Goal: Task Accomplishment & Management: Manage account settings

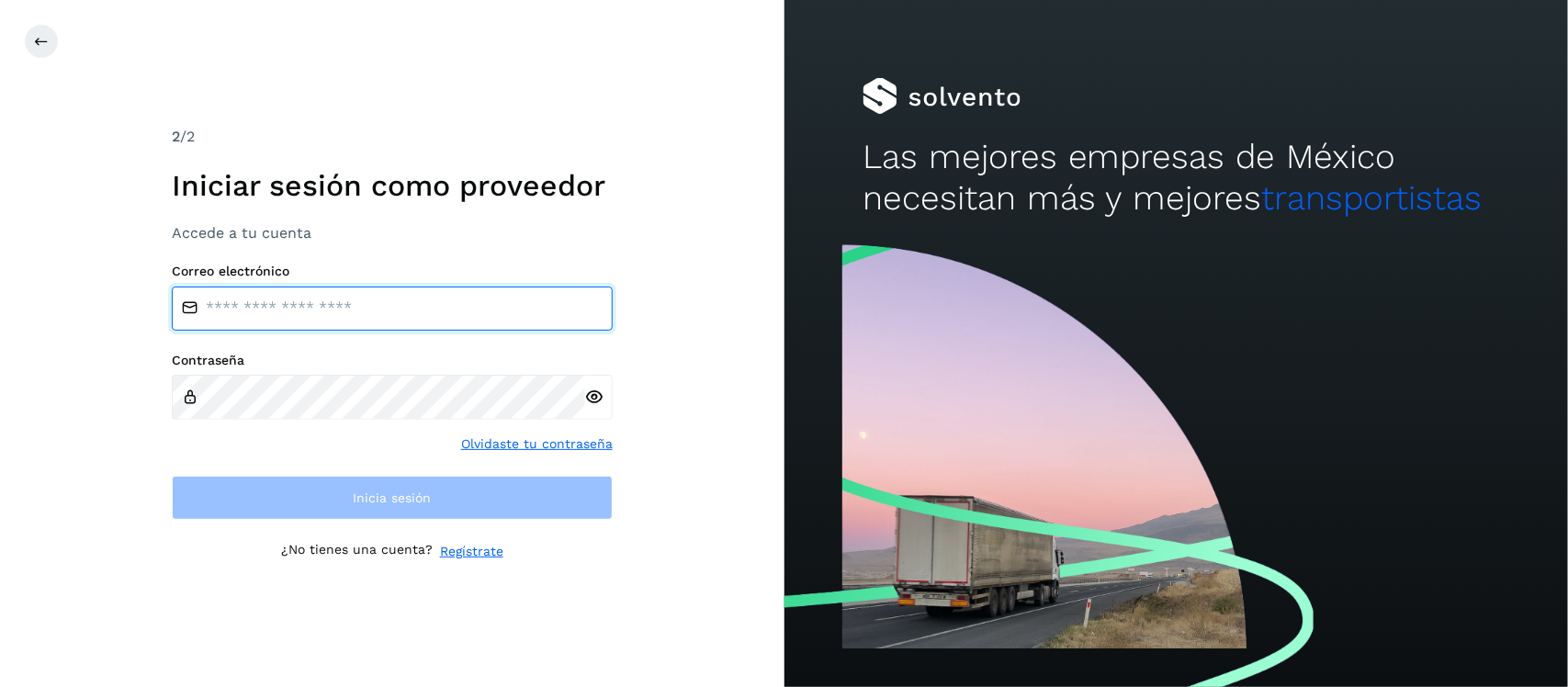
type input "**********"
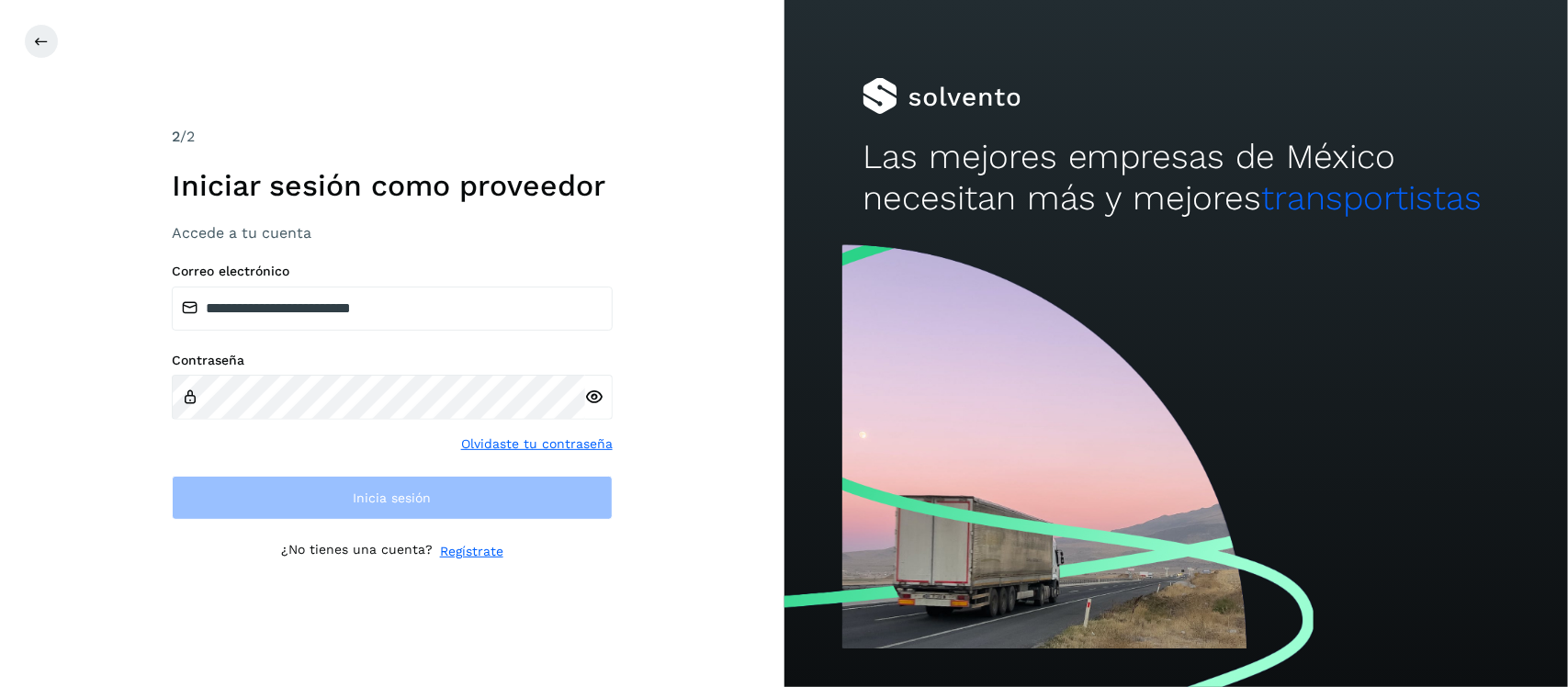
click at [597, 401] on icon at bounding box center [595, 397] width 20 height 20
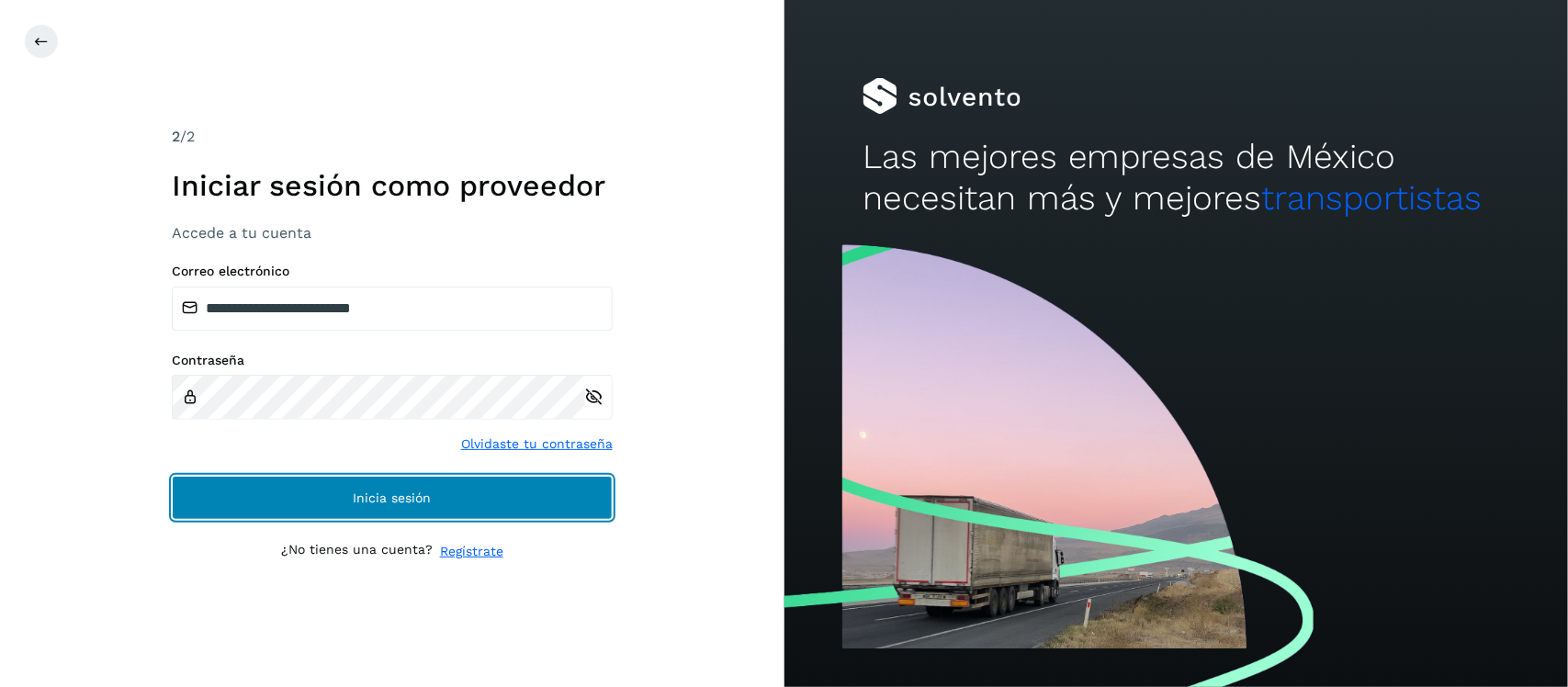
click at [395, 499] on span "Inicia sesión" at bounding box center [391, 498] width 78 height 13
click at [506, 494] on button "Inicia sesión" at bounding box center [392, 498] width 442 height 44
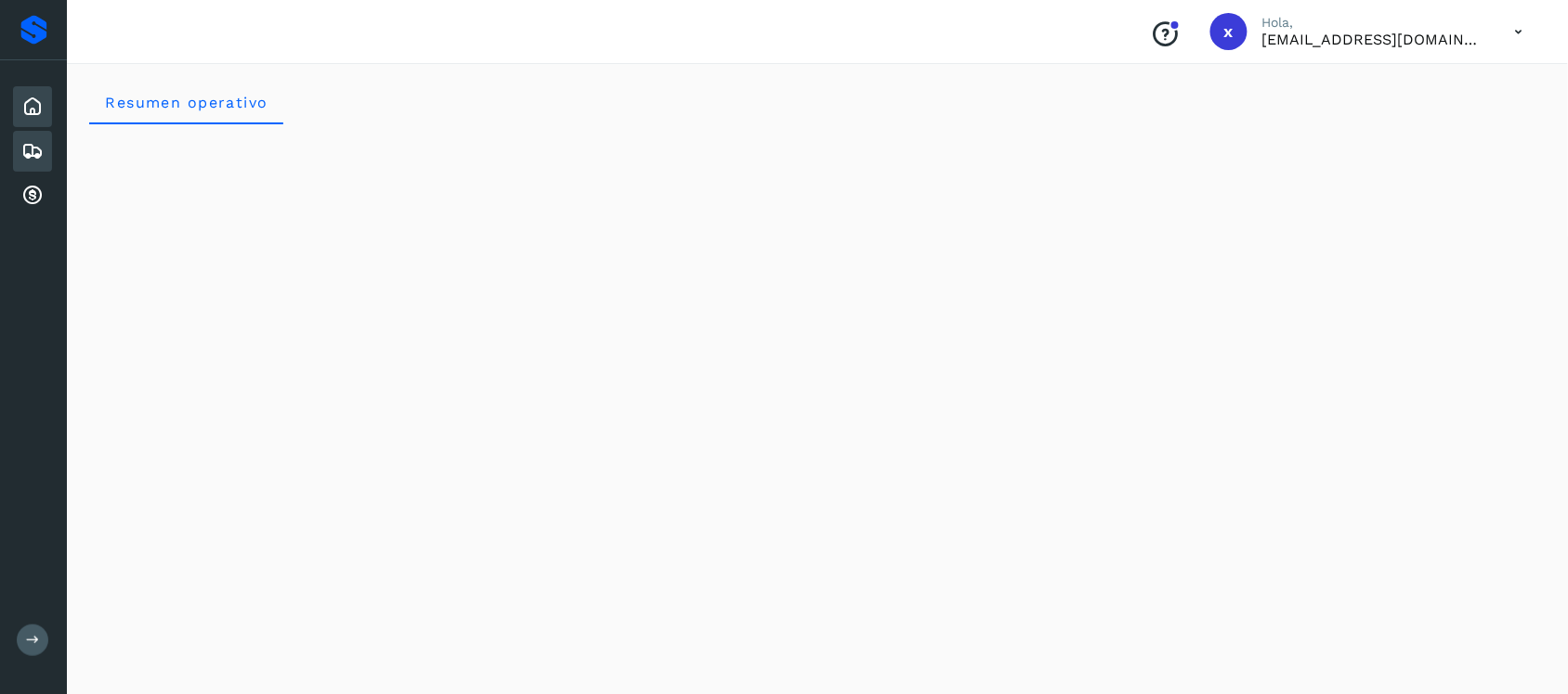
click at [23, 144] on icon at bounding box center [32, 151] width 22 height 22
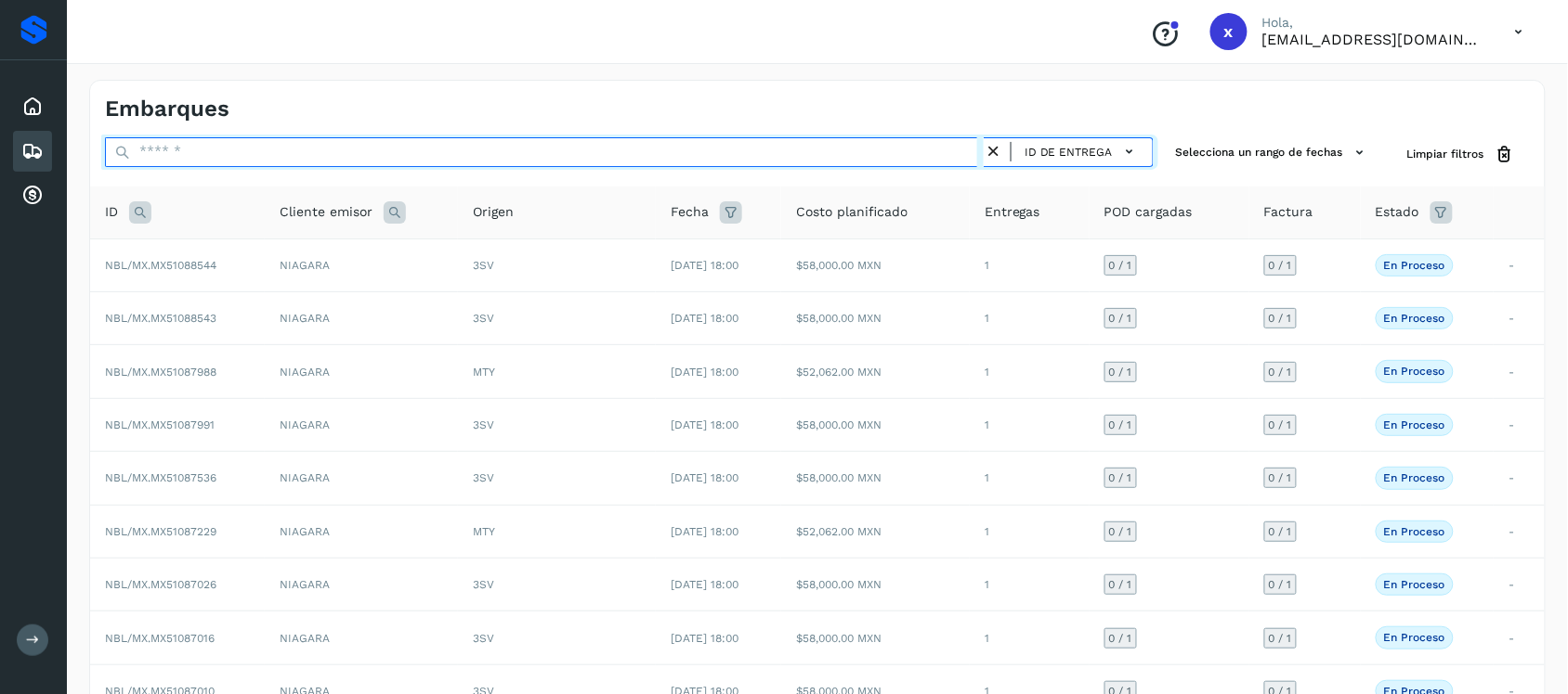
click at [331, 159] on input "text" at bounding box center [544, 152] width 879 height 30
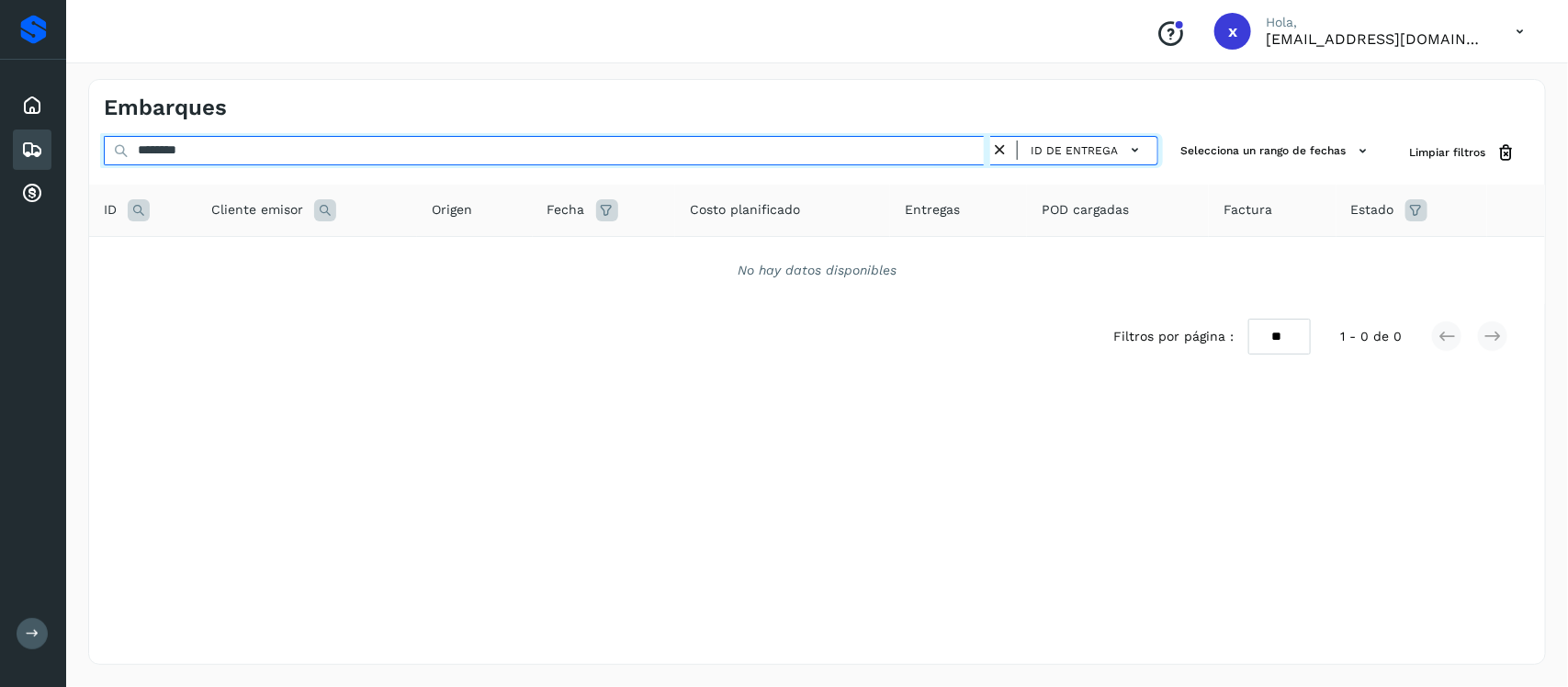
click at [139, 152] on input "********" at bounding box center [547, 151] width 887 height 30
click at [764, 153] on input "**********" at bounding box center [547, 151] width 887 height 30
type input "**********"
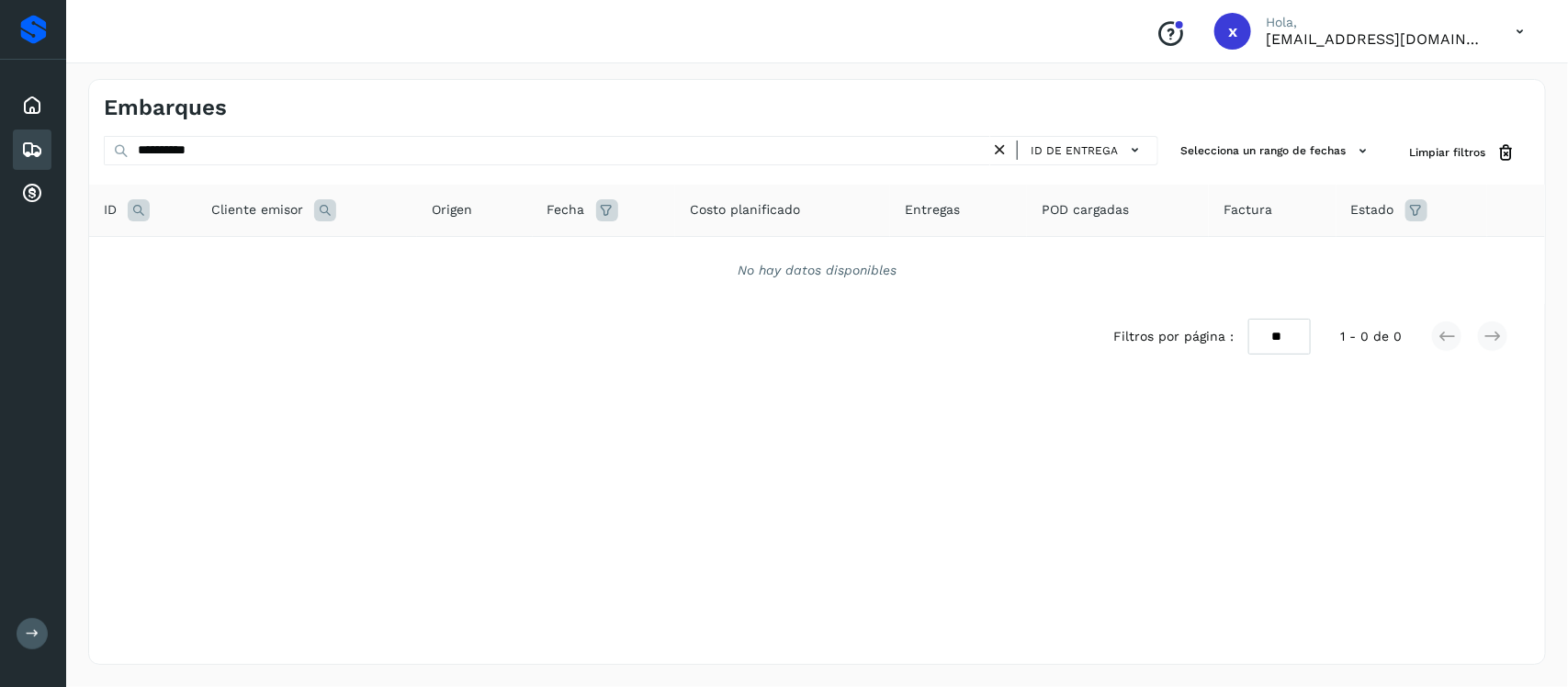
click at [28, 144] on icon at bounding box center [32, 150] width 22 height 22
click at [26, 143] on icon at bounding box center [32, 150] width 22 height 22
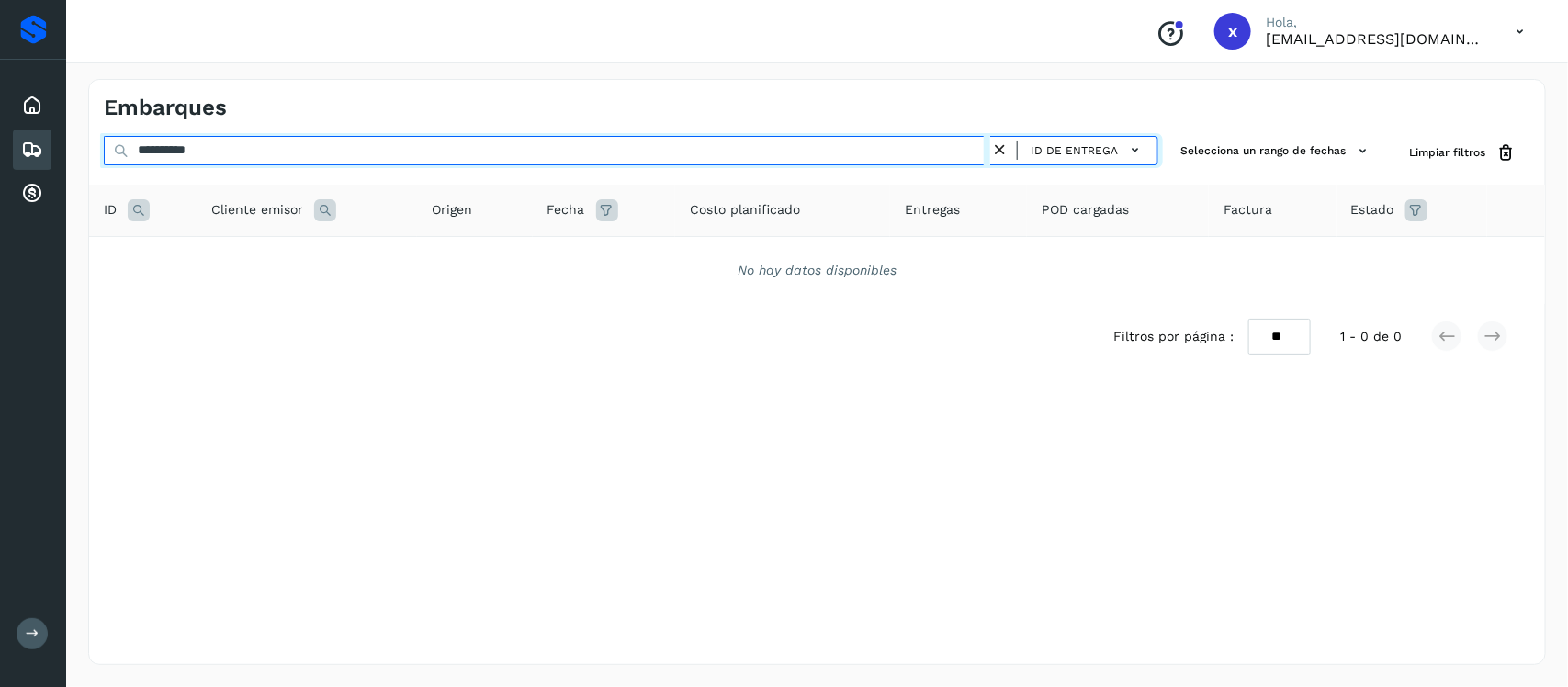
click at [244, 152] on input "**********" at bounding box center [547, 151] width 887 height 30
drag, startPoint x: 244, startPoint y: 152, endPoint x: 44, endPoint y: 141, distance: 200.3
click at [58, 145] on div "**********" at bounding box center [784, 343] width 1568 height 687
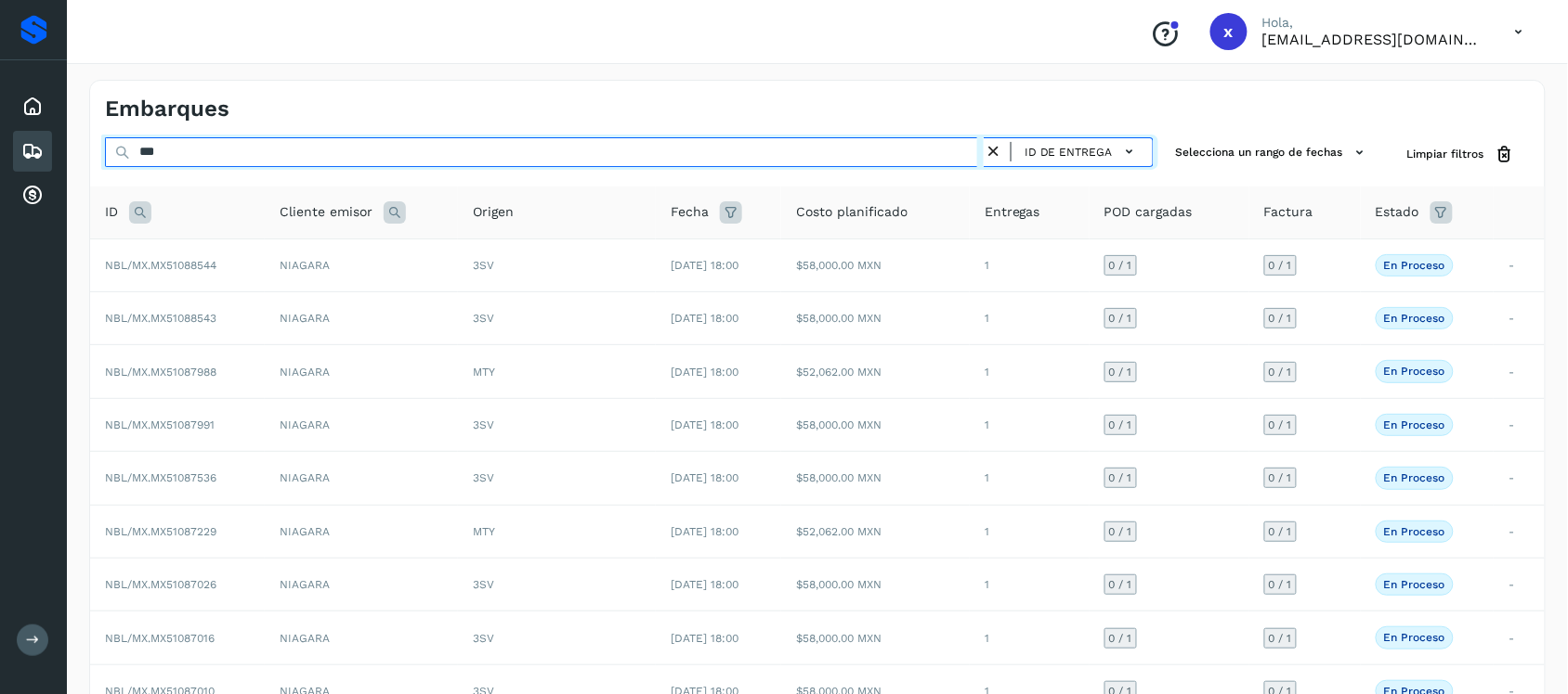
type input "****"
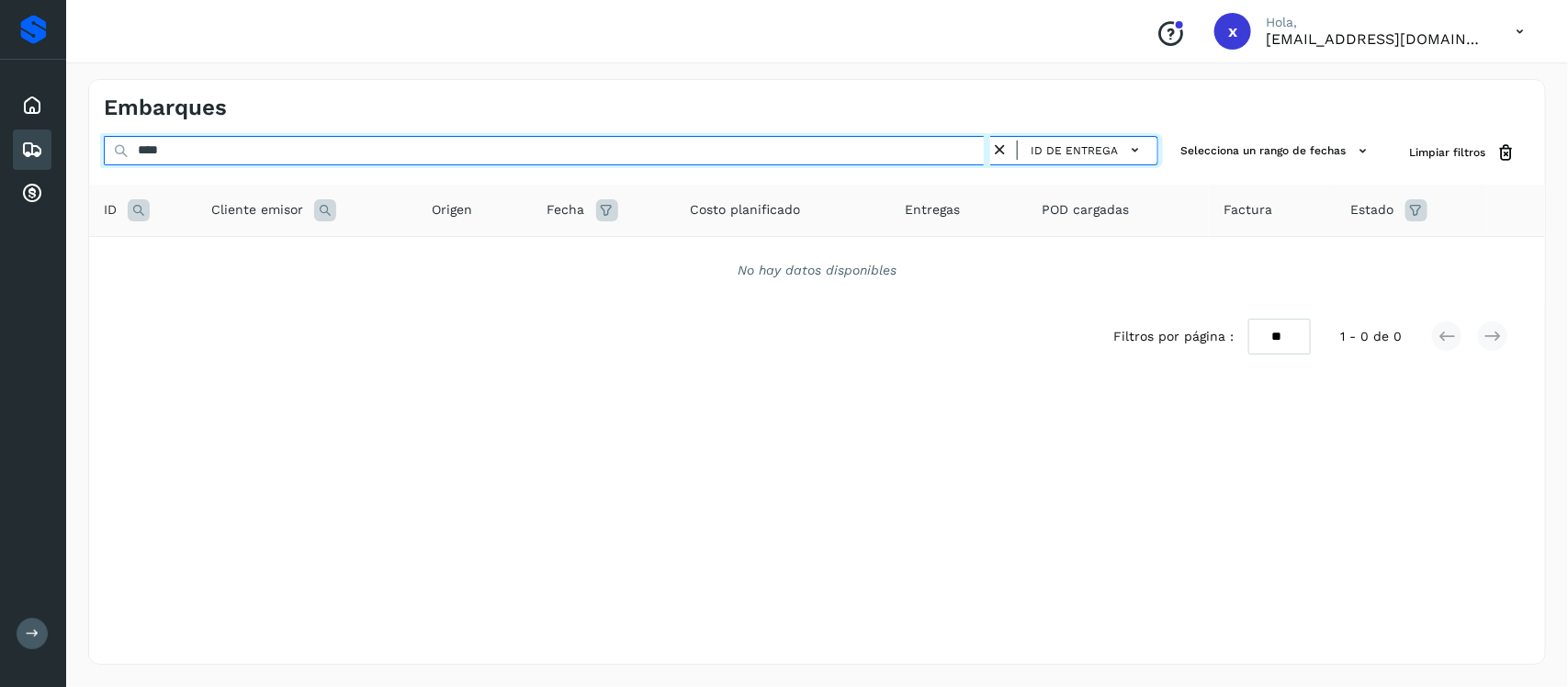
click at [917, 148] on input "****" at bounding box center [547, 151] width 887 height 30
drag, startPoint x: 208, startPoint y: 155, endPoint x: 66, endPoint y: 152, distance: 142.0
click at [89, 155] on div "**** ID de entrega Selecciona un rango de fechas Selects date range for when th…" at bounding box center [817, 153] width 1457 height 34
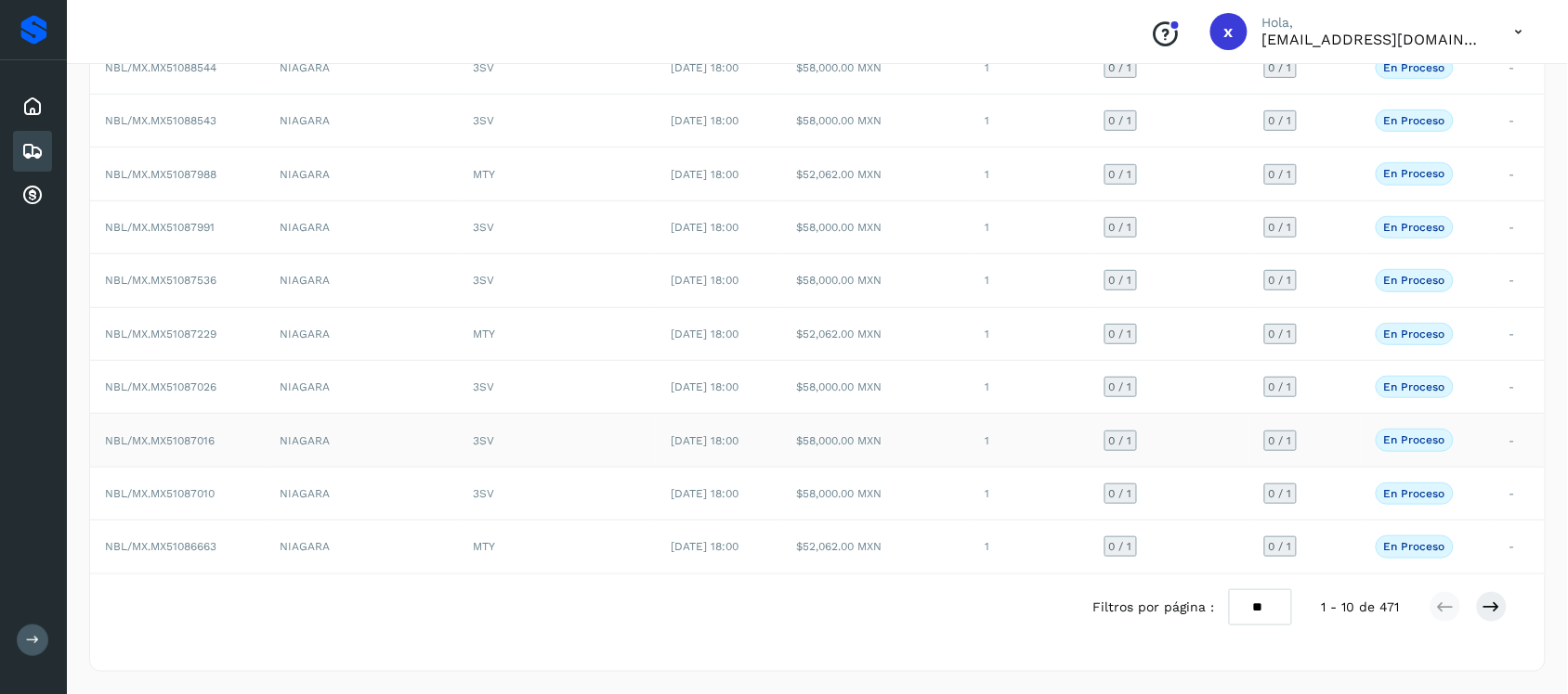
scroll to position [204, 0]
click at [1493, 614] on icon at bounding box center [1491, 606] width 19 height 19
click at [123, 391] on td "NBL/MX.MX51087030" at bounding box center [176, 387] width 174 height 53
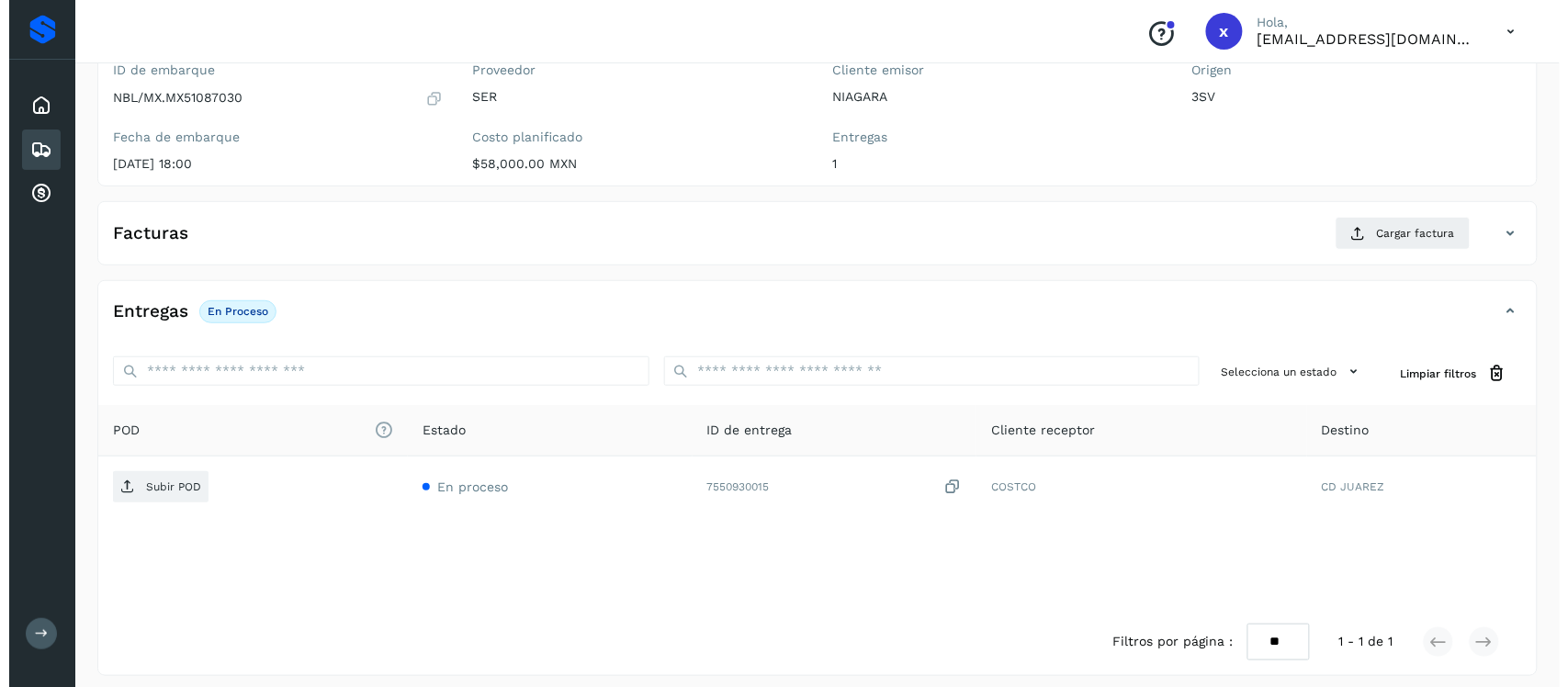
scroll to position [189, 0]
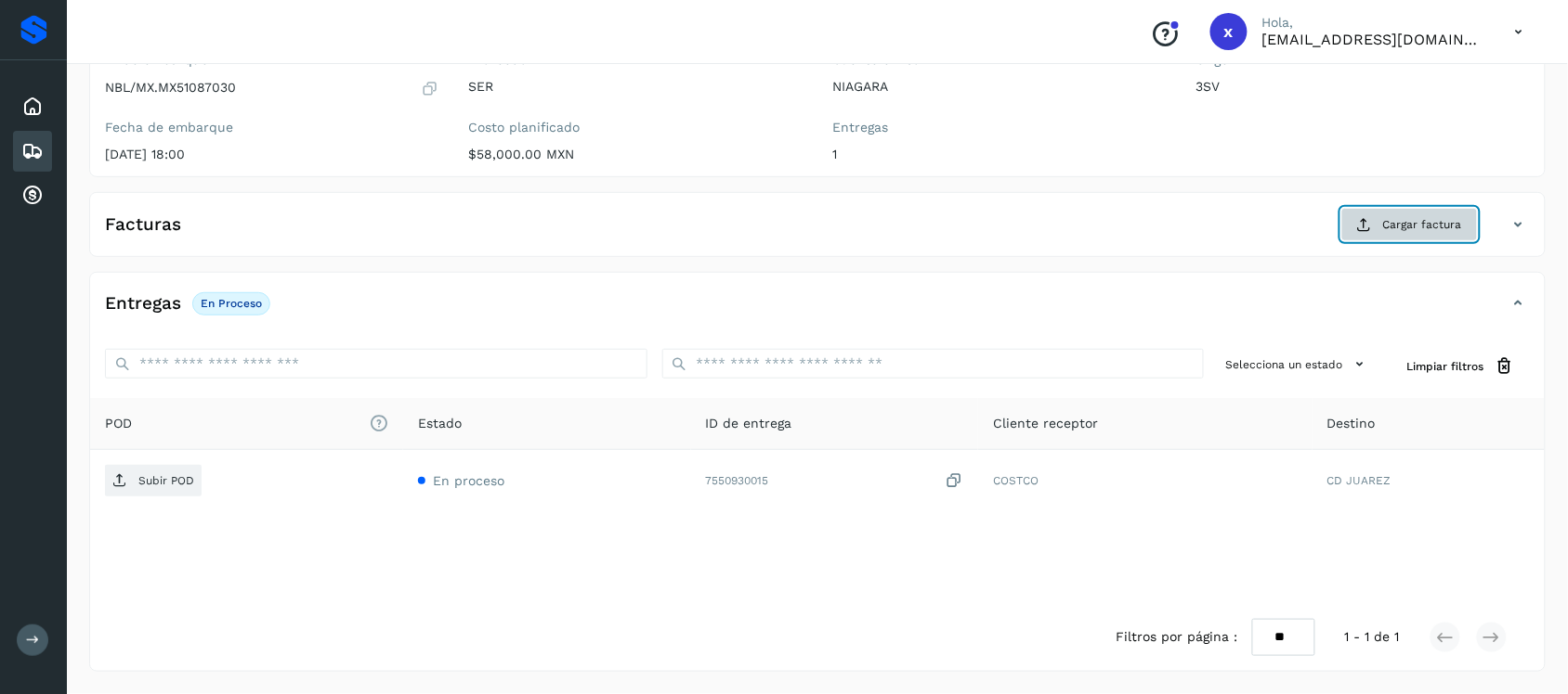
click at [1421, 225] on span "Cargar factura" at bounding box center [1422, 224] width 79 height 17
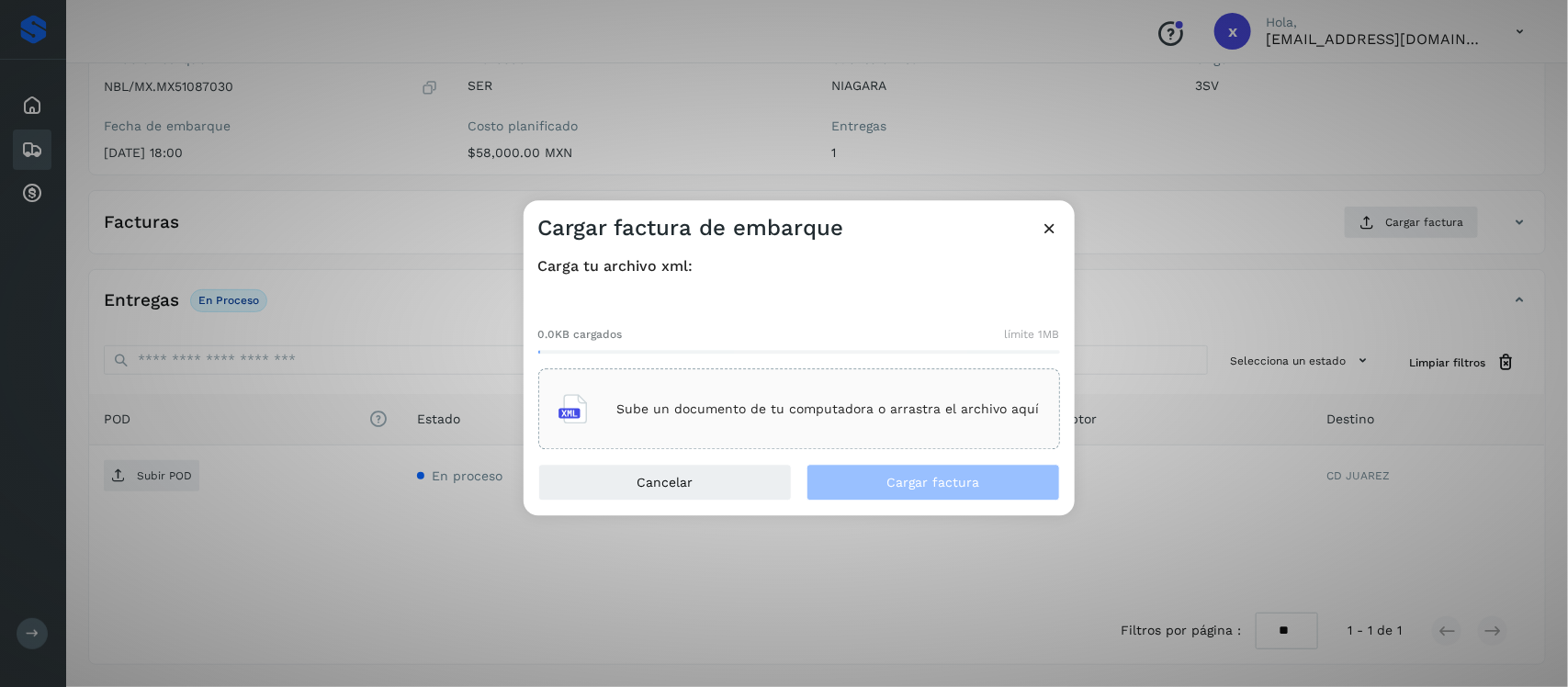
click at [824, 402] on p "Sube un documento de tu computadora o arrastra el archivo aquí" at bounding box center [829, 409] width 423 height 16
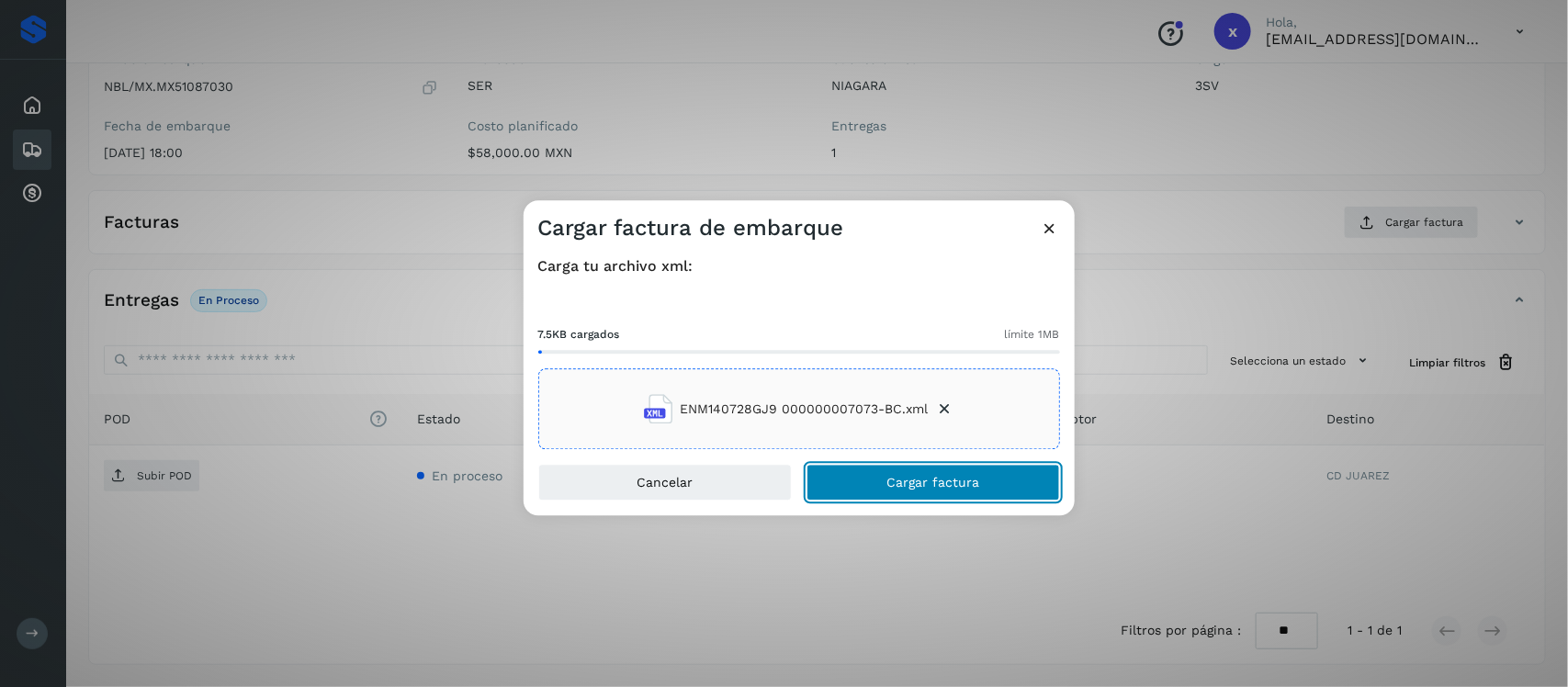
click at [934, 479] on span "Cargar factura" at bounding box center [933, 483] width 93 height 13
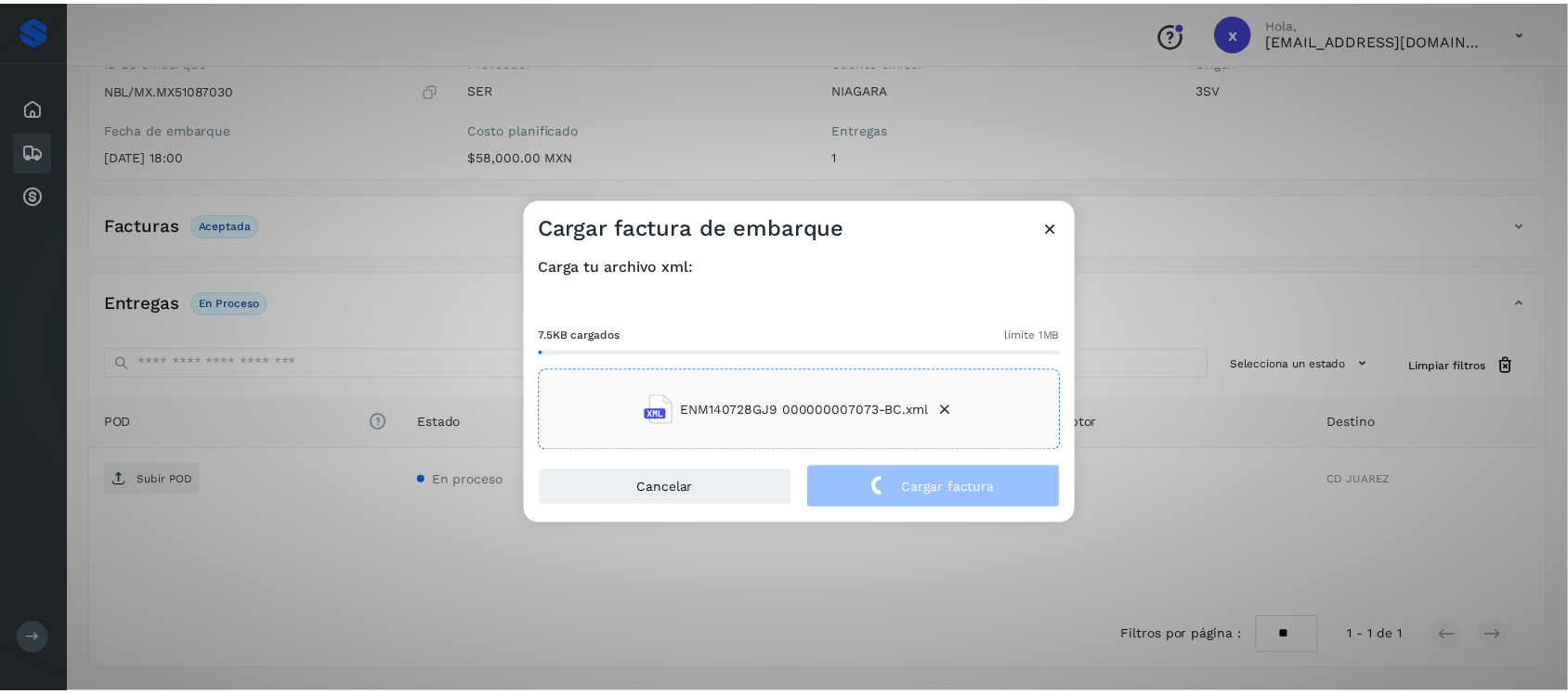
scroll to position [188, 0]
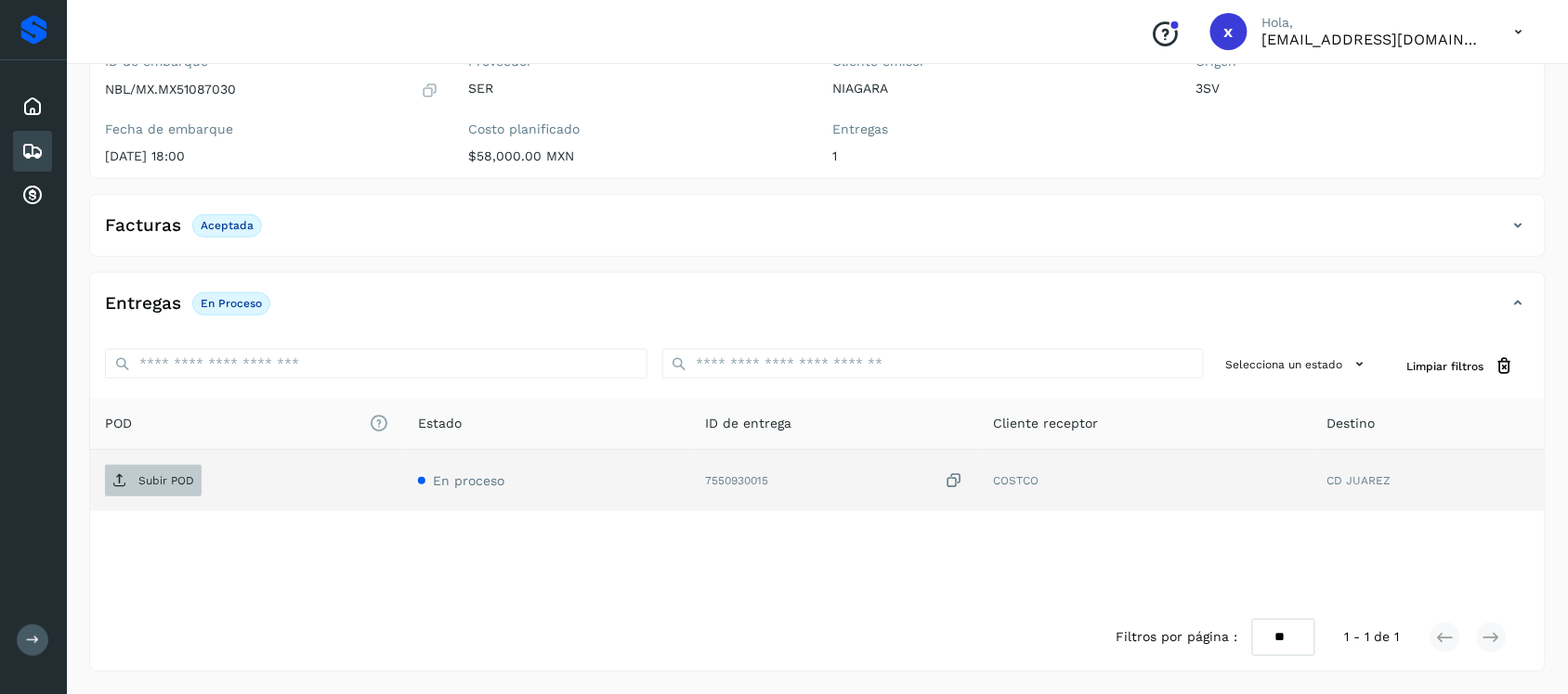
click at [148, 480] on p "Subir POD" at bounding box center [166, 480] width 56 height 13
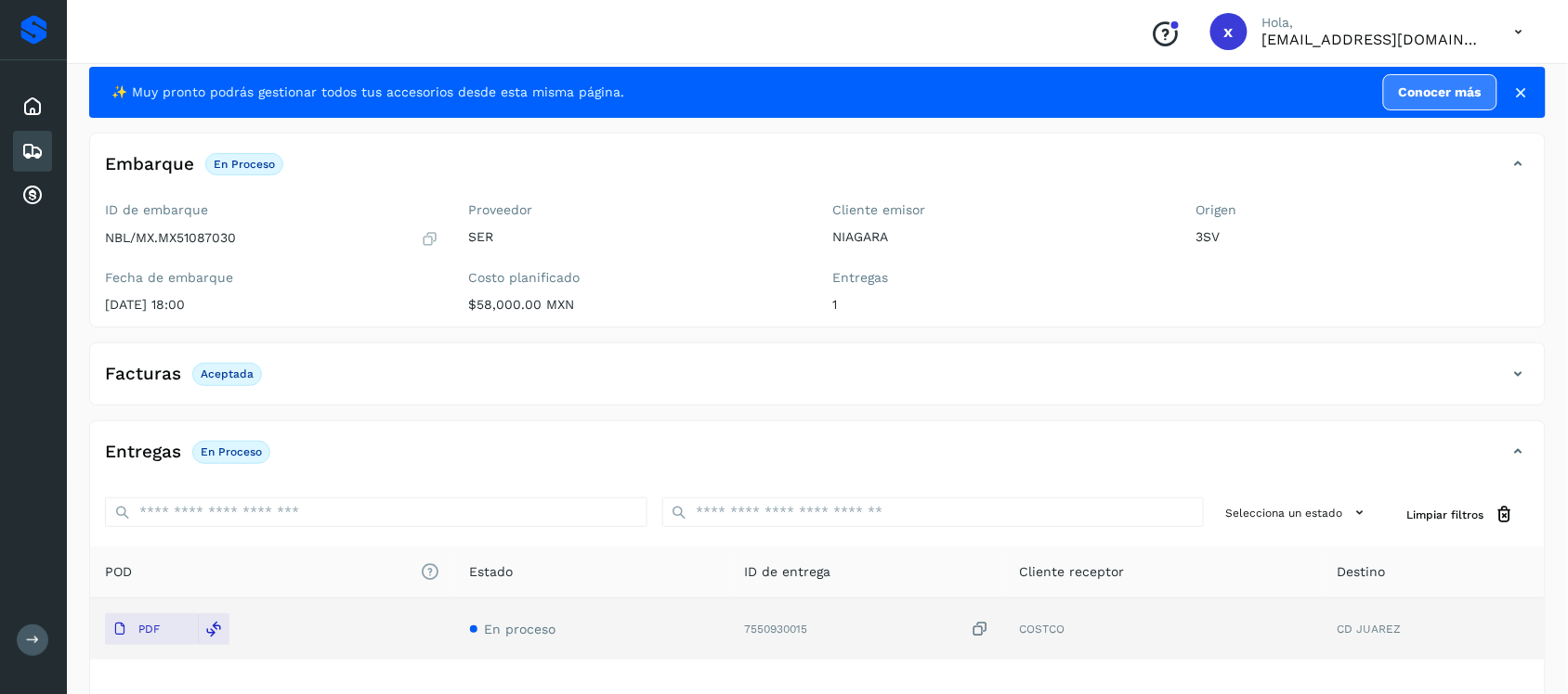
scroll to position [0, 0]
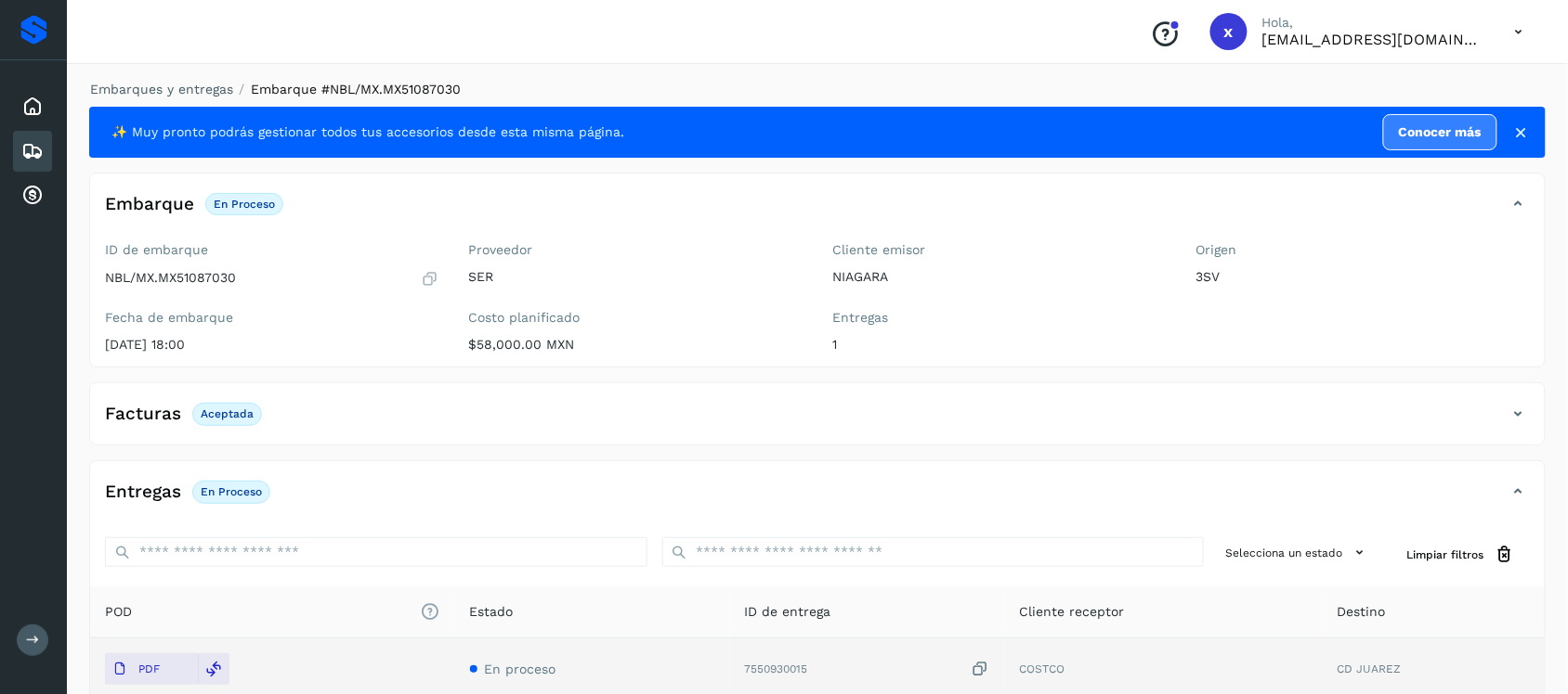
click at [35, 146] on icon at bounding box center [32, 151] width 22 height 22
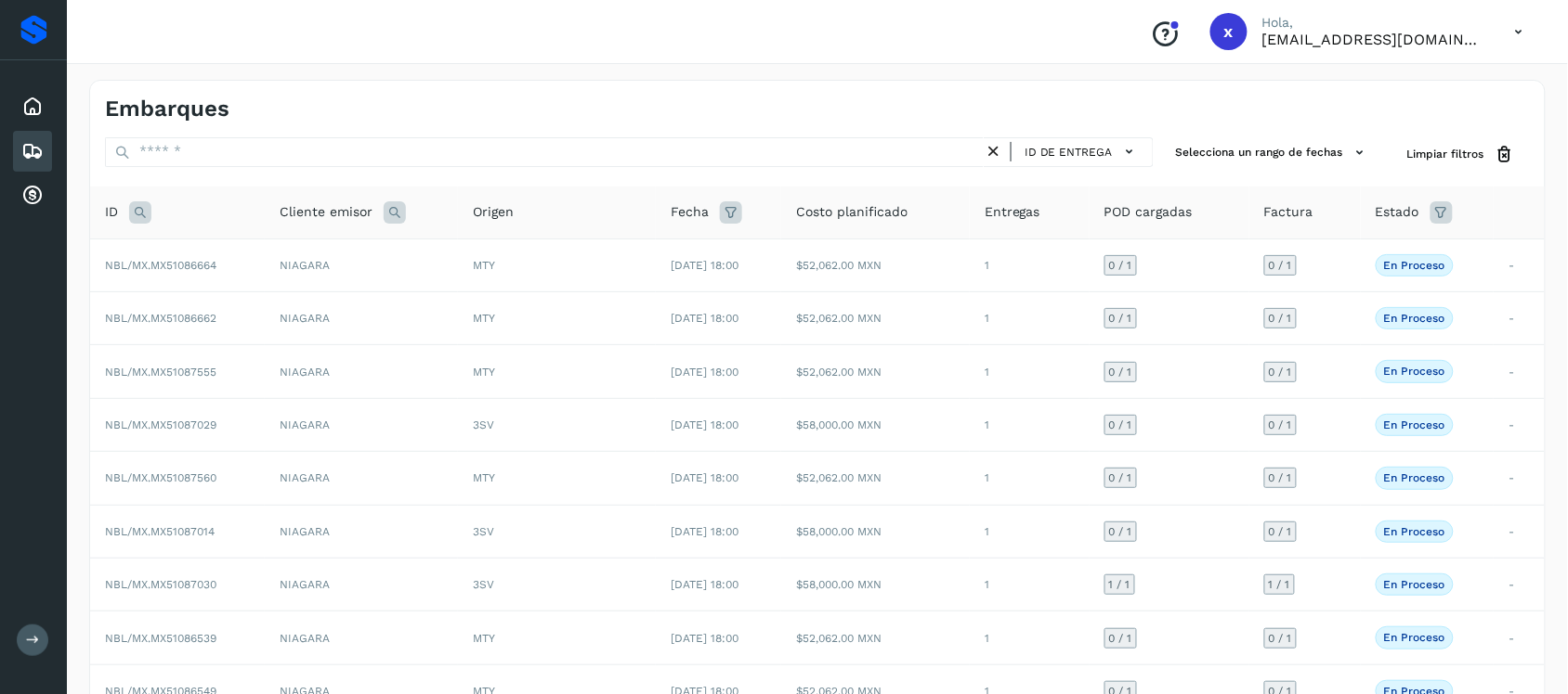
scroll to position [204, 0]
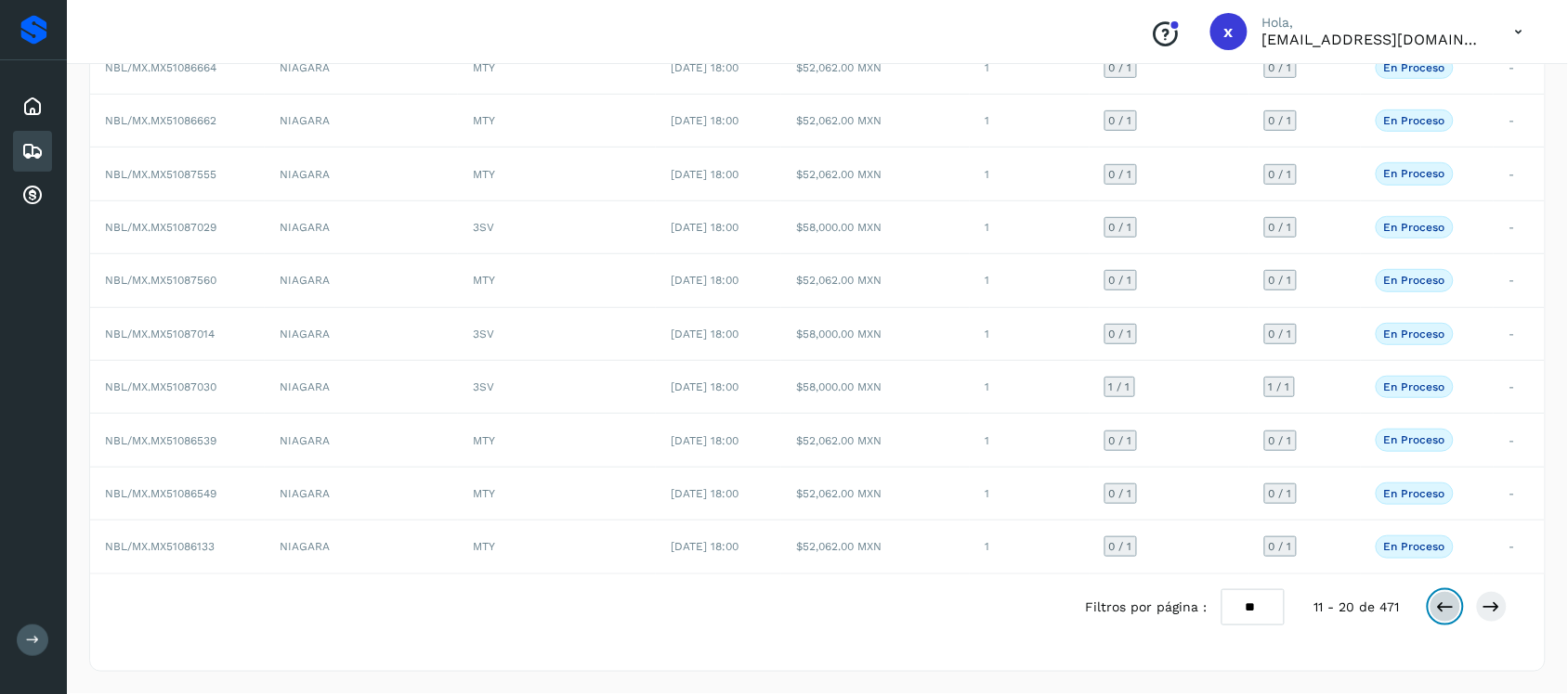
click at [1447, 613] on icon at bounding box center [1444, 606] width 19 height 19
click at [1498, 619] on button at bounding box center [1491, 607] width 32 height 32
click at [1498, 608] on icon at bounding box center [1491, 606] width 19 height 19
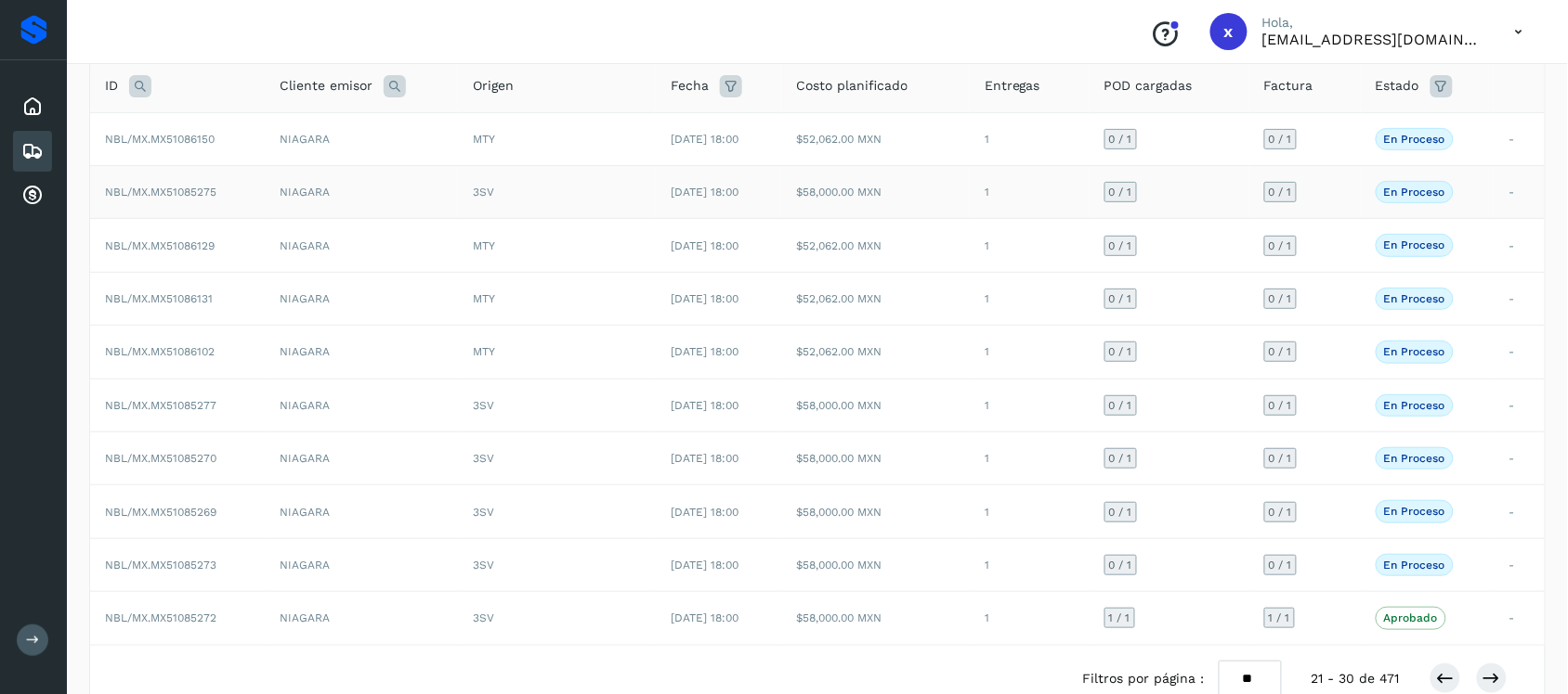
scroll to position [89, 0]
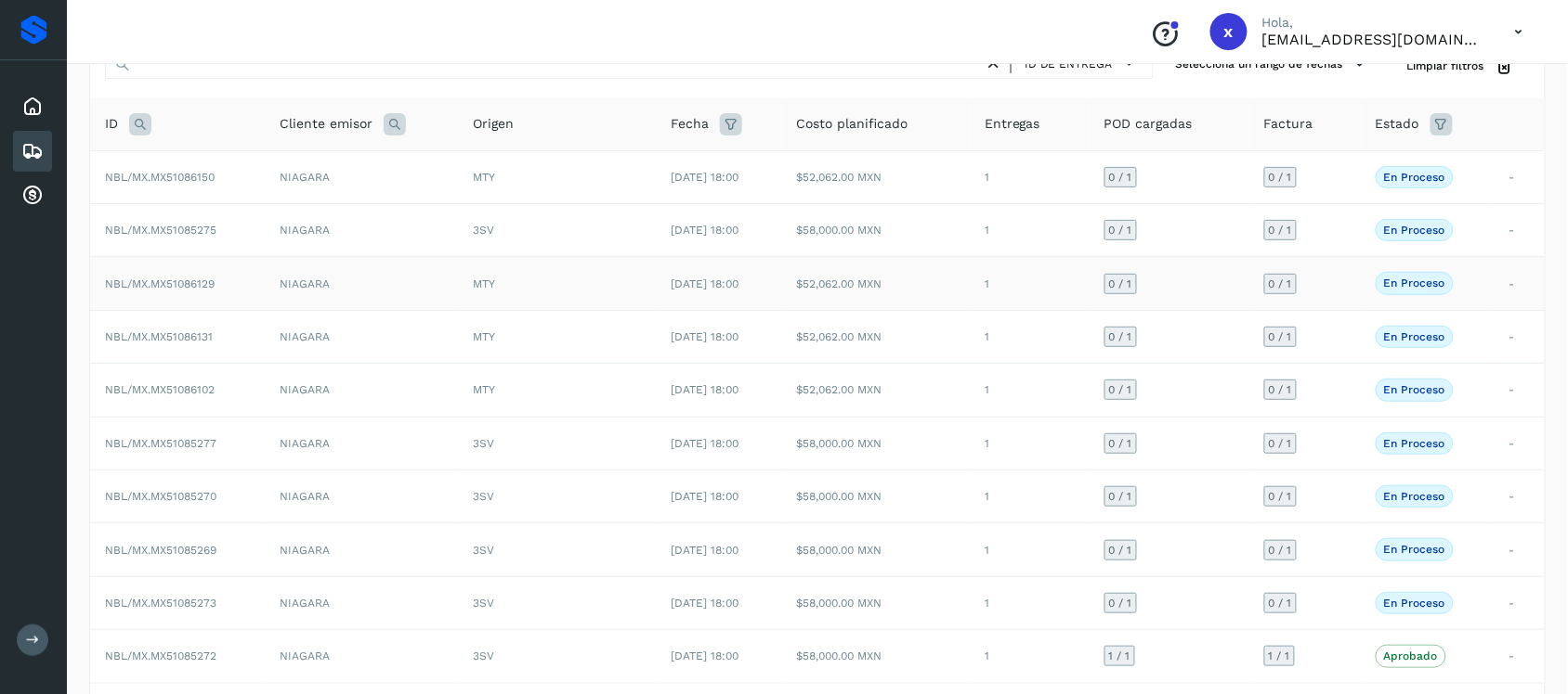
click at [144, 289] on span "NBL/MX.MX51086129" at bounding box center [159, 284] width 110 height 13
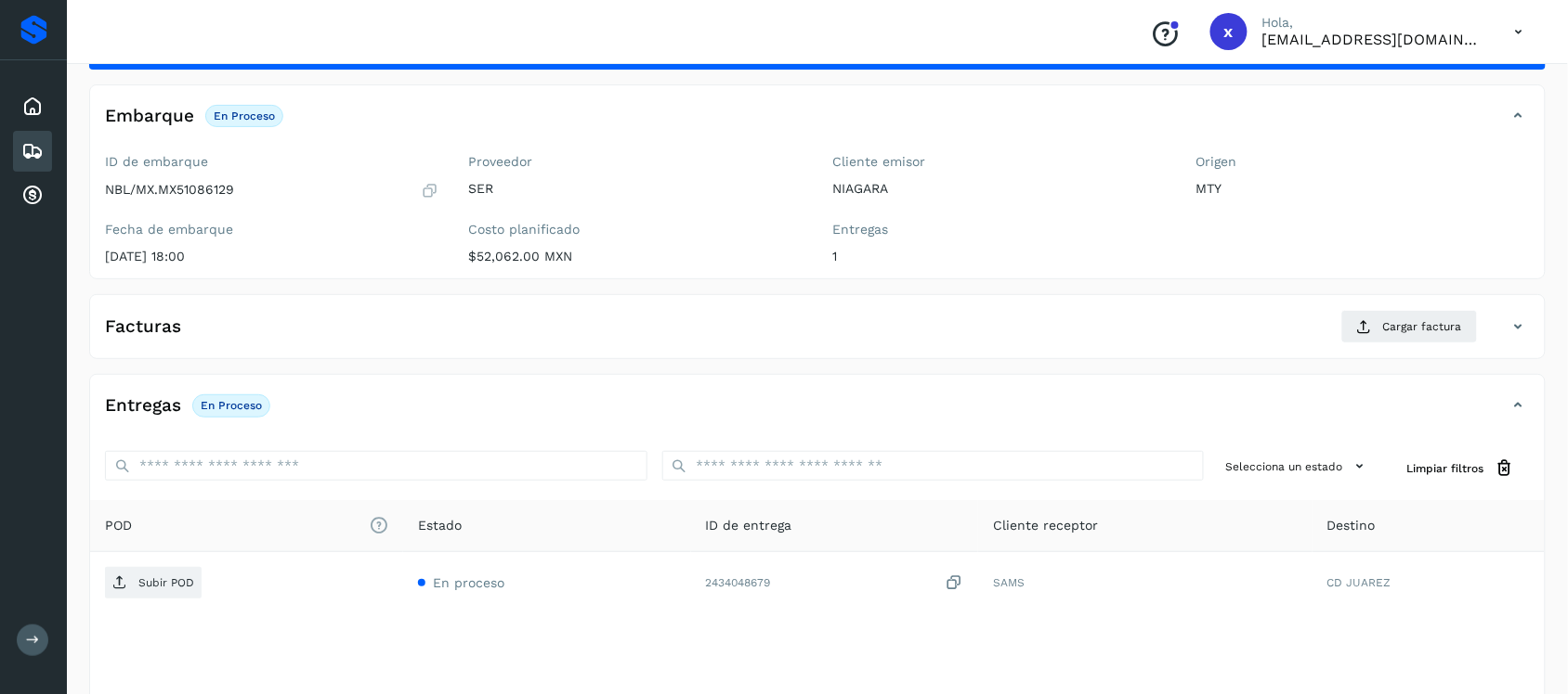
click at [28, 155] on icon at bounding box center [32, 151] width 22 height 22
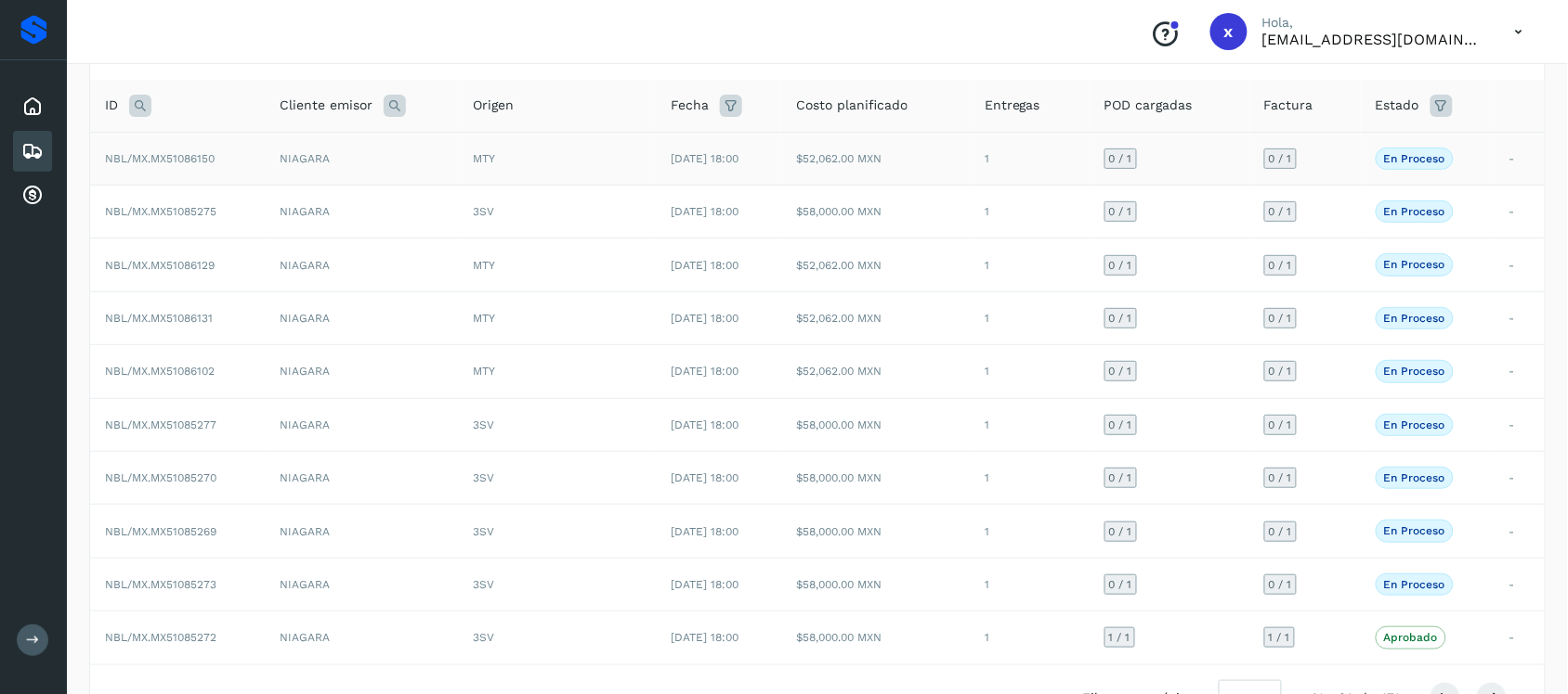
scroll to position [204, 0]
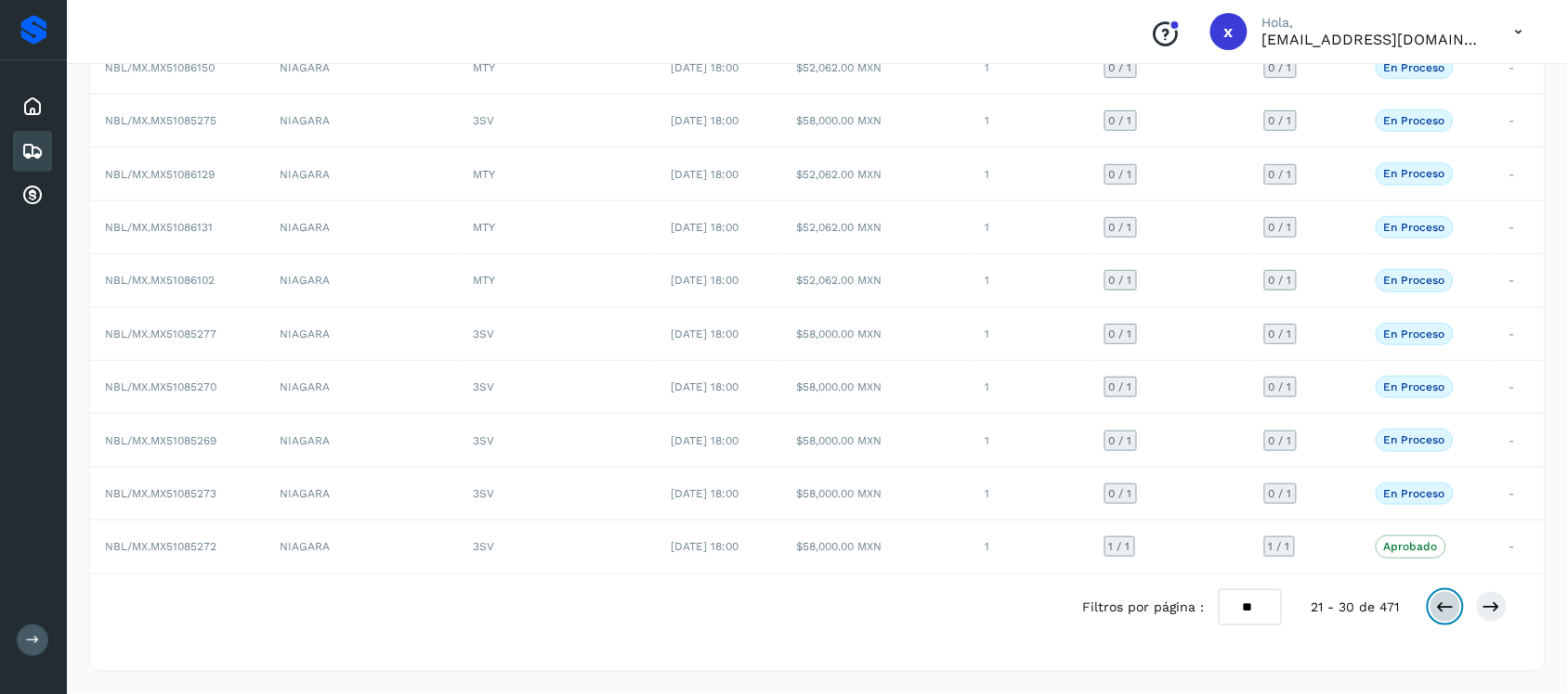
click at [1436, 614] on icon at bounding box center [1444, 606] width 19 height 19
click at [131, 385] on span "NBL/MX.MX51087030" at bounding box center [160, 386] width 112 height 13
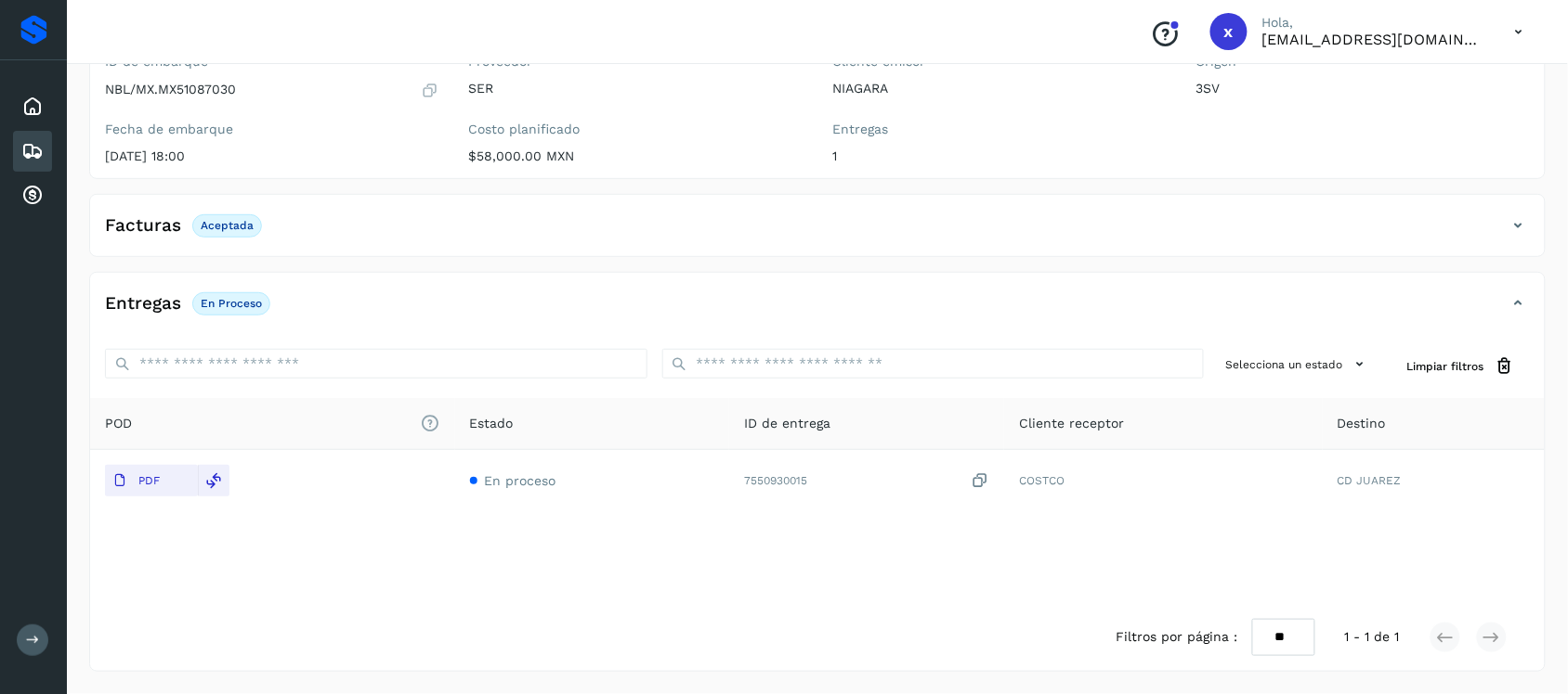
scroll to position [73, 0]
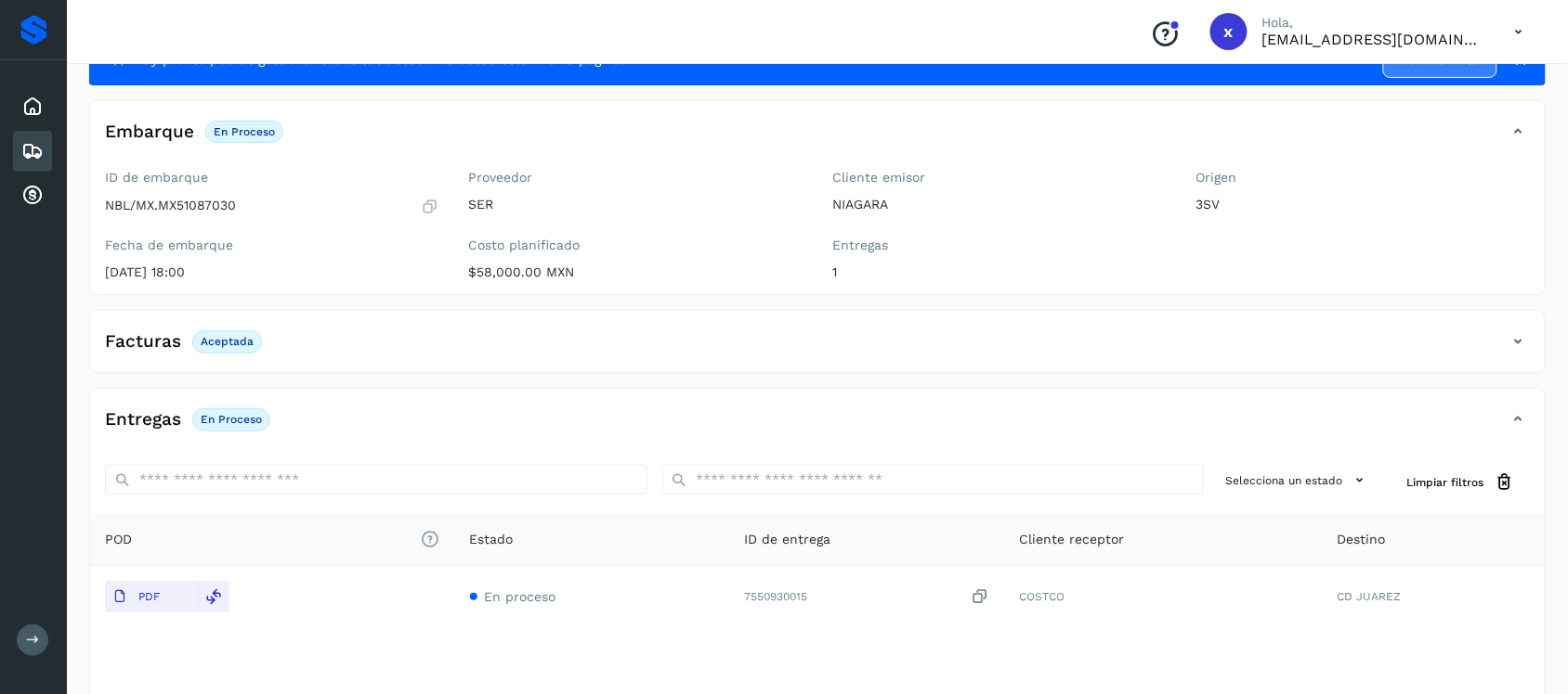
click at [25, 148] on icon at bounding box center [32, 151] width 22 height 22
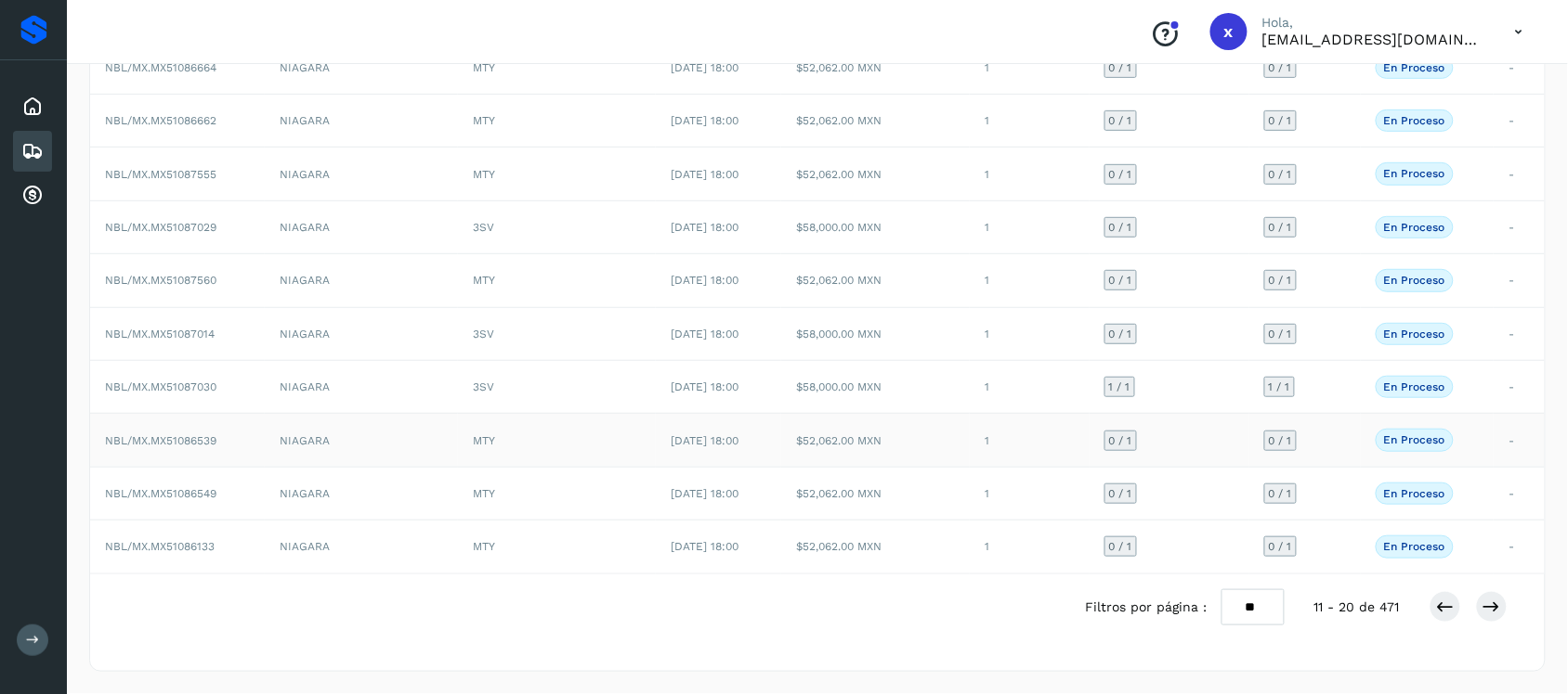
scroll to position [204, 0]
click at [1440, 609] on icon at bounding box center [1444, 606] width 19 height 19
click at [1498, 606] on icon at bounding box center [1491, 606] width 19 height 19
click at [1496, 609] on icon at bounding box center [1491, 606] width 19 height 19
click at [132, 332] on span "NBL/MX.MX51085277" at bounding box center [160, 334] width 112 height 13
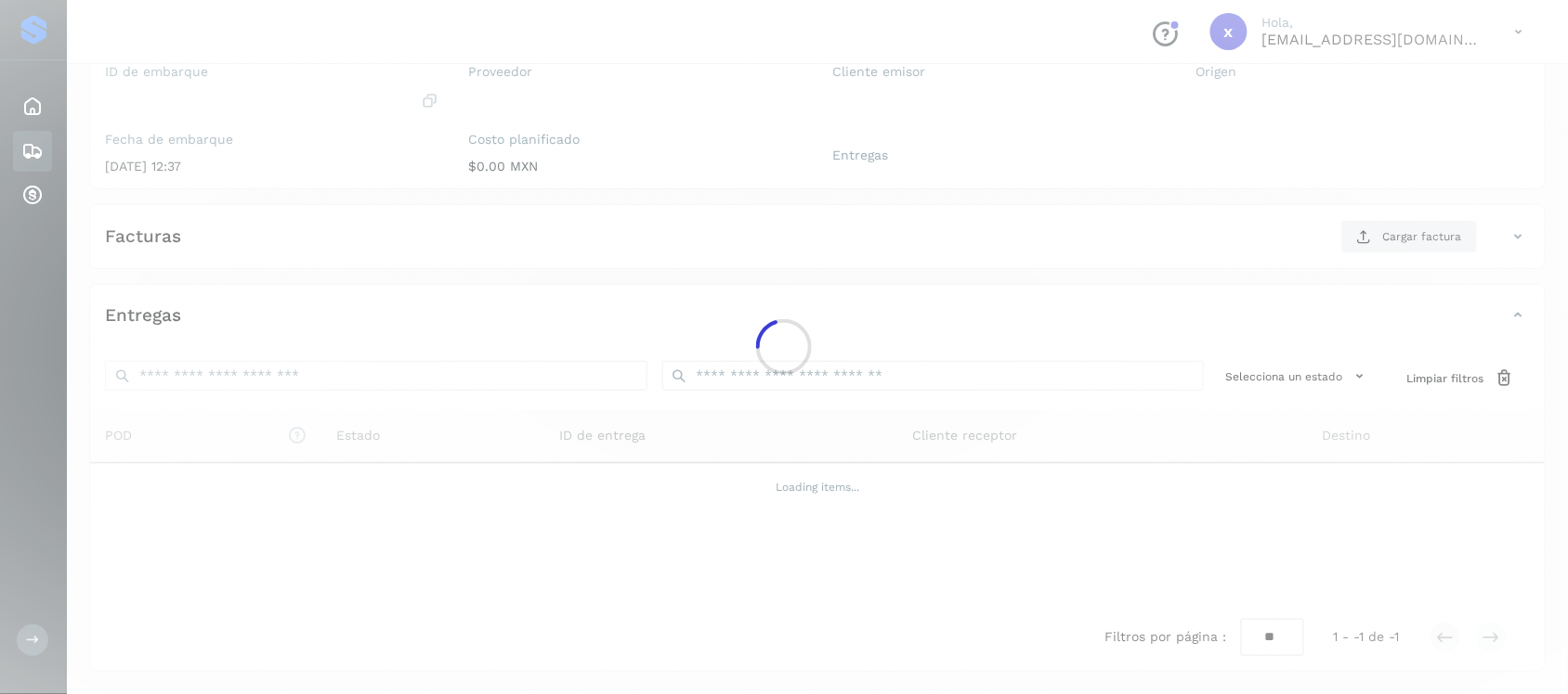
scroll to position [191, 0]
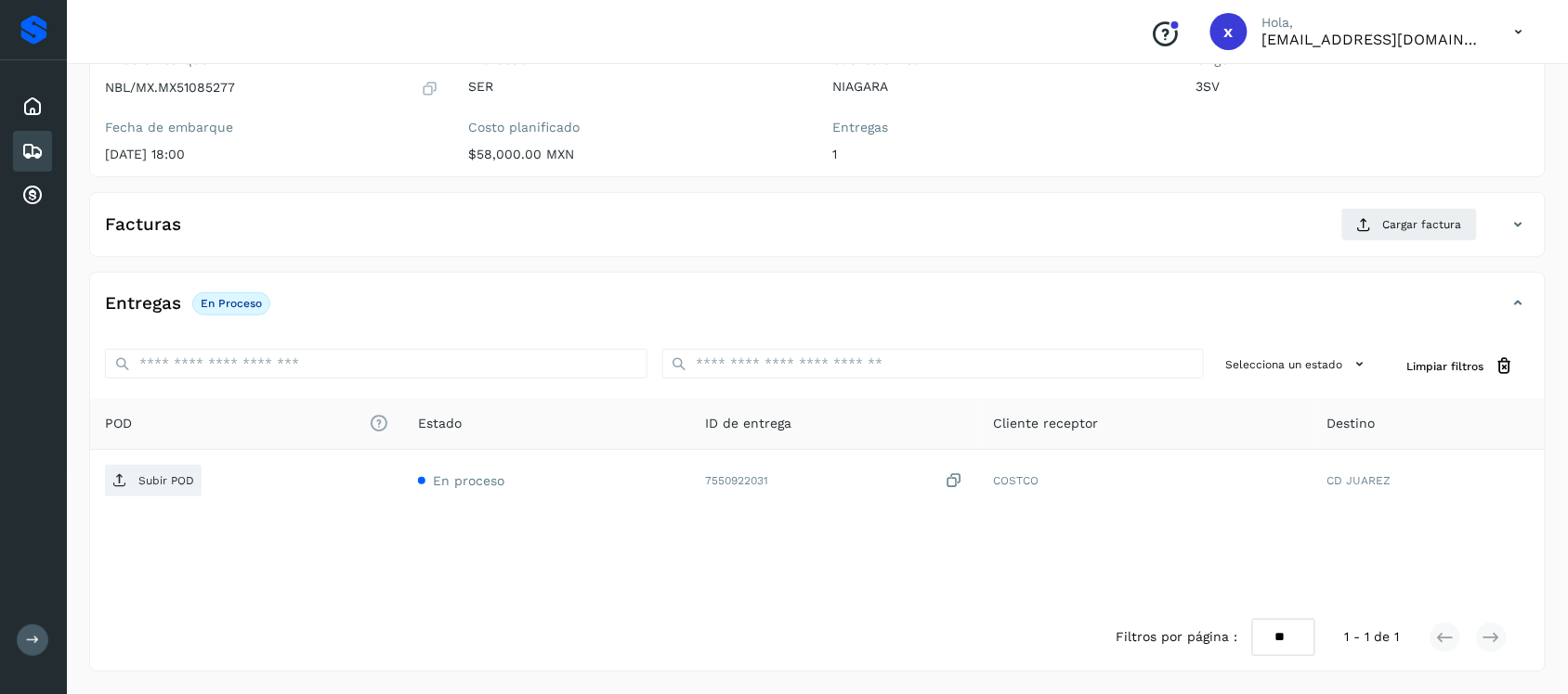
click at [29, 154] on icon at bounding box center [32, 151] width 22 height 22
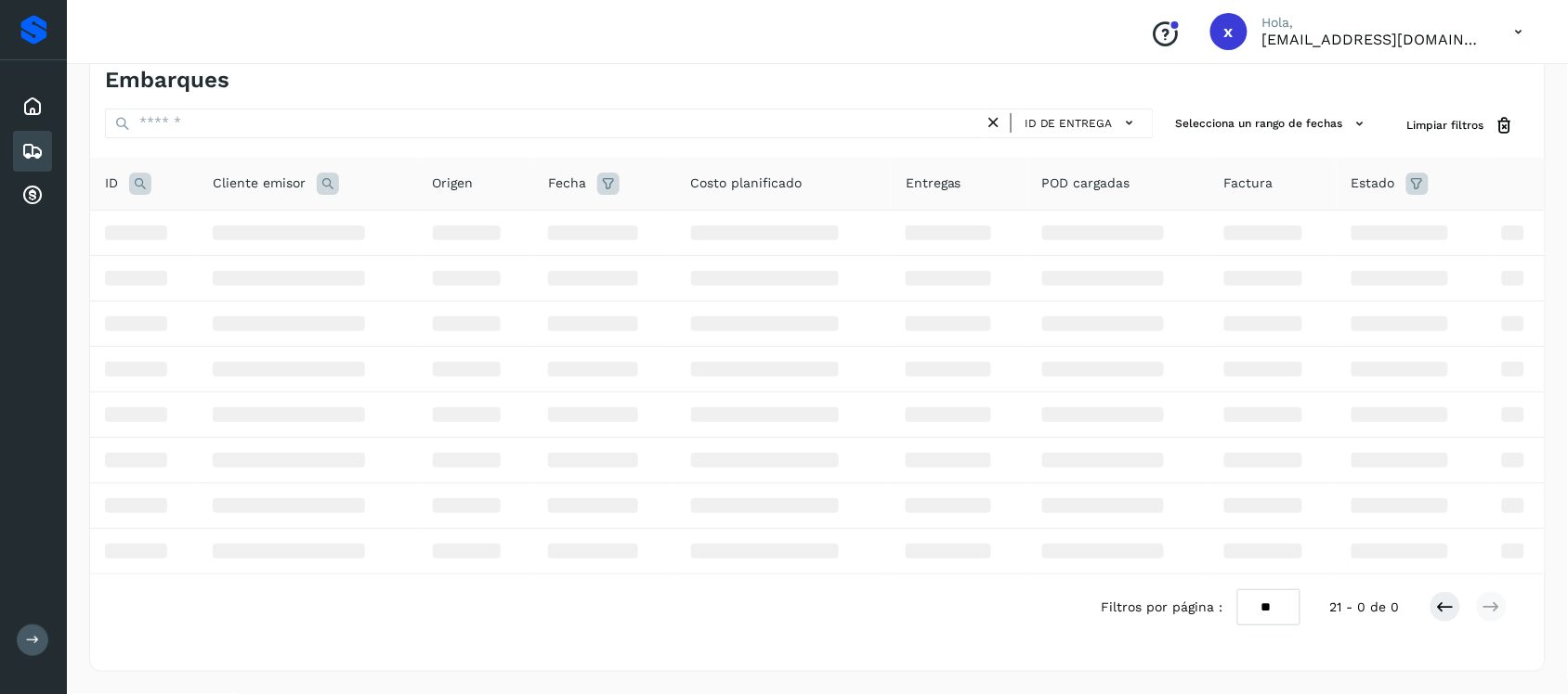
scroll to position [204, 0]
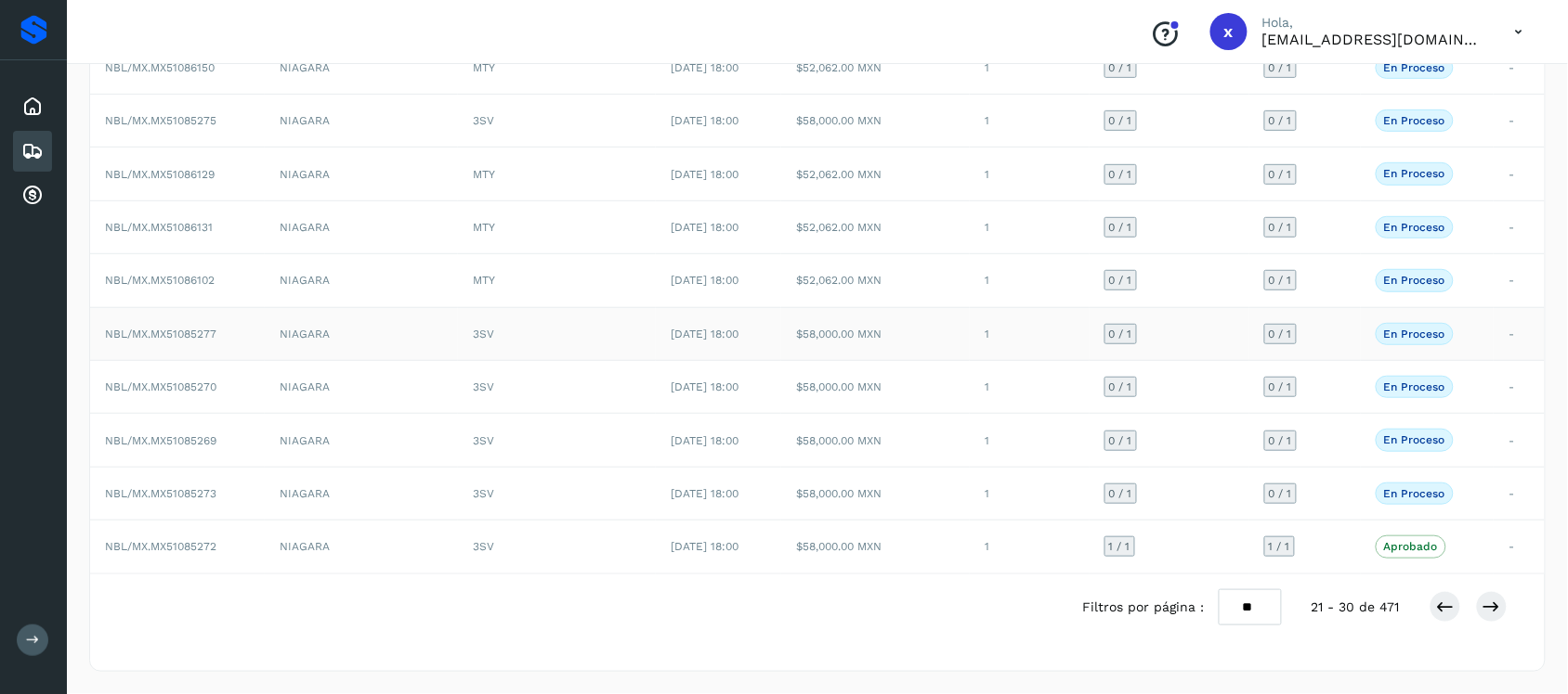
click at [162, 333] on span "NBL/MX.MX51085277" at bounding box center [160, 334] width 112 height 13
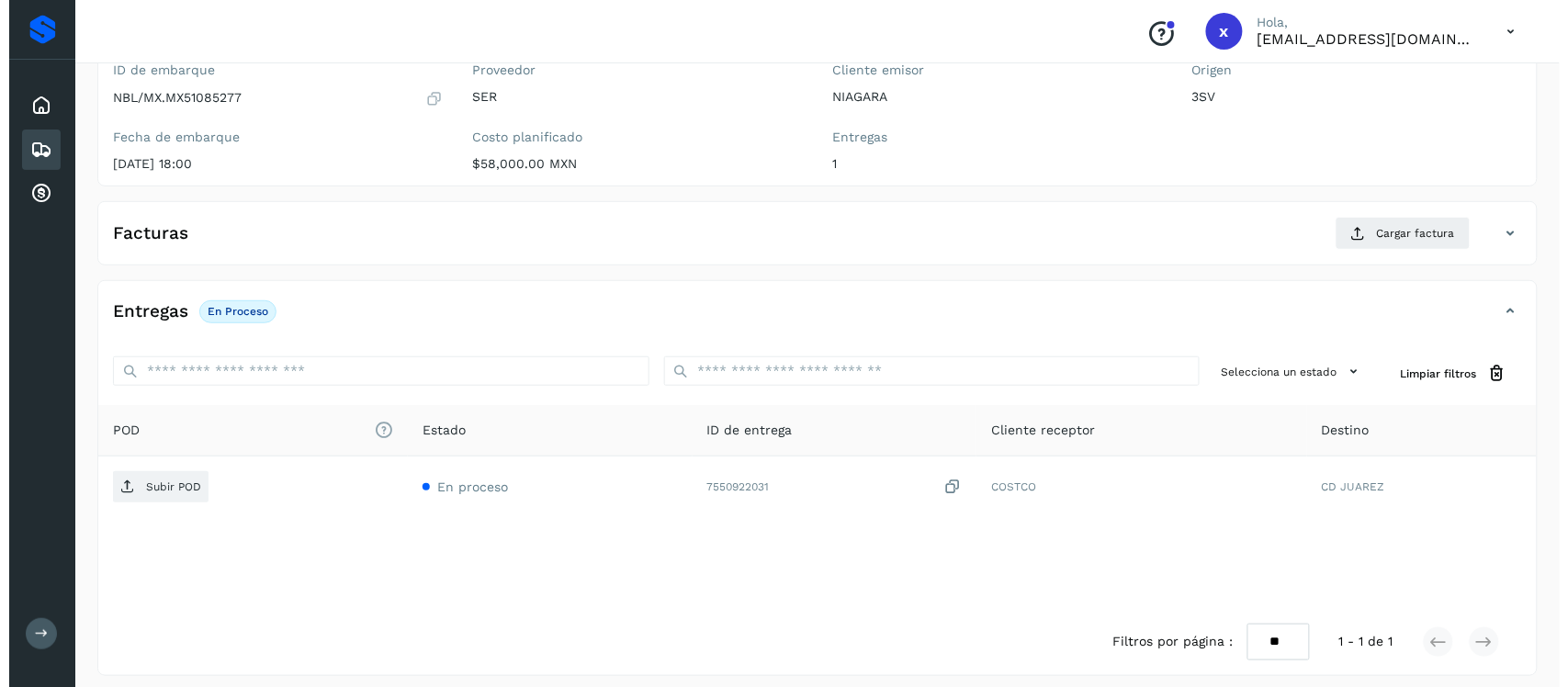
scroll to position [189, 0]
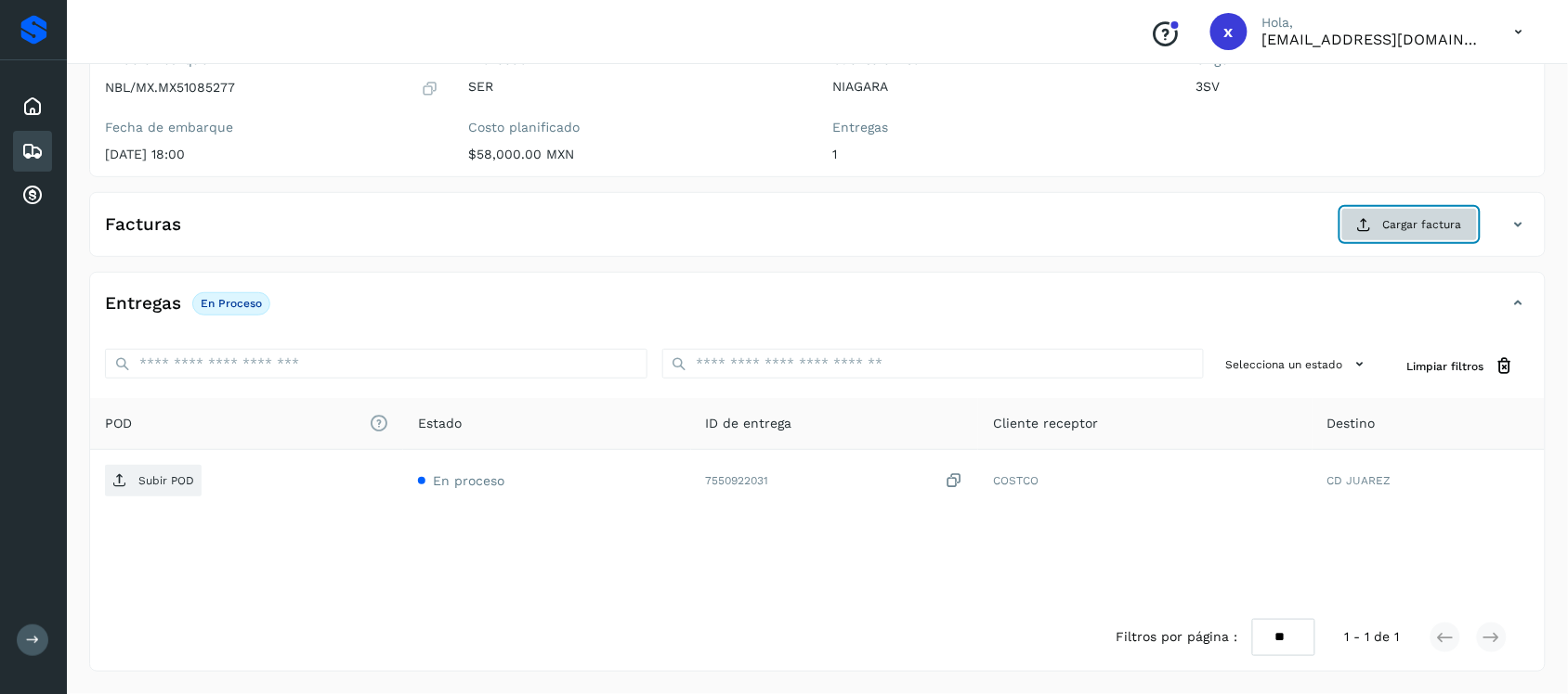
click at [1429, 226] on span "Cargar factura" at bounding box center [1422, 224] width 79 height 17
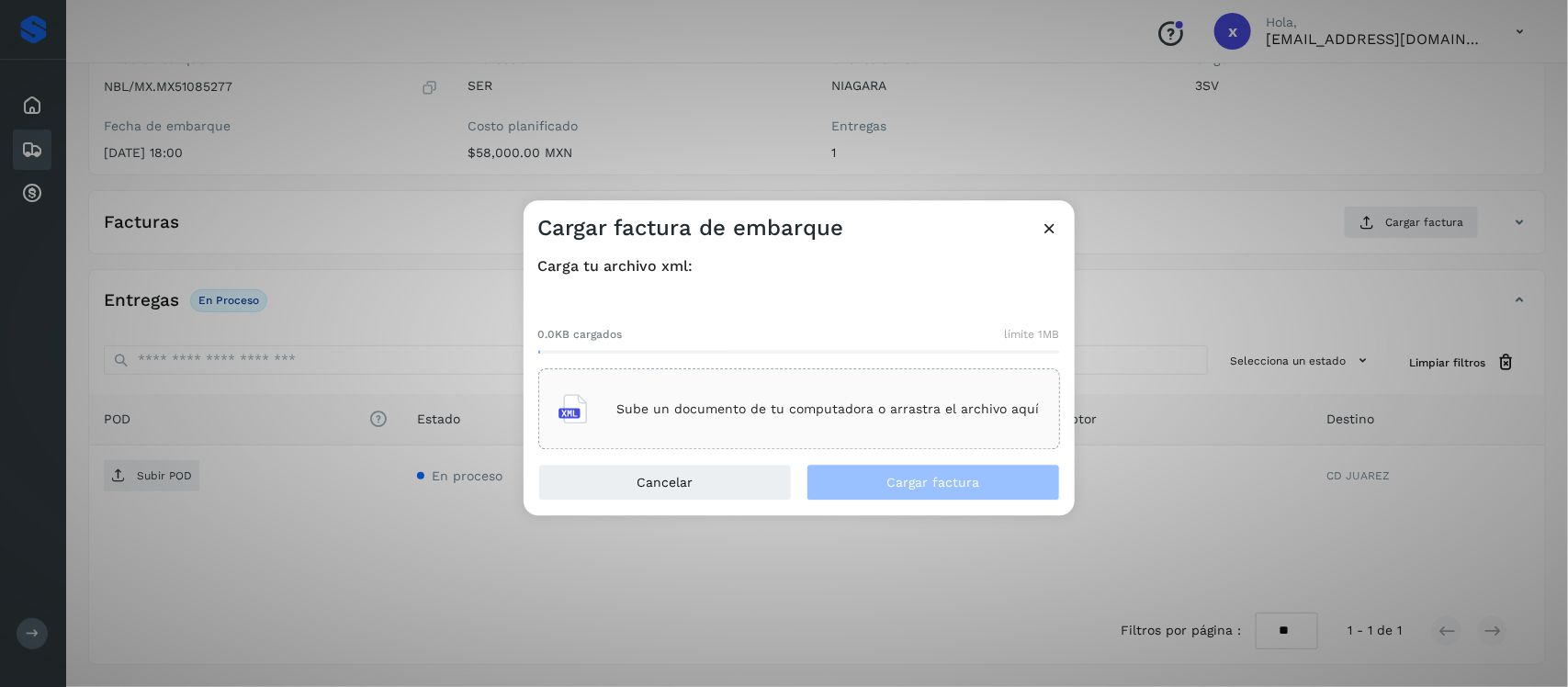
click at [780, 411] on p "Sube un documento de tu computadora o arrastra el archivo aquí" at bounding box center [829, 409] width 423 height 16
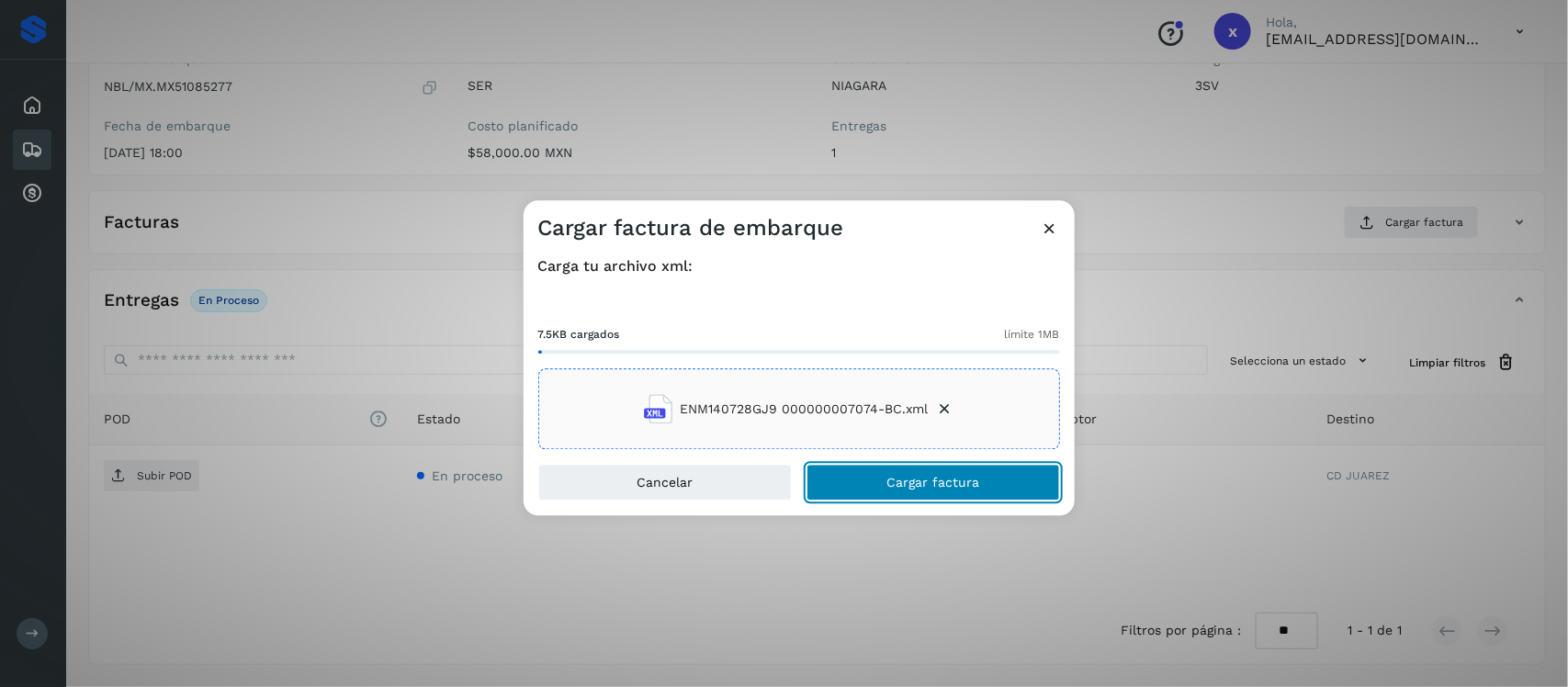
click at [920, 479] on span "Cargar factura" at bounding box center [933, 483] width 93 height 13
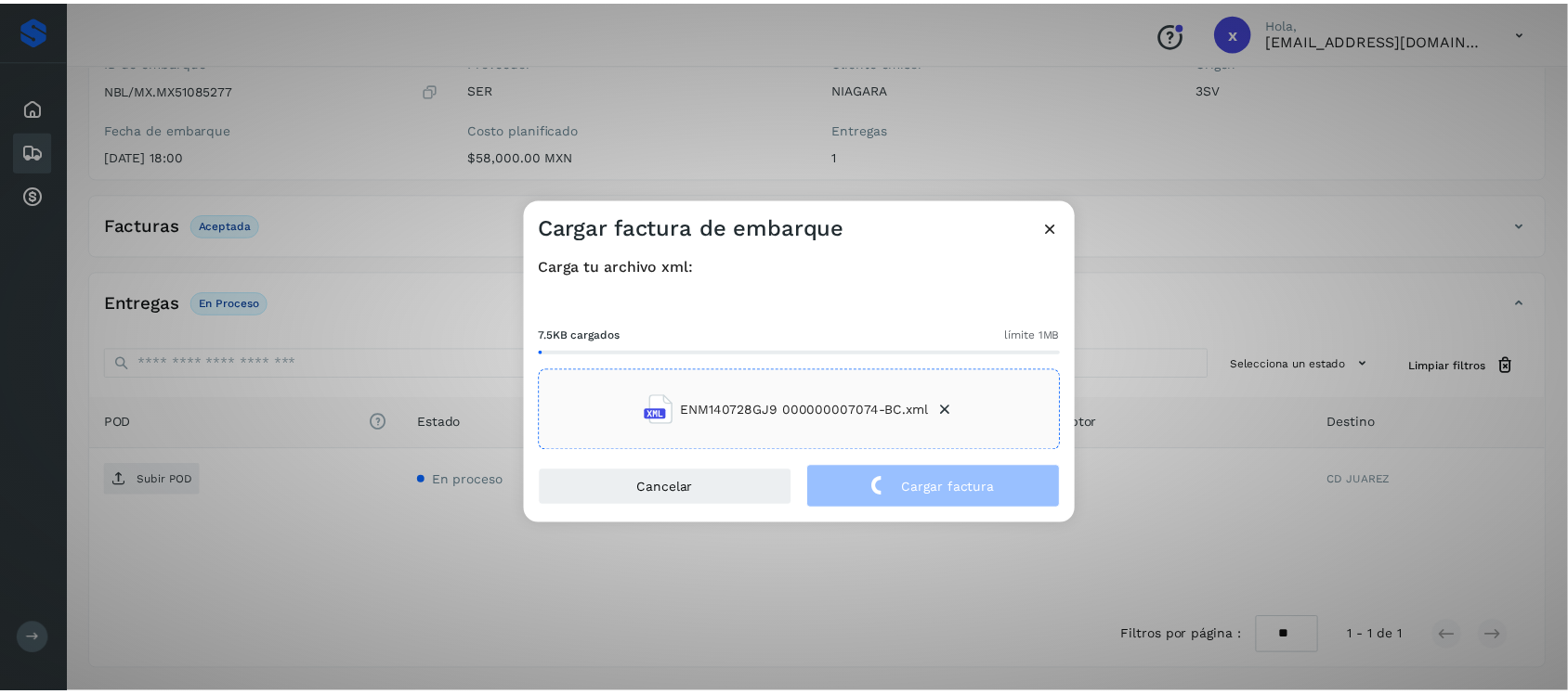
scroll to position [188, 0]
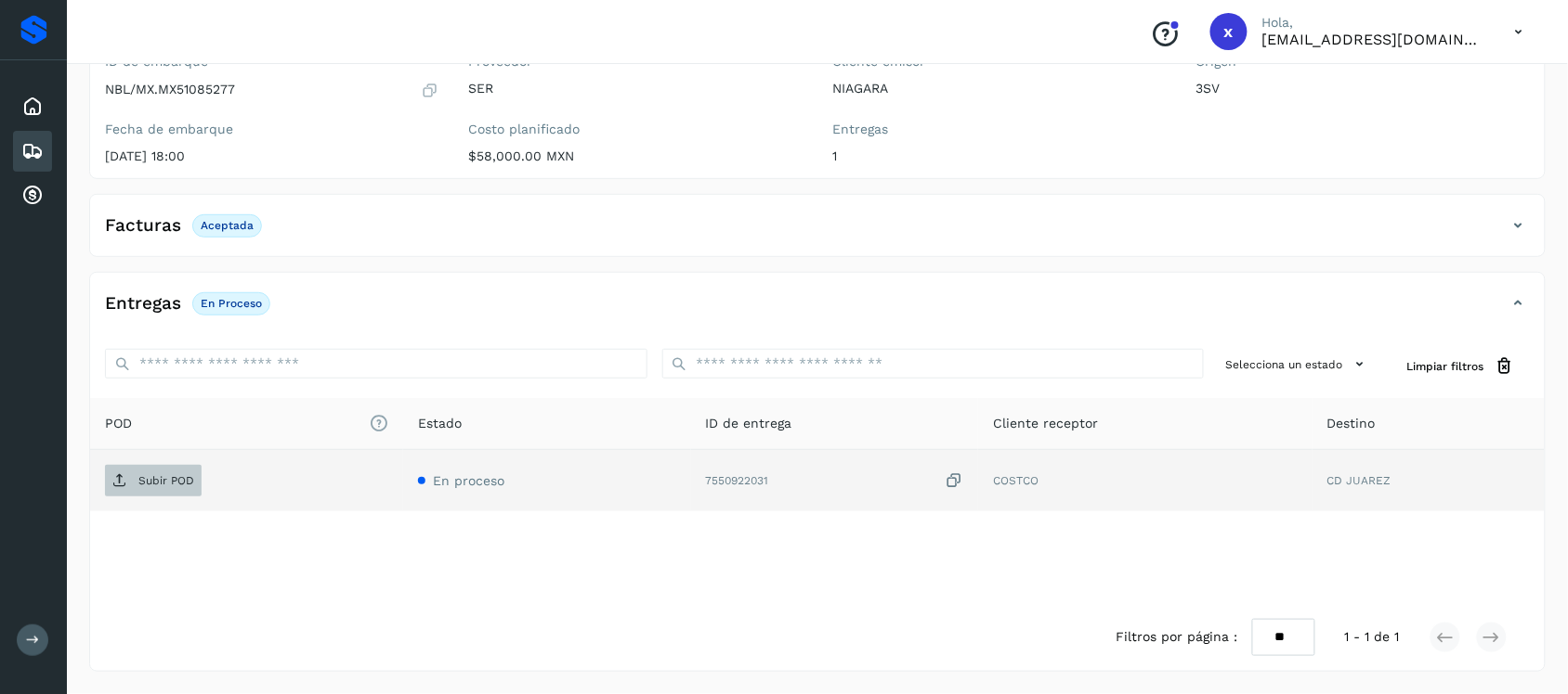
click at [181, 483] on p "Subir POD" at bounding box center [166, 480] width 56 height 13
click at [31, 151] on icon at bounding box center [32, 151] width 22 height 22
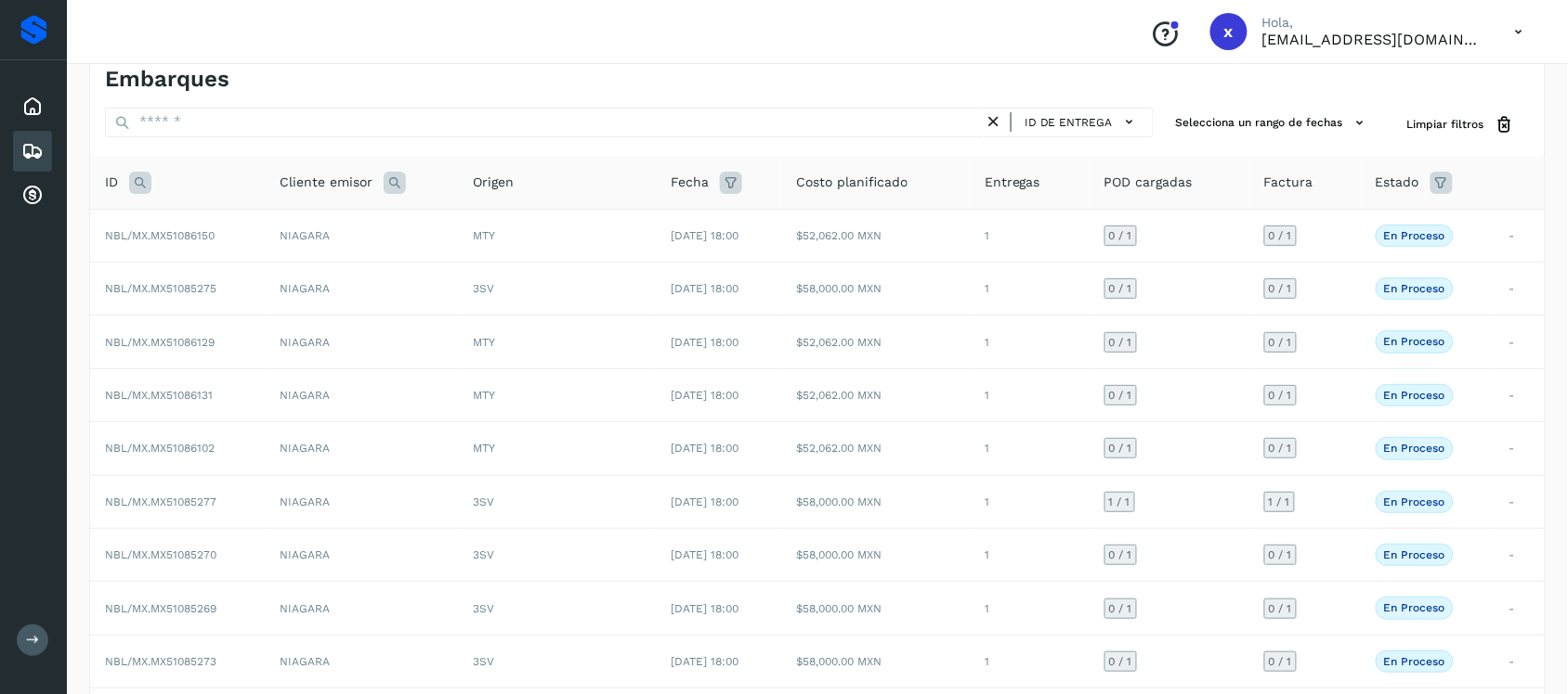
scroll to position [188, 0]
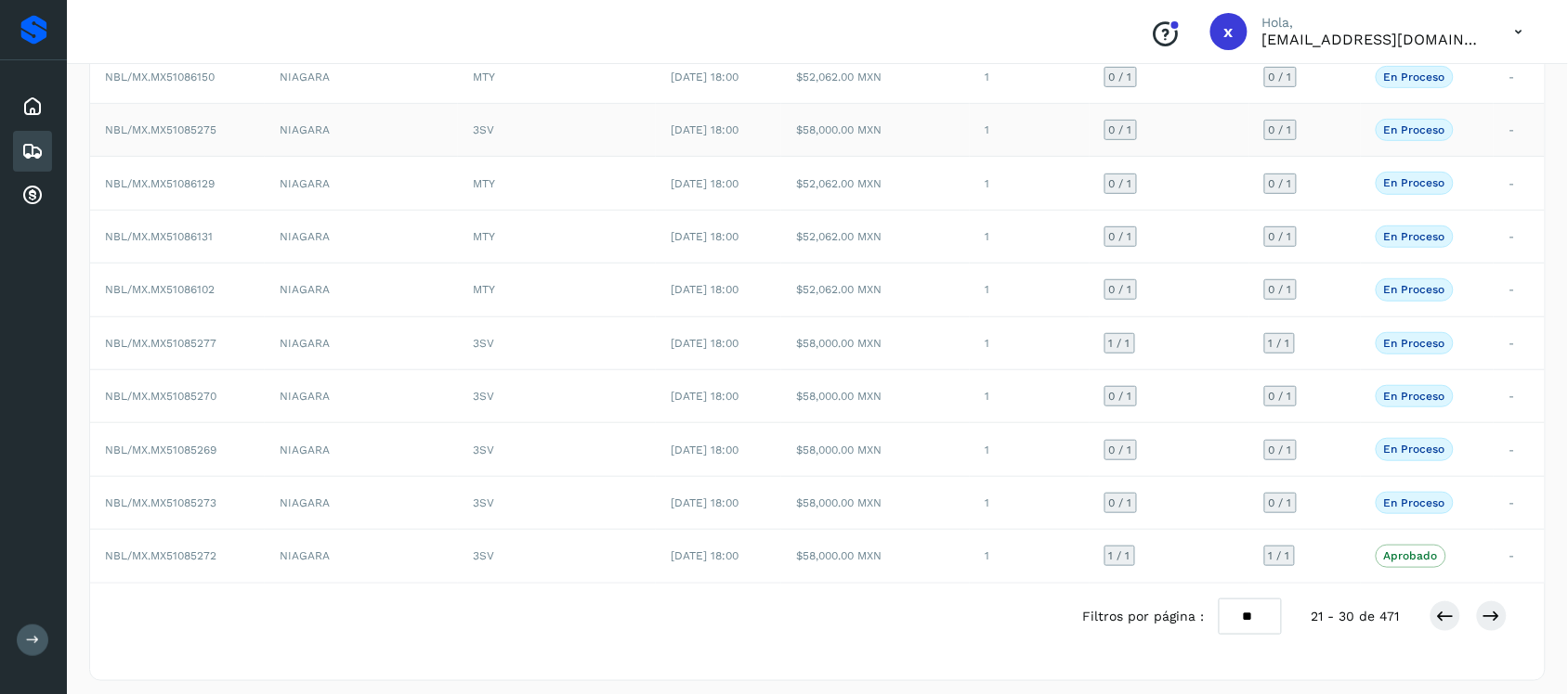
click at [210, 123] on span "NBL/MX.MX51085275" at bounding box center [160, 129] width 112 height 13
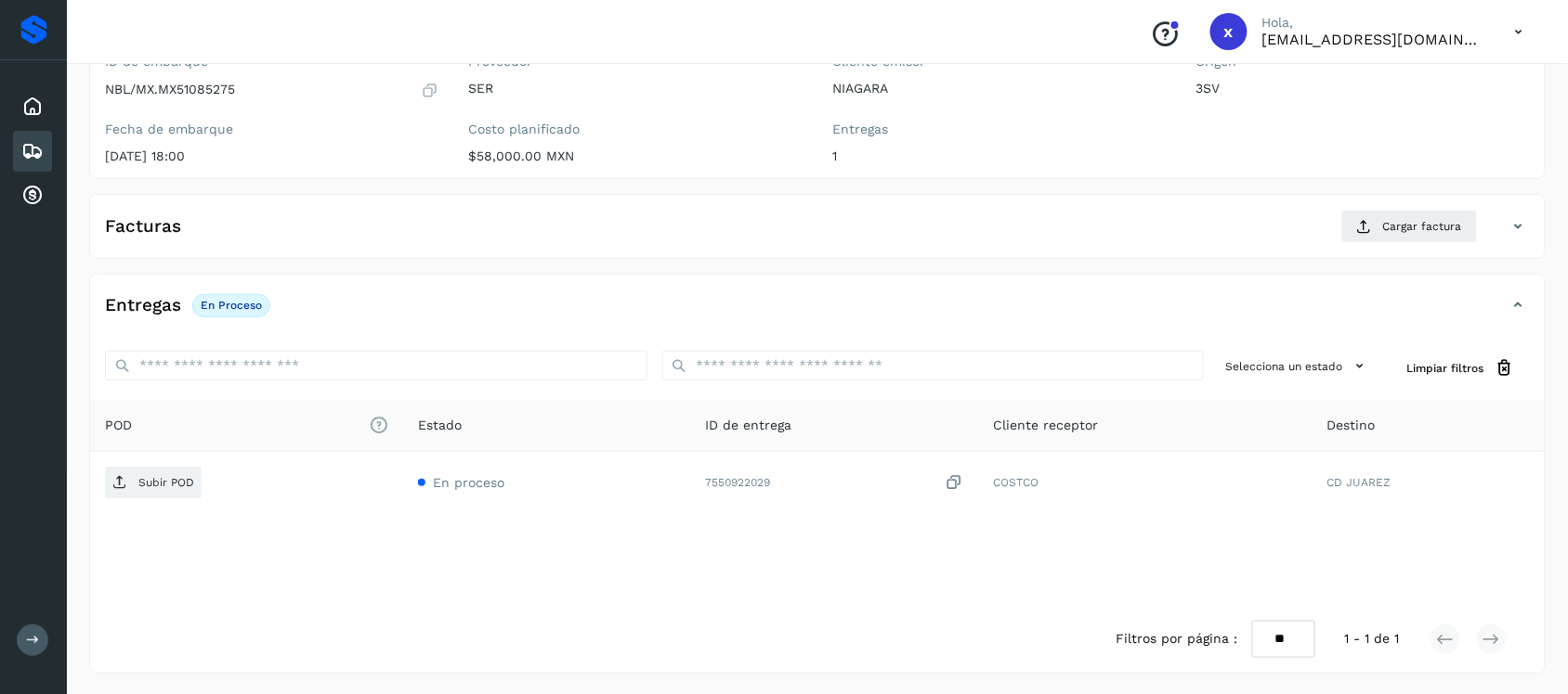
scroll to position [191, 0]
click at [34, 149] on icon at bounding box center [32, 151] width 22 height 22
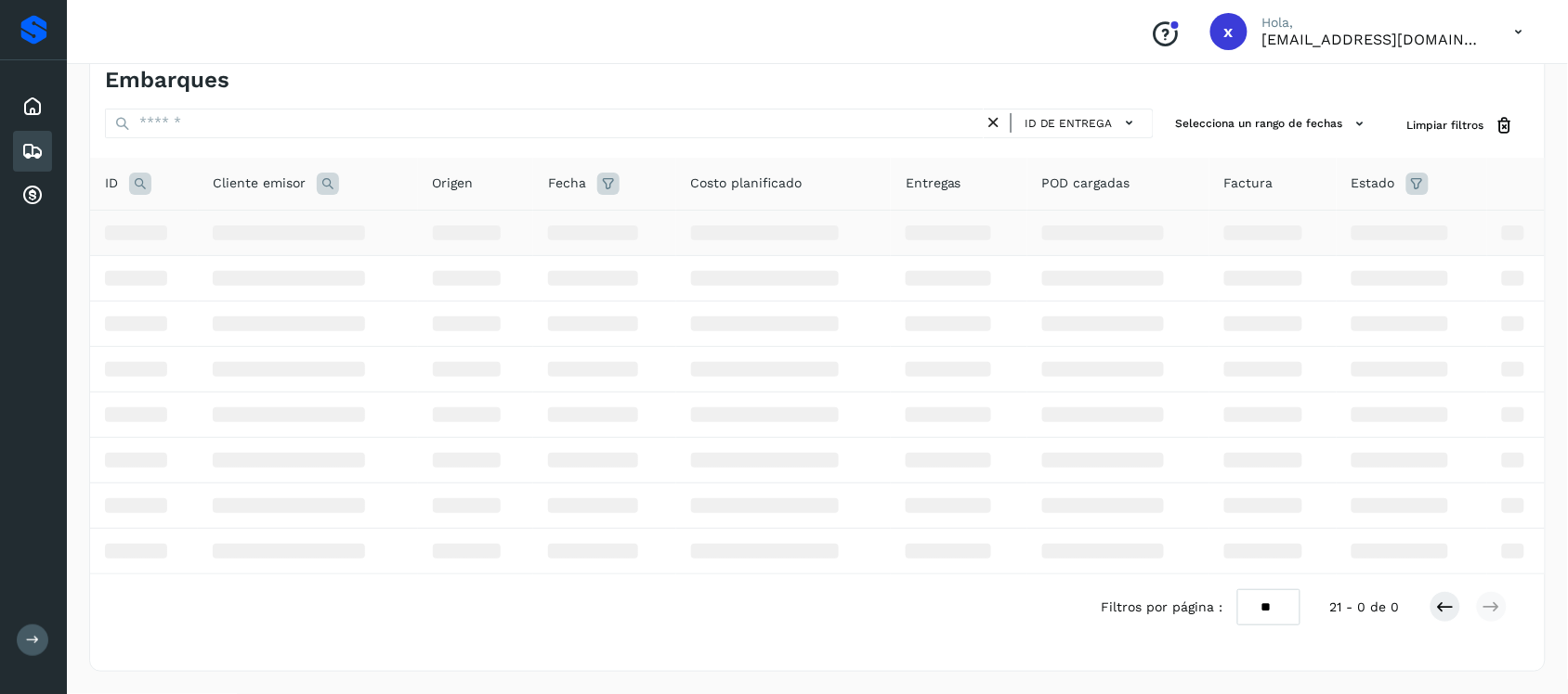
scroll to position [191, 0]
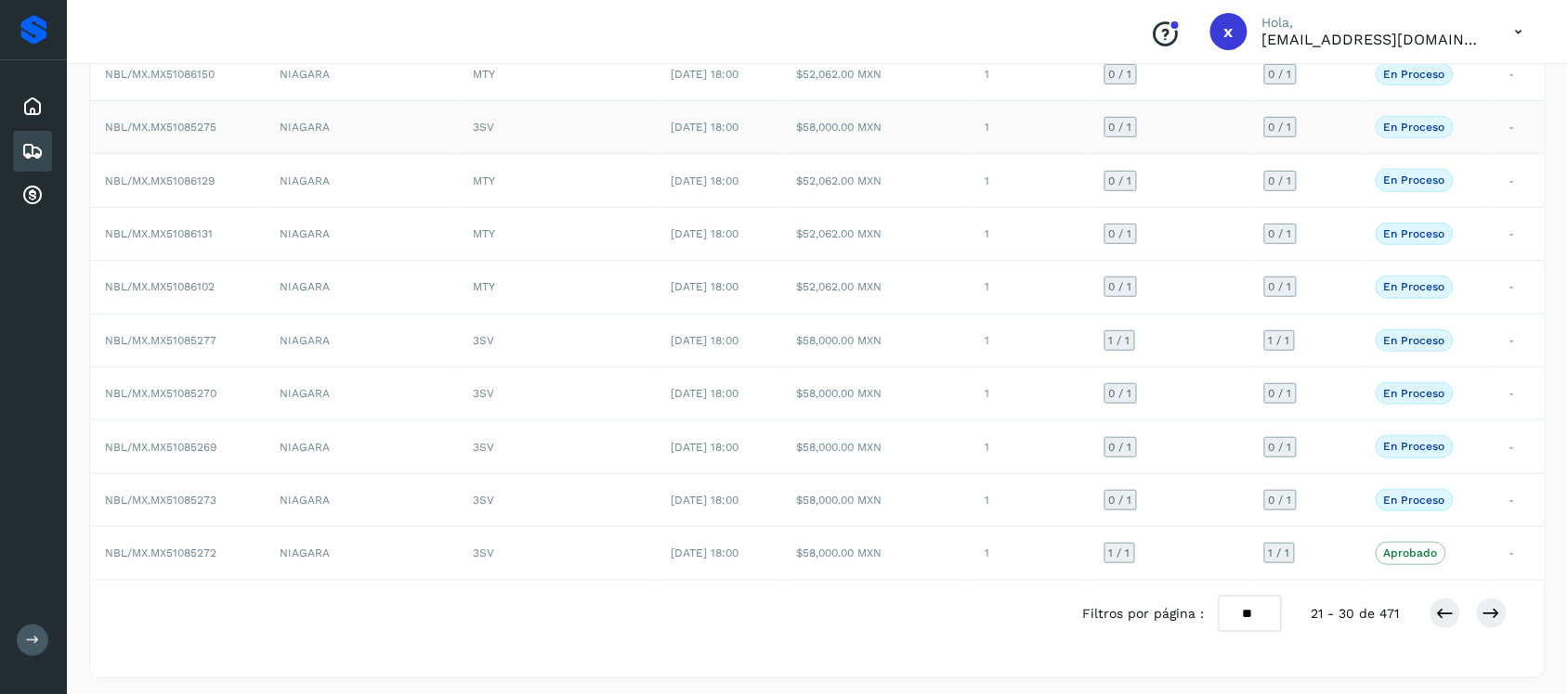
click at [149, 125] on span "NBL/MX.MX51085275" at bounding box center [160, 126] width 112 height 13
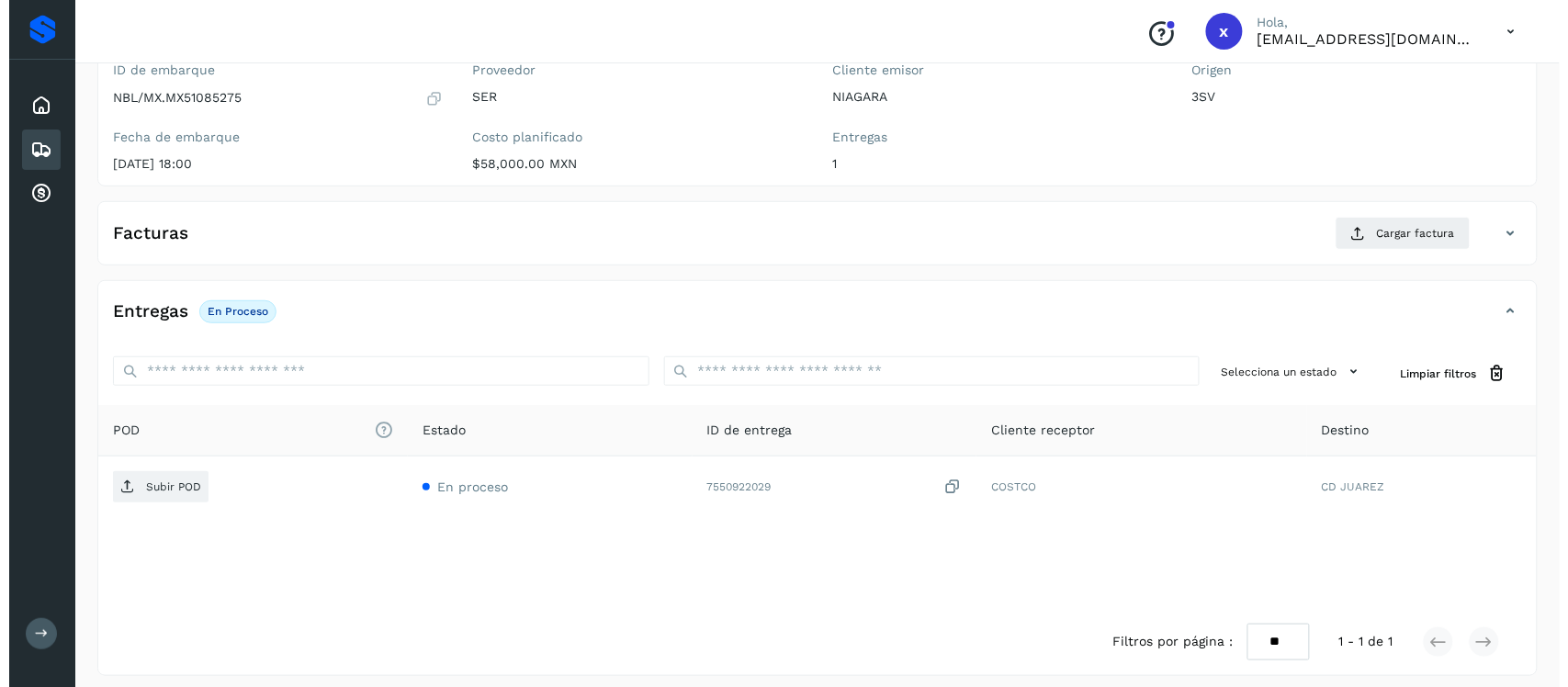
scroll to position [189, 0]
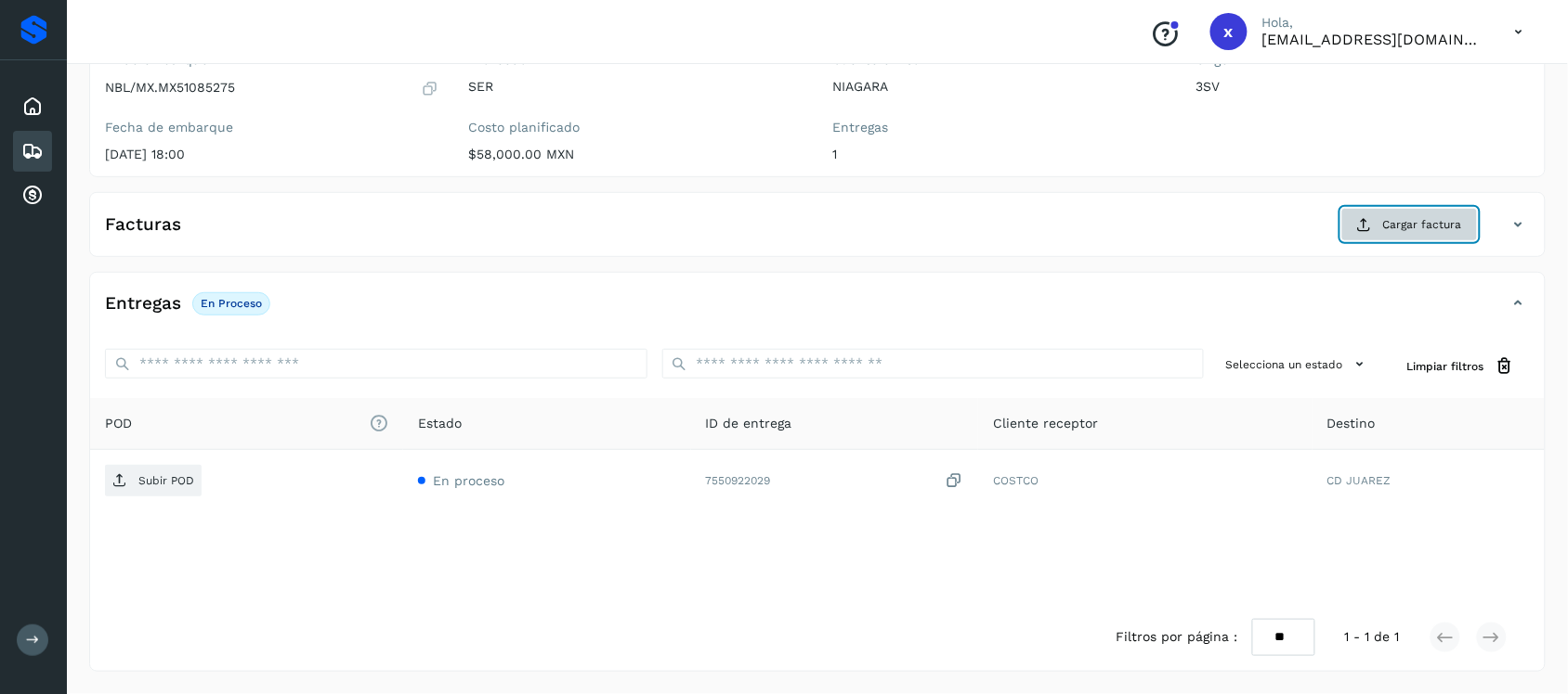
click at [1380, 229] on button "Cargar factura" at bounding box center [1409, 225] width 136 height 34
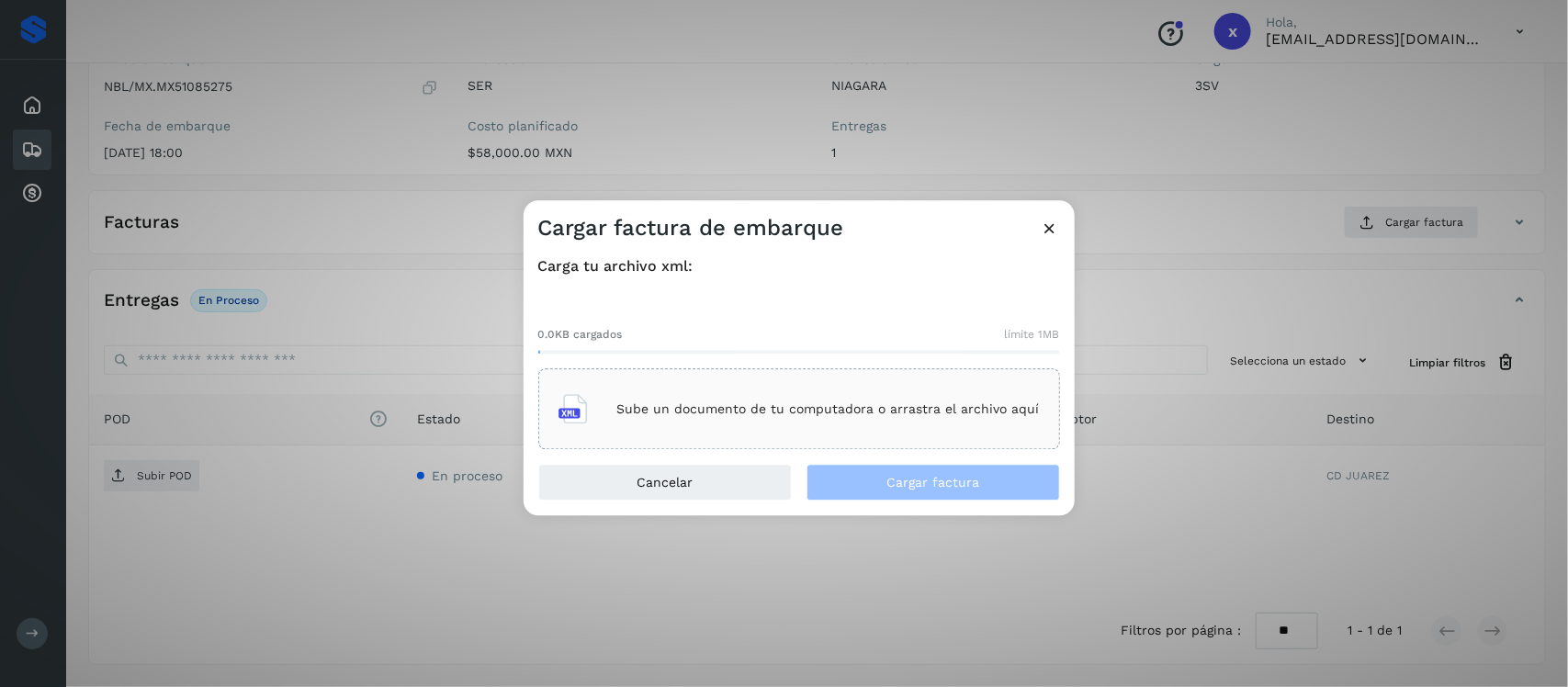
click at [718, 419] on div "Sube un documento de tu computadora o arrastra el archivo aquí" at bounding box center [799, 410] width 482 height 49
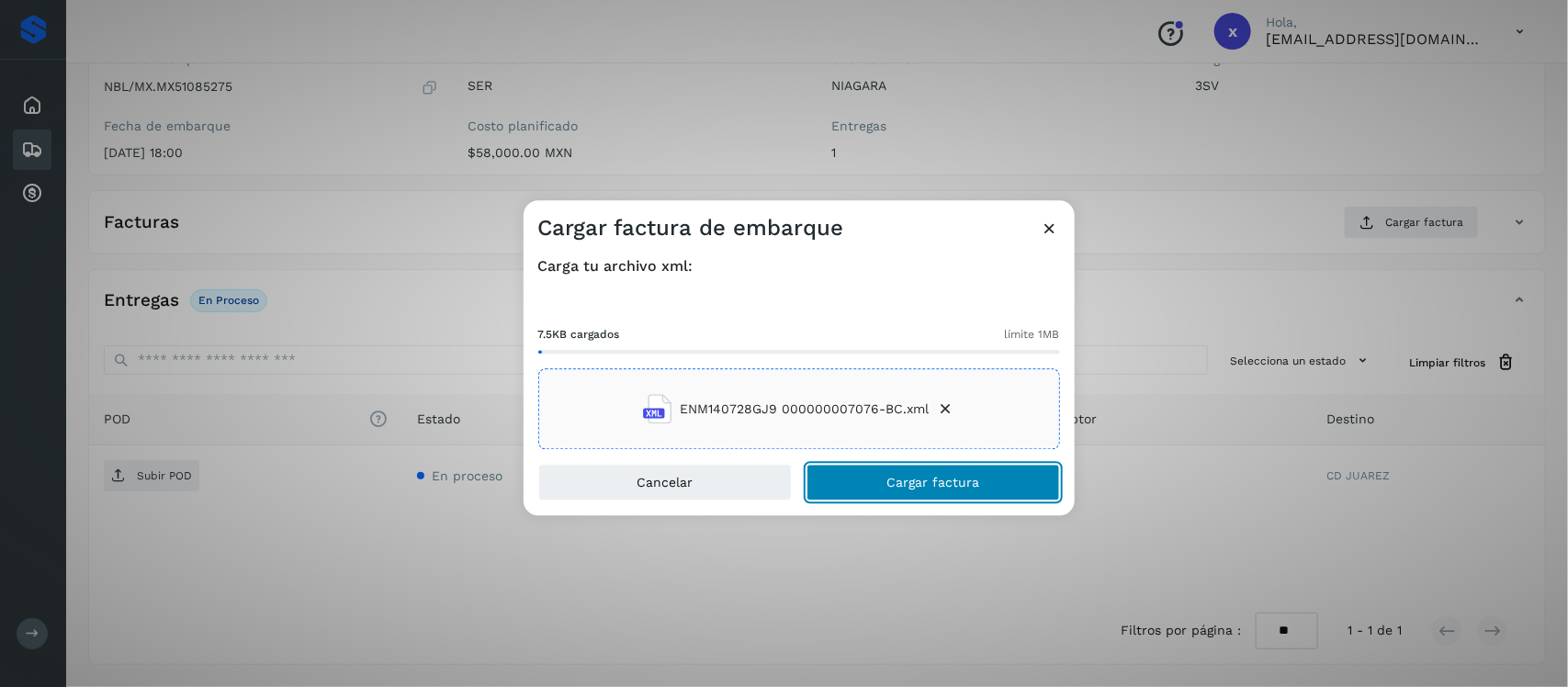
click at [862, 470] on button "Cargar factura" at bounding box center [933, 483] width 253 height 36
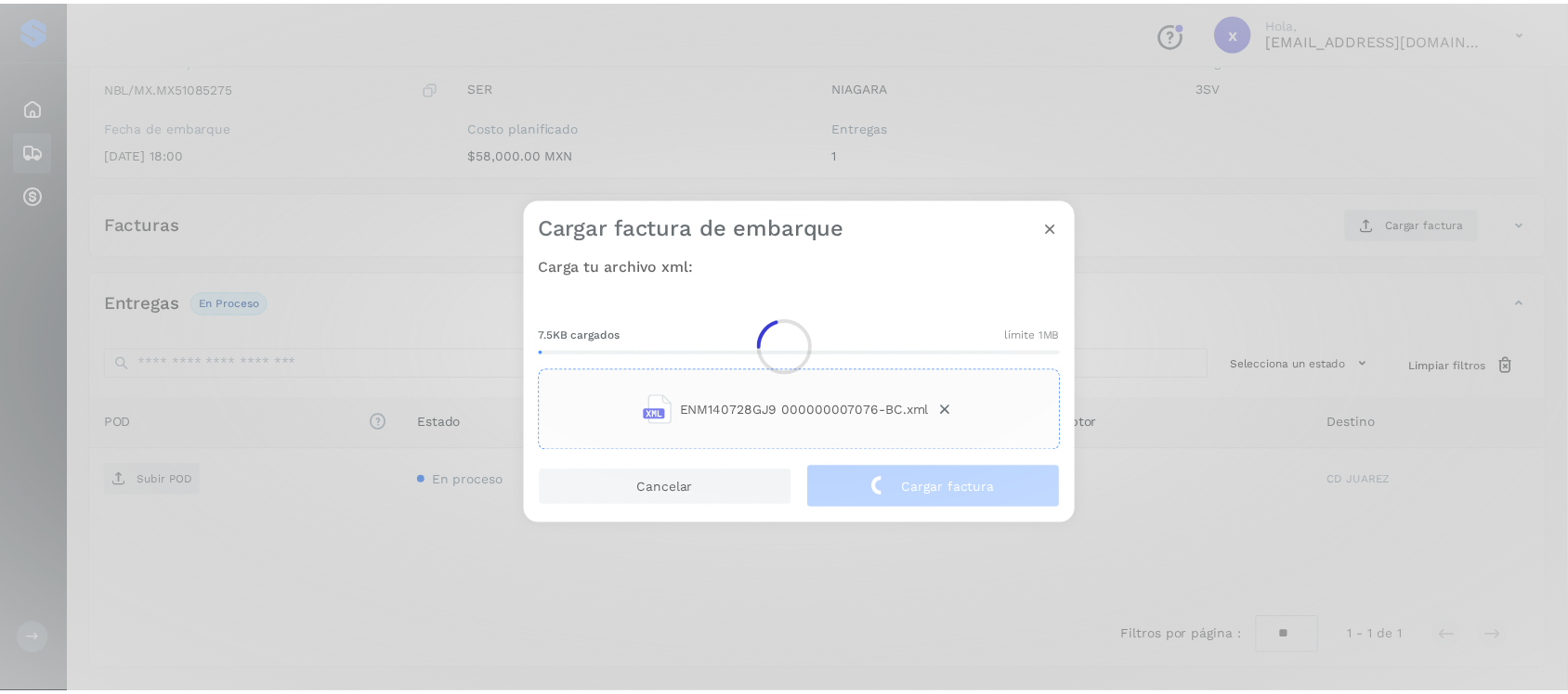
scroll to position [188, 0]
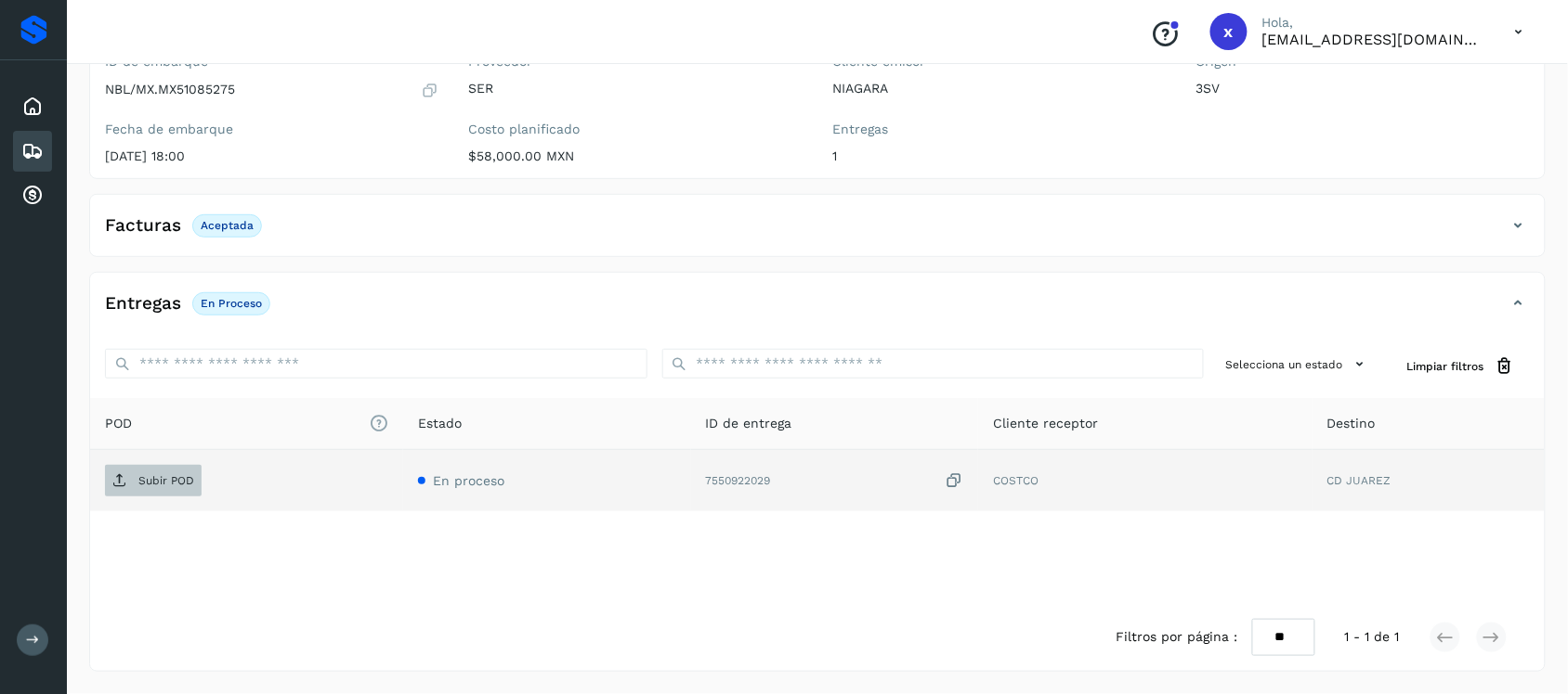
click at [173, 471] on span "Subir POD" at bounding box center [152, 481] width 97 height 30
click at [34, 150] on icon at bounding box center [32, 151] width 22 height 22
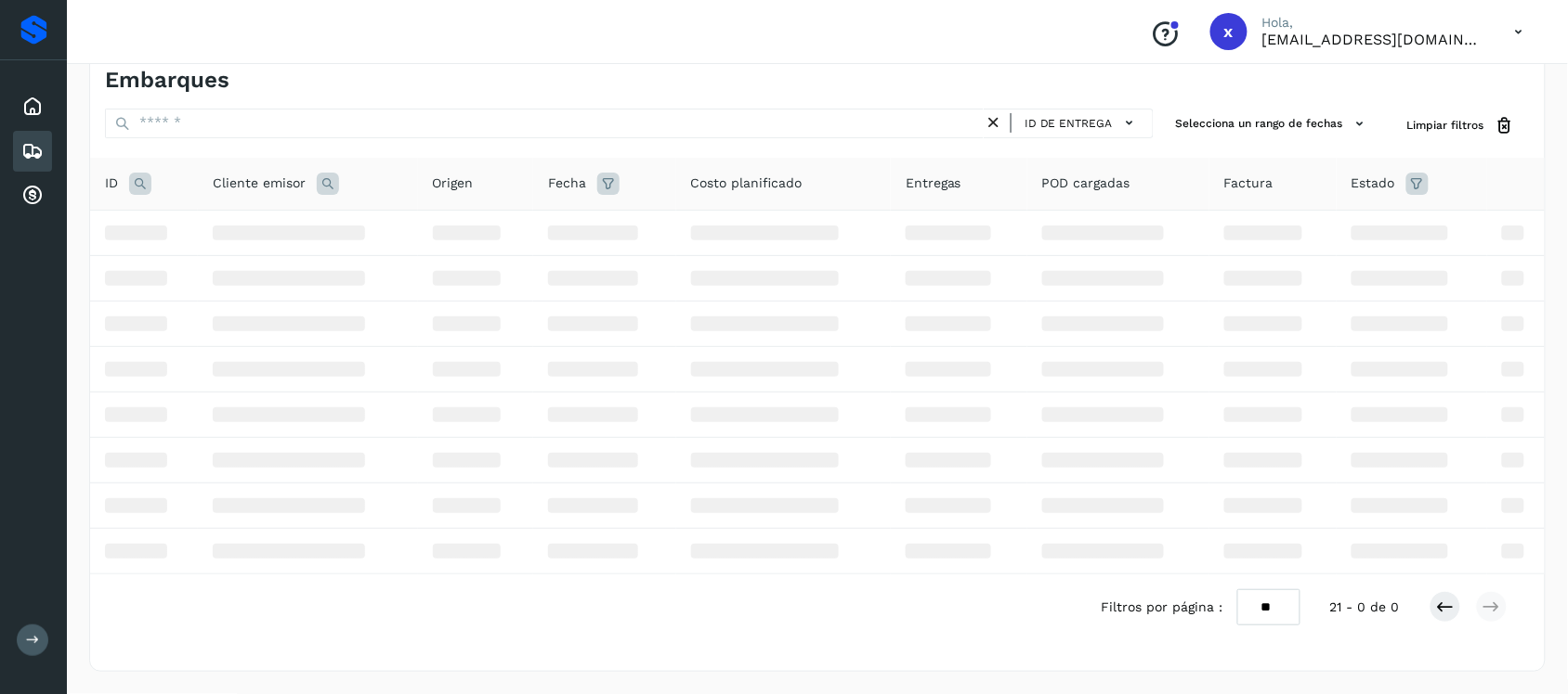
scroll to position [188, 0]
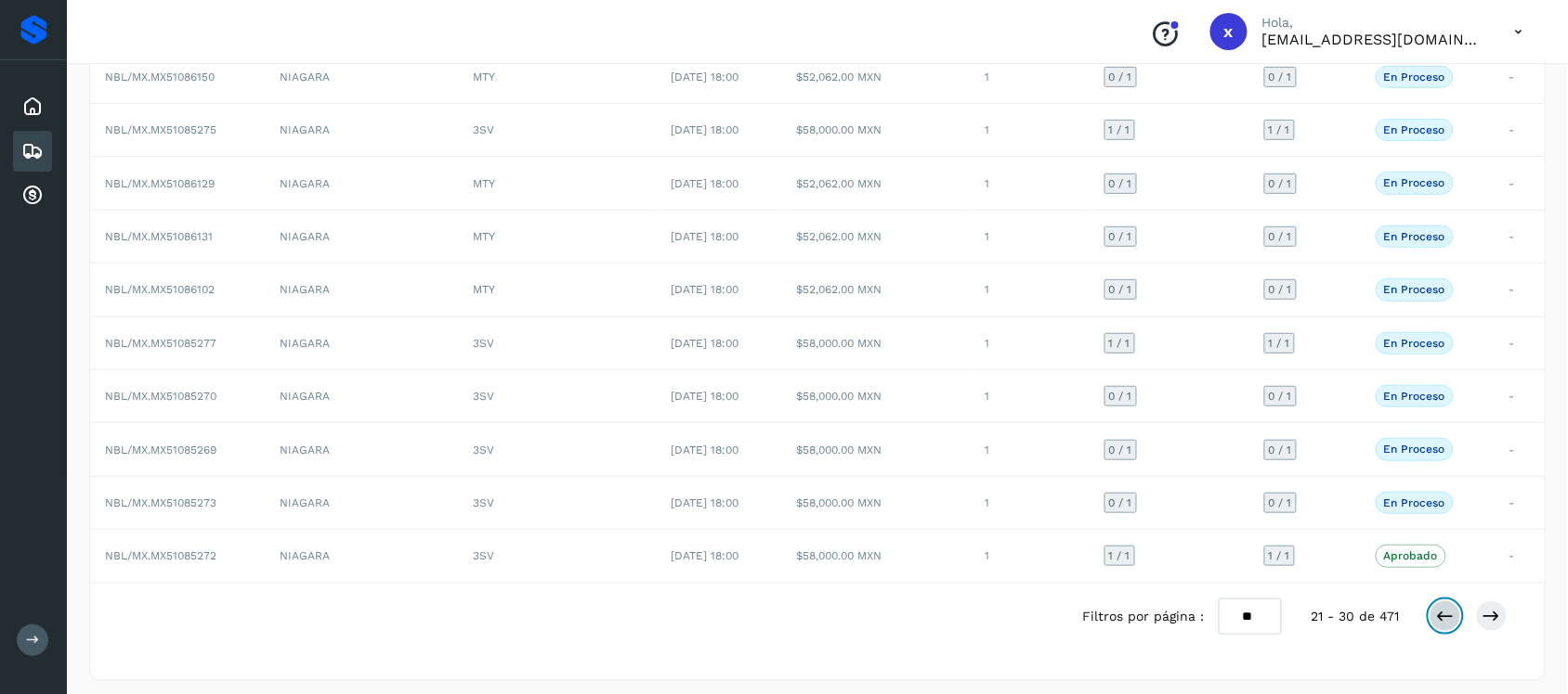
click at [1434, 624] on button at bounding box center [1445, 616] width 32 height 32
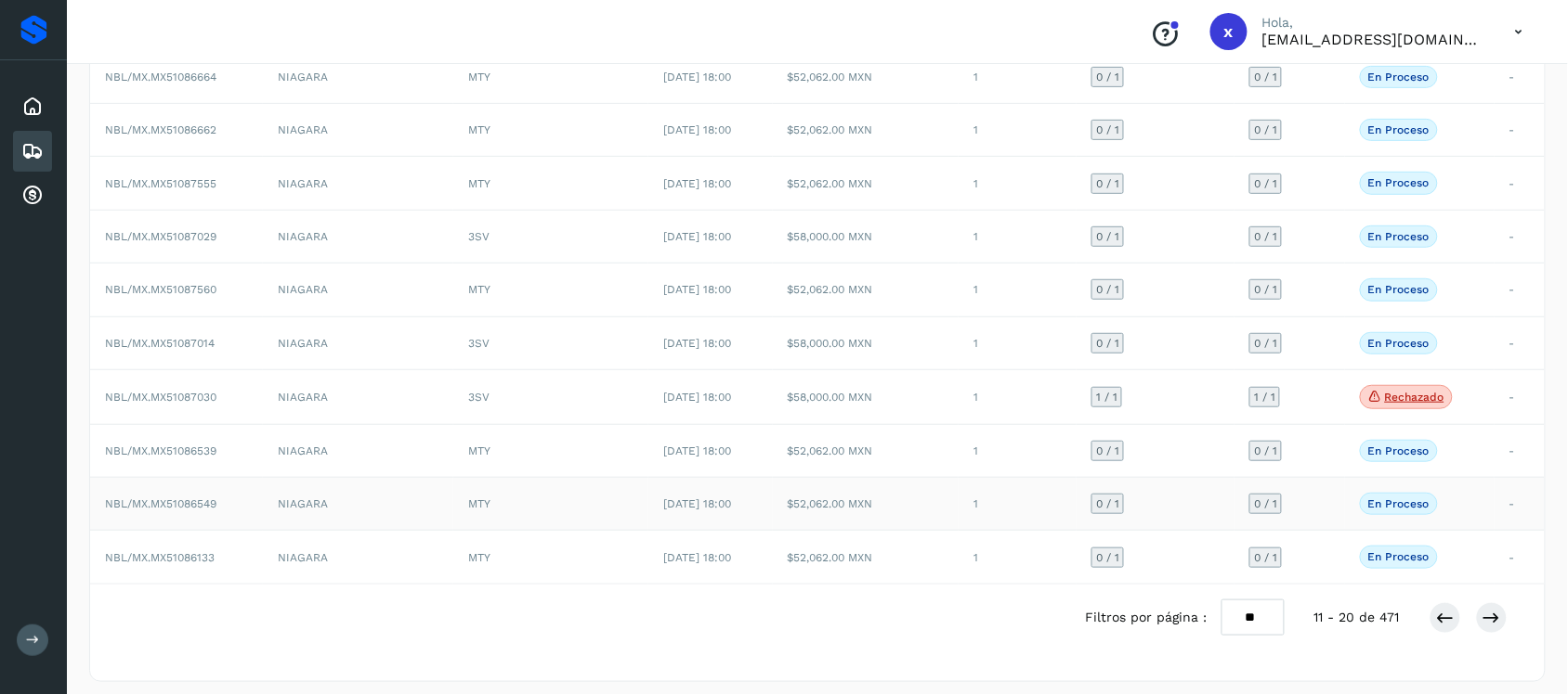
click at [150, 511] on span "NBL/MX.MX51086549" at bounding box center [160, 504] width 112 height 13
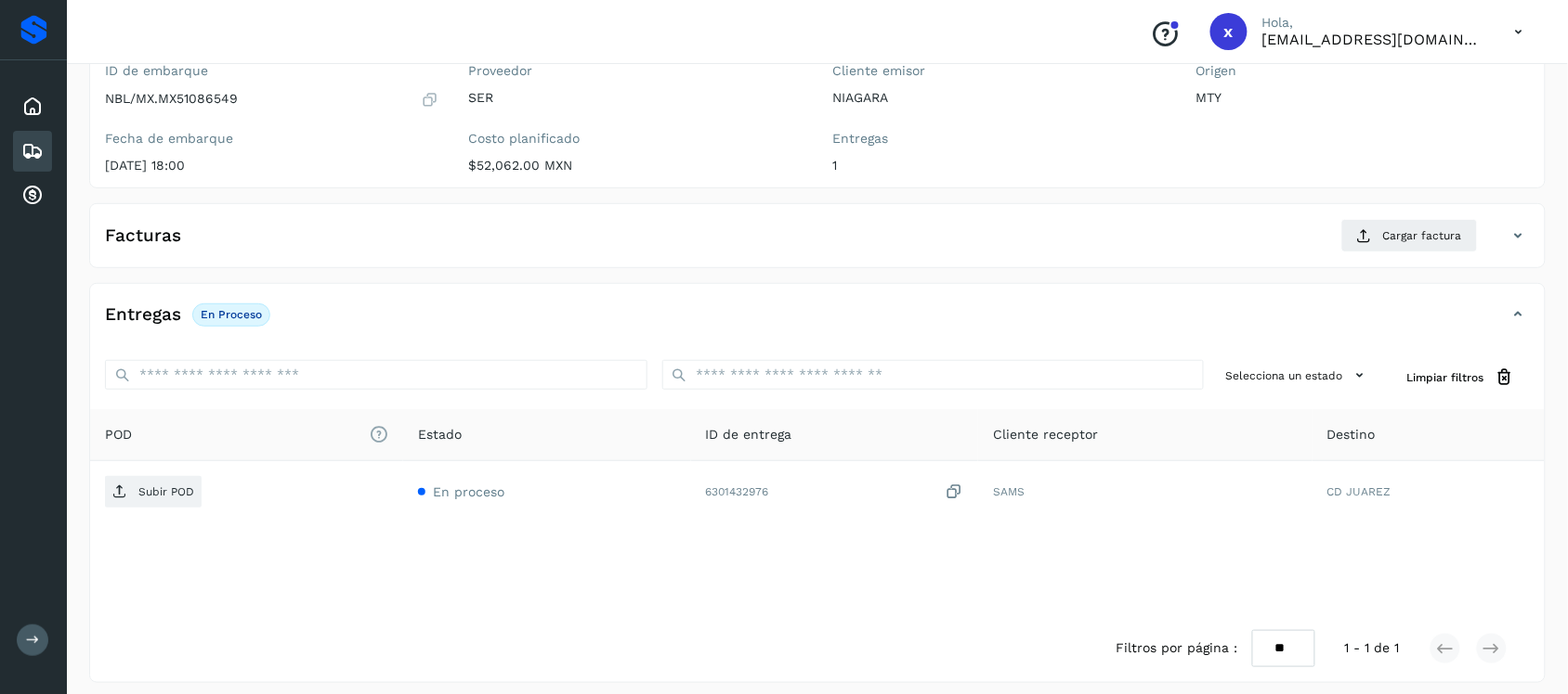
scroll to position [188, 0]
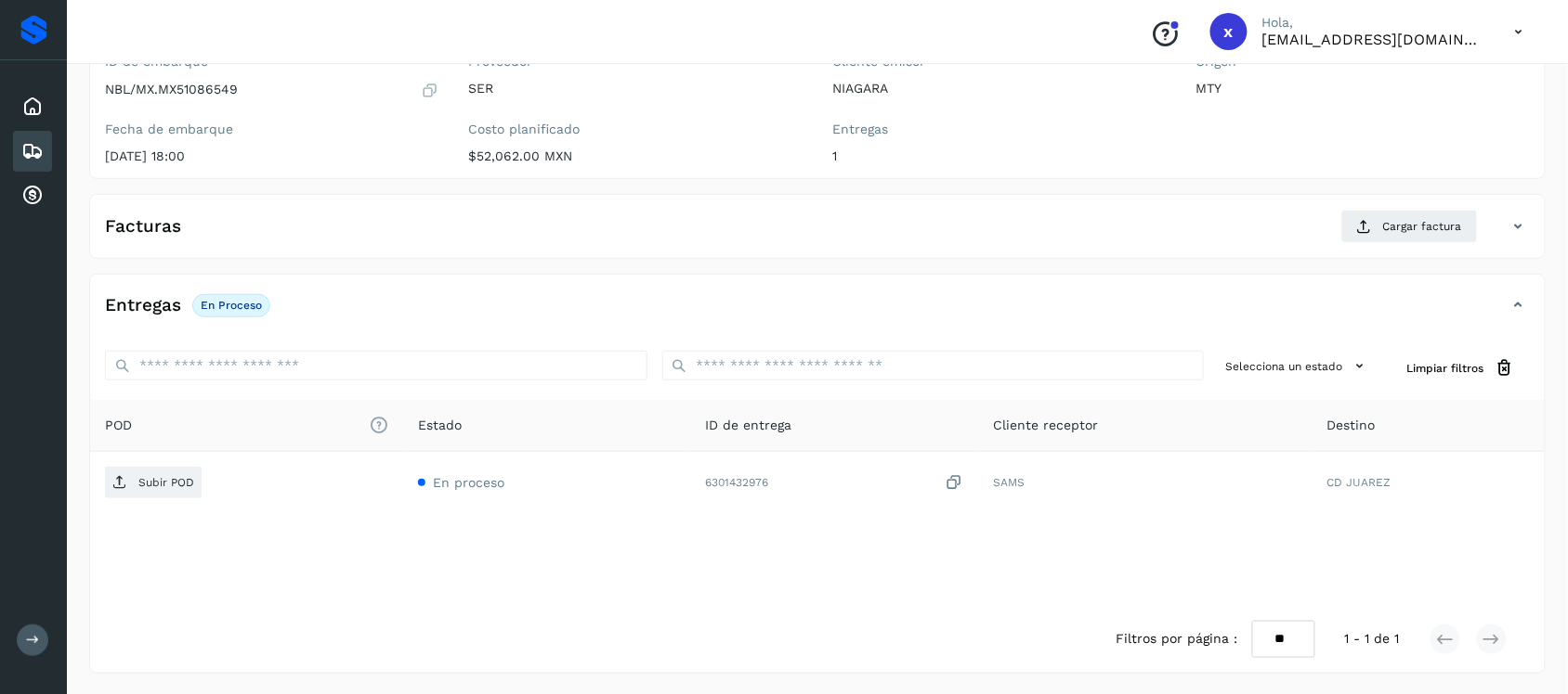
click at [37, 145] on icon at bounding box center [32, 151] width 22 height 22
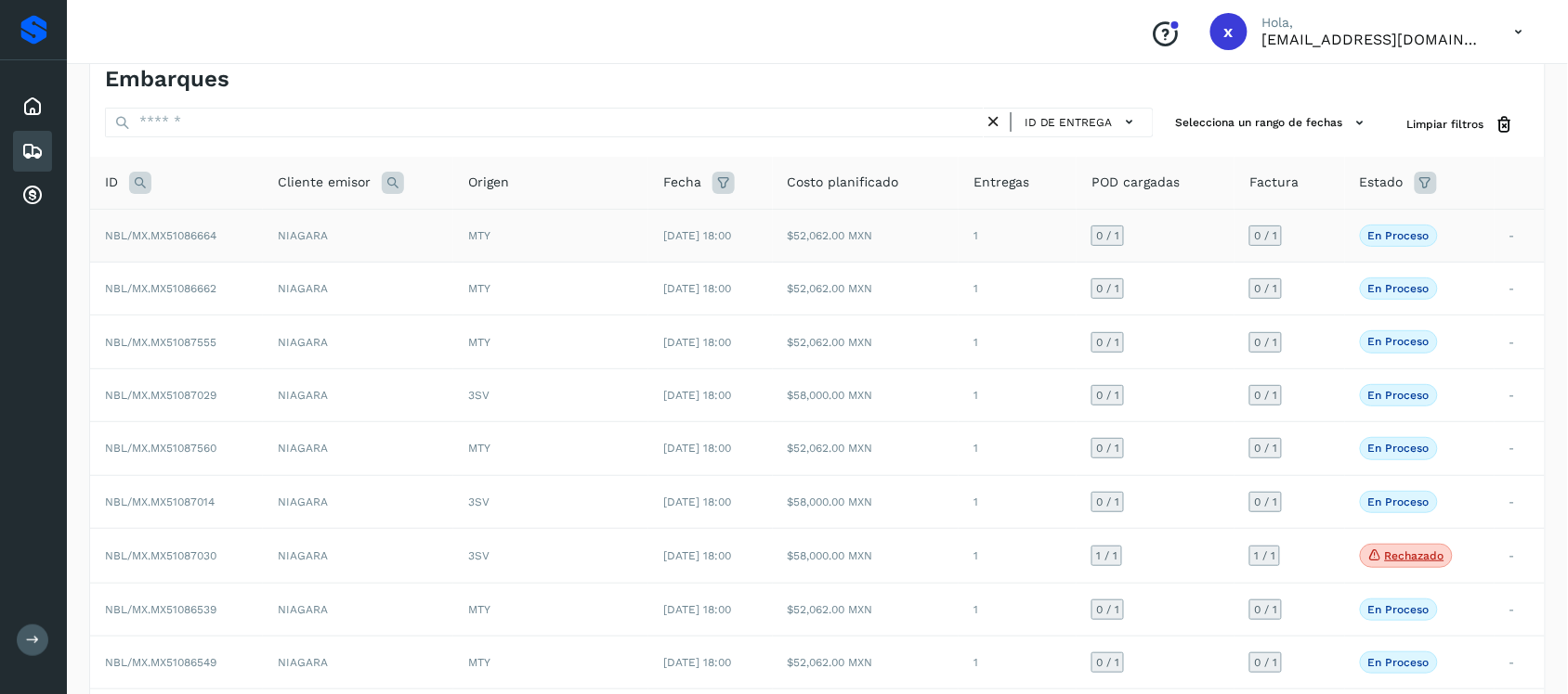
scroll to position [188, 0]
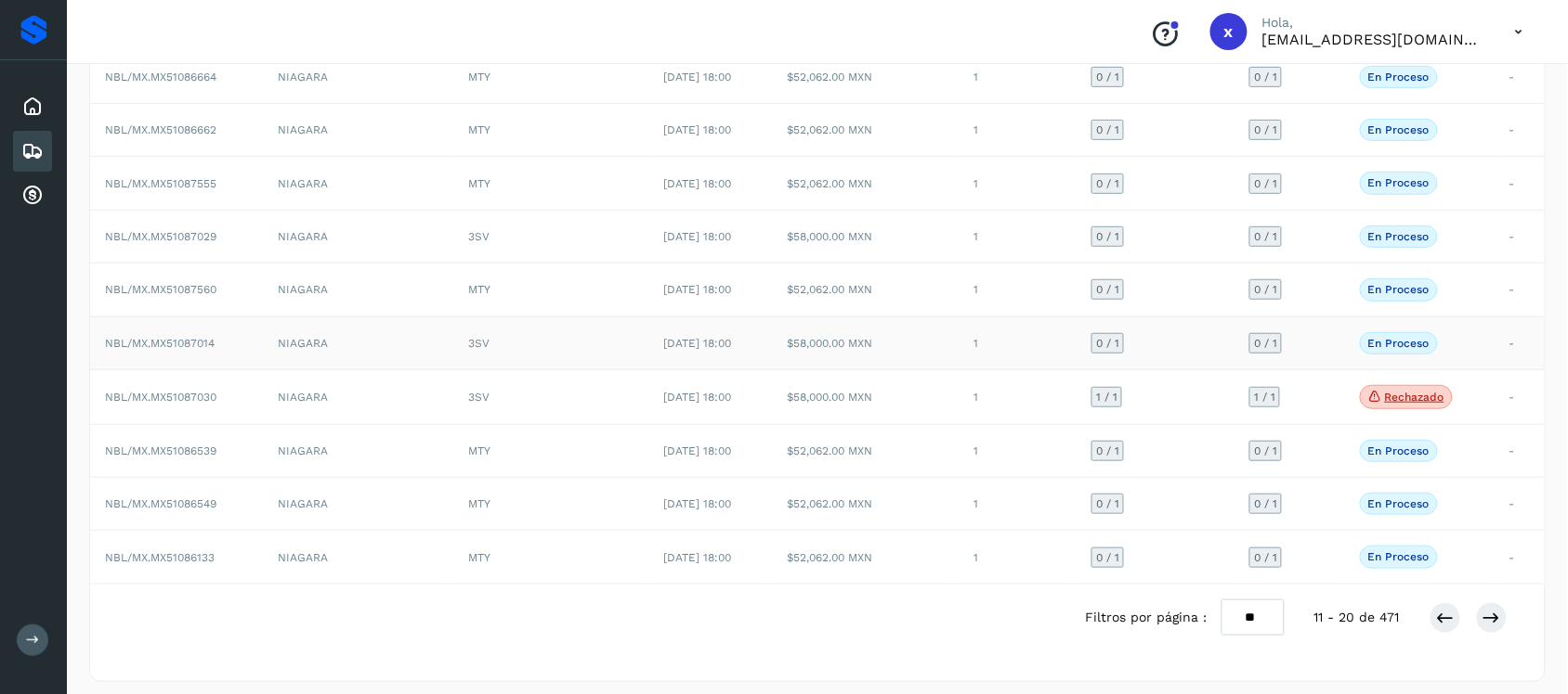
click at [206, 348] on span "NBL/MX.MX51087014" at bounding box center [159, 343] width 110 height 13
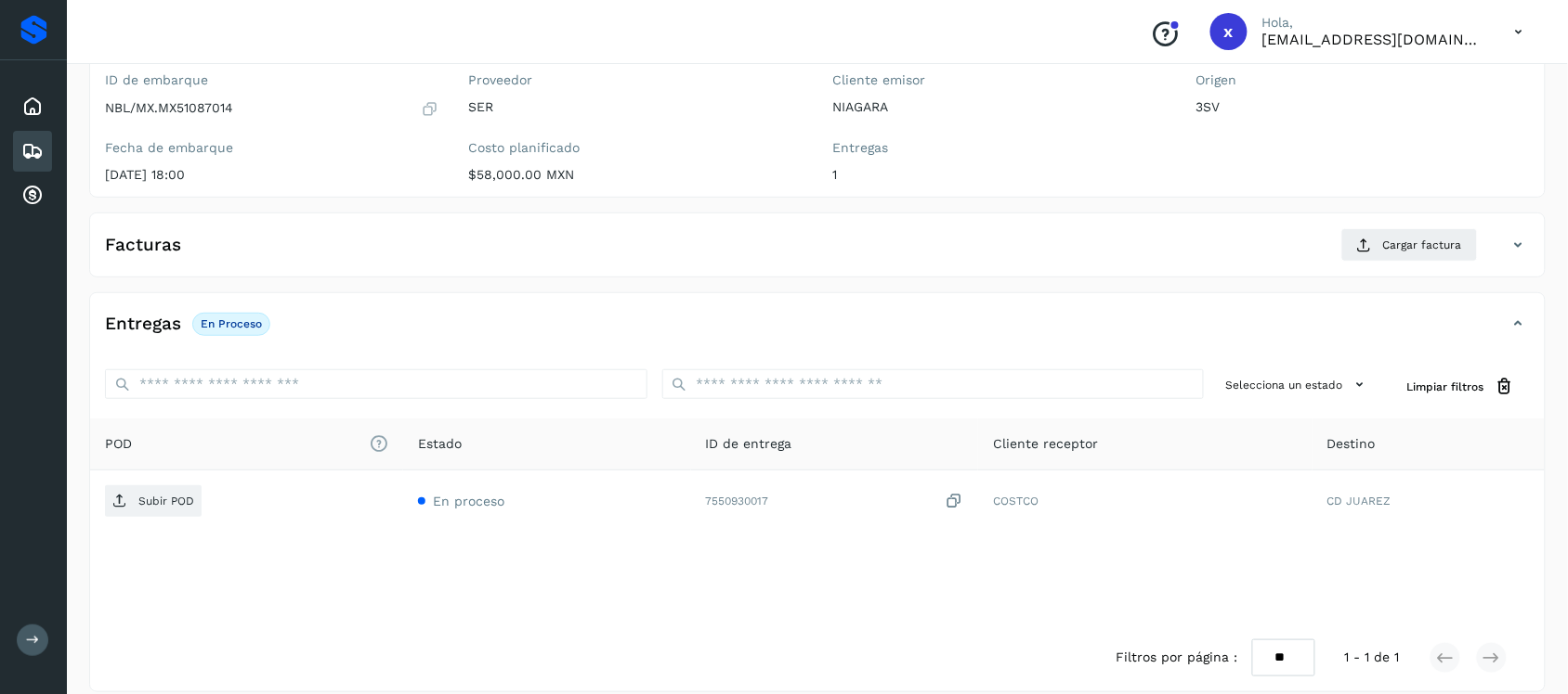
scroll to position [191, 0]
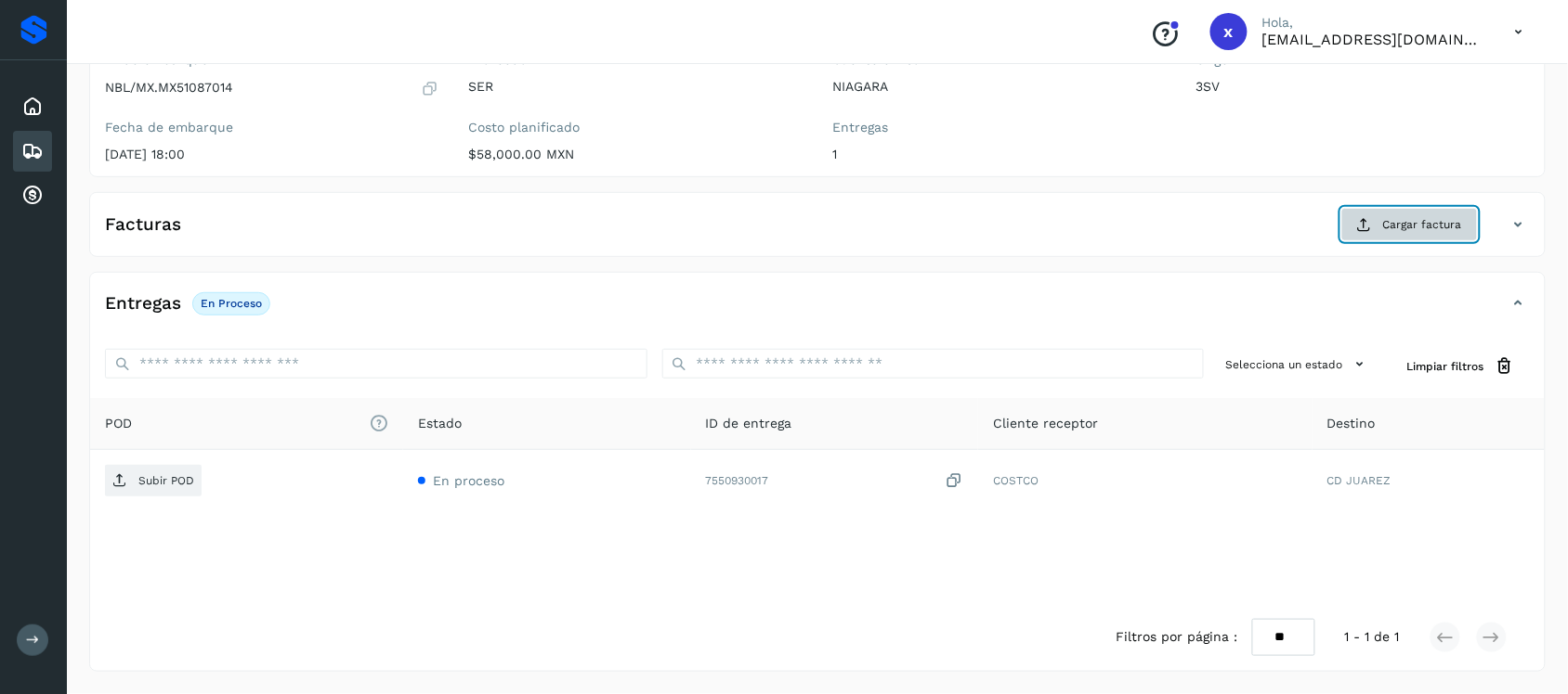
click at [1420, 224] on span "Cargar factura" at bounding box center [1422, 224] width 79 height 17
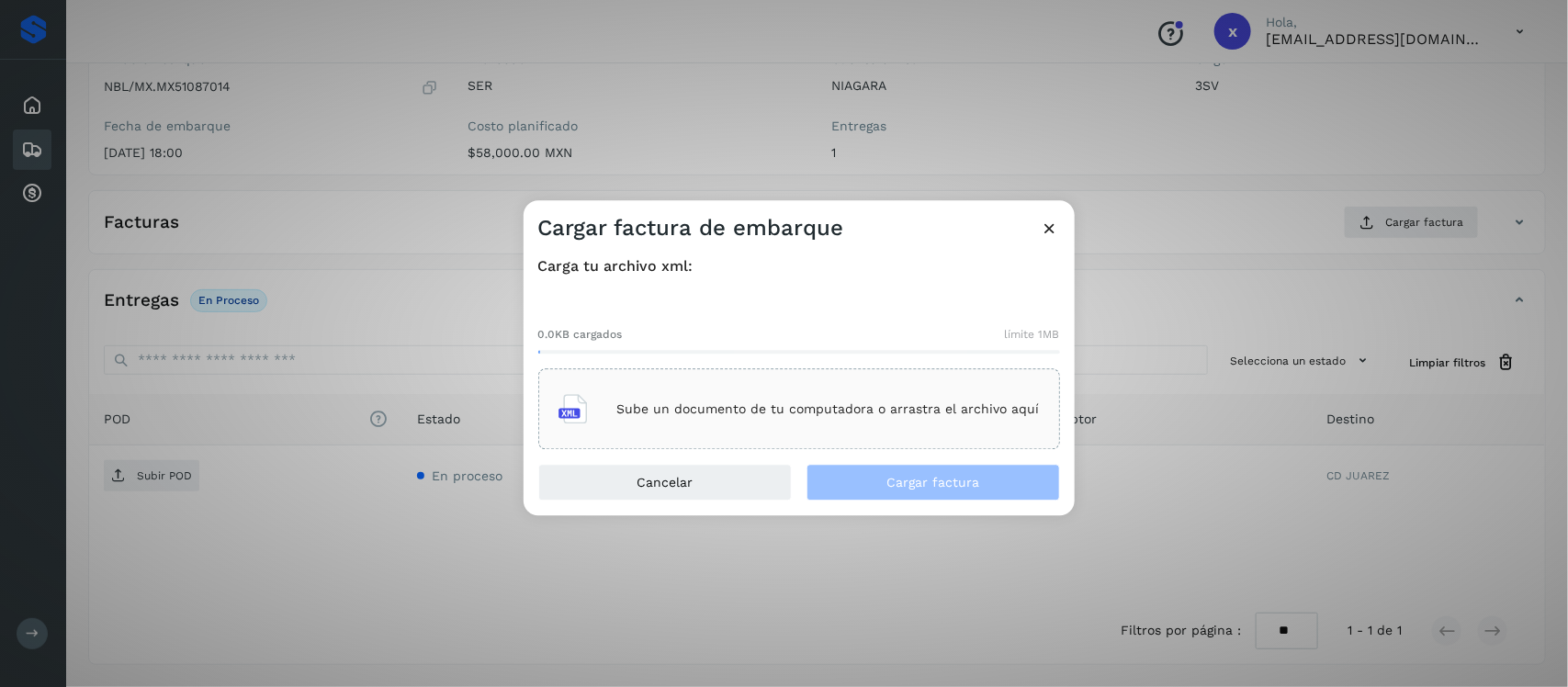
click at [764, 407] on p "Sube un documento de tu computadora o arrastra el archivo aquí" at bounding box center [829, 409] width 423 height 16
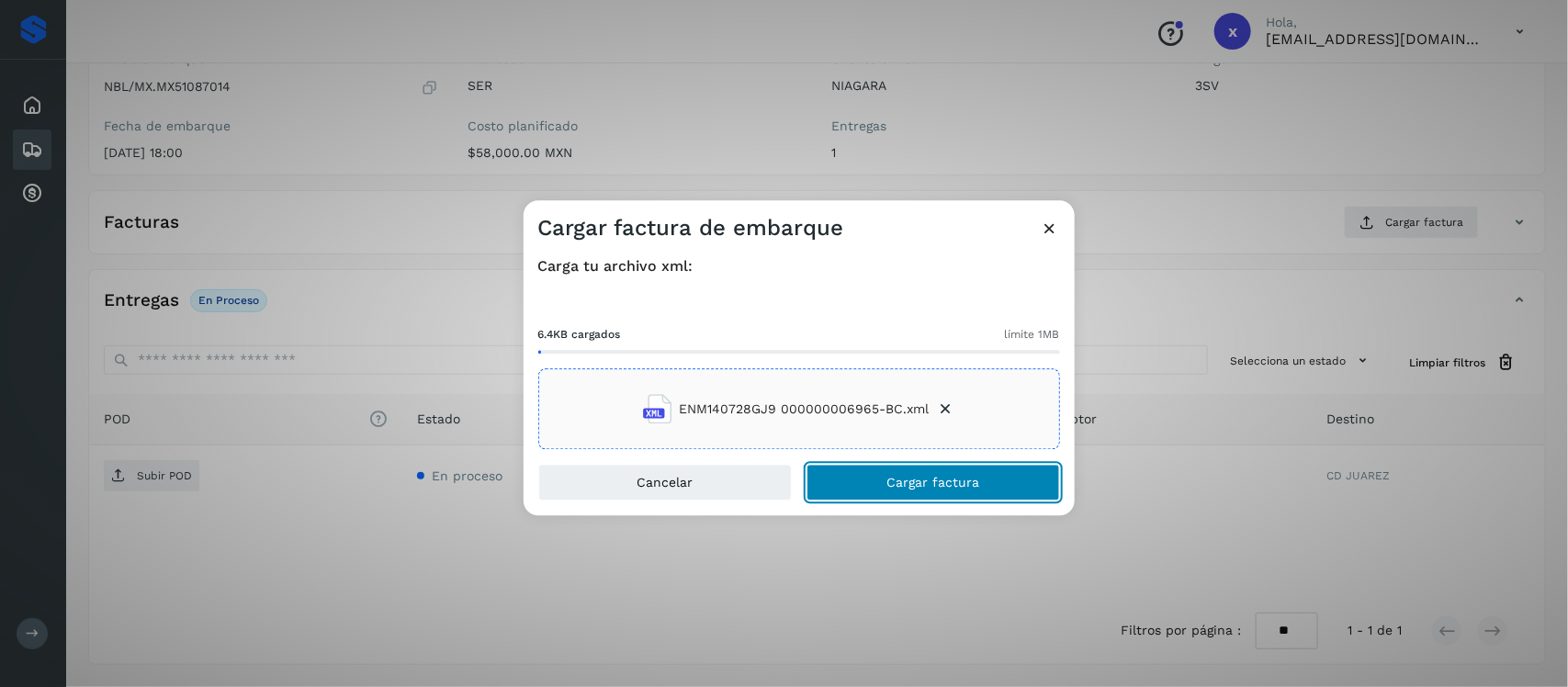
click at [866, 485] on button "Cargar factura" at bounding box center [933, 483] width 253 height 36
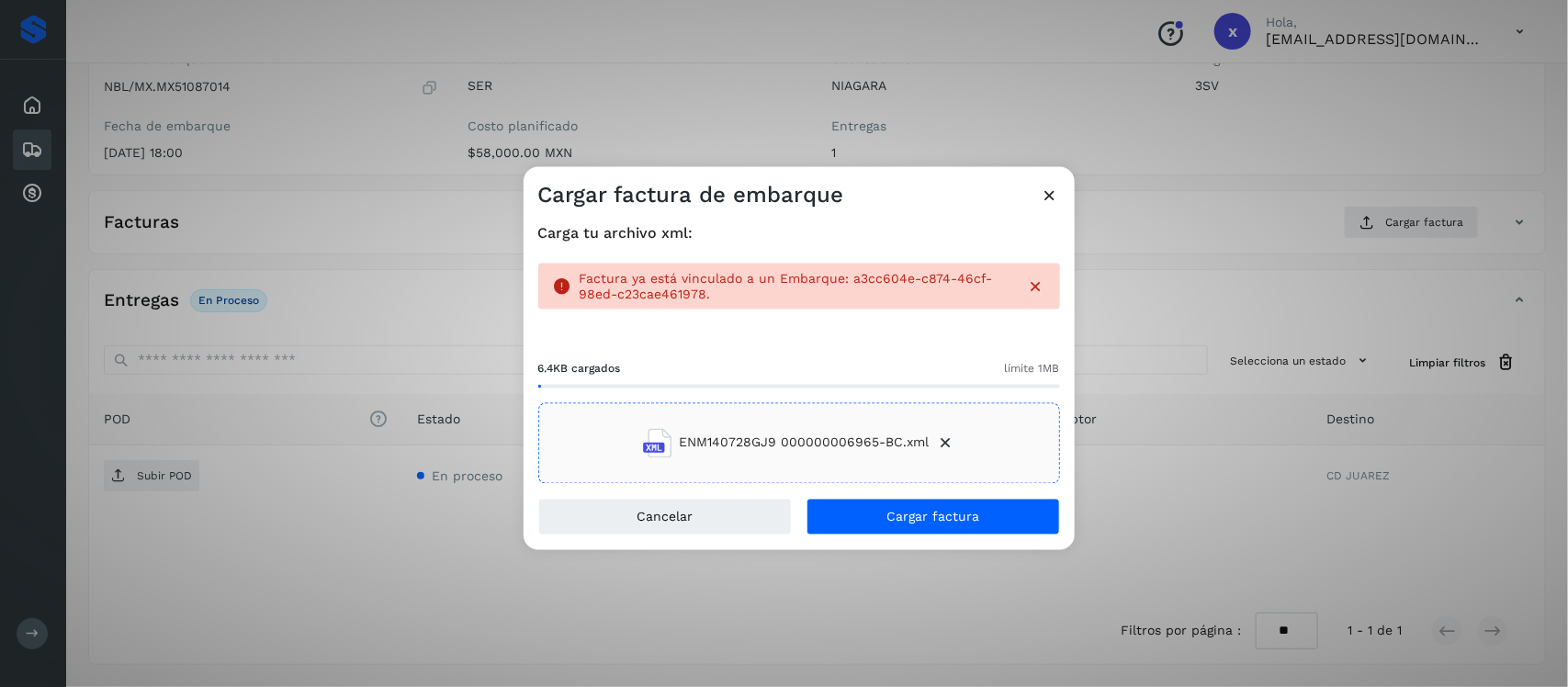
click at [1049, 193] on icon at bounding box center [1051, 195] width 20 height 20
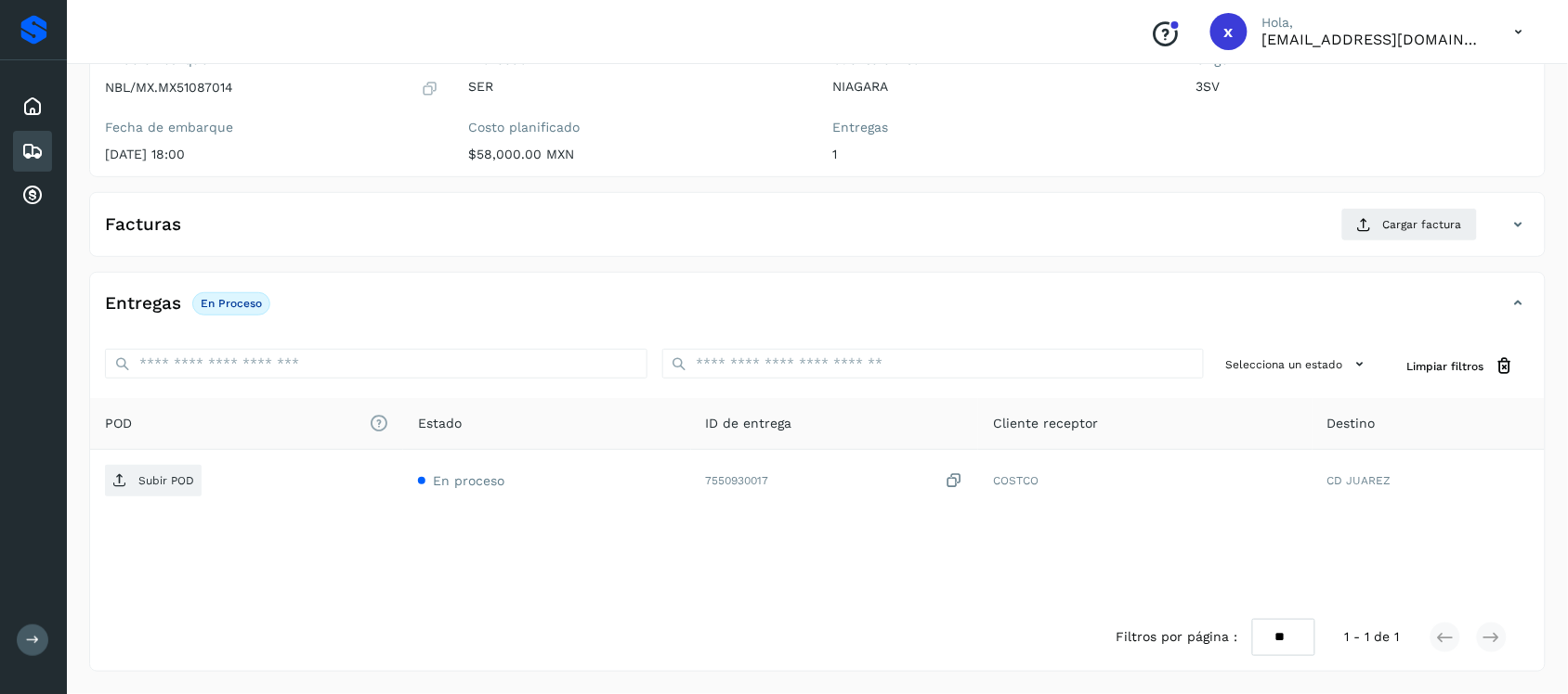
click at [39, 153] on icon at bounding box center [32, 151] width 22 height 22
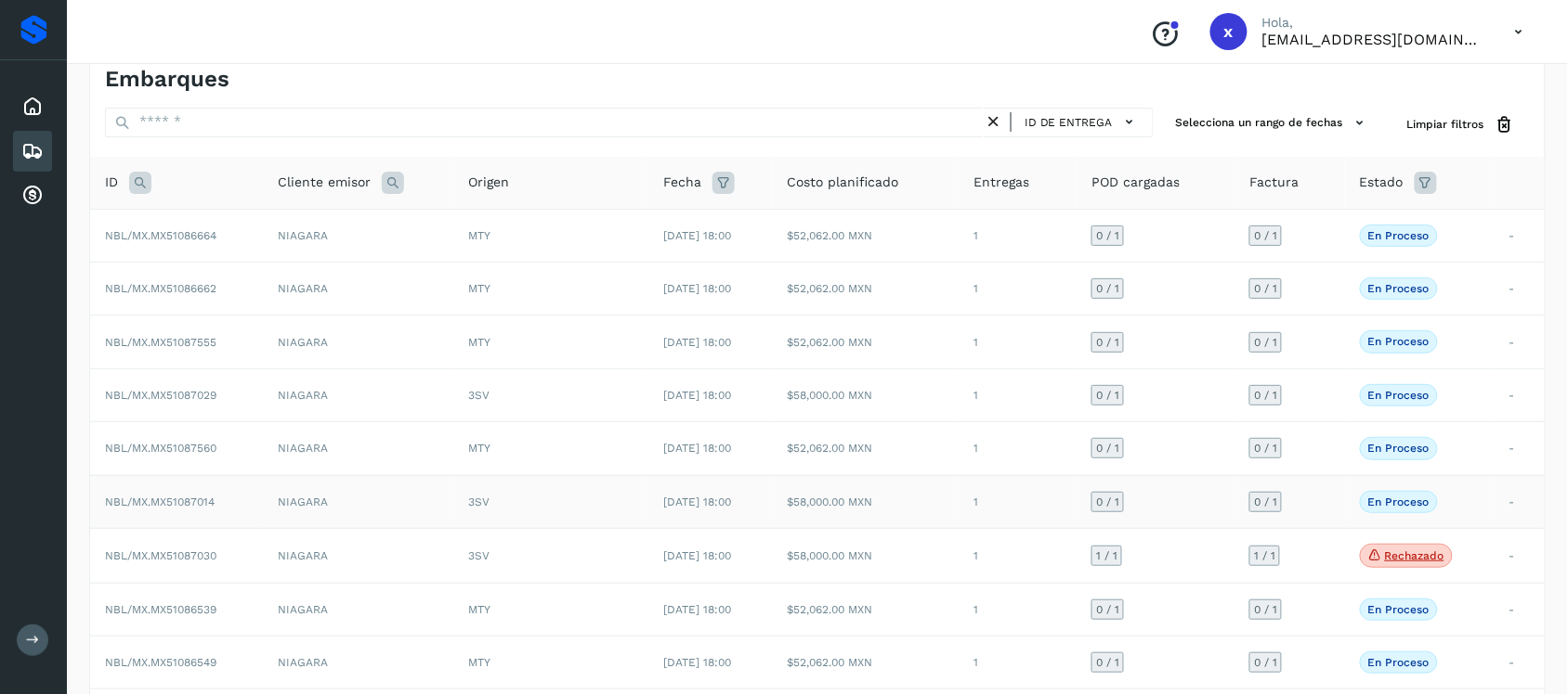
scroll to position [191, 0]
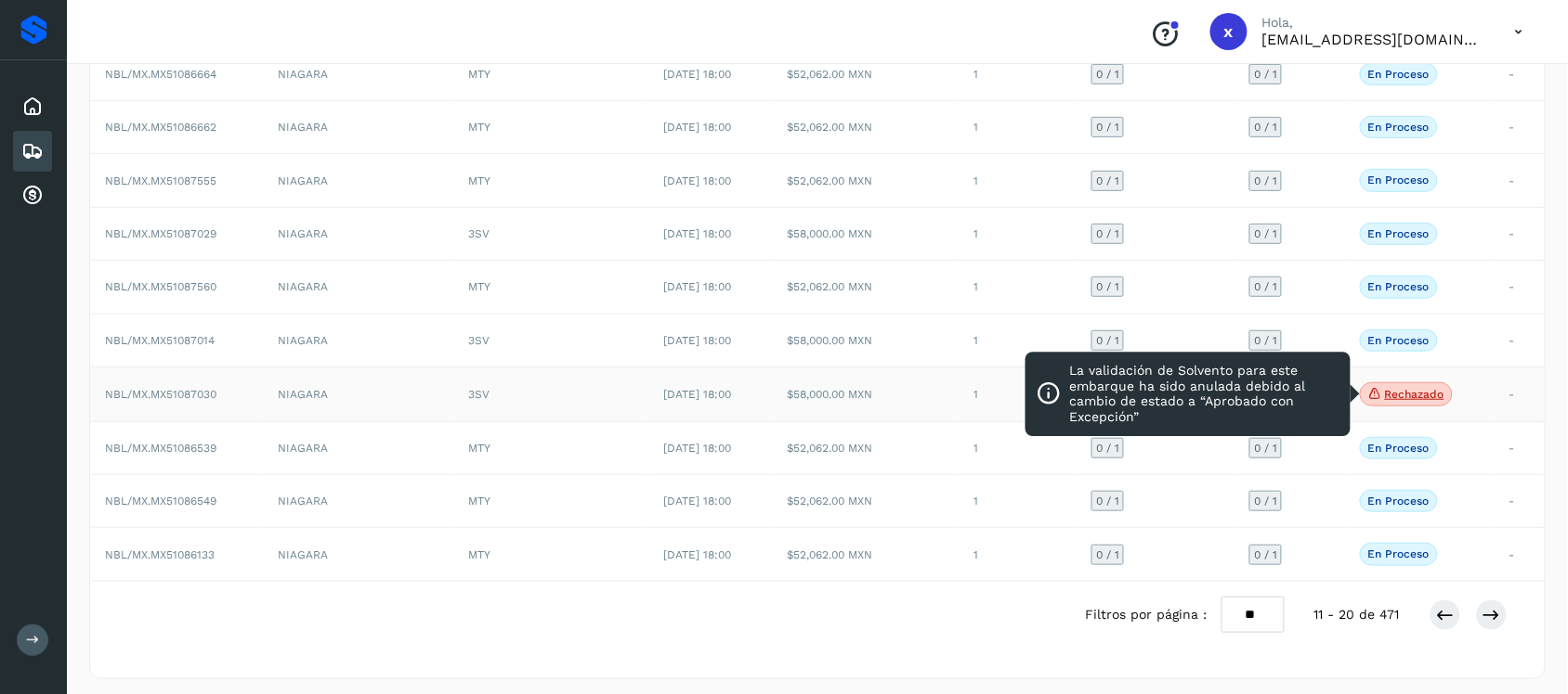
click at [1437, 394] on p "Rechazado" at bounding box center [1415, 394] width 60 height 13
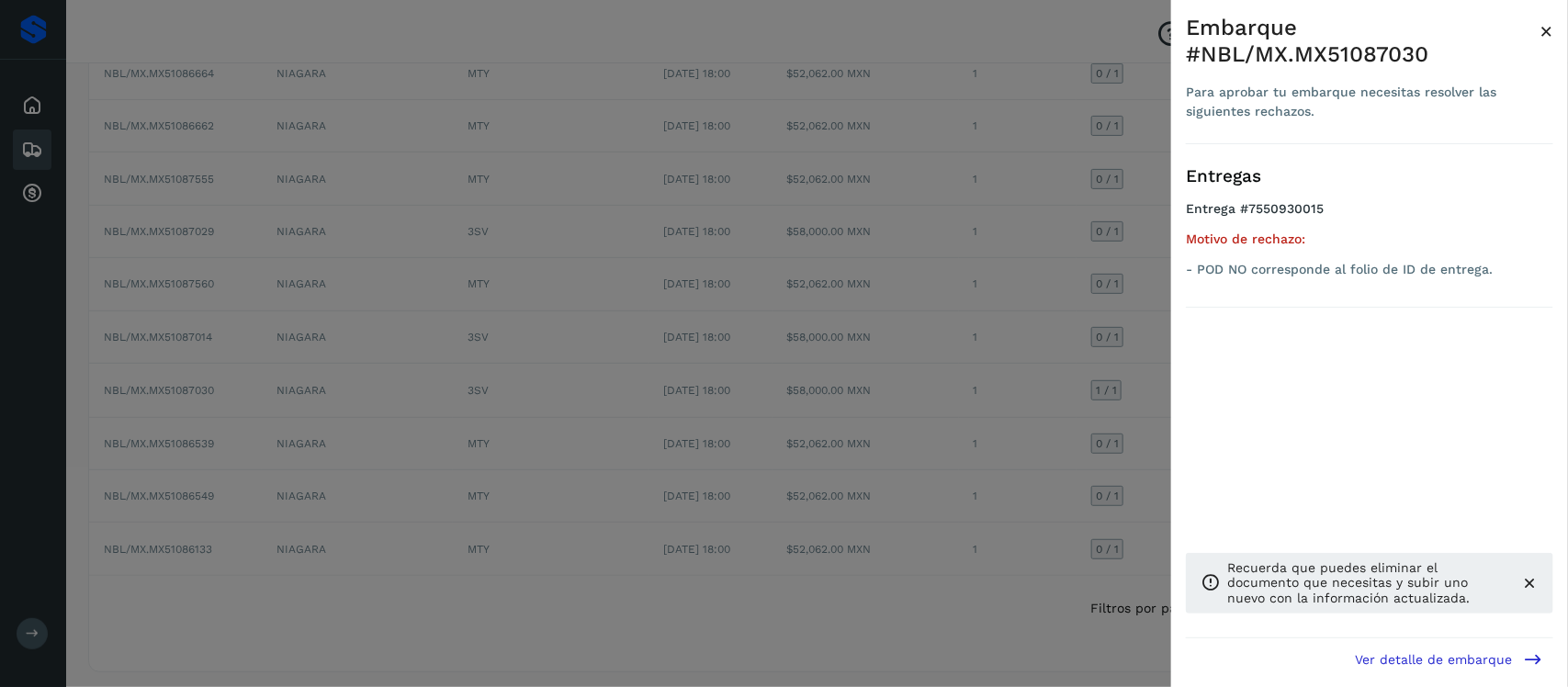
click at [1551, 33] on span "×" at bounding box center [1547, 32] width 14 height 26
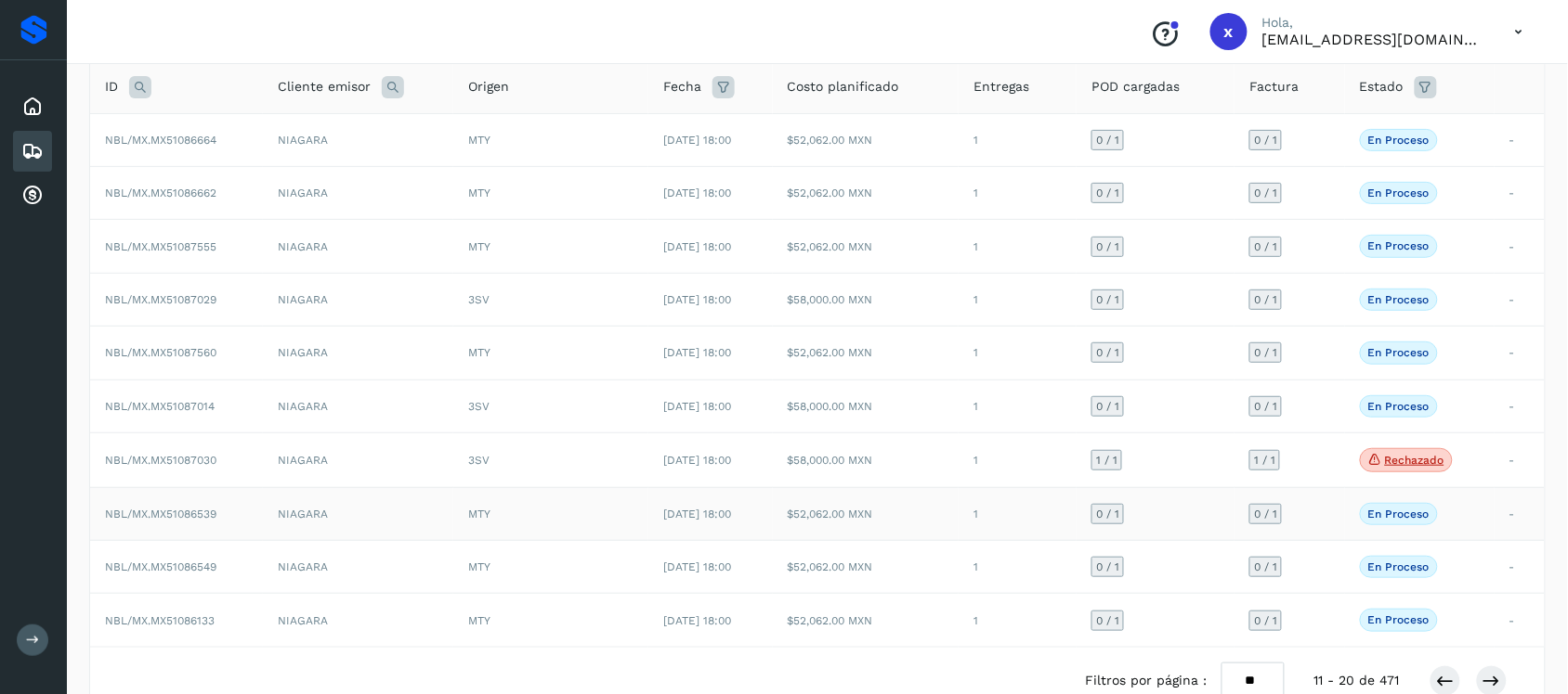
scroll to position [205, 0]
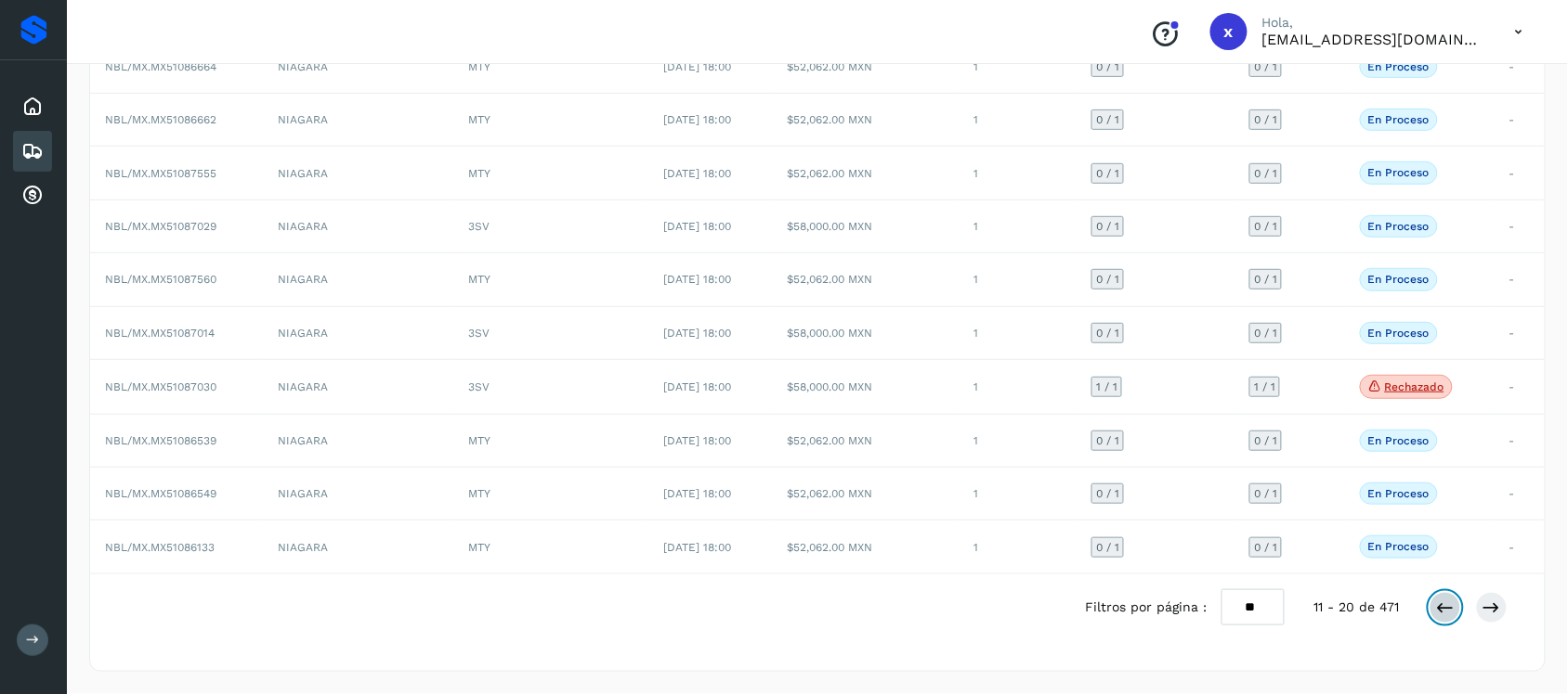
click at [1434, 605] on button at bounding box center [1445, 608] width 32 height 32
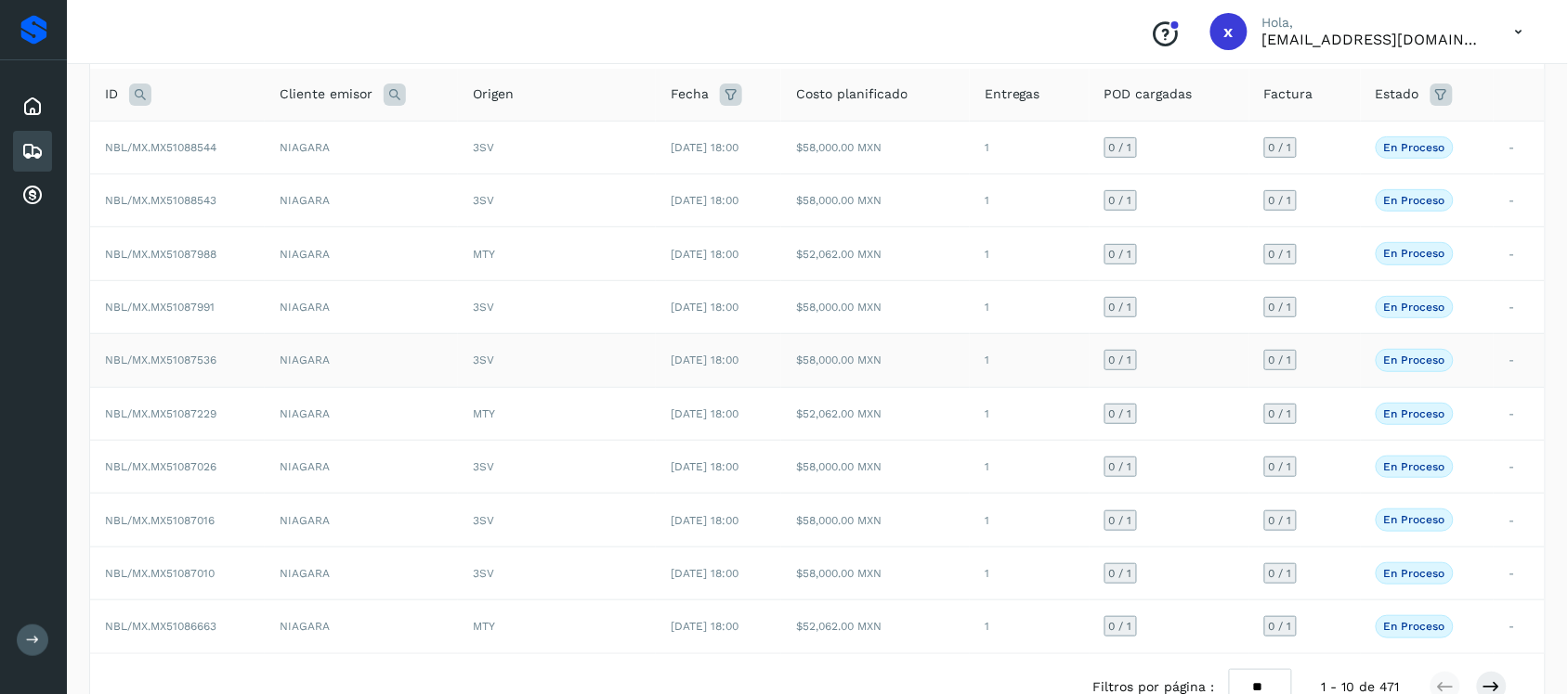
scroll to position [204, 0]
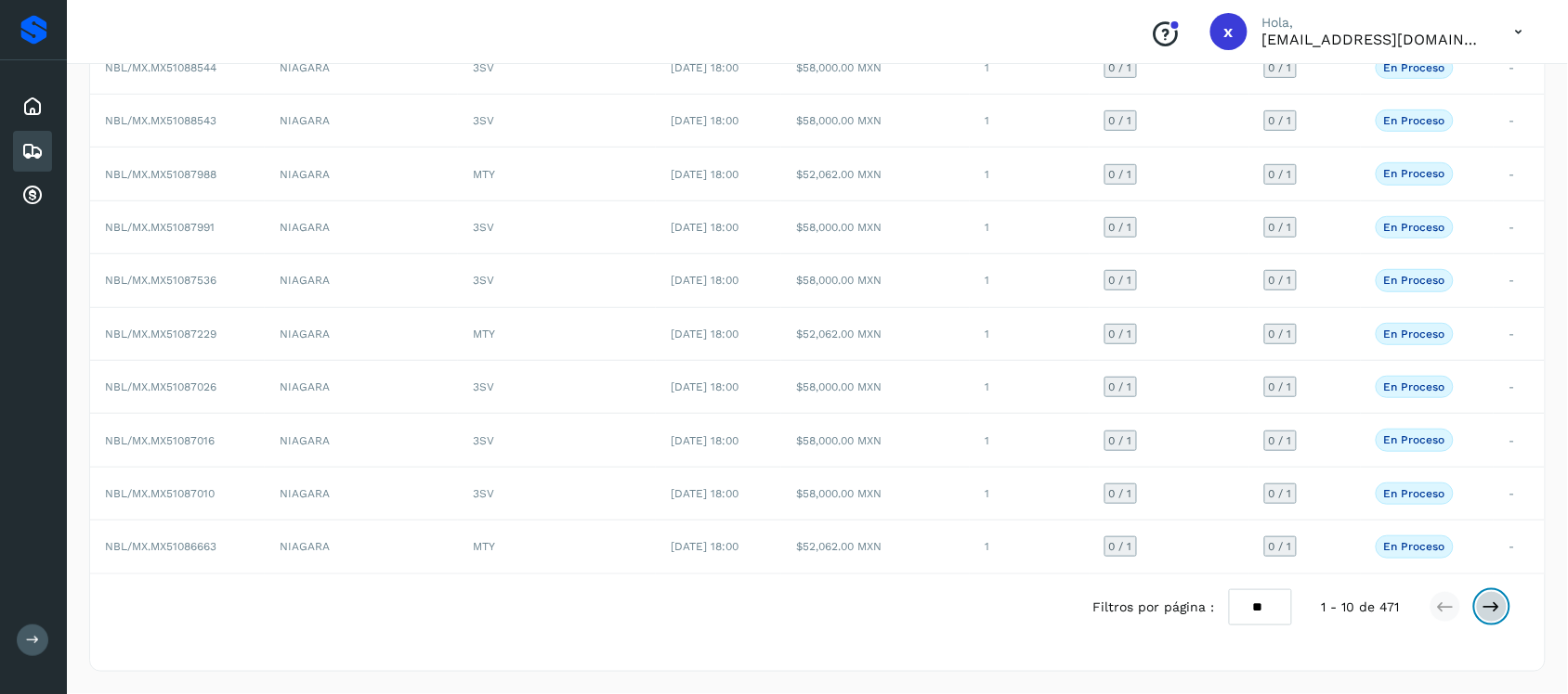
click at [1505, 610] on button at bounding box center [1491, 607] width 32 height 32
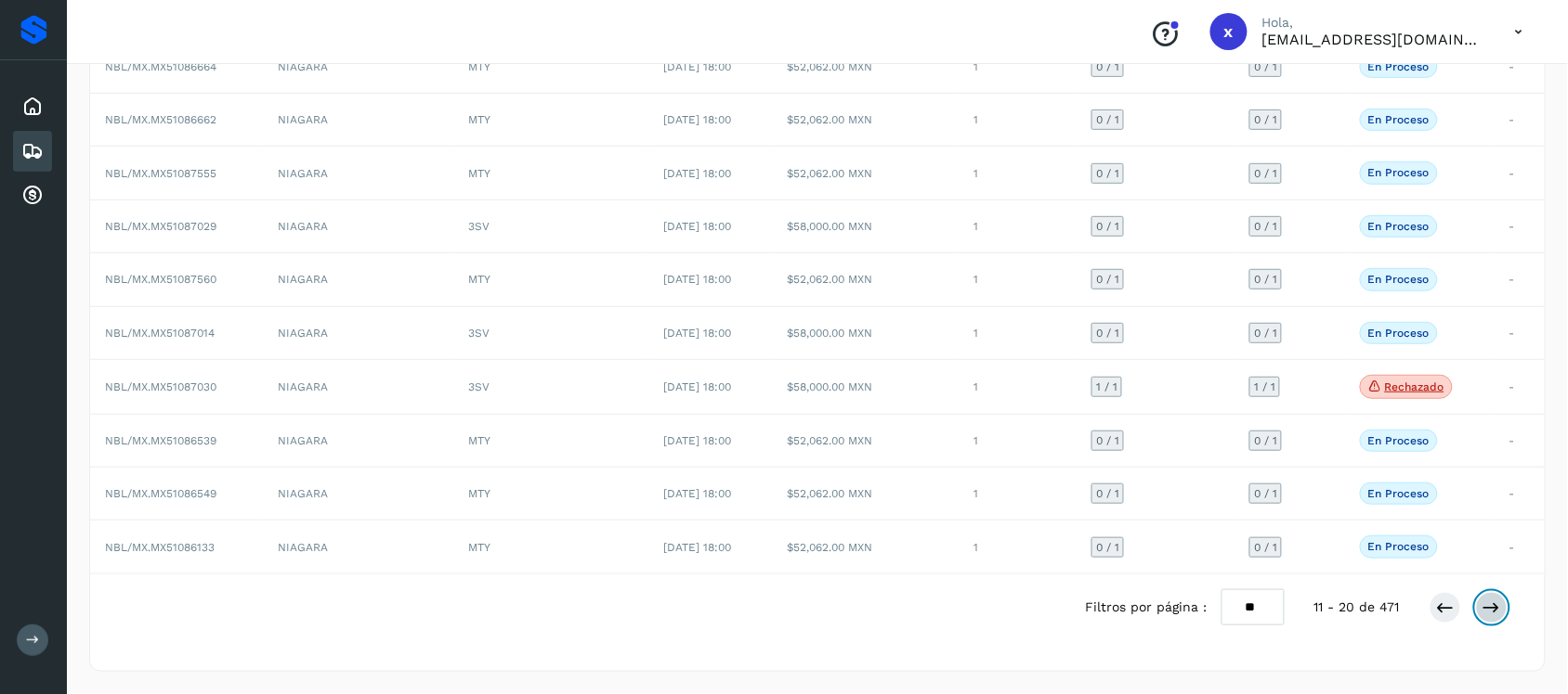
click at [1501, 610] on icon at bounding box center [1491, 607] width 19 height 19
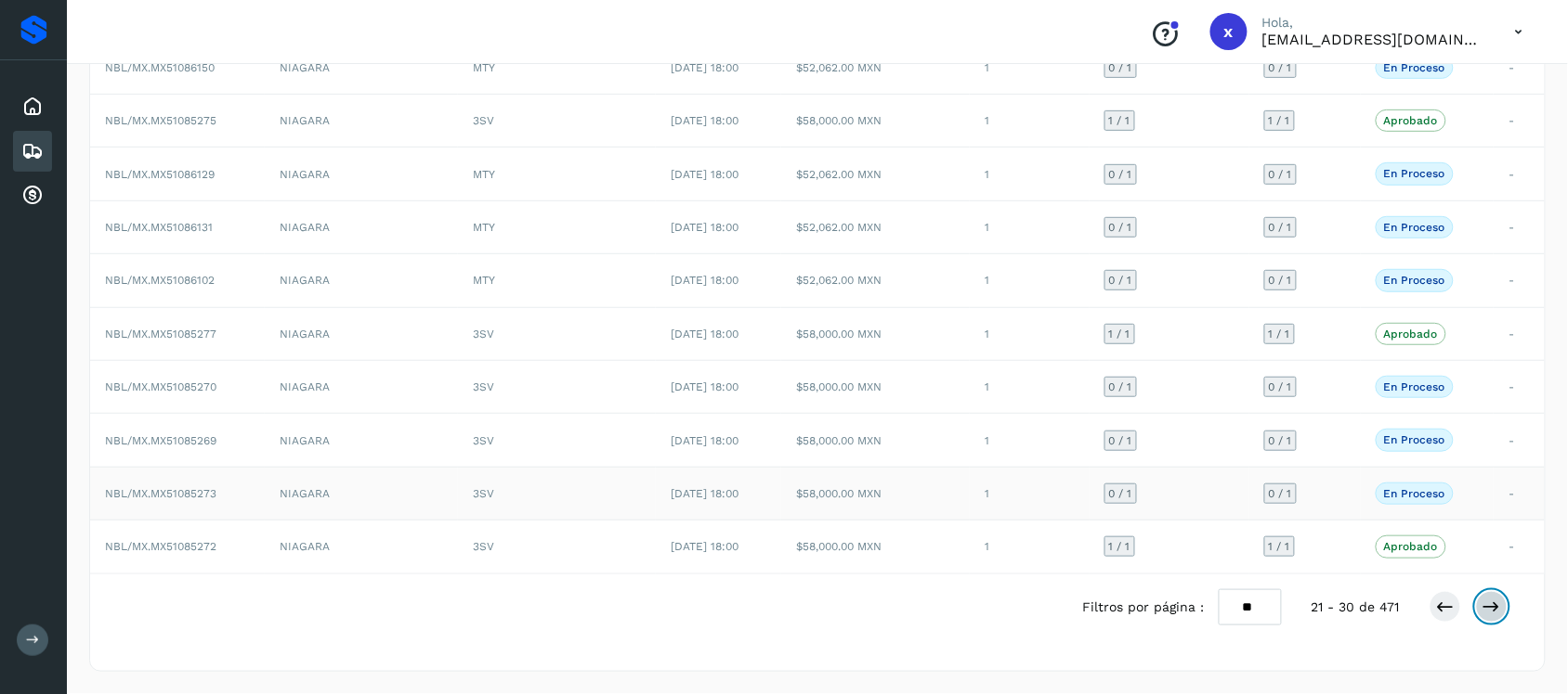
scroll to position [0, 0]
click at [1489, 605] on icon at bounding box center [1491, 606] width 19 height 19
click at [1490, 610] on icon at bounding box center [1491, 606] width 19 height 19
click at [1487, 603] on icon at bounding box center [1491, 606] width 19 height 19
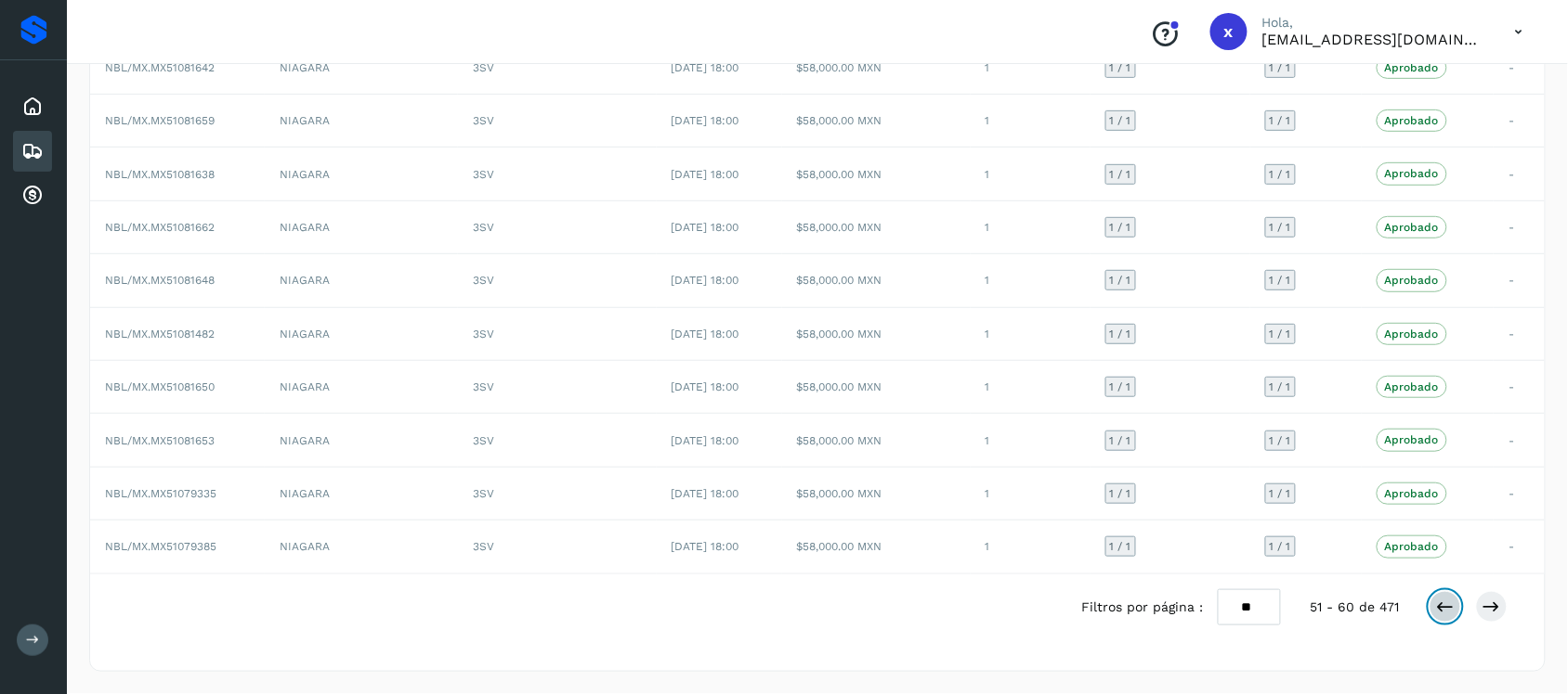
click at [1442, 599] on icon at bounding box center [1444, 606] width 19 height 19
click at [1442, 603] on icon at bounding box center [1444, 606] width 19 height 19
click at [1444, 603] on icon at bounding box center [1444, 606] width 19 height 19
click at [1444, 604] on icon at bounding box center [1444, 606] width 19 height 19
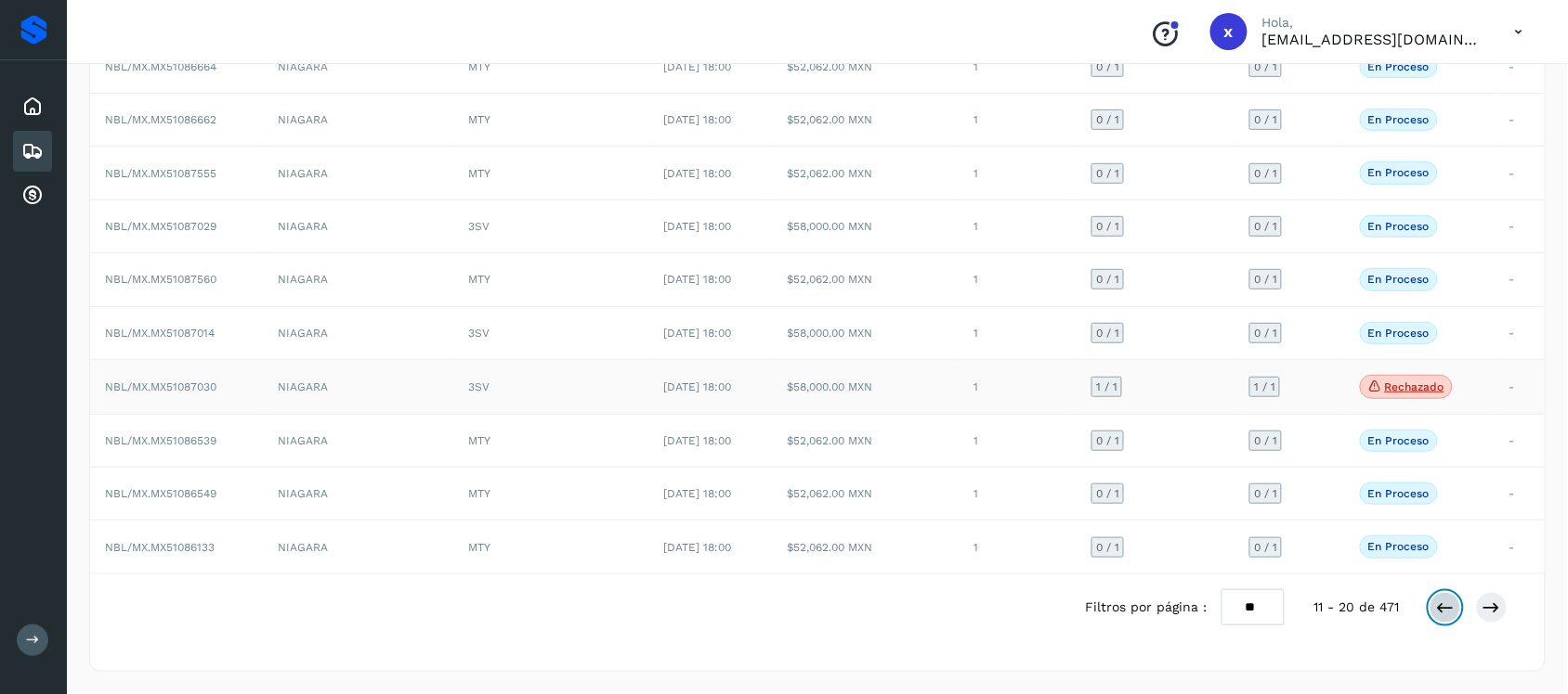
scroll to position [205, 0]
click at [1439, 606] on icon at bounding box center [1444, 607] width 19 height 19
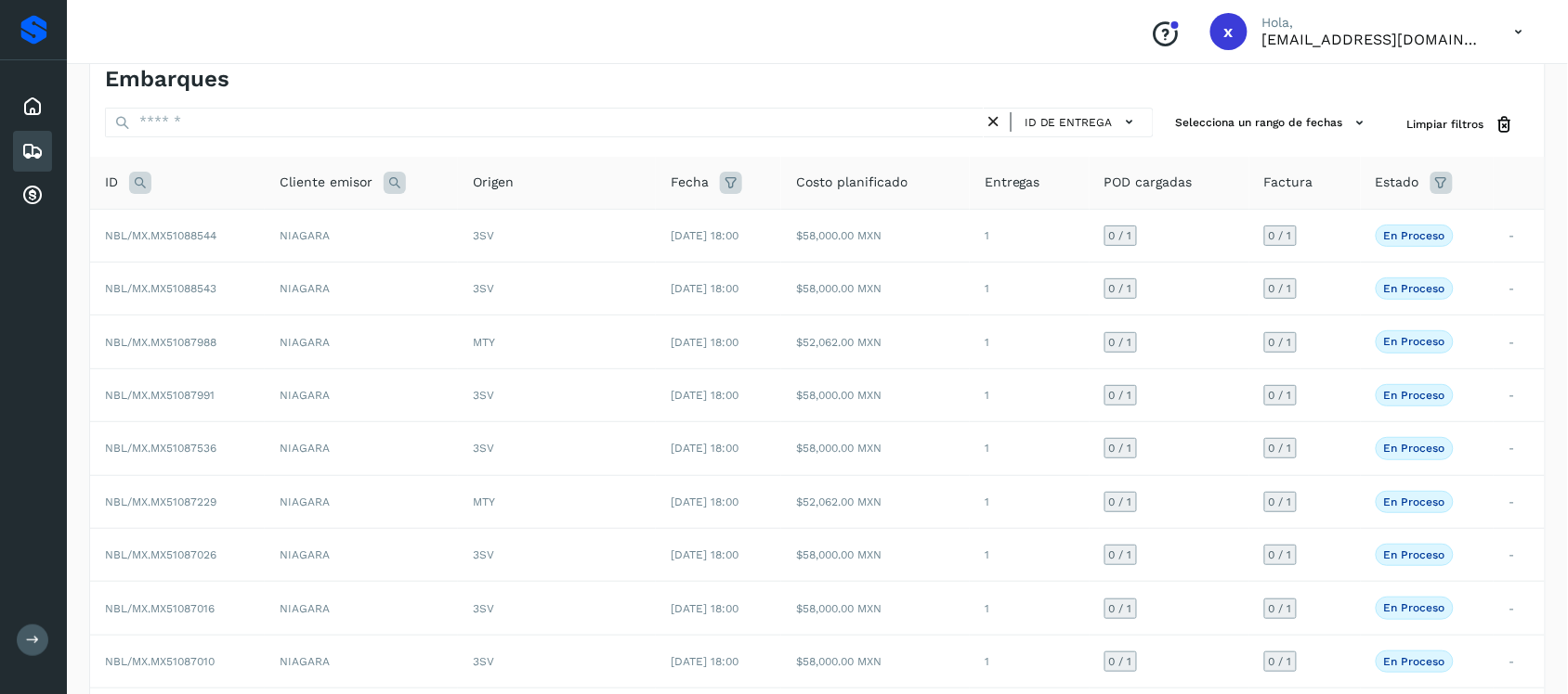
scroll to position [204, 0]
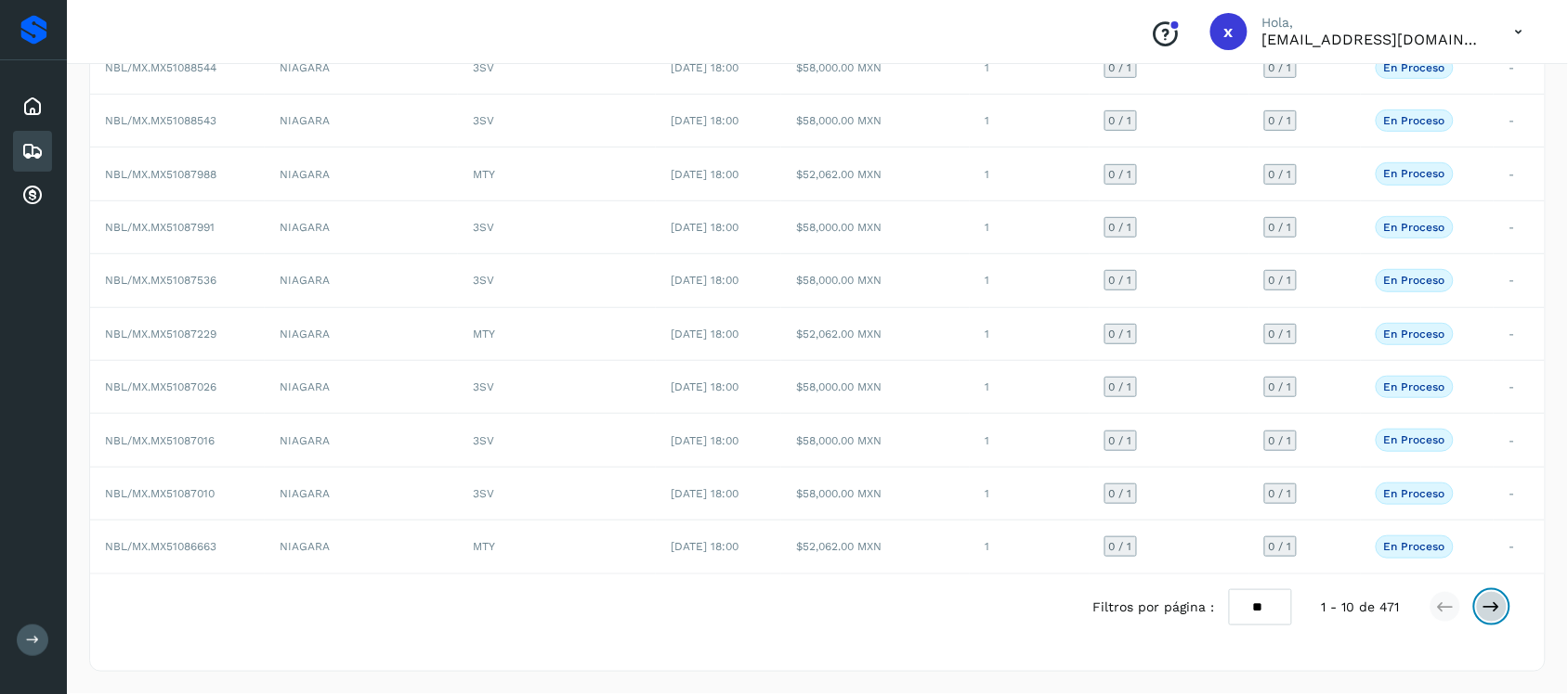
click at [1497, 610] on icon at bounding box center [1491, 606] width 19 height 19
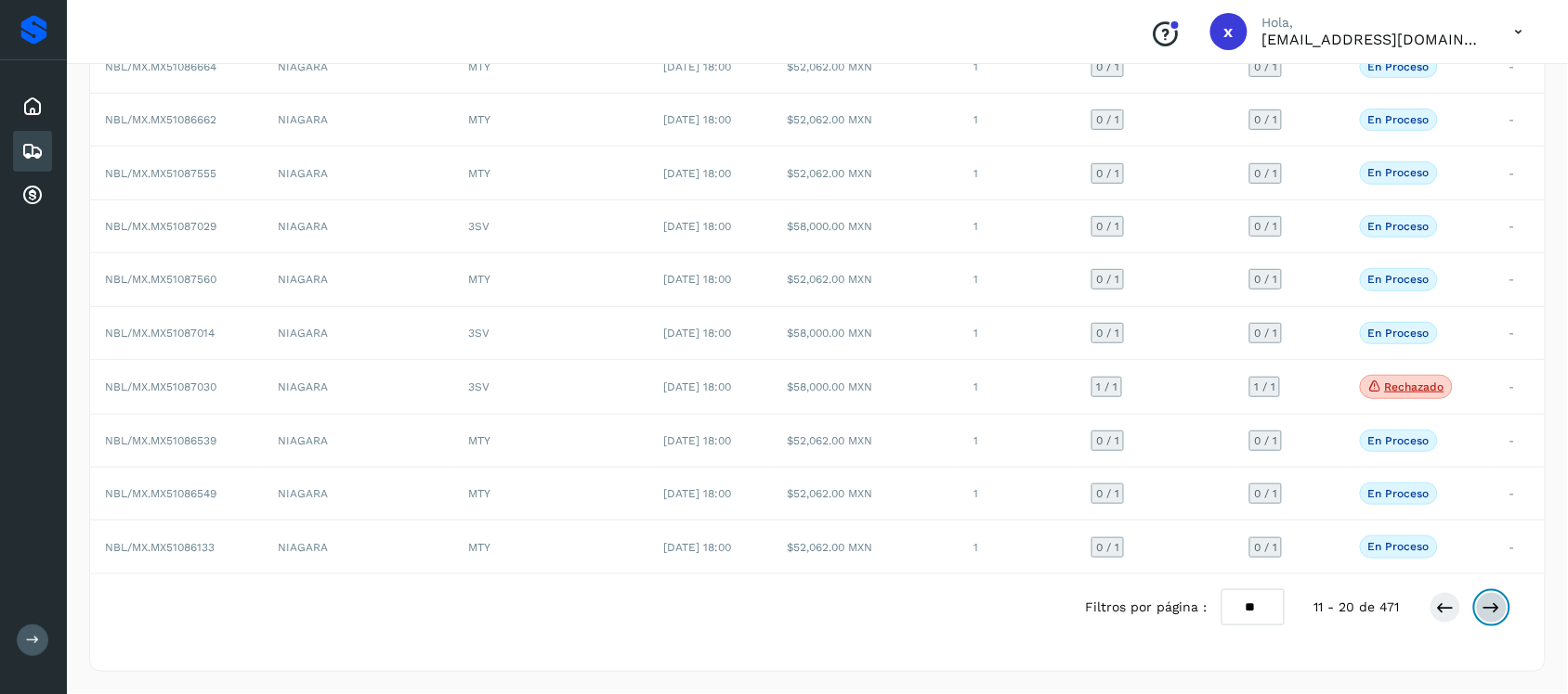
click at [1497, 610] on icon at bounding box center [1491, 607] width 19 height 19
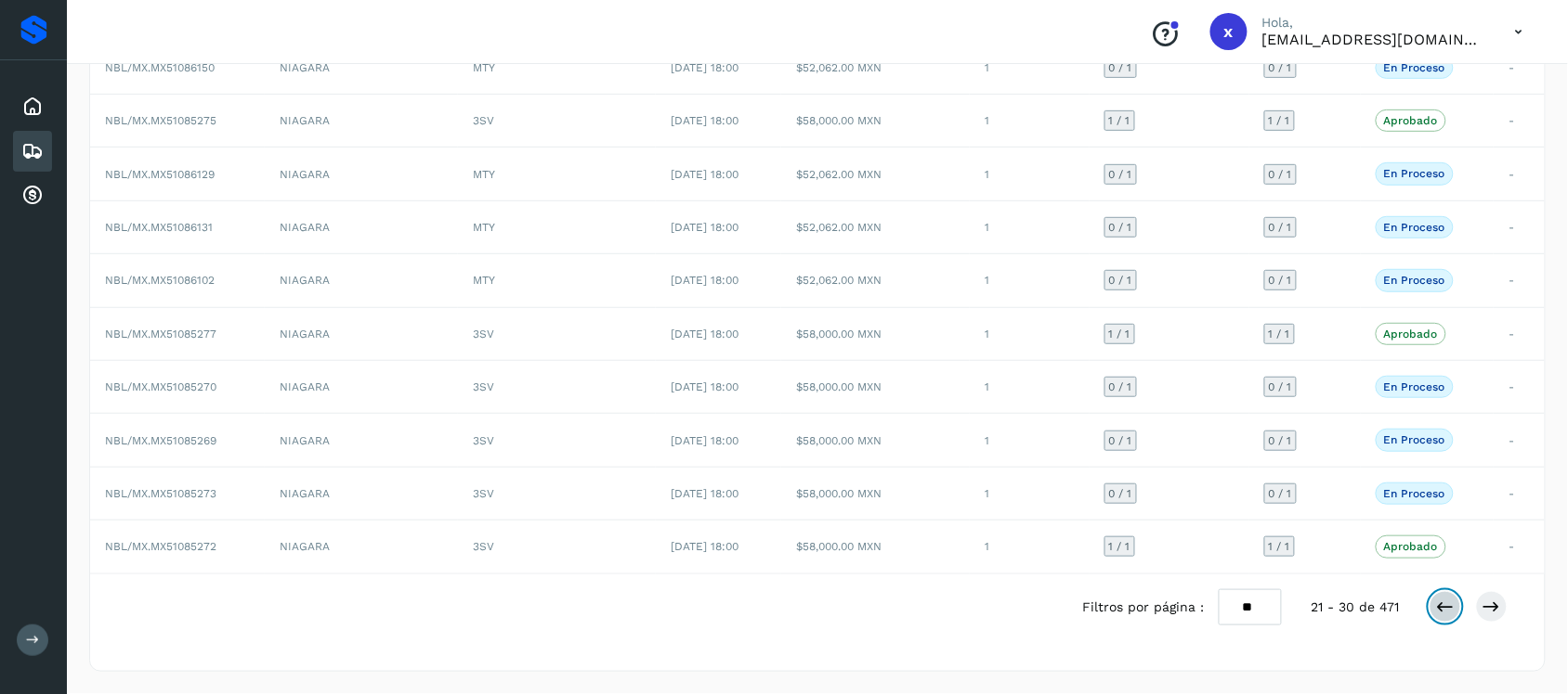
click at [1444, 615] on icon at bounding box center [1444, 606] width 19 height 19
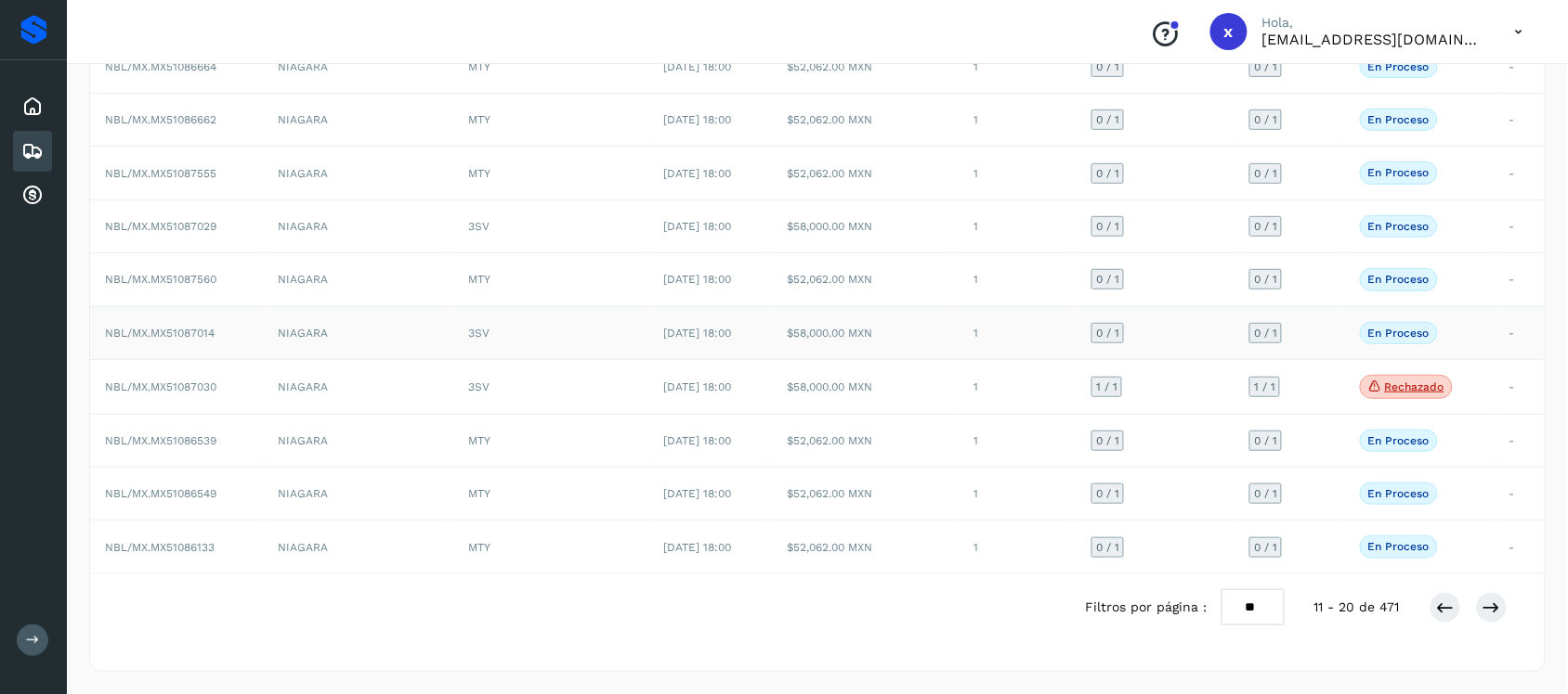
click at [156, 327] on span "NBL/MX.MX51087014" at bounding box center [159, 333] width 110 height 13
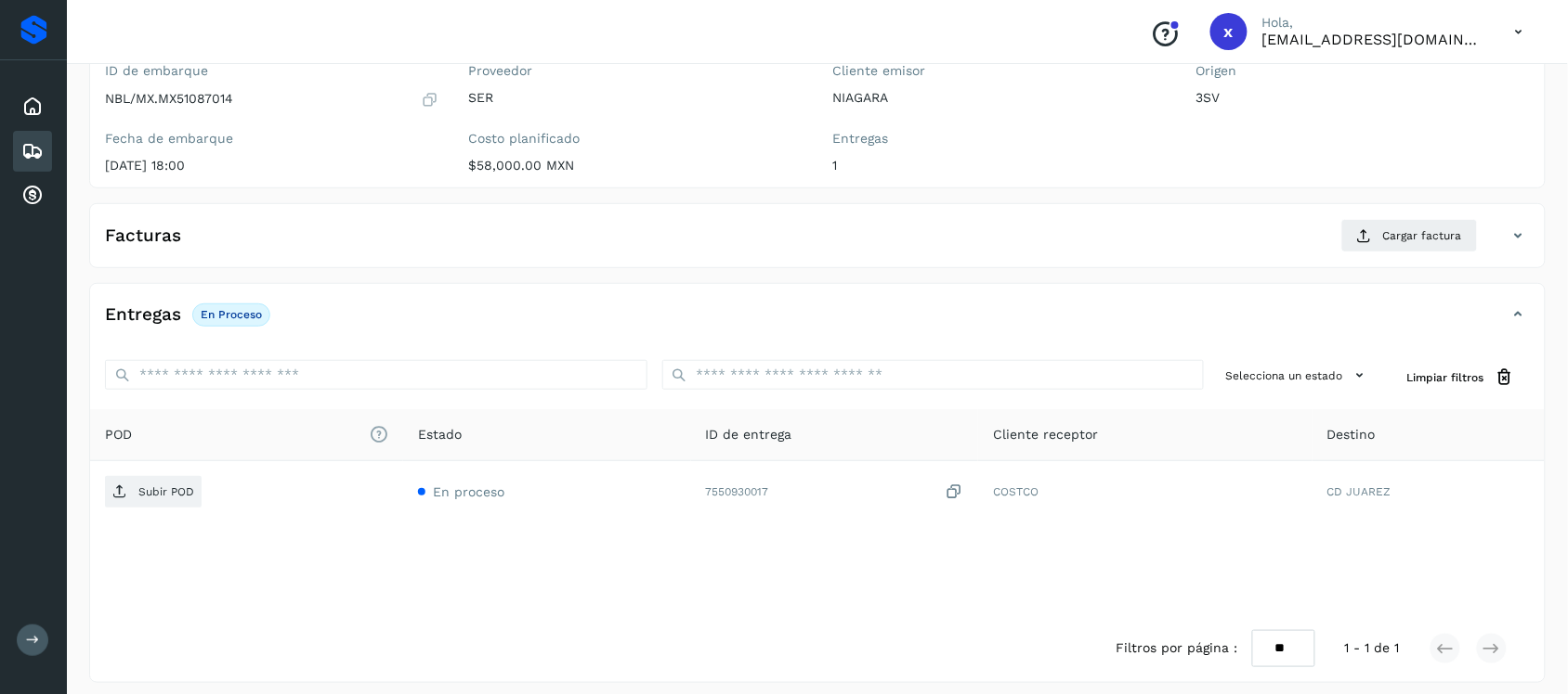
scroll to position [191, 0]
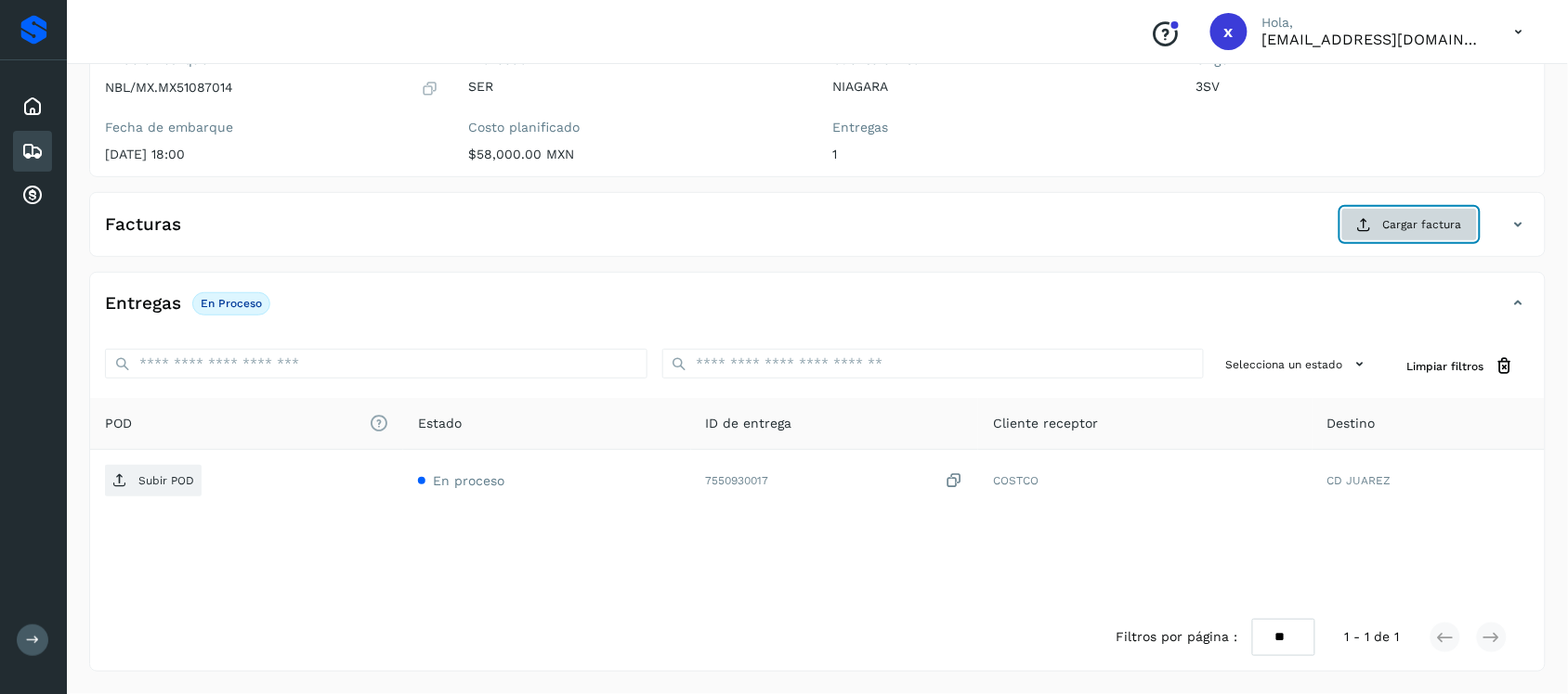
click at [1404, 230] on span "Cargar factura" at bounding box center [1422, 224] width 79 height 17
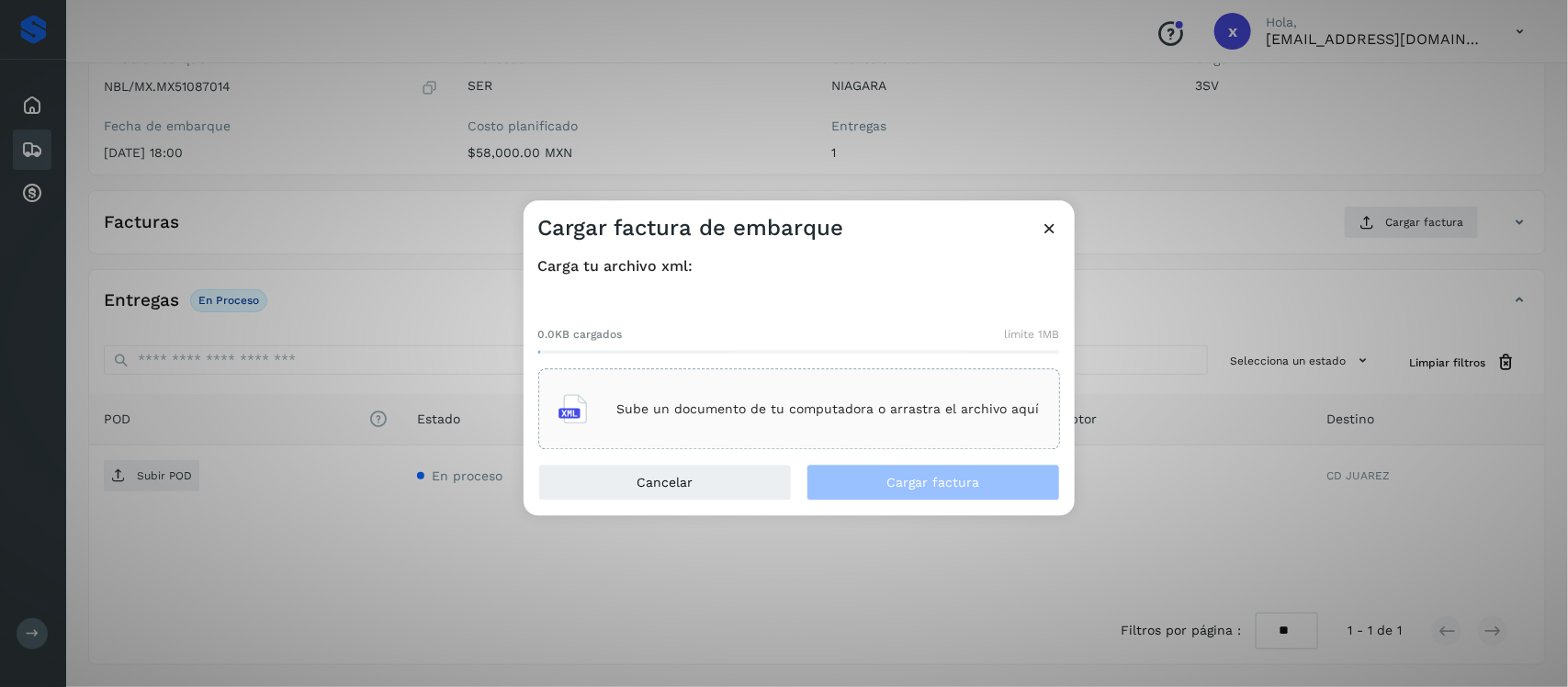
click at [703, 398] on div "Sube un documento de tu computadora o arrastra el archivo aquí" at bounding box center [799, 410] width 482 height 49
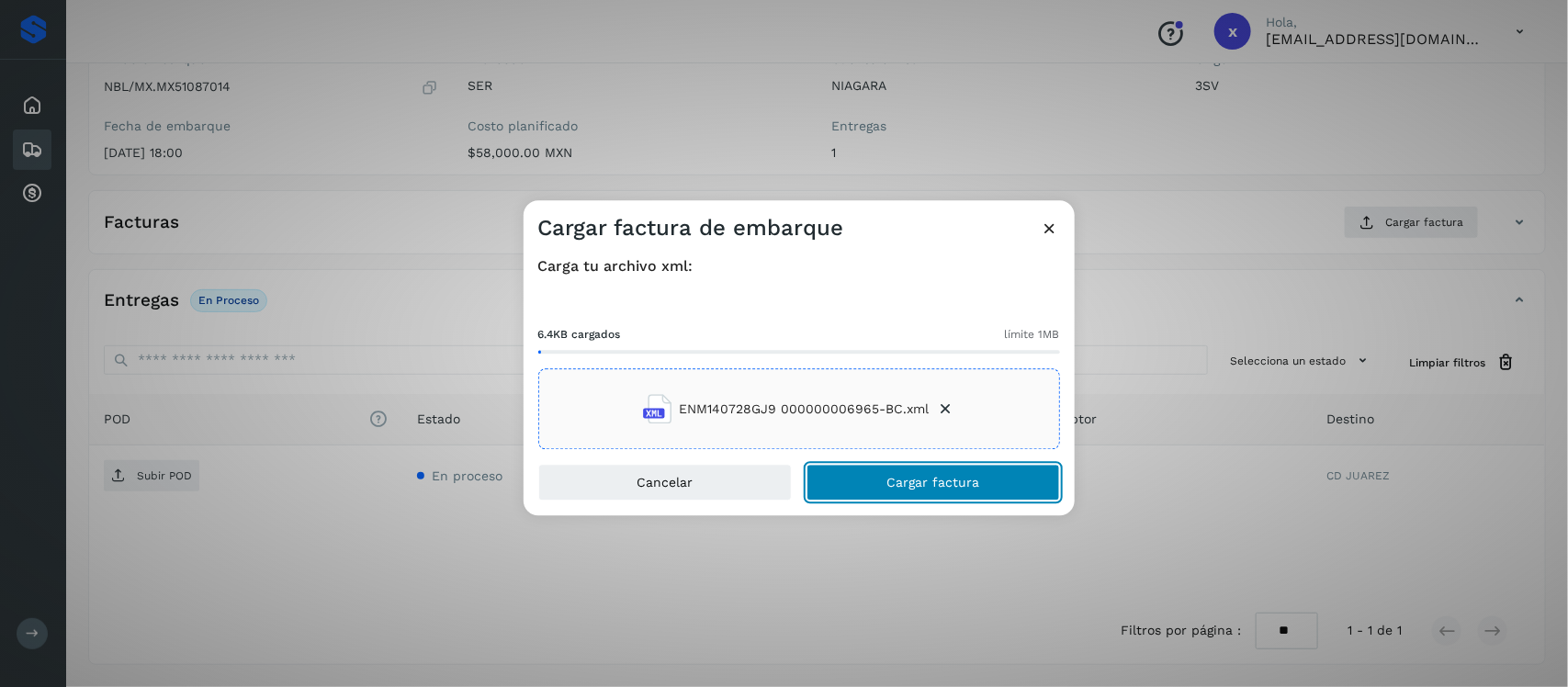
click at [894, 488] on span "Cargar factura" at bounding box center [933, 483] width 93 height 13
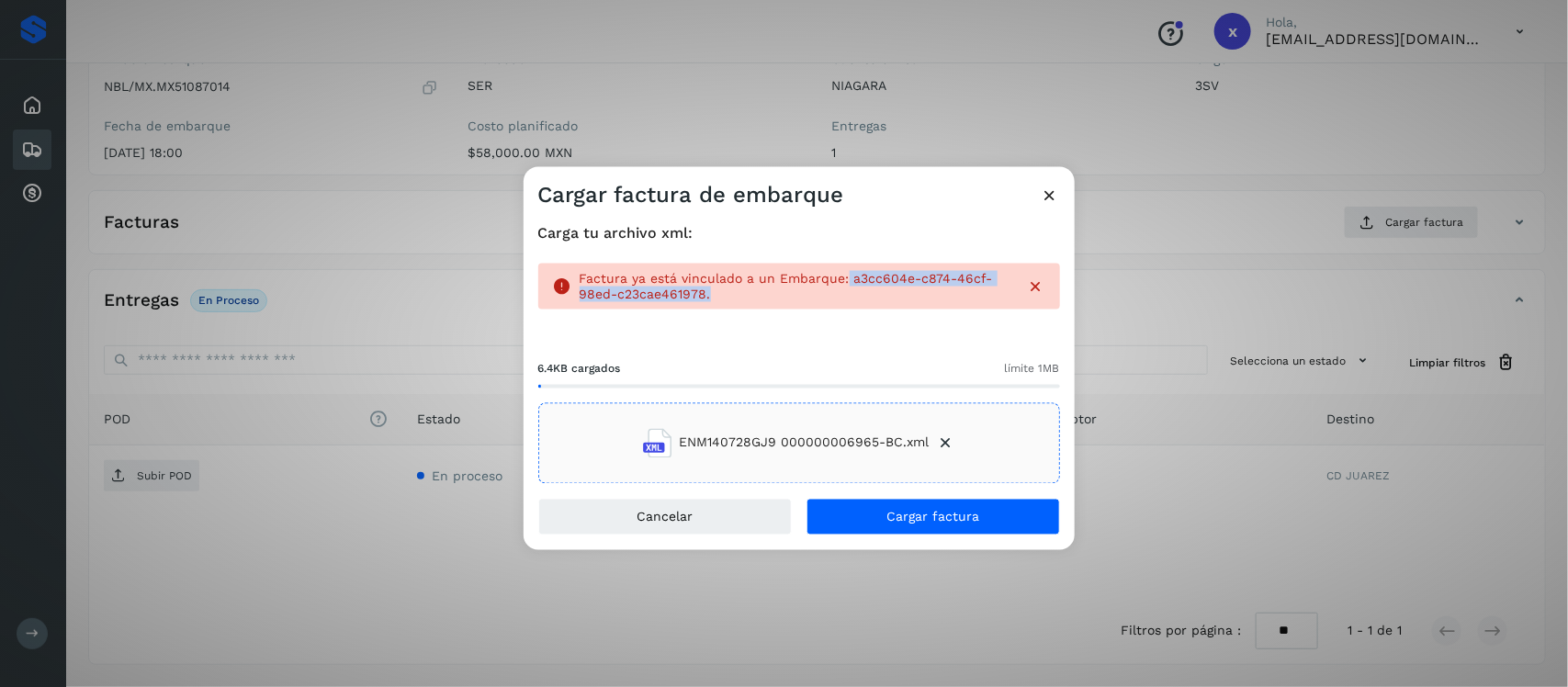
drag, startPoint x: 846, startPoint y: 277, endPoint x: 852, endPoint y: 301, distance: 24.7
click at [852, 301] on p "Factura ya está vinculado a un Embarque: a3cc604e-c874-46cf-98ed-c23cae461978." at bounding box center [795, 287] width 433 height 32
copy p "a3cc604e-c874-46cf-98ed-c23cae461978."
click at [880, 302] on p "Factura ya está vinculado a un Embarque: a3cc604e-c874-46cf-98ed-c23cae461978." at bounding box center [795, 287] width 433 height 32
drag, startPoint x: 701, startPoint y: 292, endPoint x: 851, endPoint y: 272, distance: 151.3
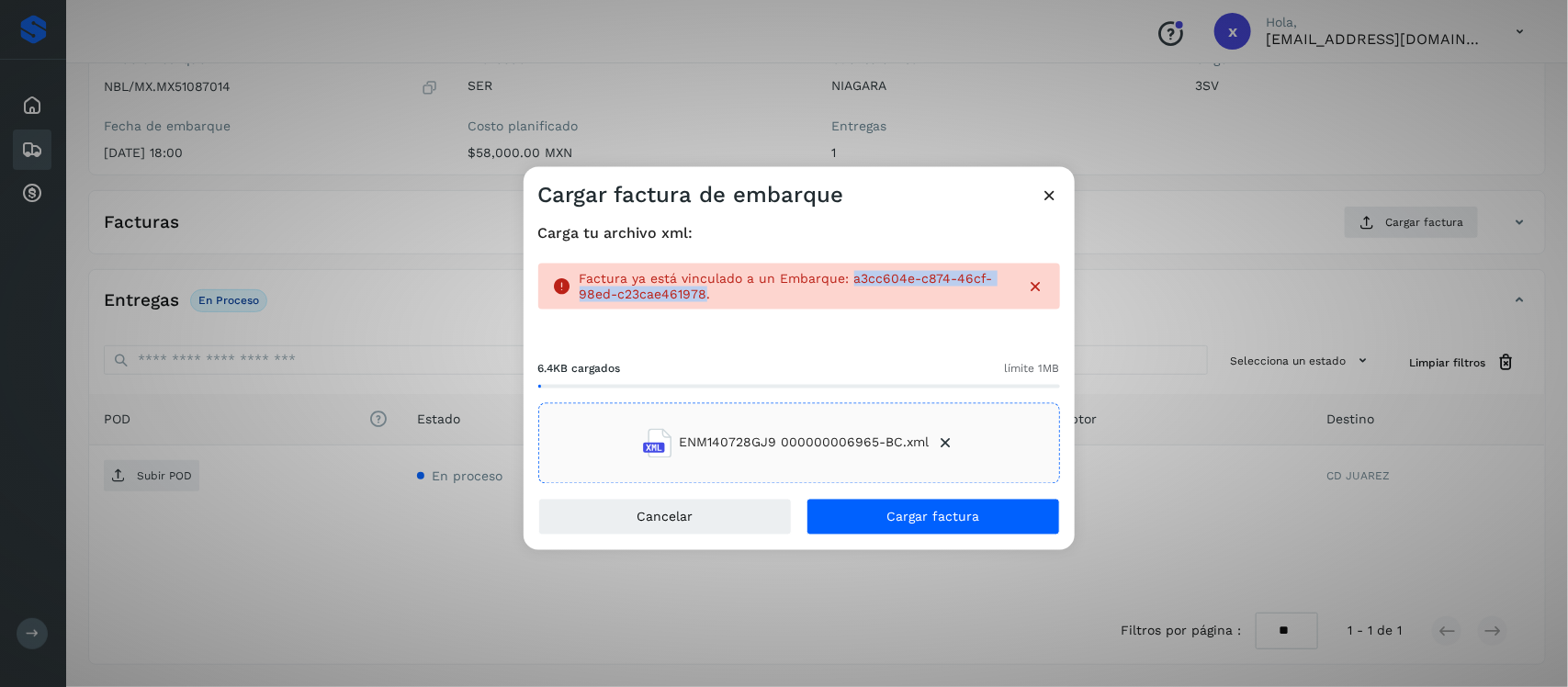
click at [851, 272] on p "Factura ya está vinculado a un Embarque: a3cc604e-c874-46cf-98ed-c23cae461978." at bounding box center [795, 287] width 433 height 32
copy p "a3cc604e-c874-46cf-98ed-c23cae461978"
click at [689, 511] on span "Cancelar" at bounding box center [664, 515] width 56 height 13
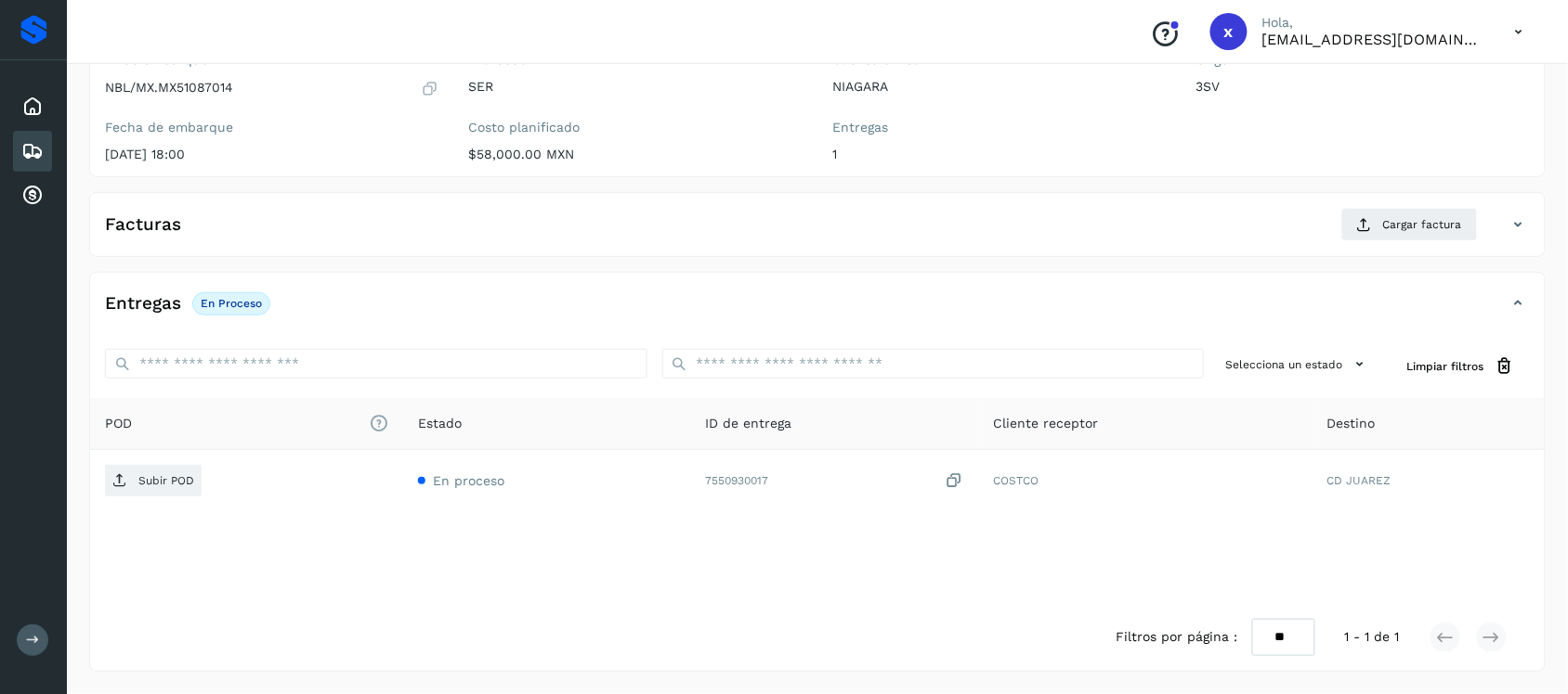
click at [21, 148] on icon at bounding box center [32, 151] width 22 height 22
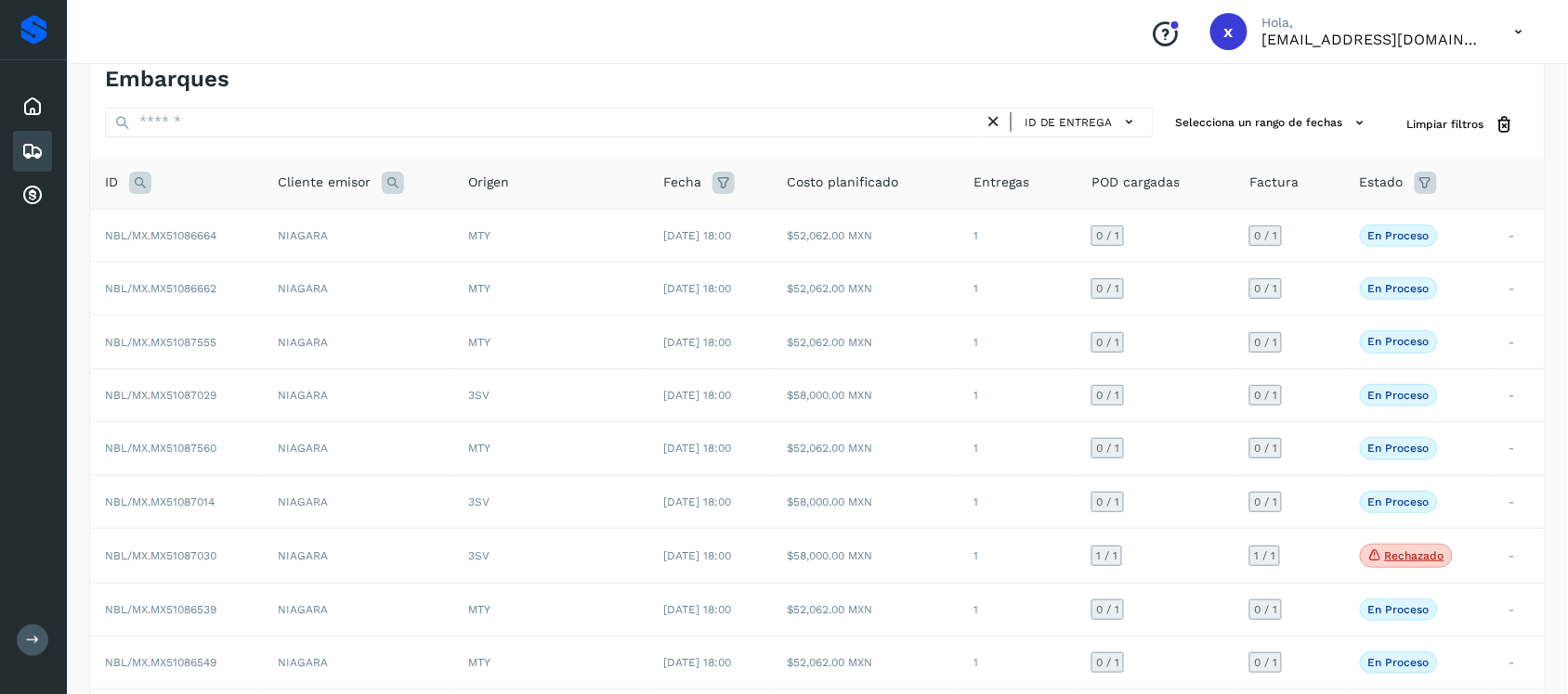
scroll to position [191, 0]
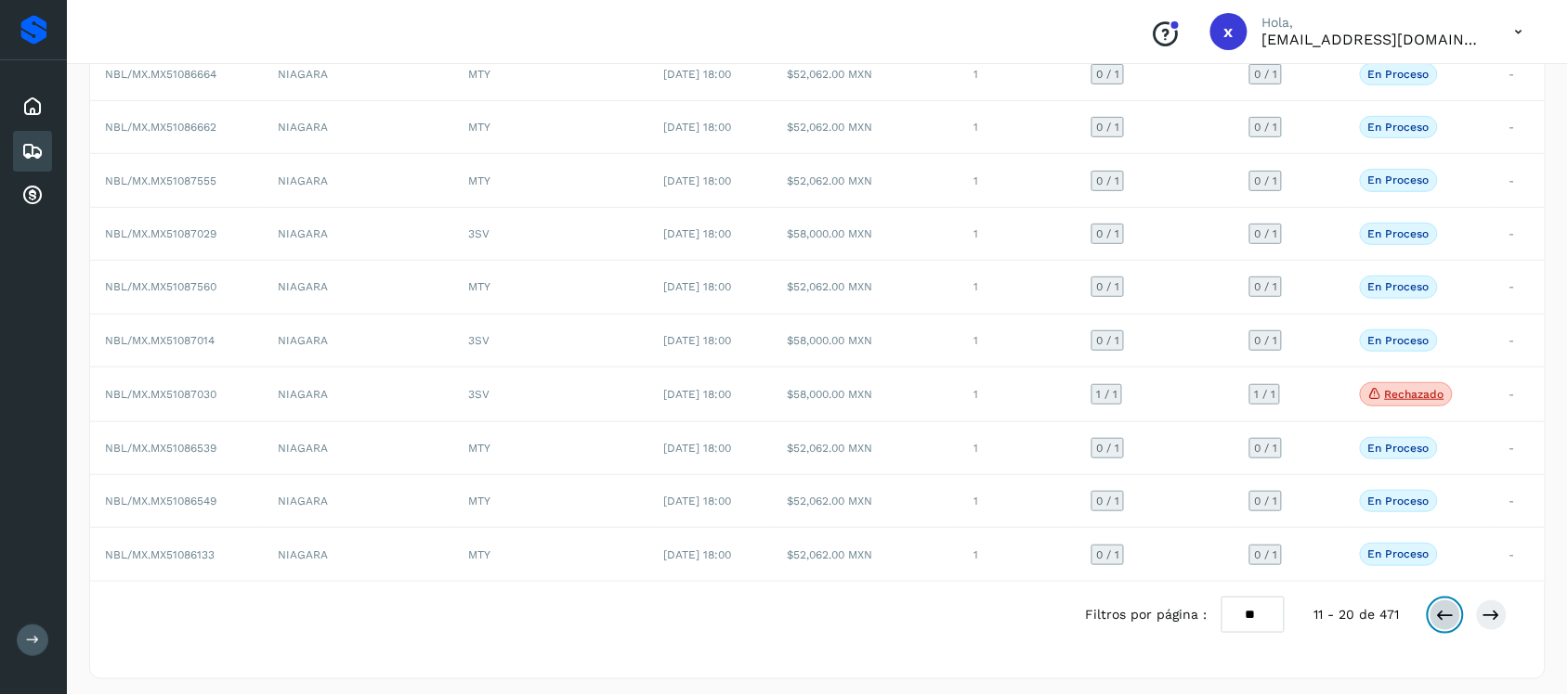
click at [1445, 618] on icon at bounding box center [1444, 615] width 19 height 19
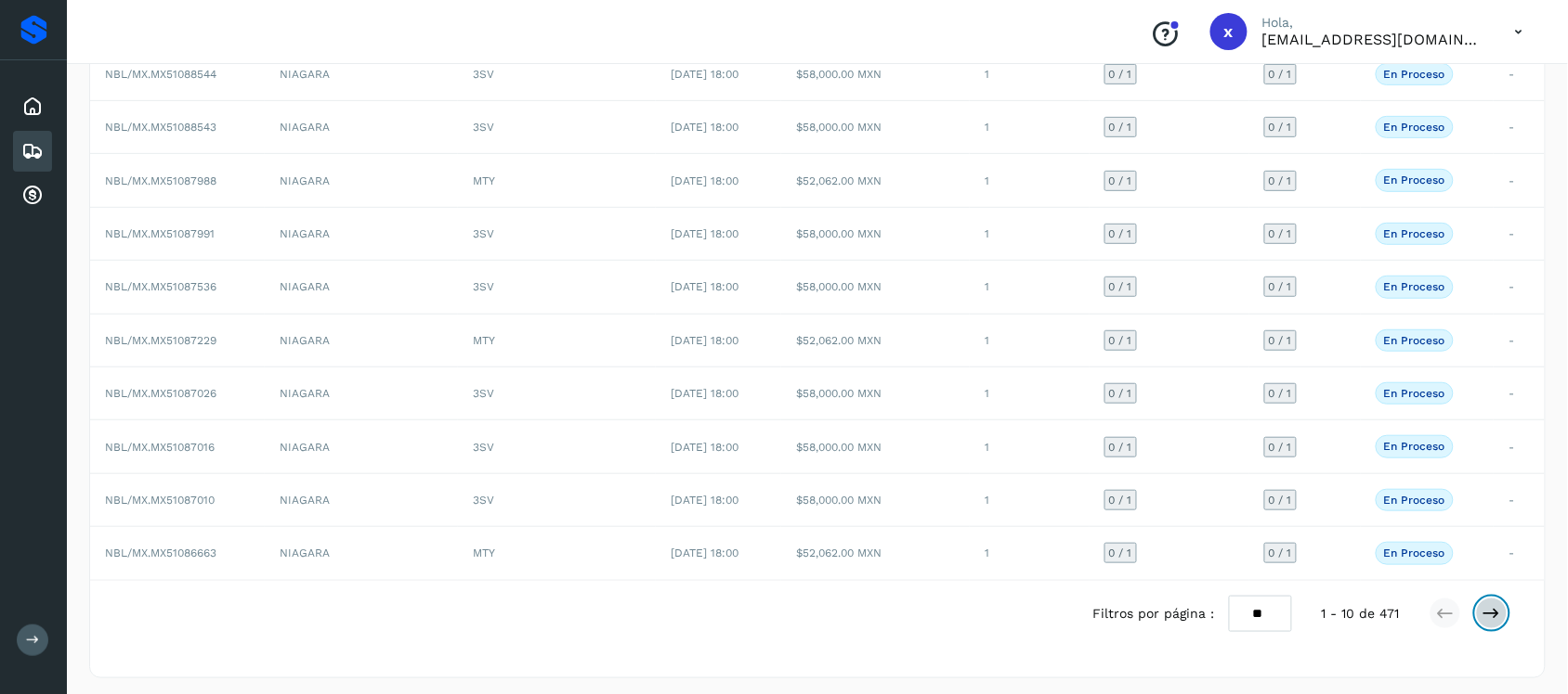
click at [1507, 617] on button at bounding box center [1491, 613] width 32 height 32
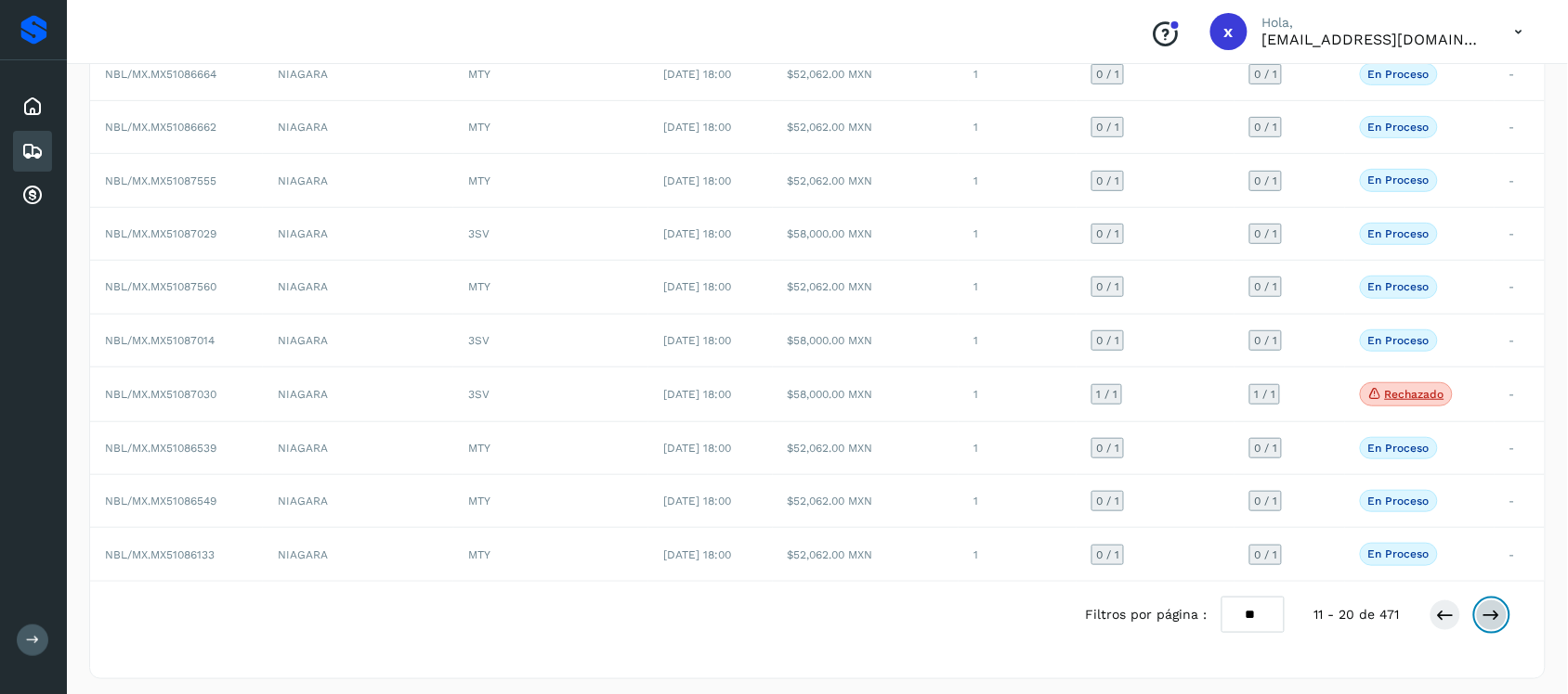
click at [1498, 610] on button at bounding box center [1491, 615] width 32 height 32
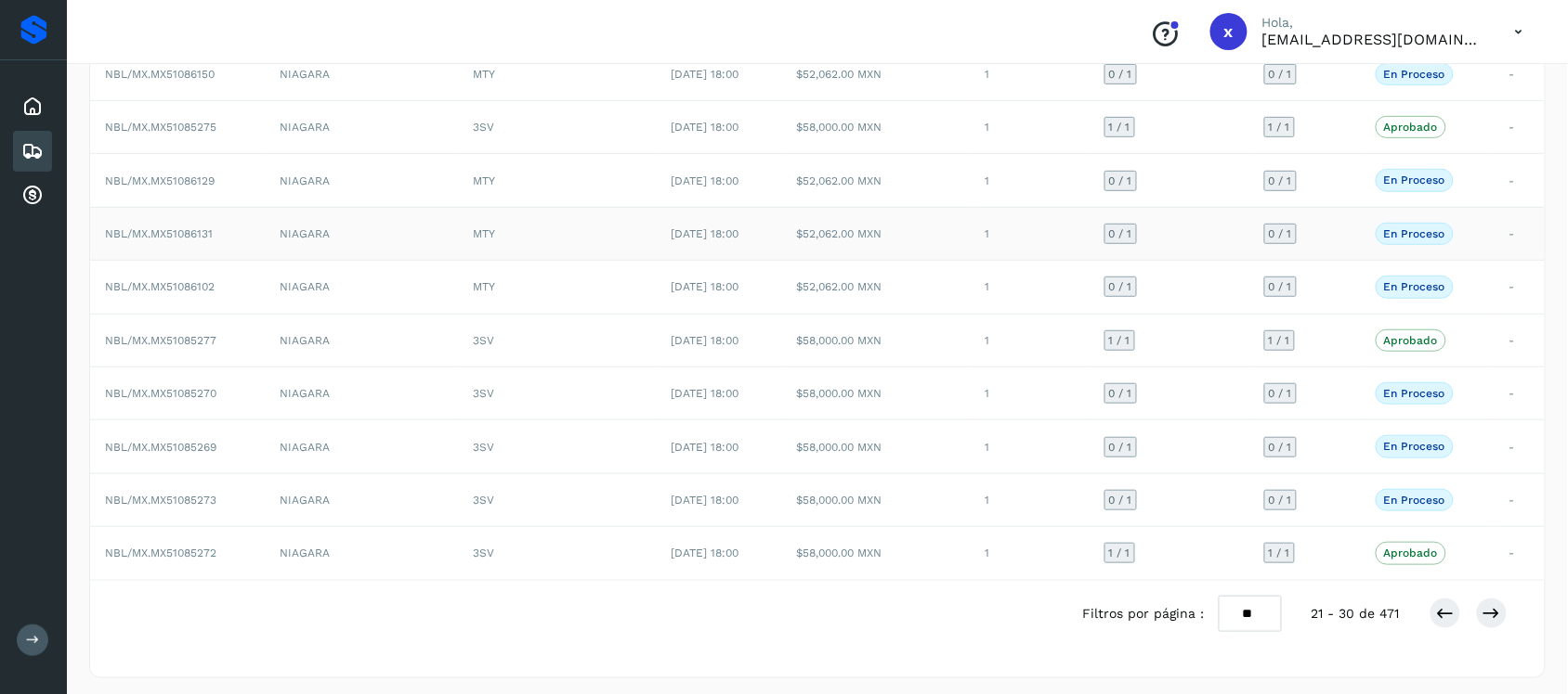
click at [154, 233] on span "NBL/MX.MX51086131" at bounding box center [158, 233] width 108 height 13
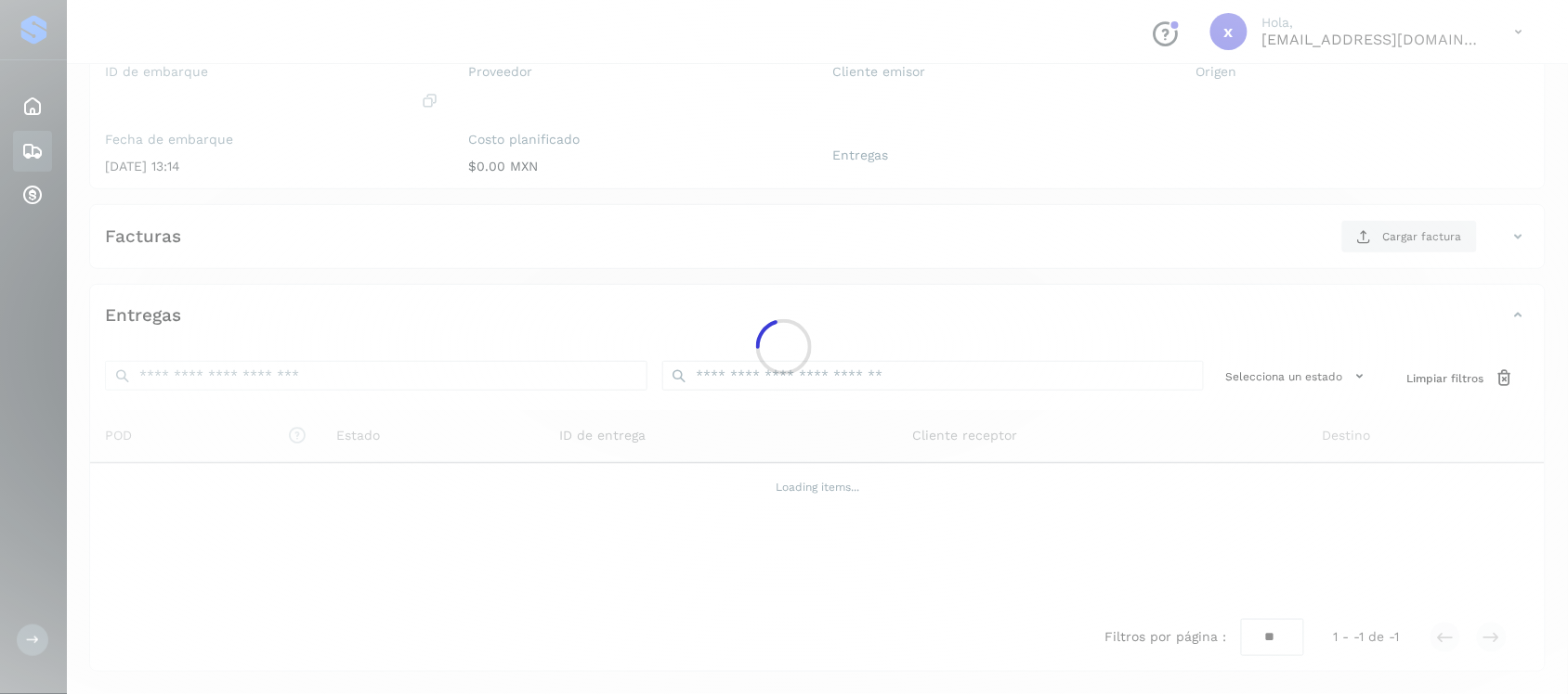
scroll to position [191, 0]
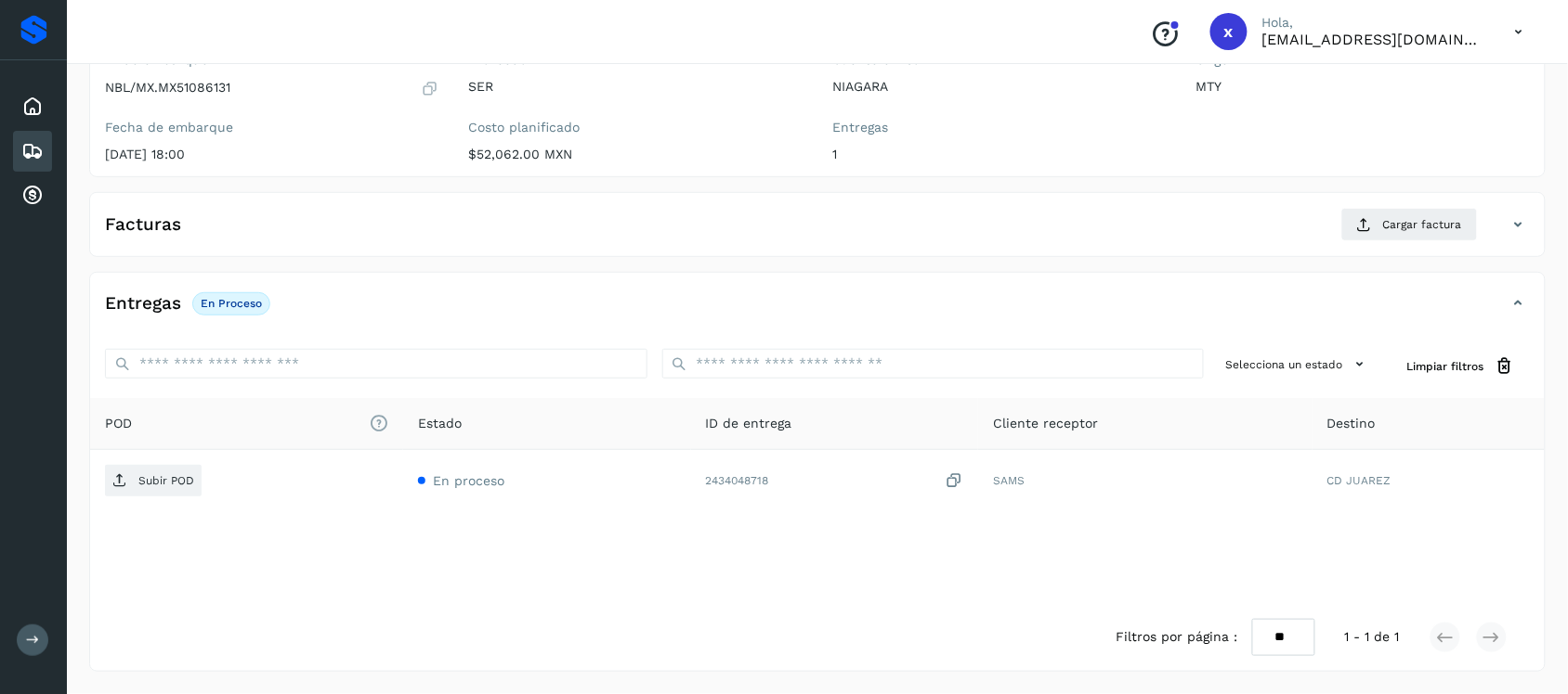
click at [40, 148] on icon at bounding box center [32, 151] width 22 height 22
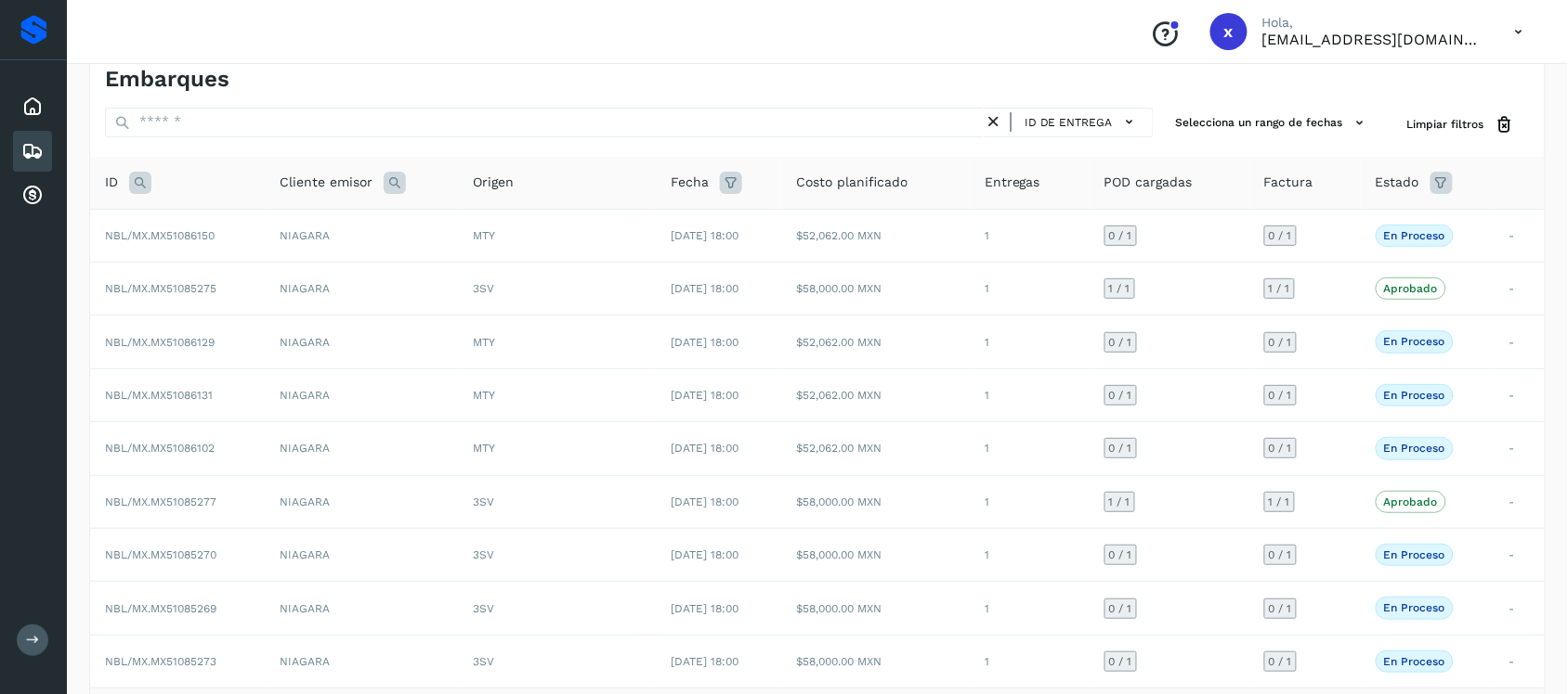
scroll to position [191, 0]
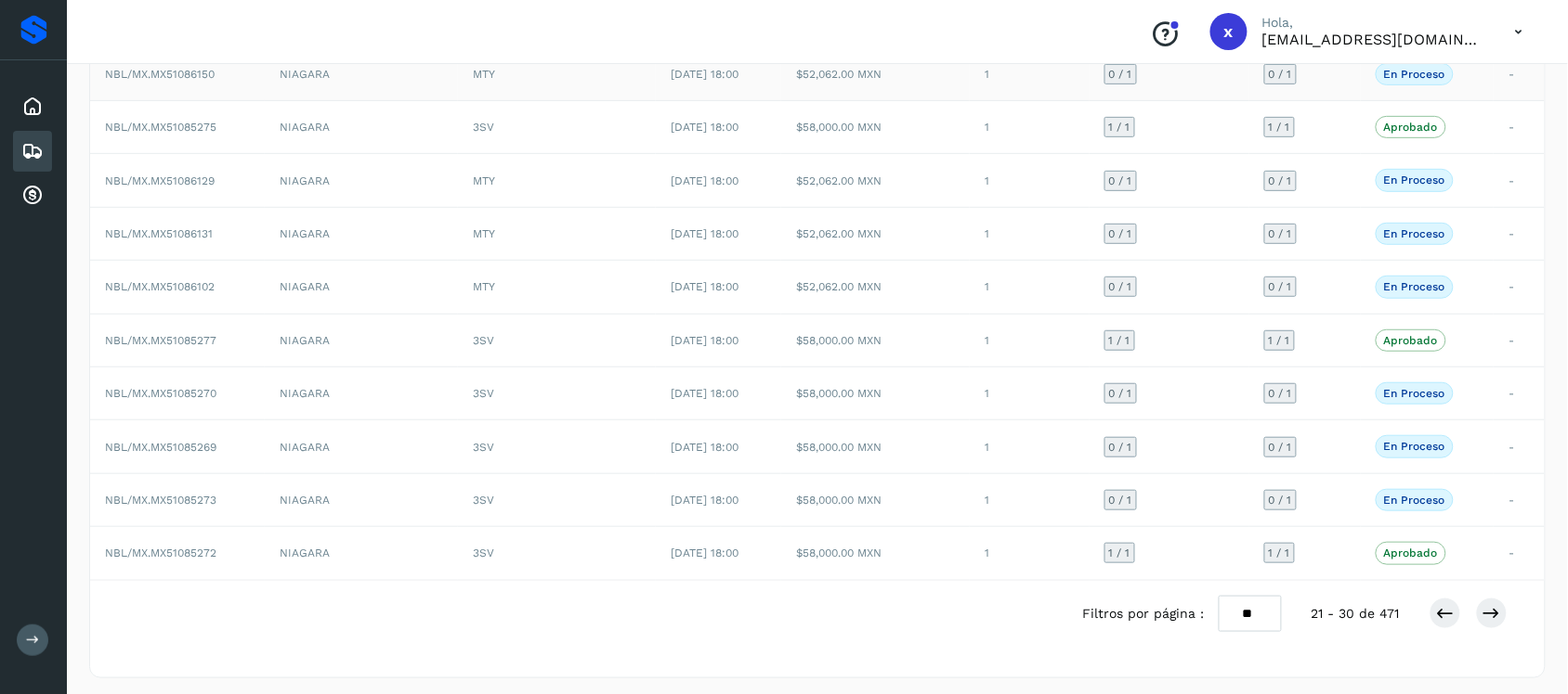
click at [195, 77] on span "NBL/MX.MX51086150" at bounding box center [159, 74] width 110 height 13
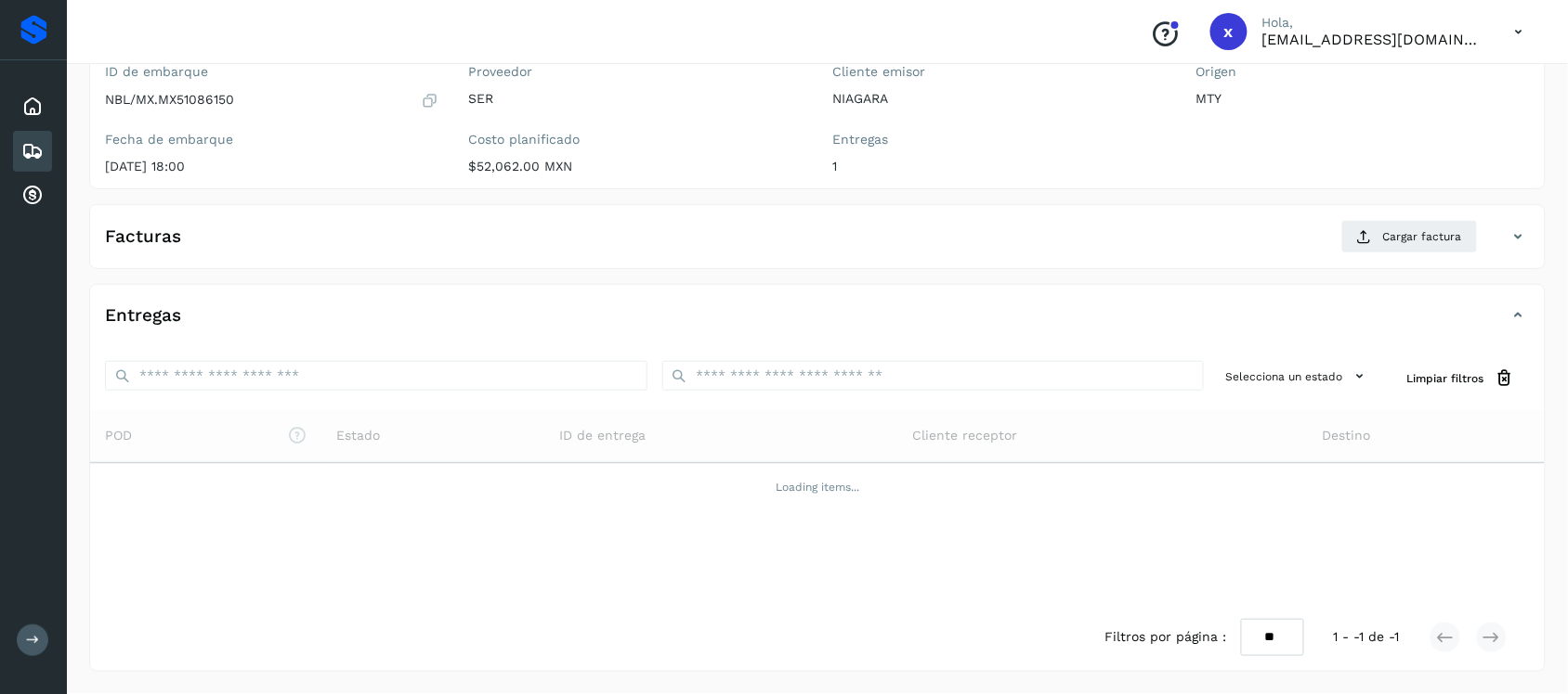
scroll to position [191, 0]
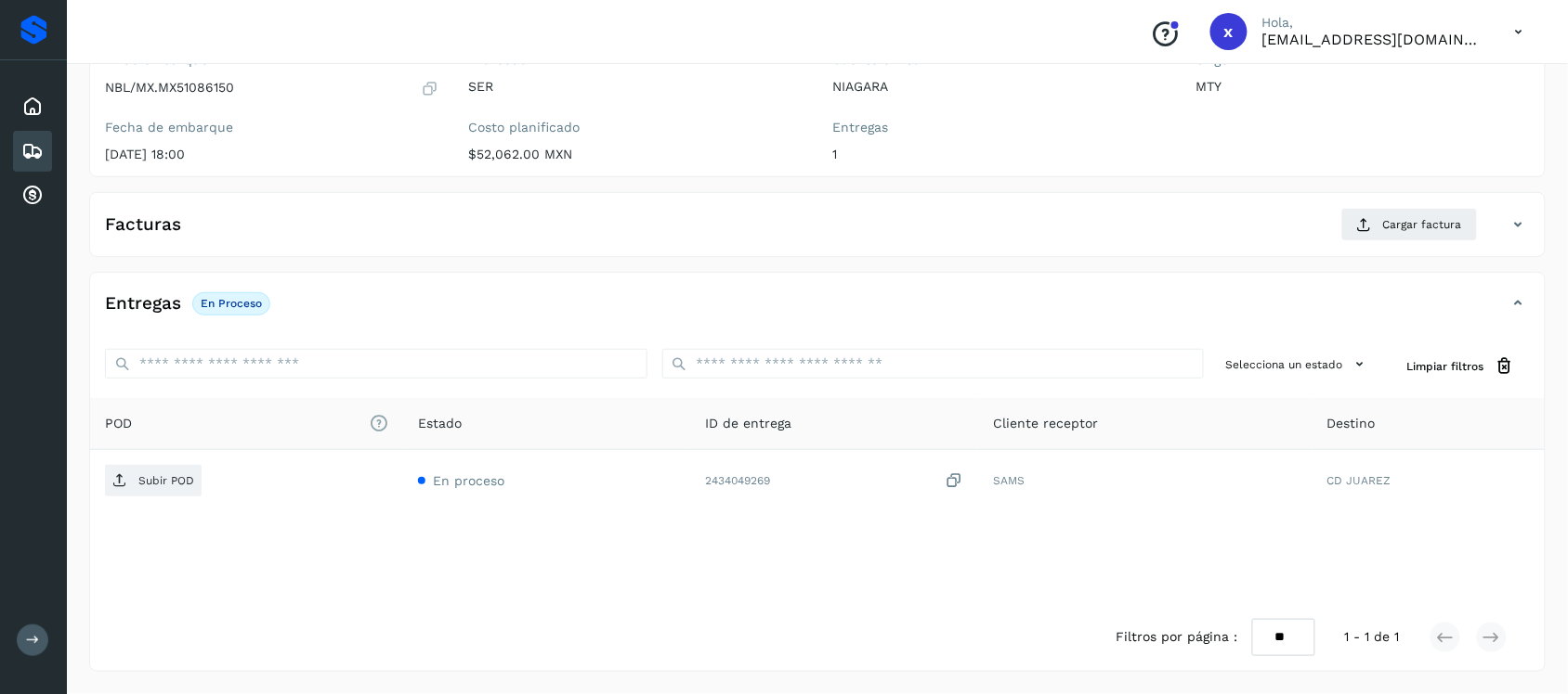
click at [26, 148] on icon at bounding box center [32, 151] width 22 height 22
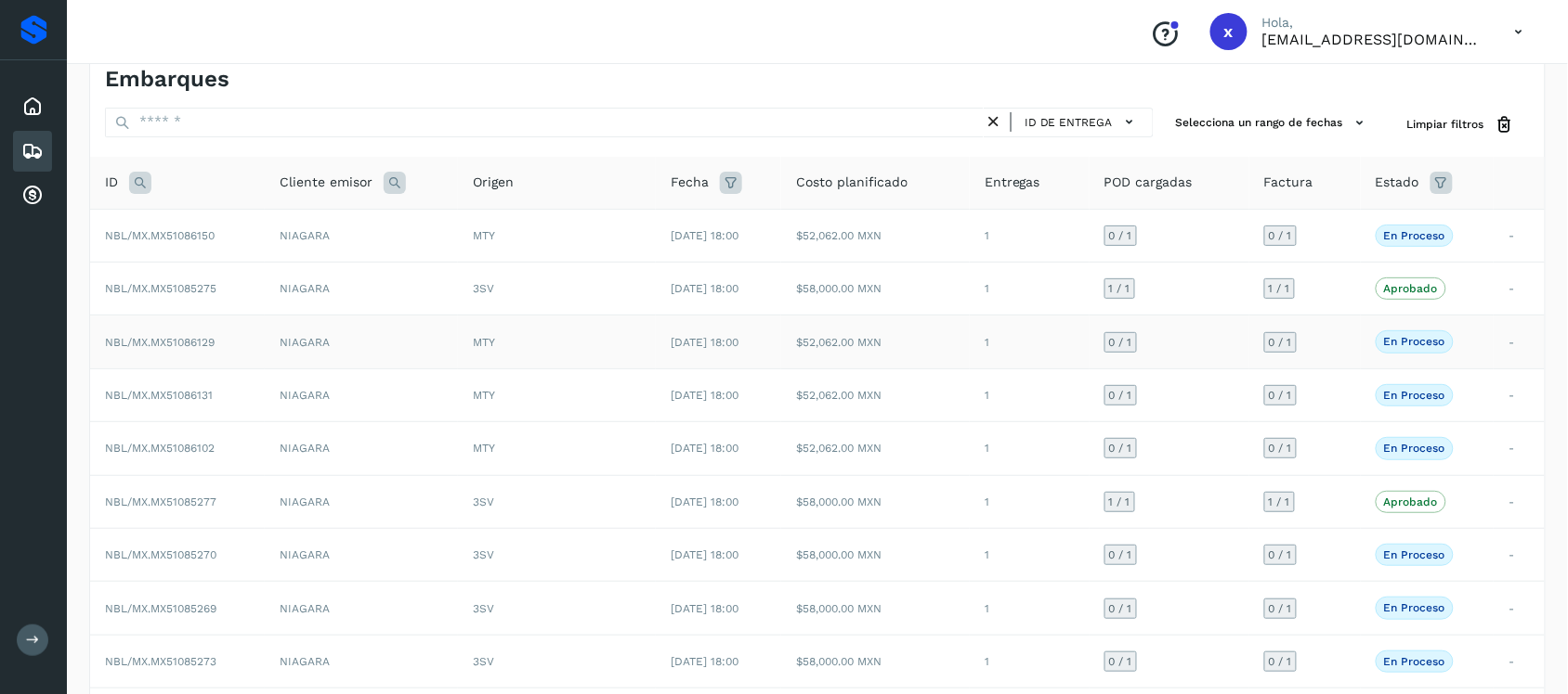
scroll to position [191, 0]
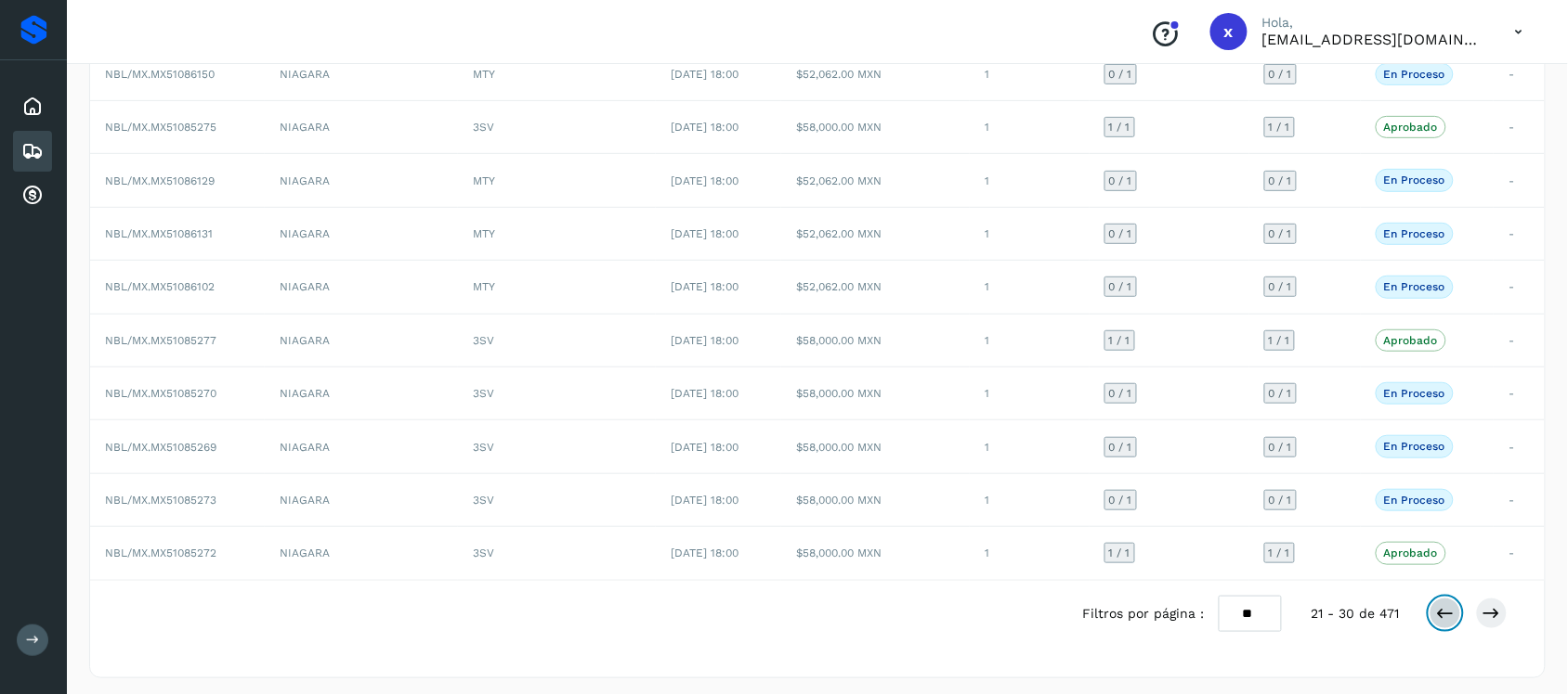
click at [1440, 619] on icon at bounding box center [1444, 613] width 19 height 19
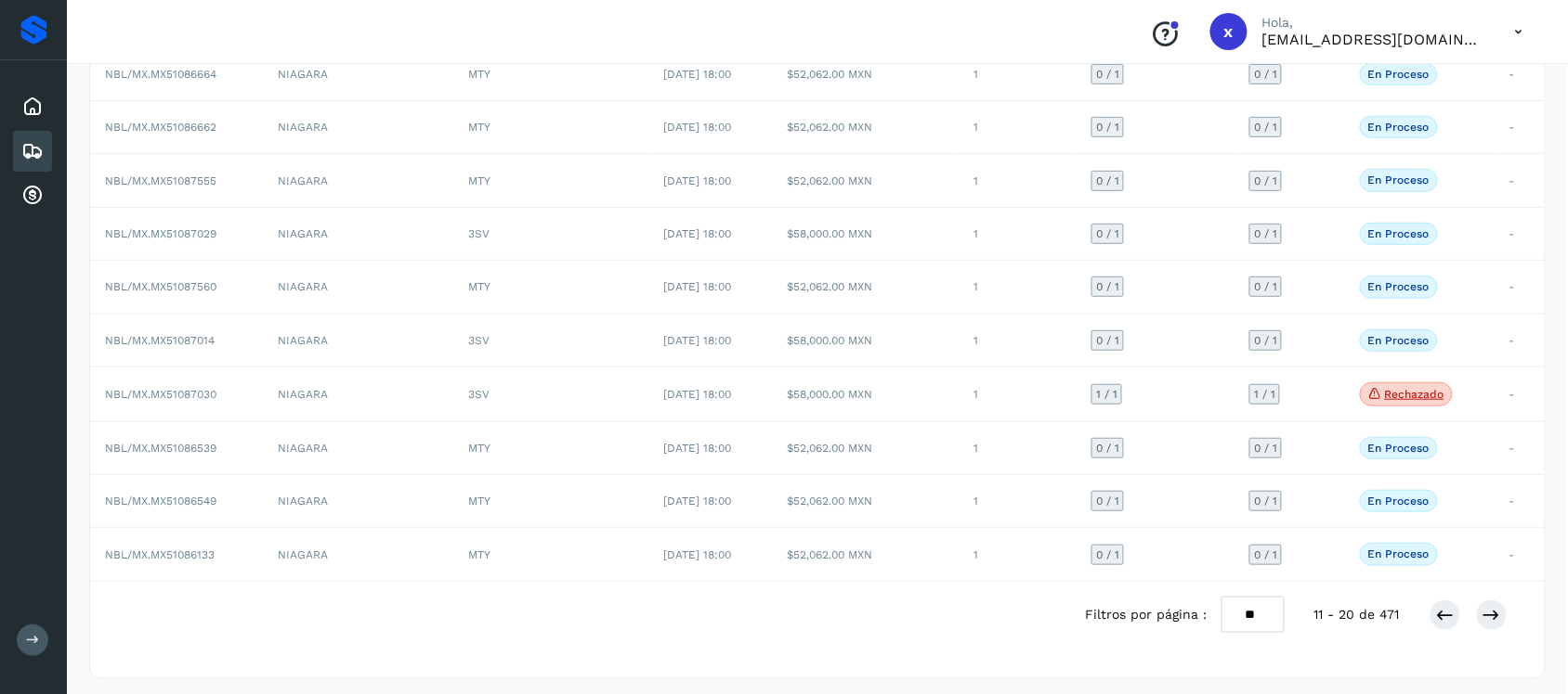
click at [1557, 325] on div "Embarques ID de entrega Selecciona un rango de fechas Selects date range for wh…" at bounding box center [817, 284] width 1501 height 835
click at [172, 557] on span "NBL/MX.MX51086133" at bounding box center [159, 555] width 110 height 13
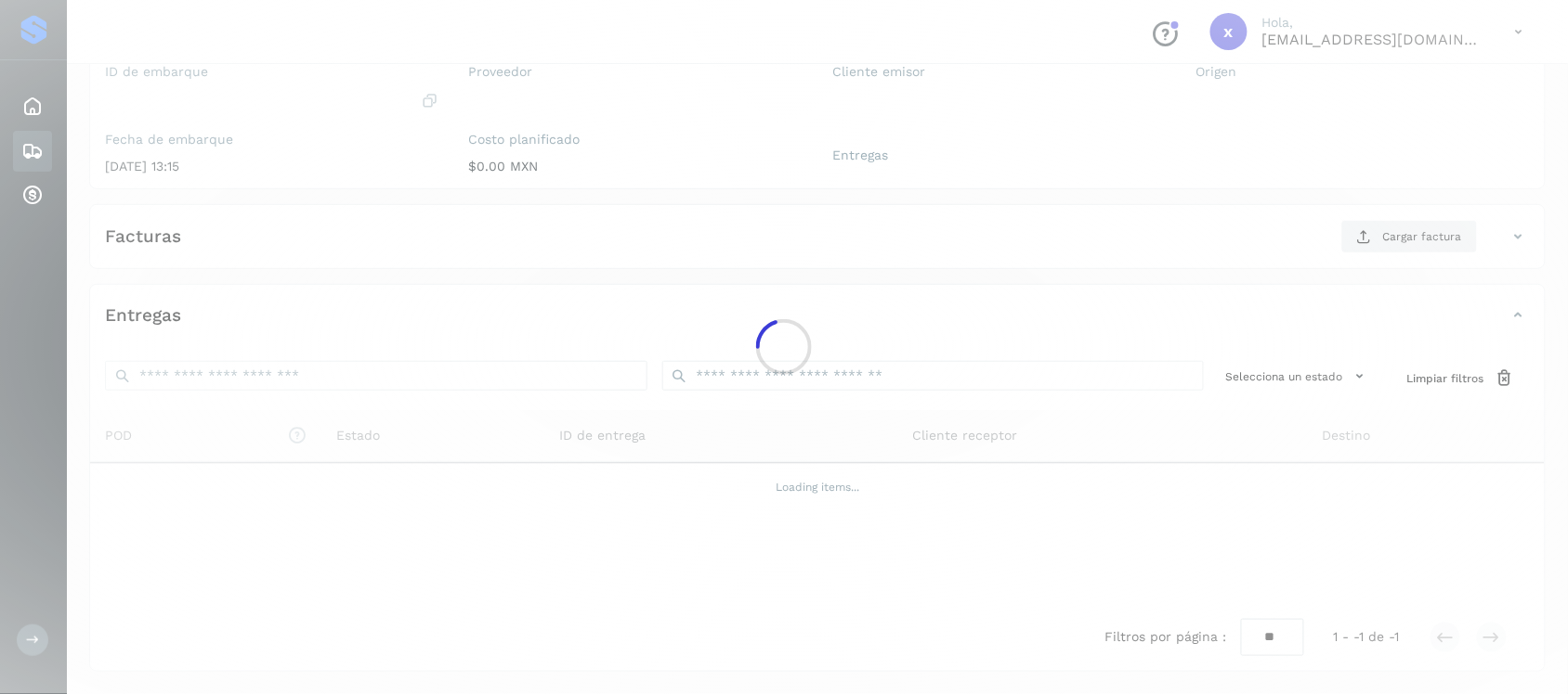
scroll to position [191, 0]
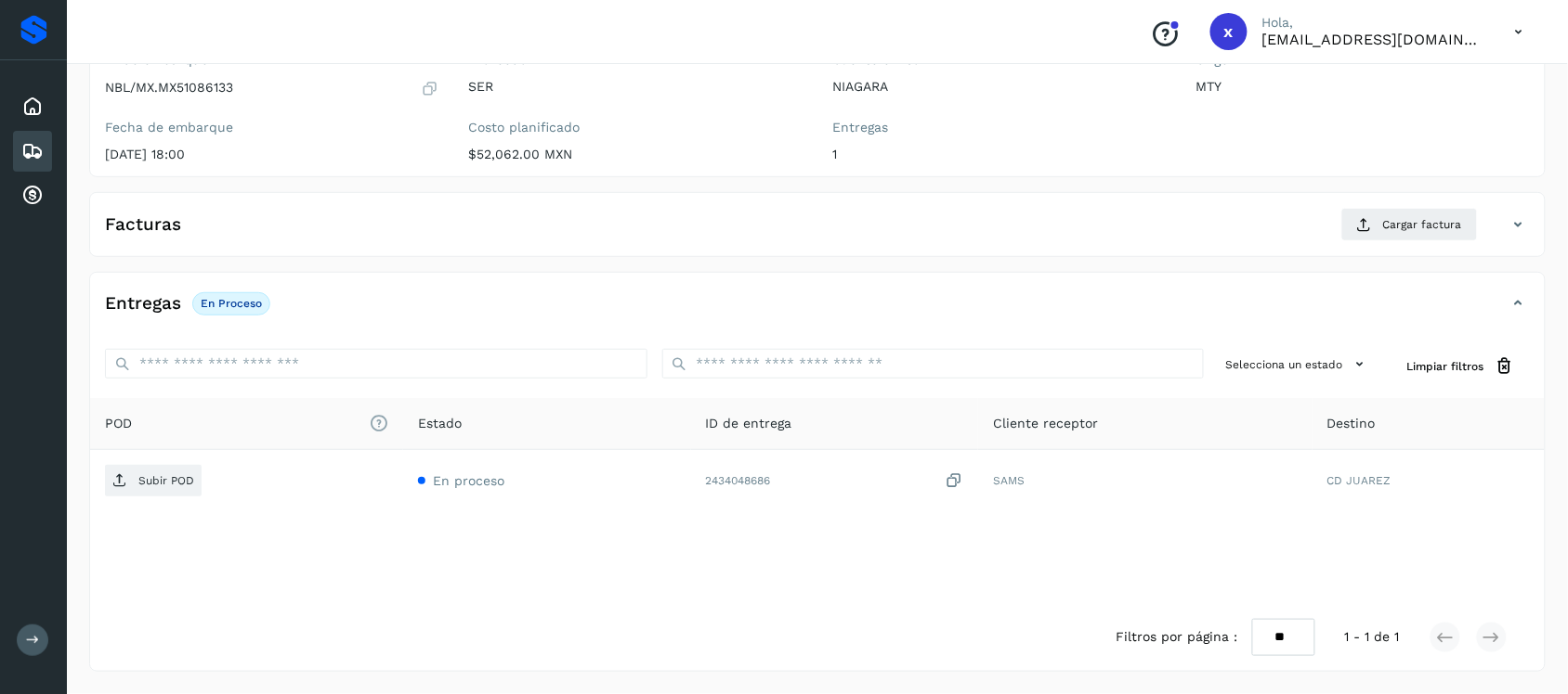
click at [25, 141] on icon at bounding box center [32, 151] width 22 height 22
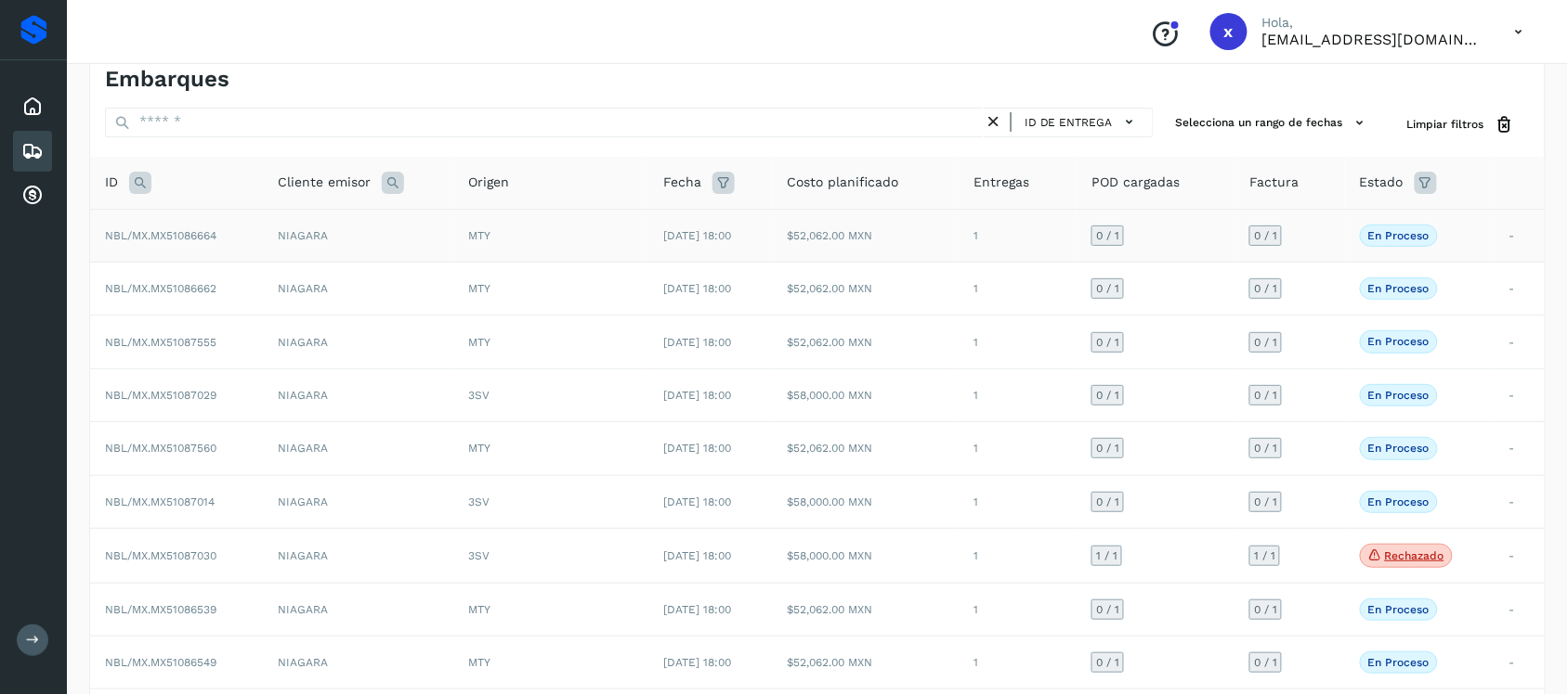
scroll to position [191, 0]
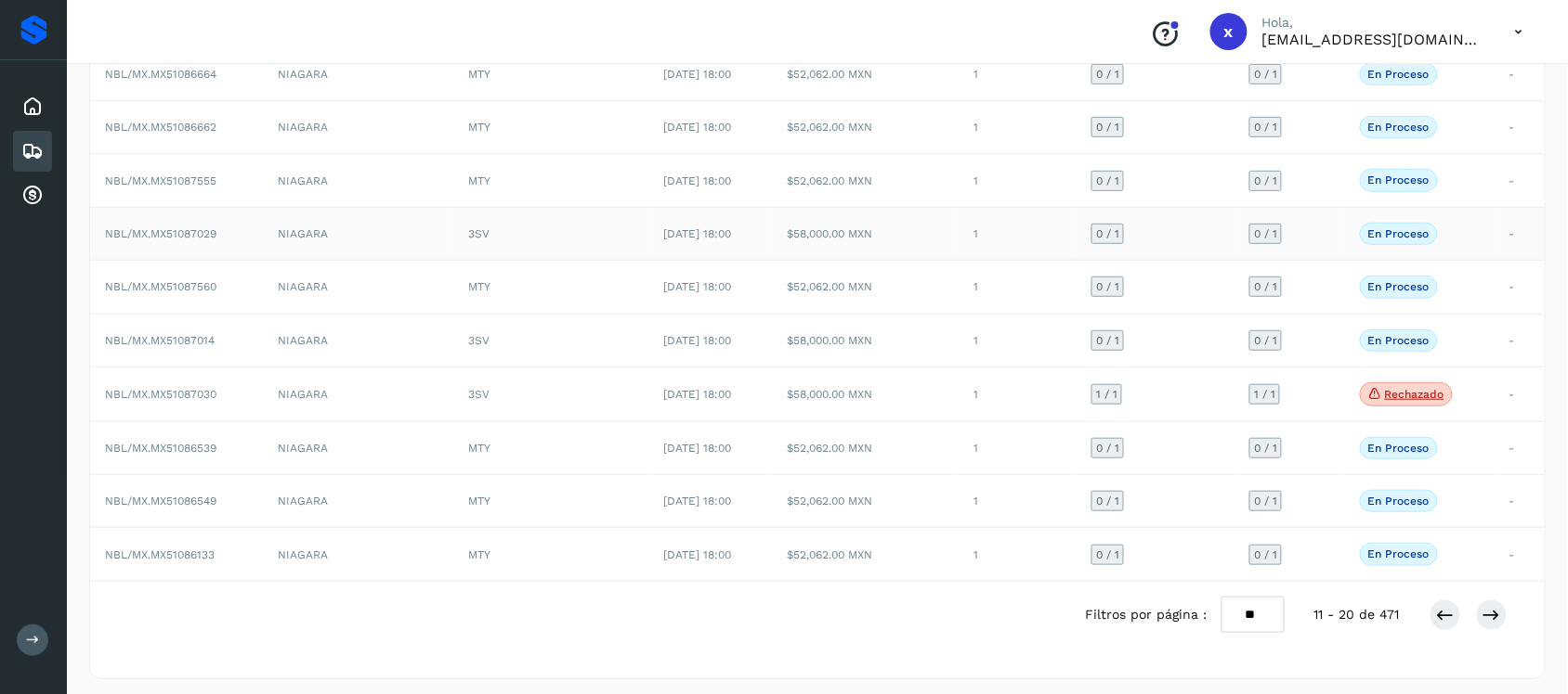
click at [205, 233] on span "NBL/MX.MX51087029" at bounding box center [160, 233] width 112 height 13
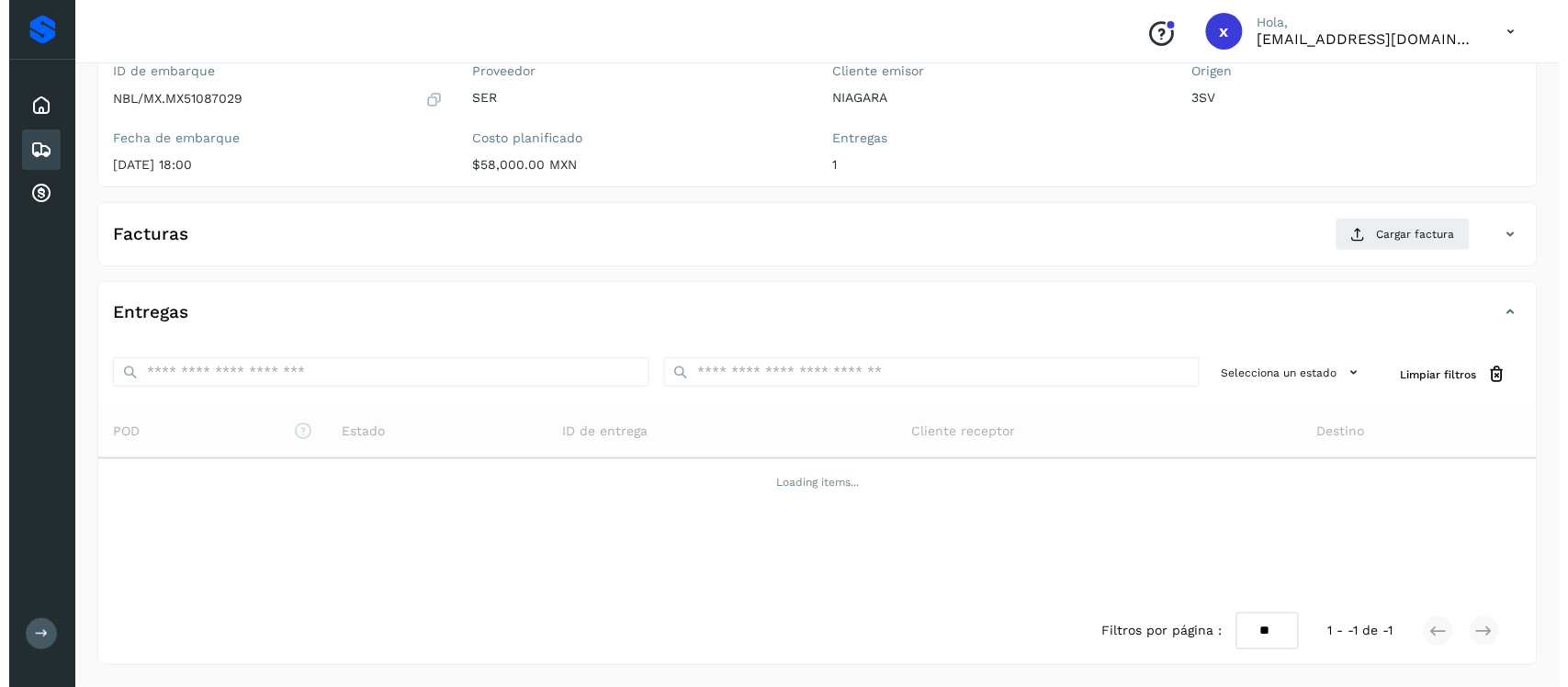
scroll to position [189, 0]
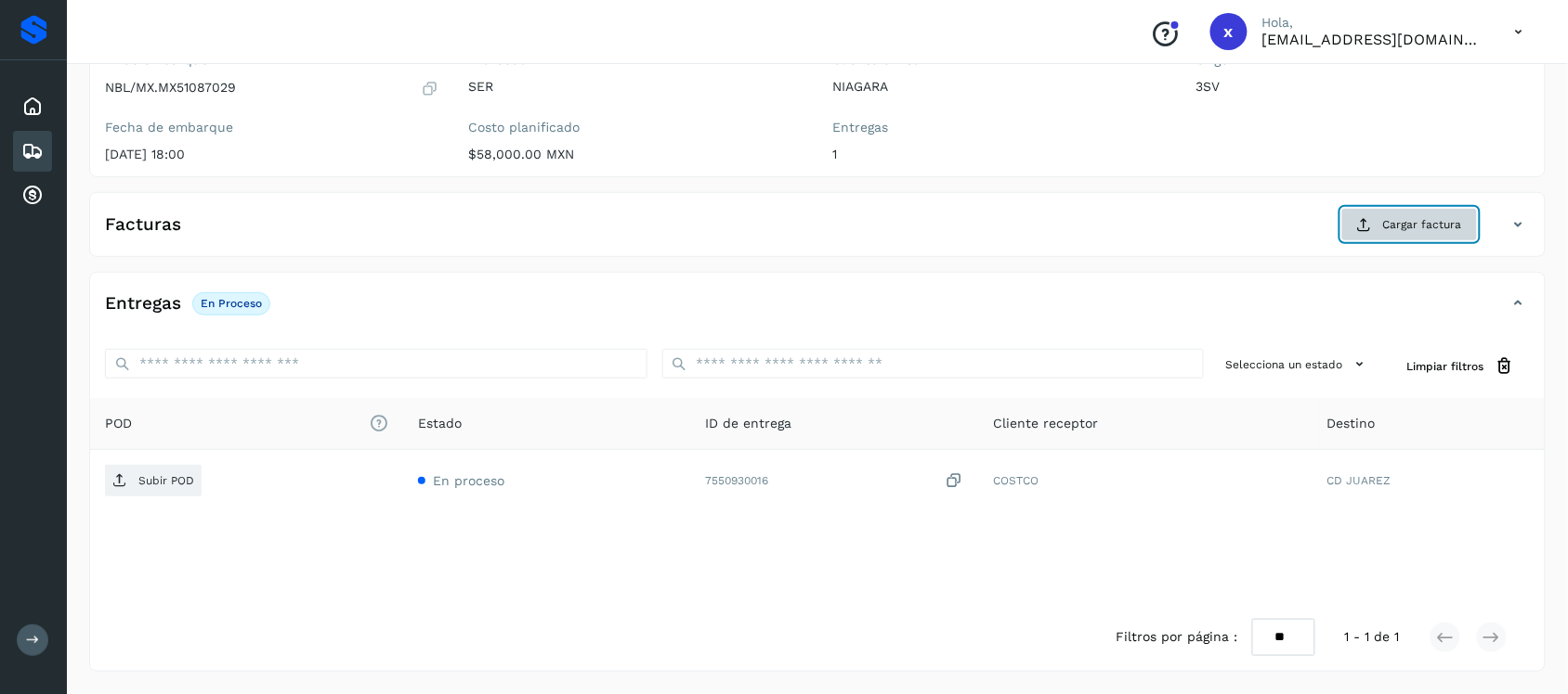
click at [1379, 227] on button "Cargar factura" at bounding box center [1409, 225] width 136 height 34
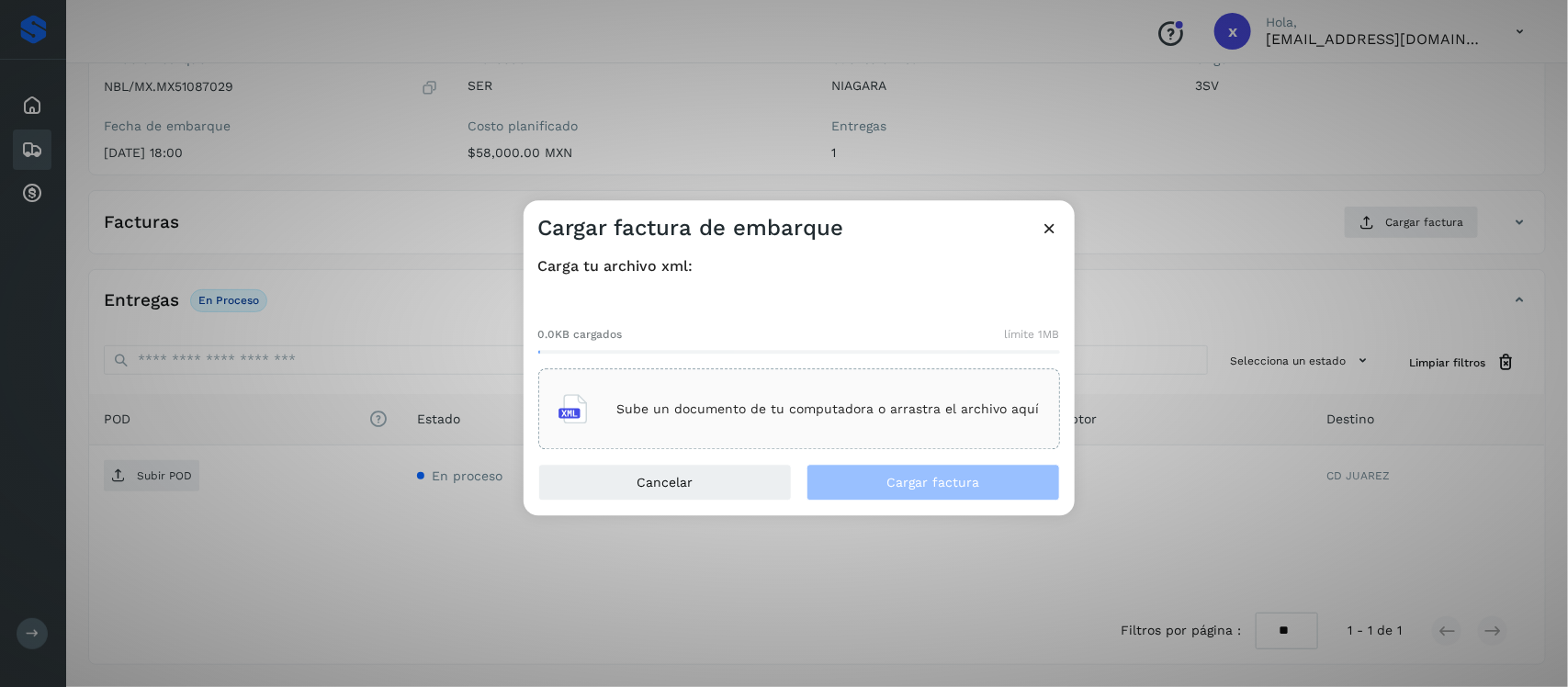
click at [667, 420] on div "Sube un documento de tu computadora o arrastra el archivo aquí" at bounding box center [799, 410] width 482 height 49
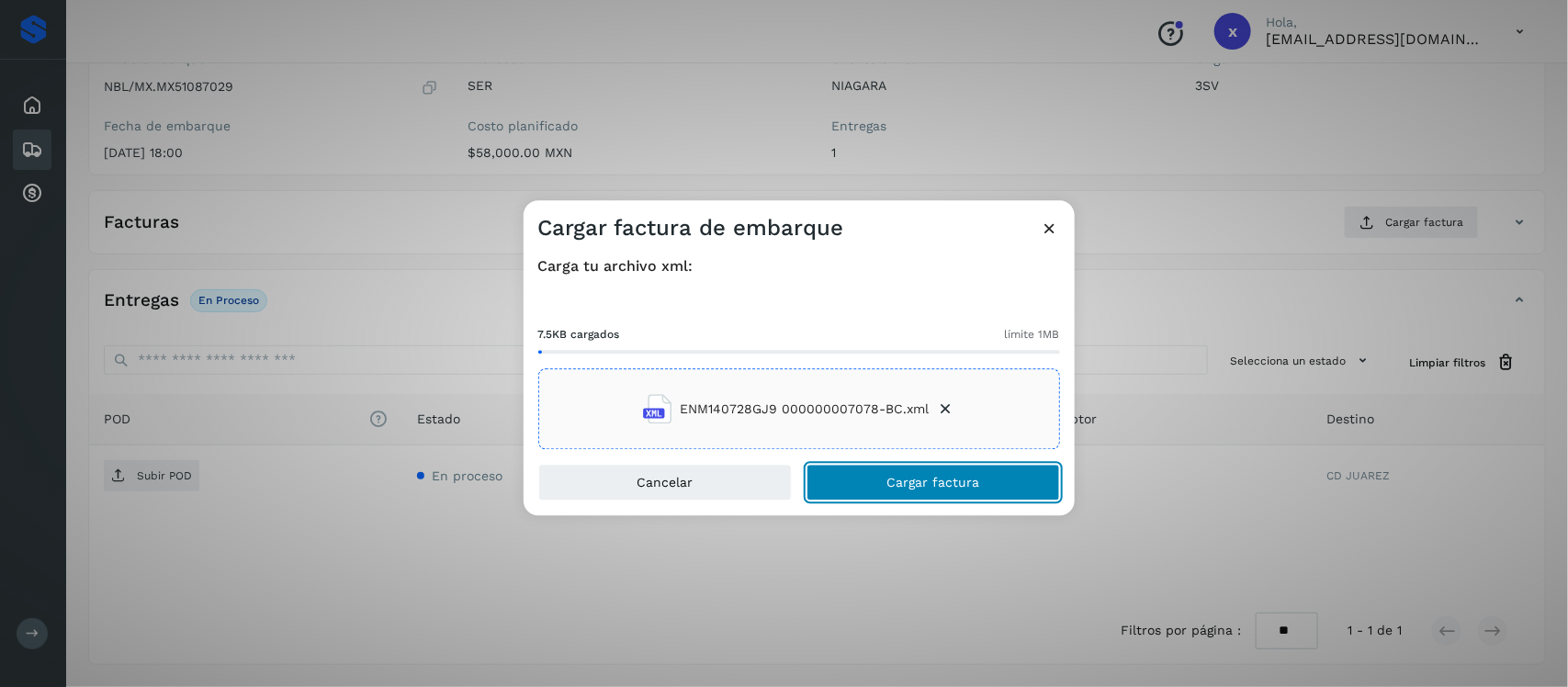
click at [911, 498] on button "Cargar factura" at bounding box center [933, 483] width 253 height 36
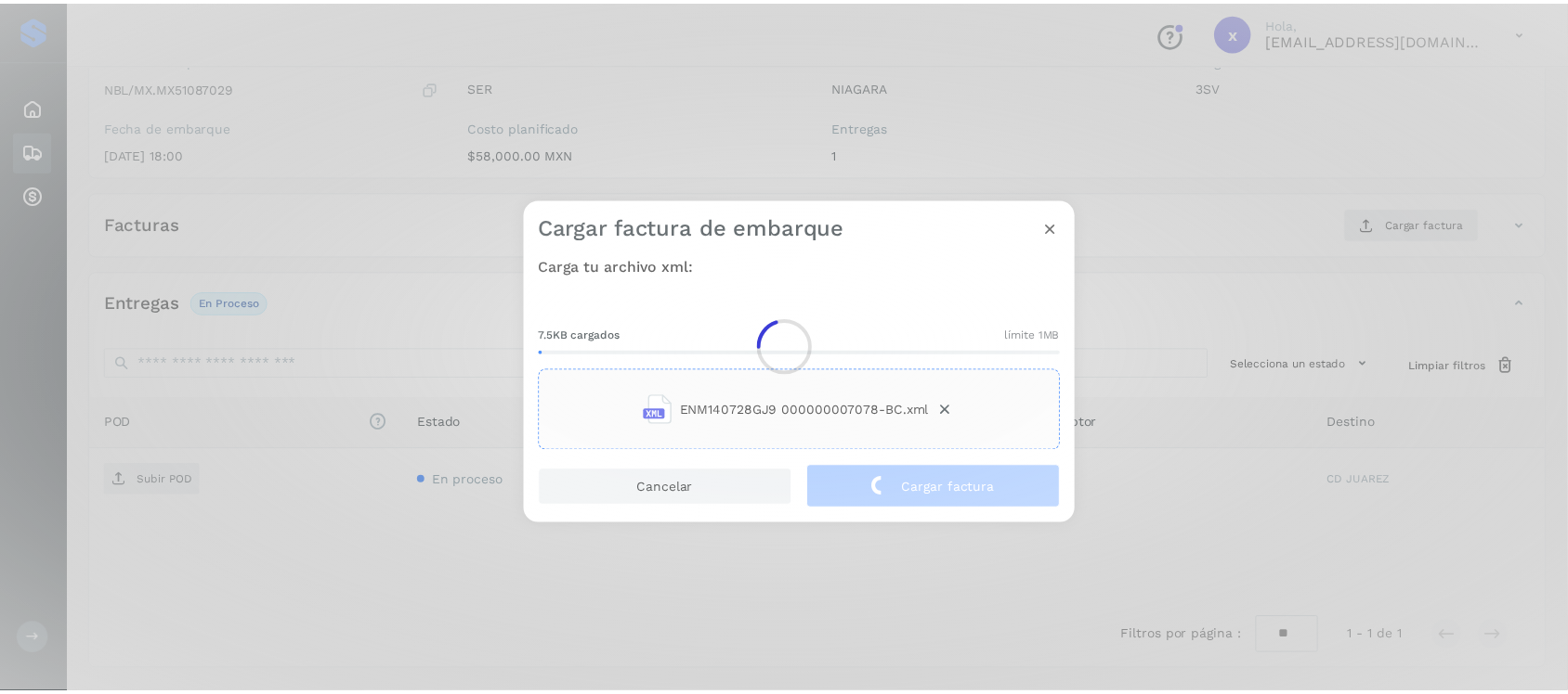
scroll to position [188, 0]
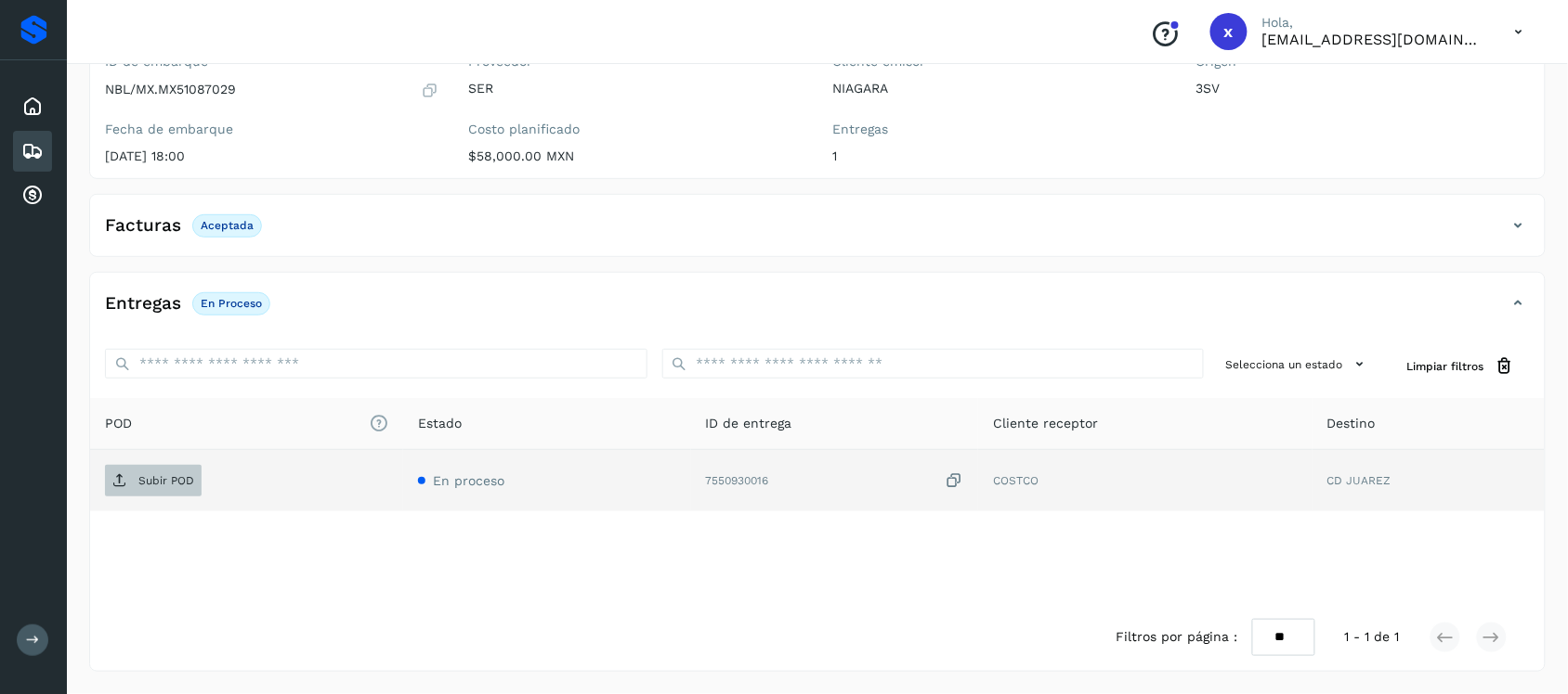
click at [172, 488] on span "Subir POD" at bounding box center [152, 481] width 97 height 30
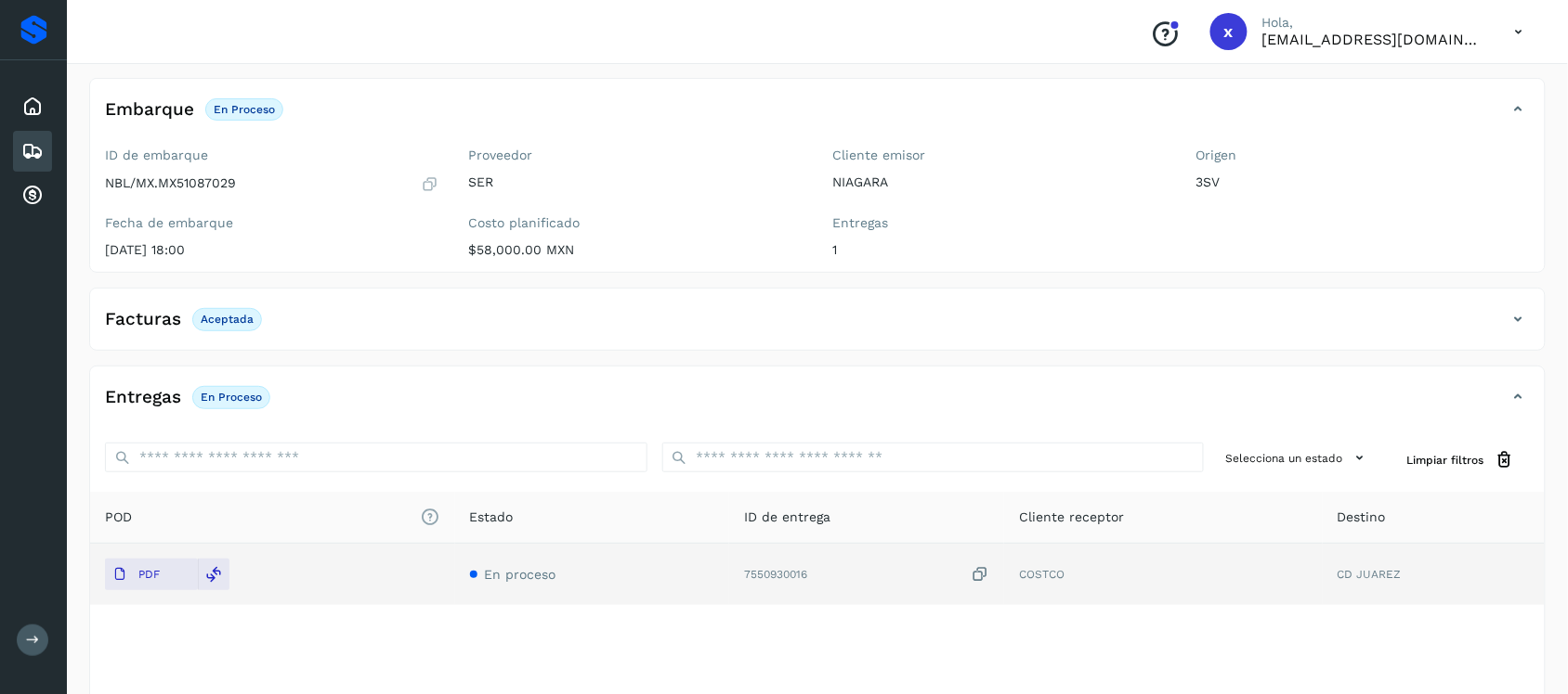
scroll to position [0, 0]
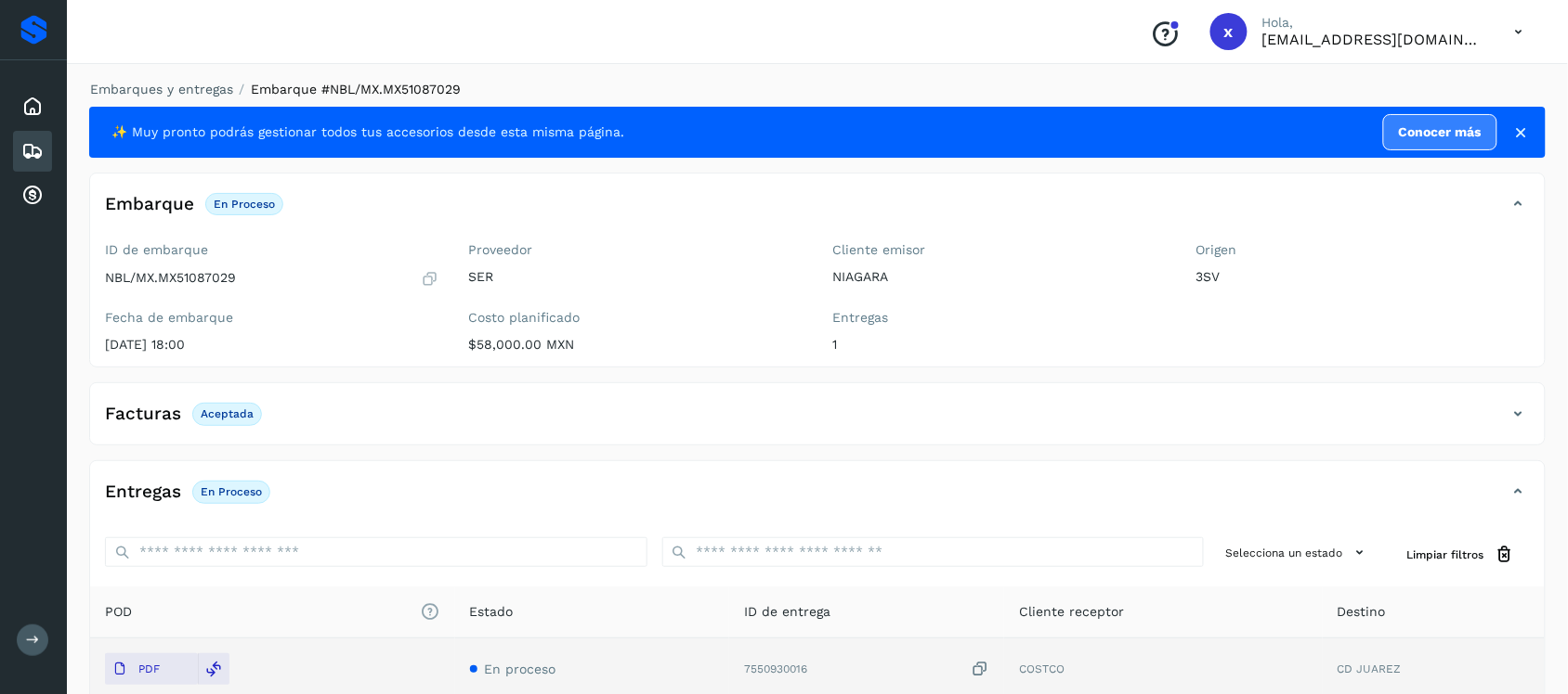
click at [42, 156] on icon at bounding box center [32, 151] width 22 height 22
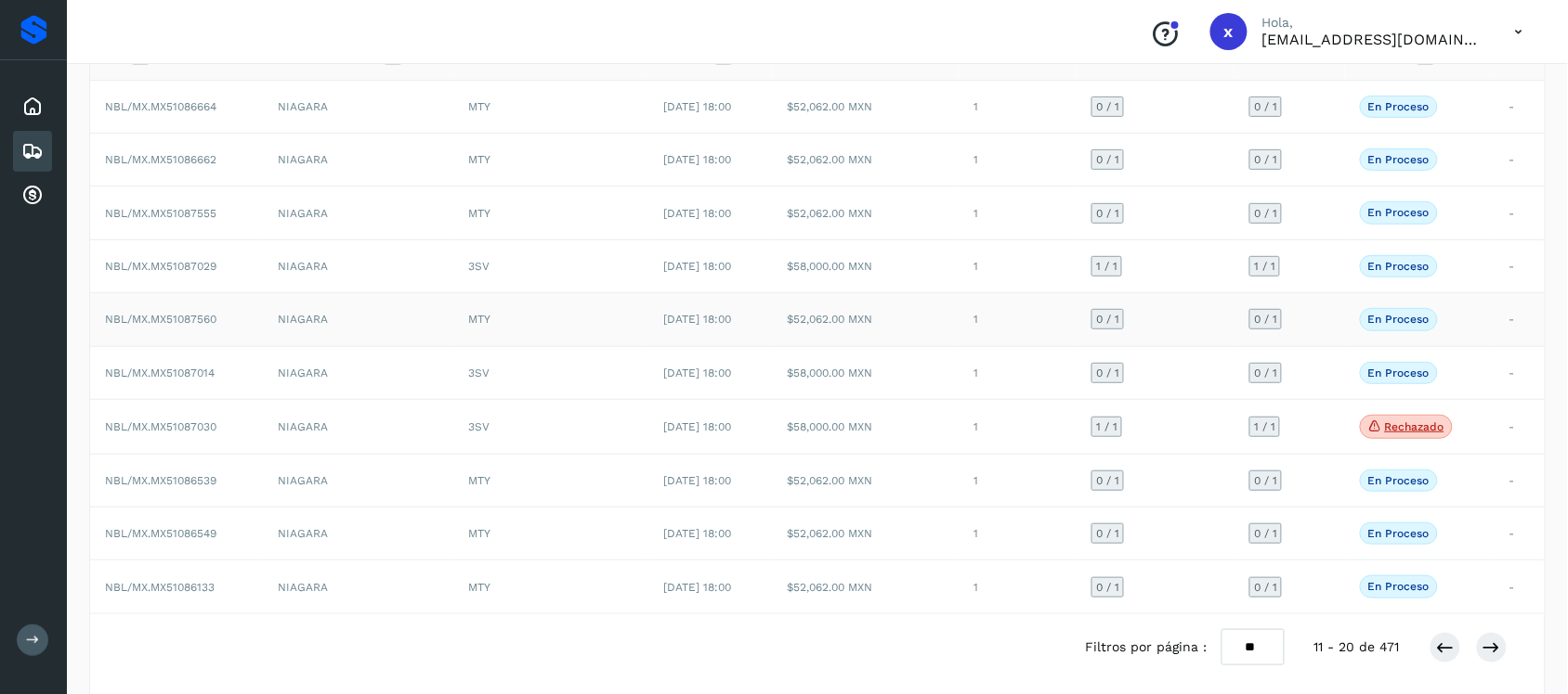
scroll to position [205, 0]
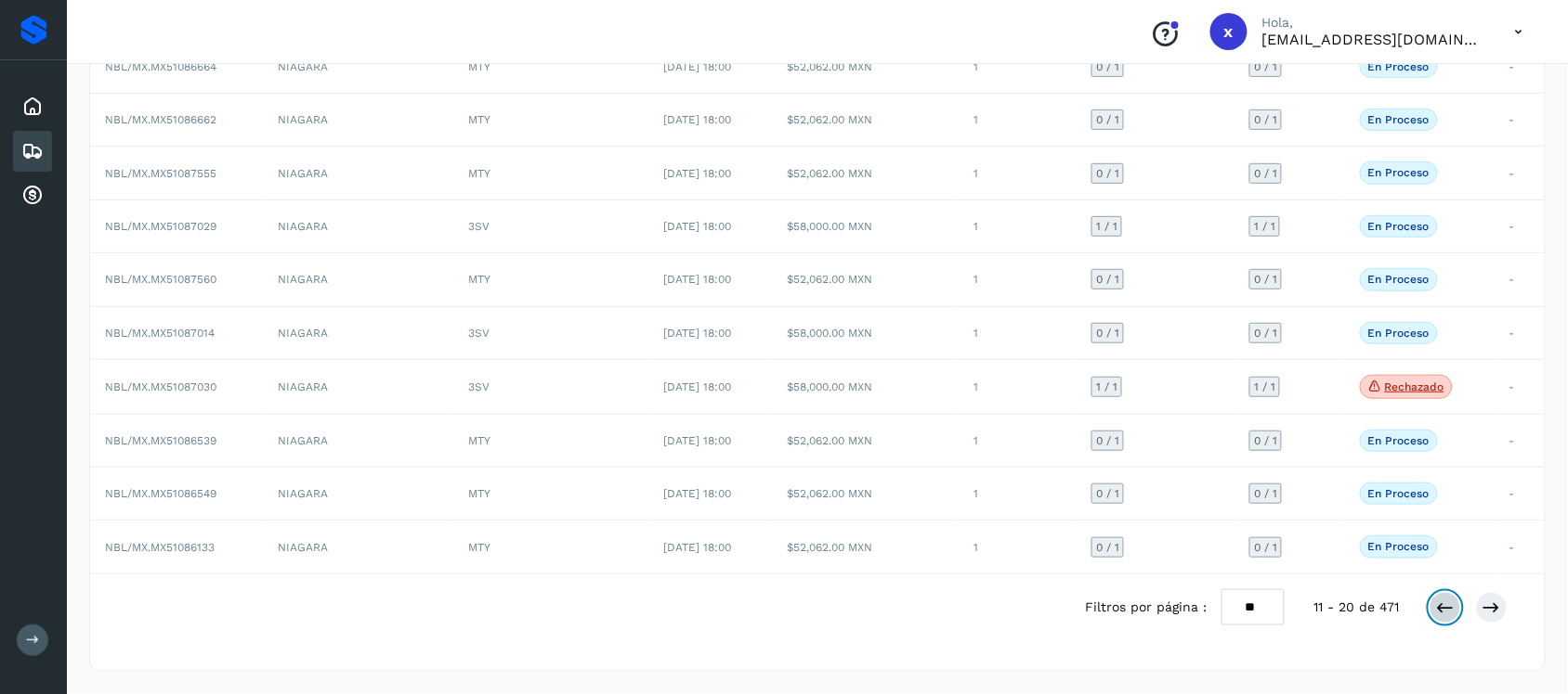
click at [1442, 604] on icon at bounding box center [1444, 607] width 19 height 19
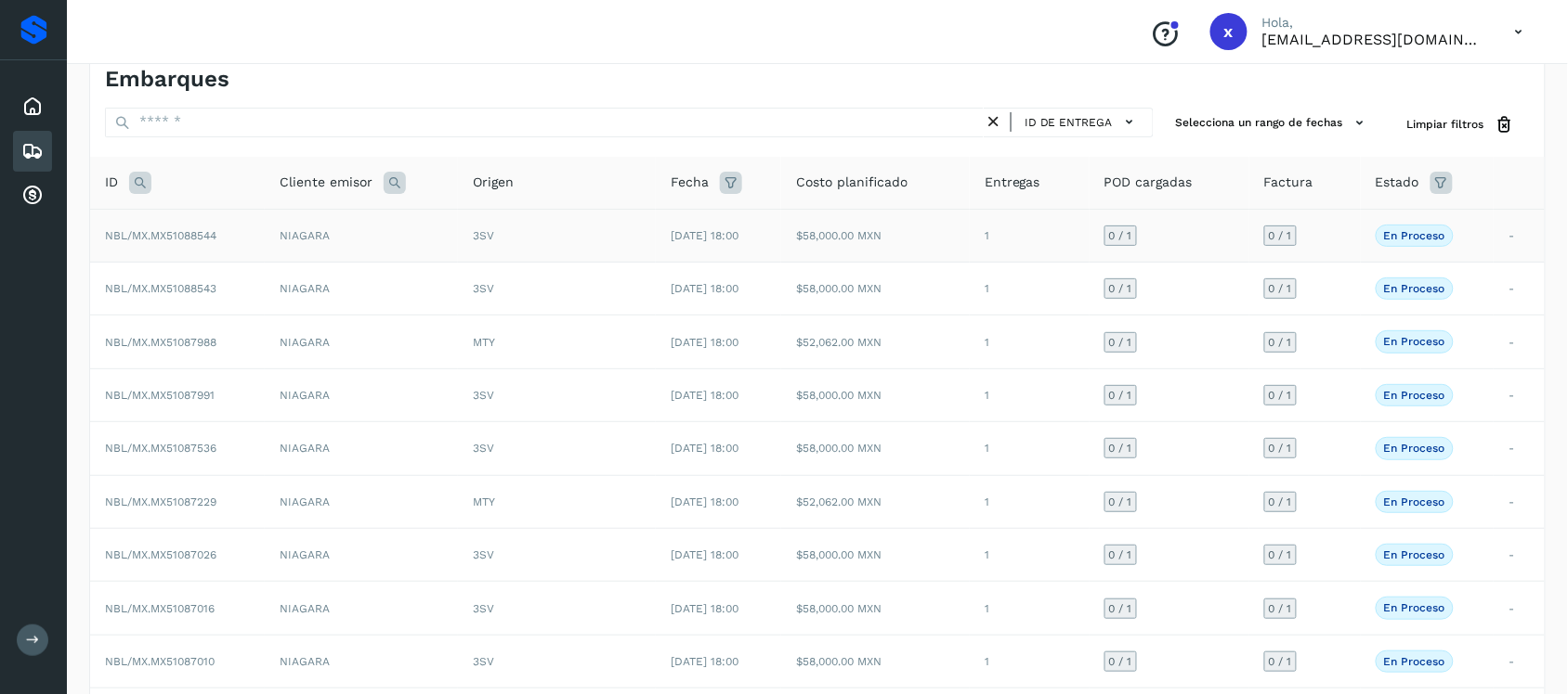
scroll to position [204, 0]
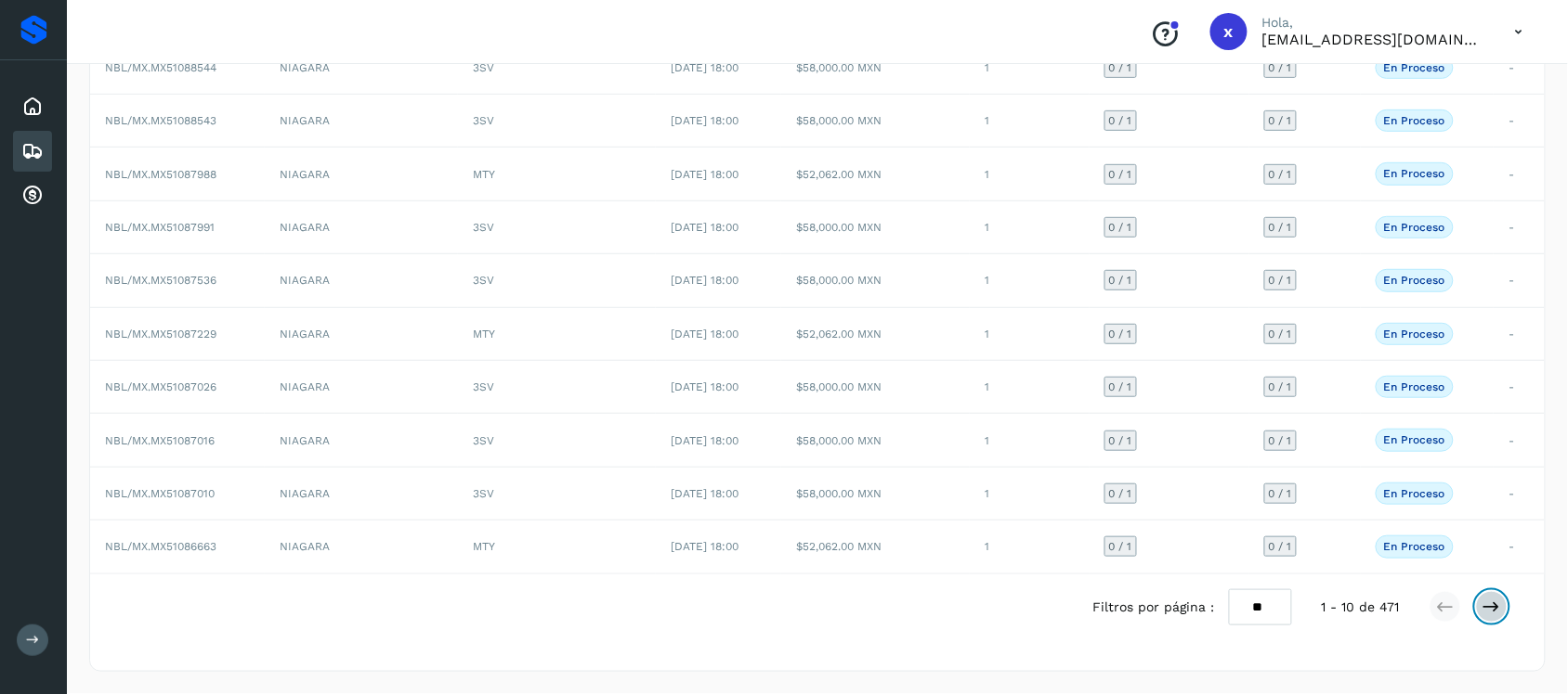
click at [1500, 614] on icon at bounding box center [1491, 606] width 19 height 19
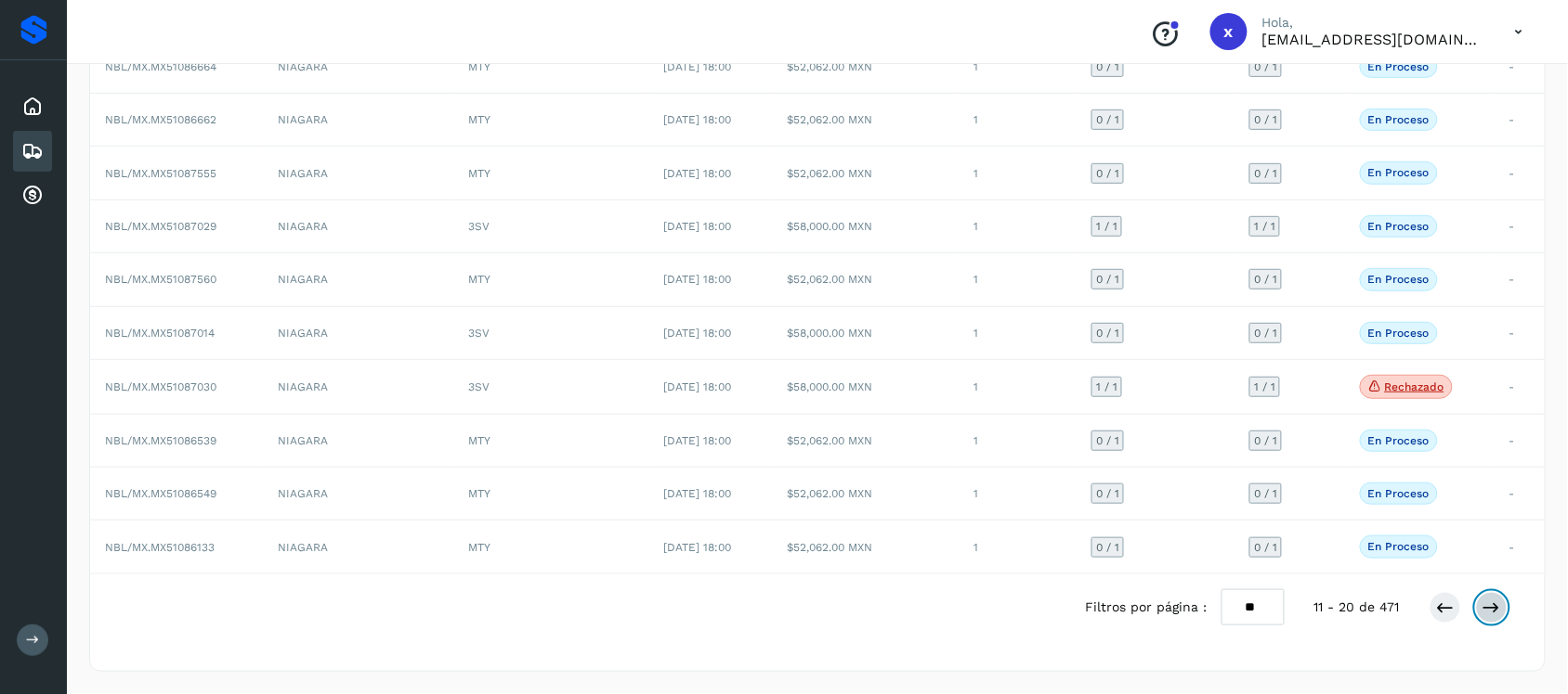
click at [1498, 610] on icon at bounding box center [1491, 607] width 19 height 19
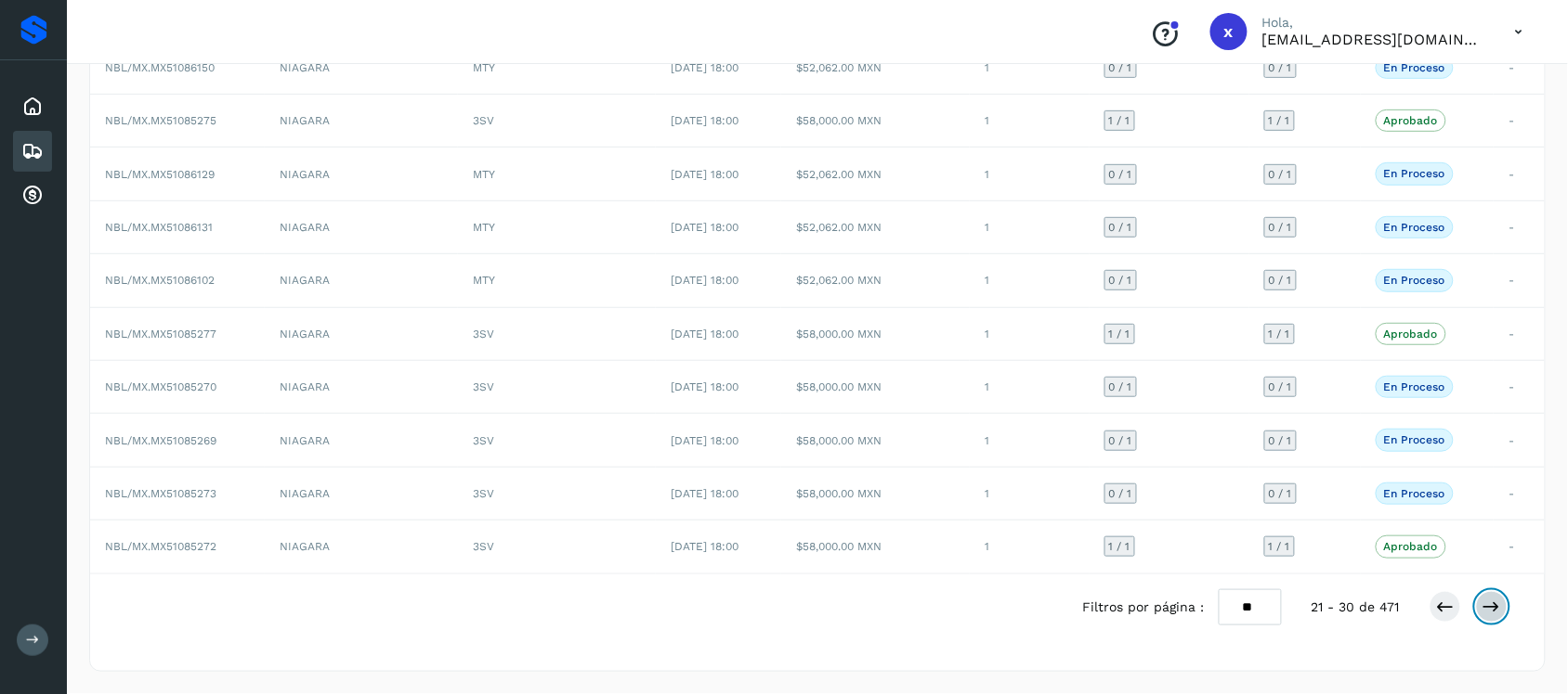
click at [1500, 604] on icon at bounding box center [1491, 606] width 19 height 19
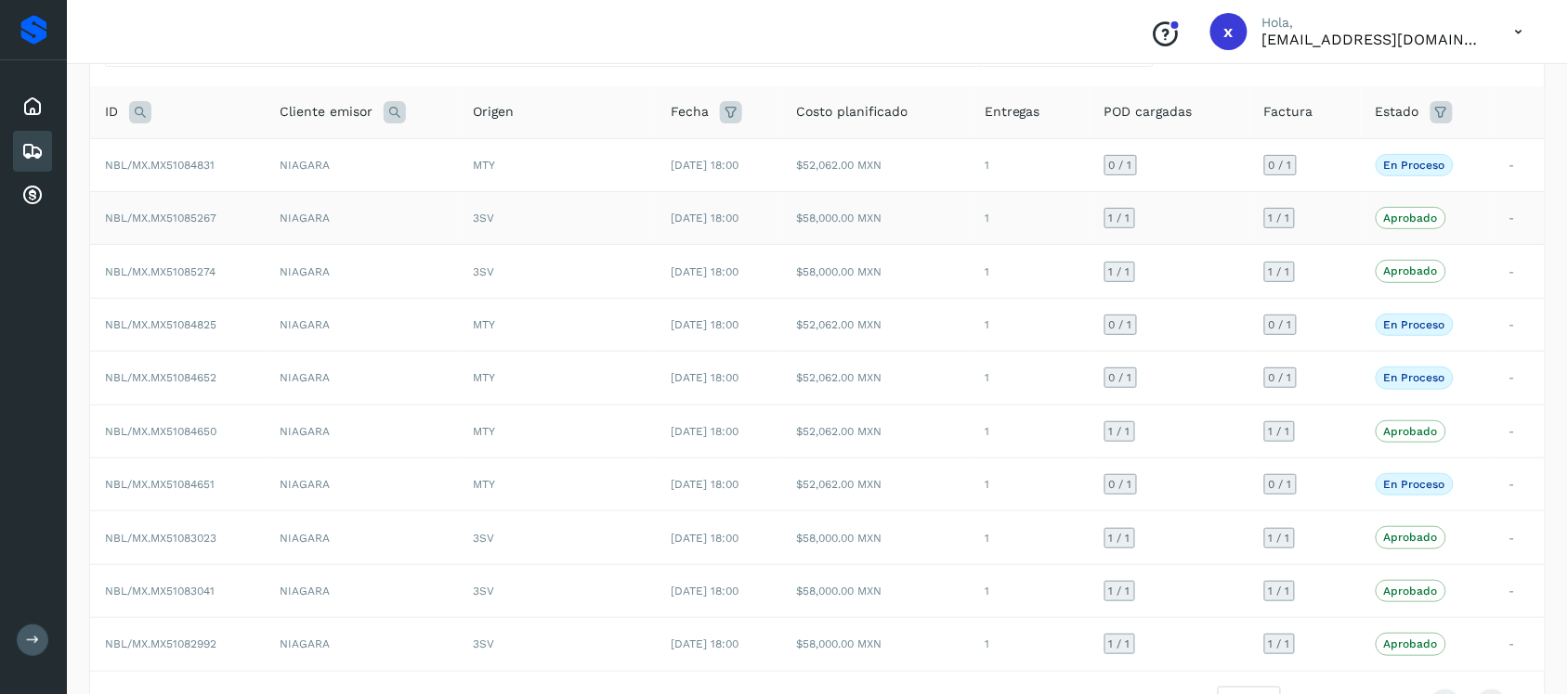
scroll to position [0, 0]
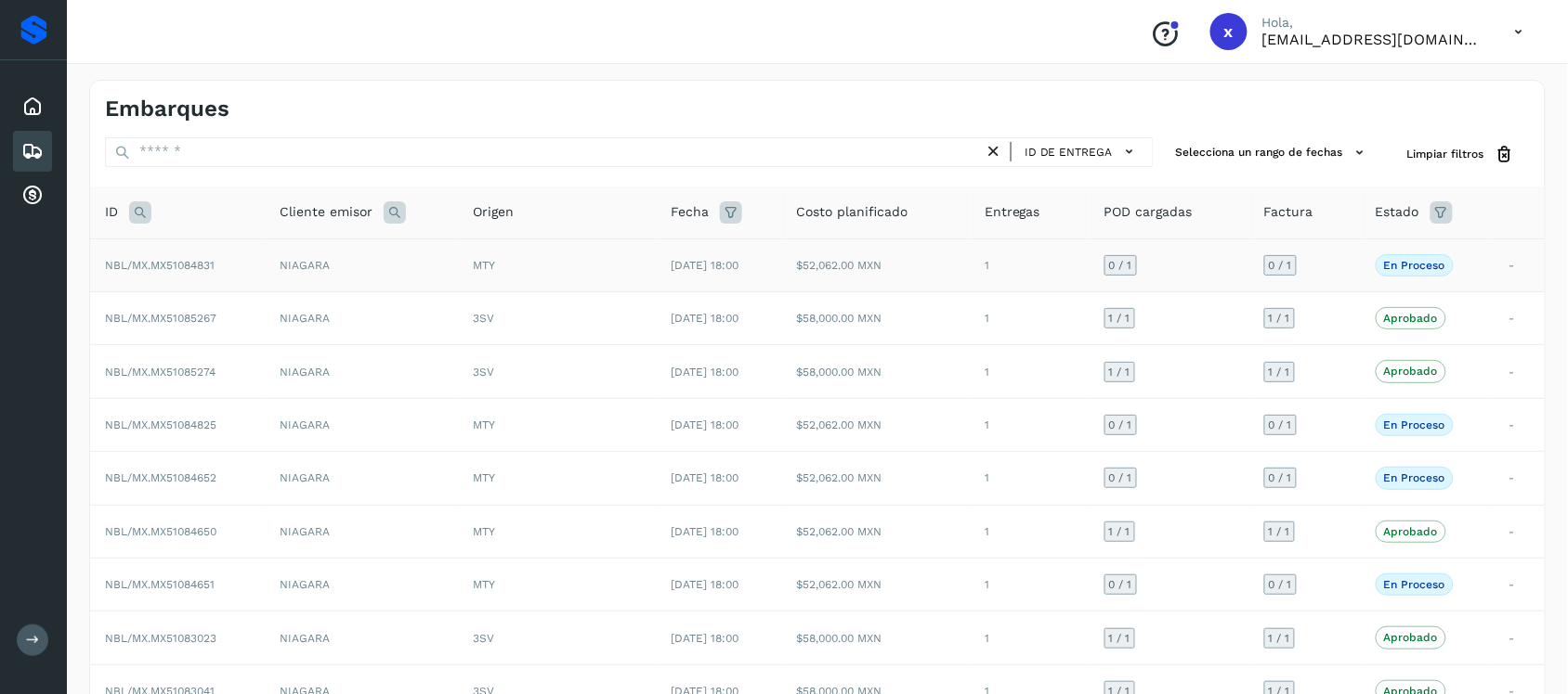
click at [155, 263] on span "NBL/MX.MX51084831" at bounding box center [159, 265] width 110 height 13
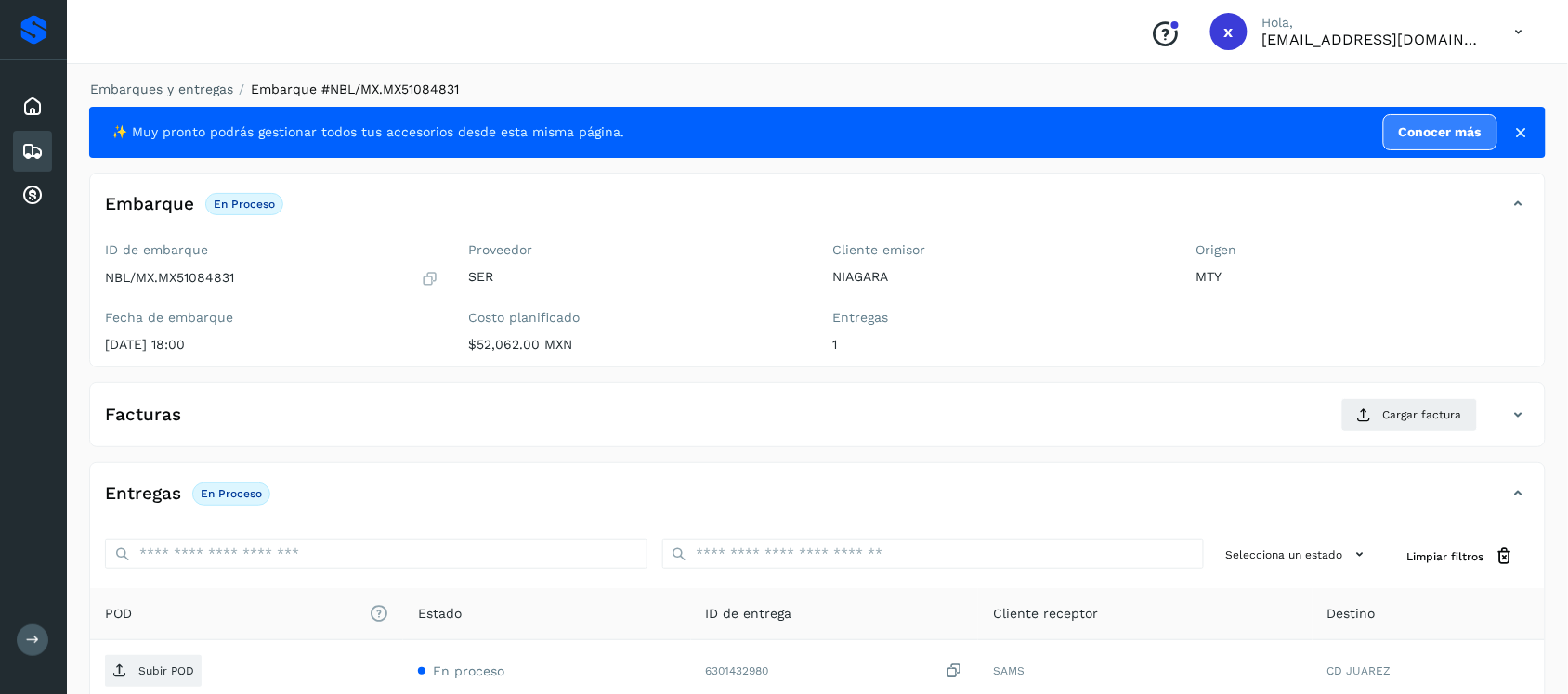
click at [34, 158] on icon at bounding box center [32, 151] width 22 height 22
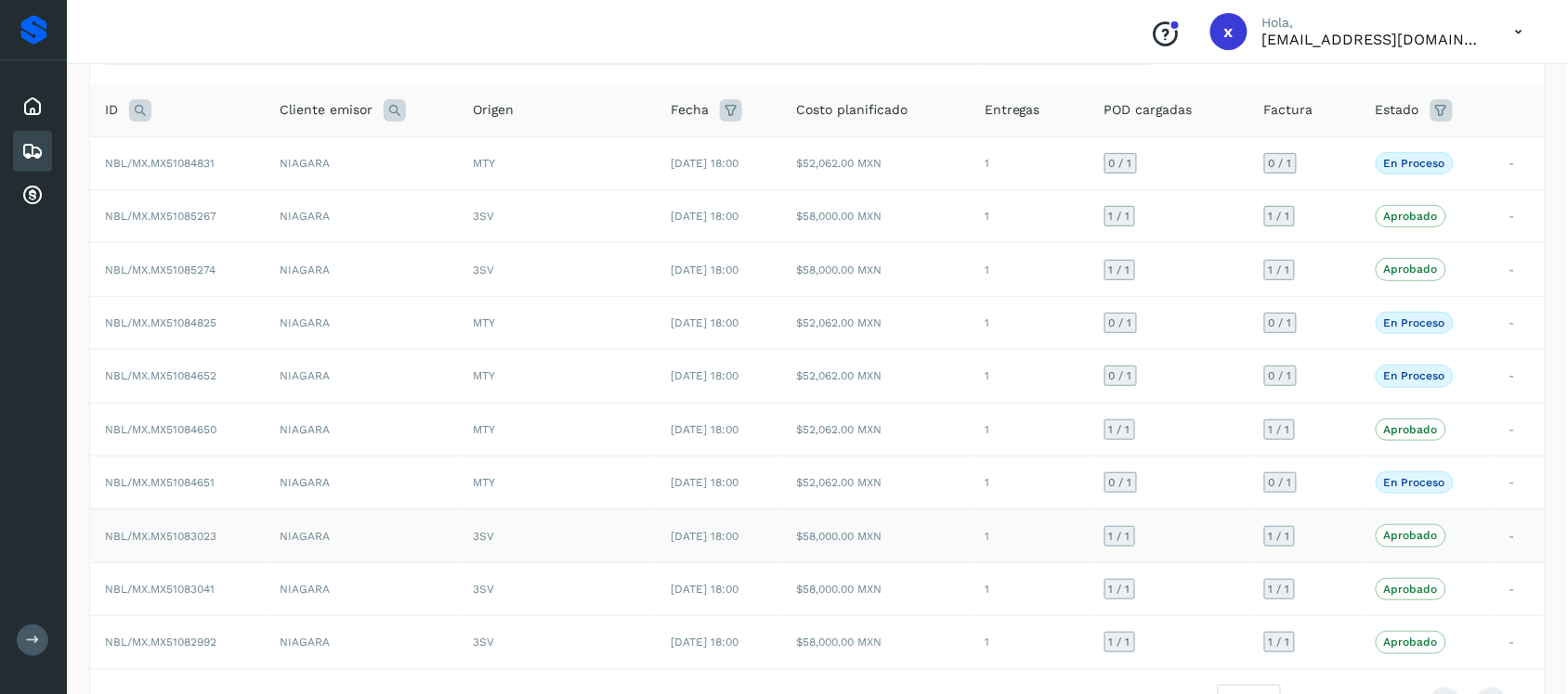
scroll to position [204, 0]
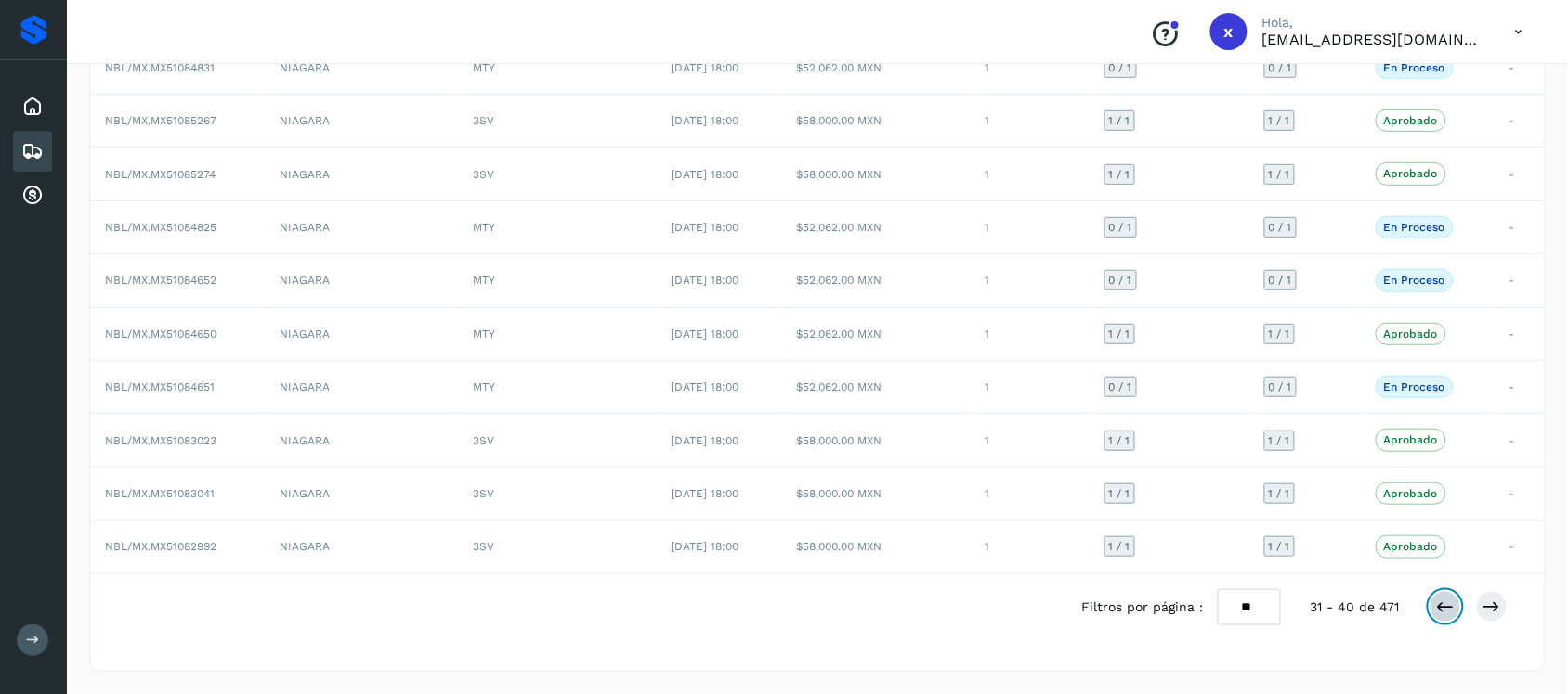
click at [1448, 605] on icon at bounding box center [1444, 606] width 19 height 19
click at [173, 385] on span "NBL/MX.MX51085270" at bounding box center [160, 386] width 112 height 13
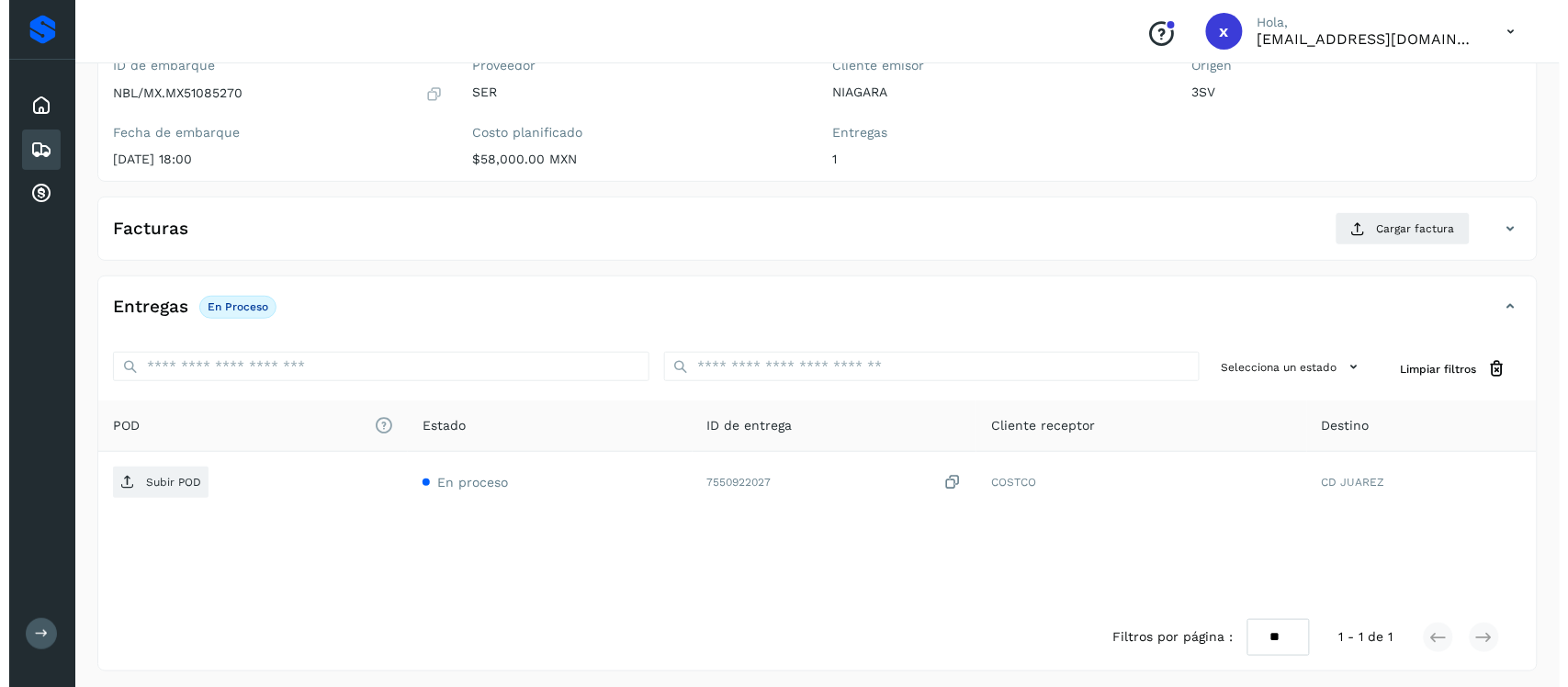
scroll to position [189, 0]
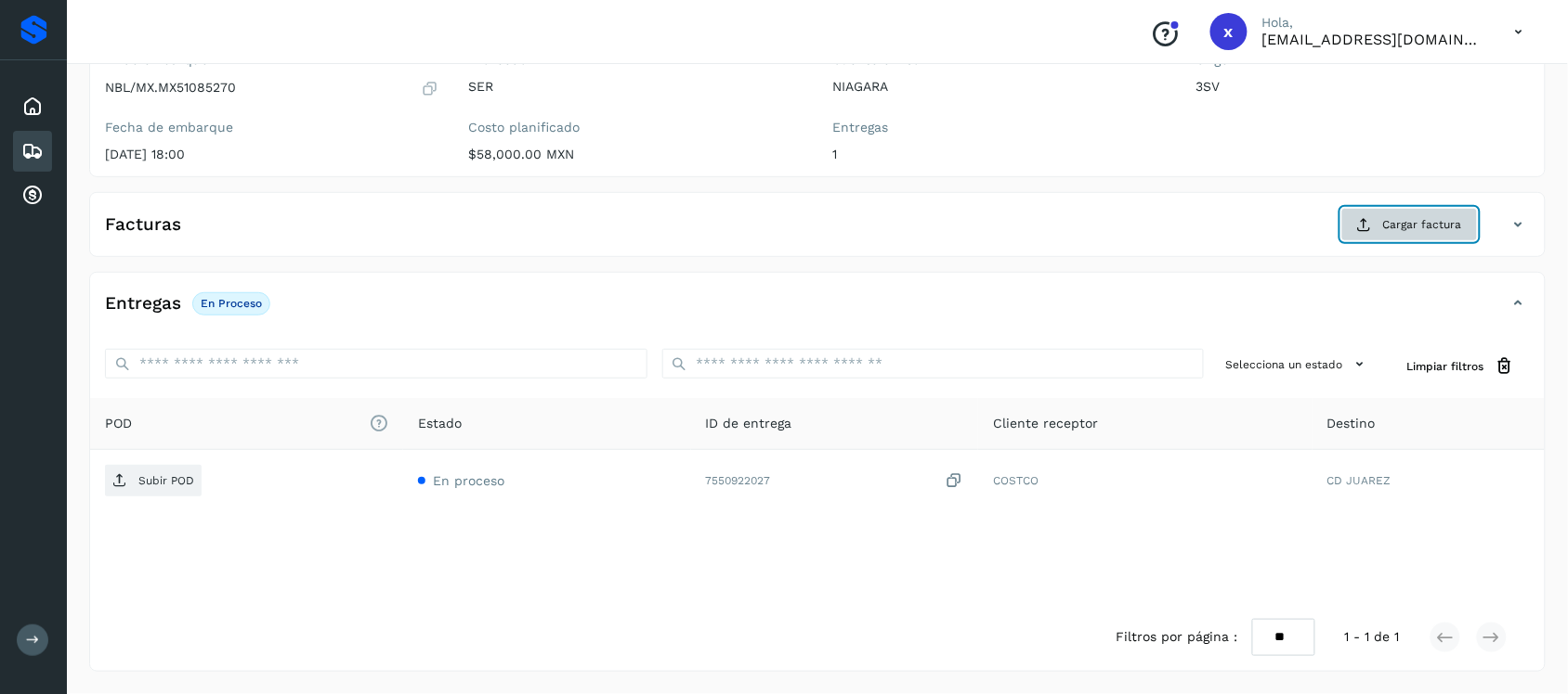
click at [1417, 234] on button "Cargar factura" at bounding box center [1409, 225] width 136 height 34
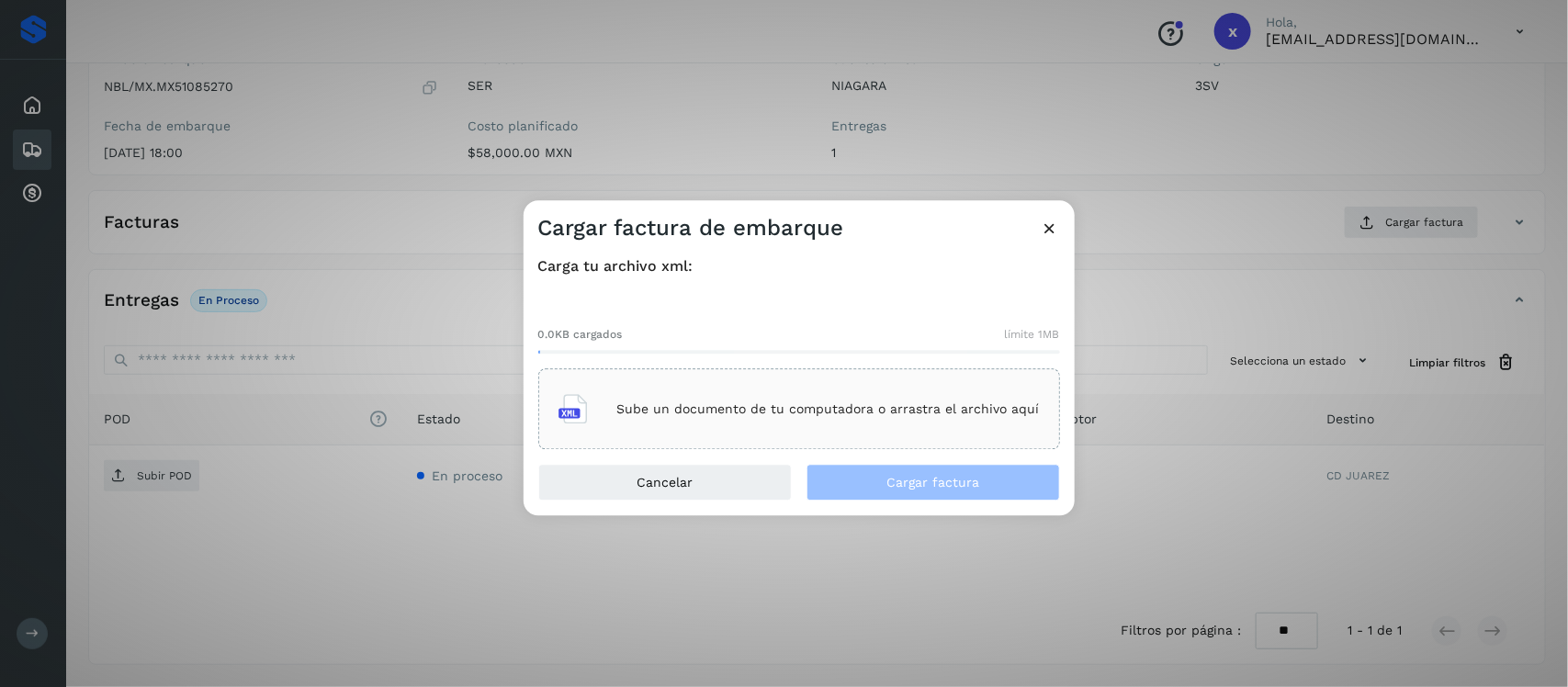
click at [687, 424] on div "Sube un documento de tu computadora o arrastra el archivo aquí" at bounding box center [799, 410] width 482 height 49
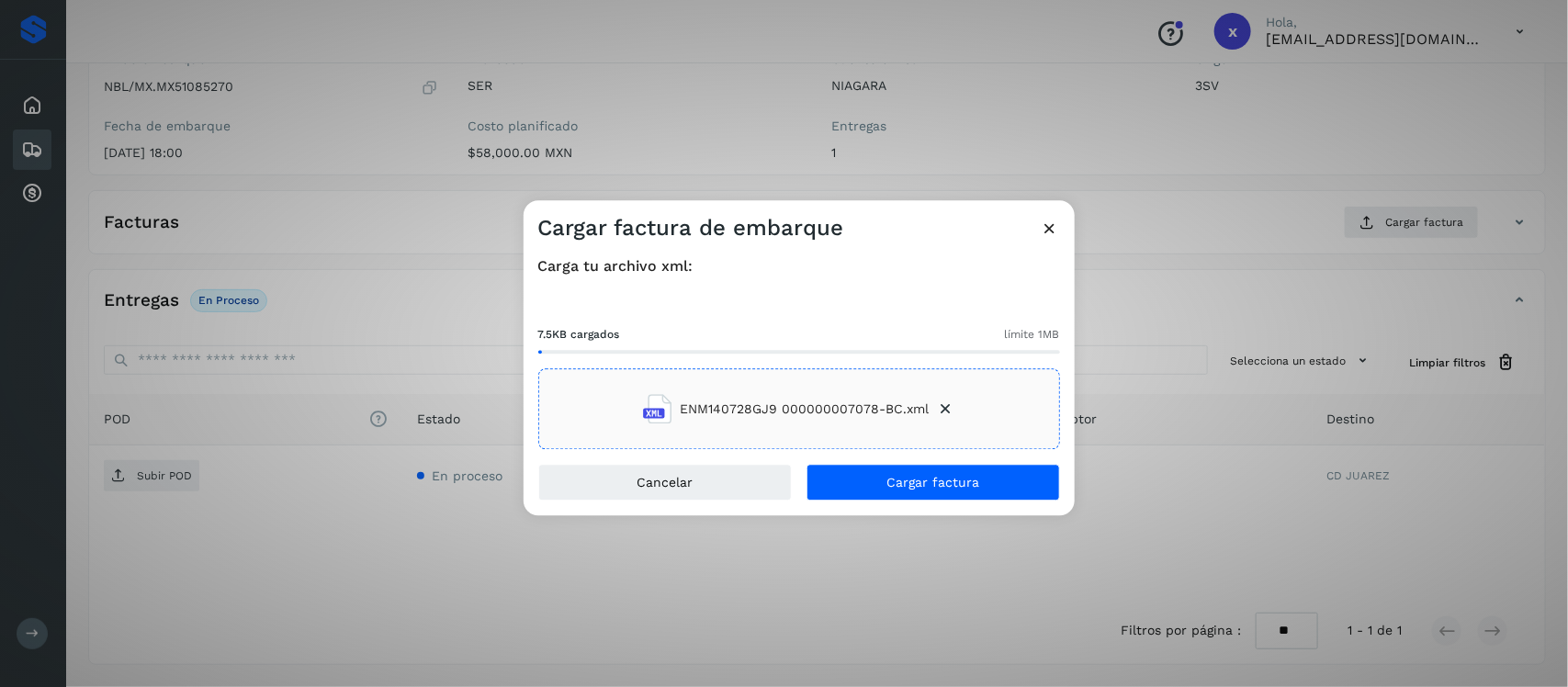
click at [838, 420] on span "ENM140728GJ9 000000007078-BC.xml" at bounding box center [786, 410] width 286 height 30
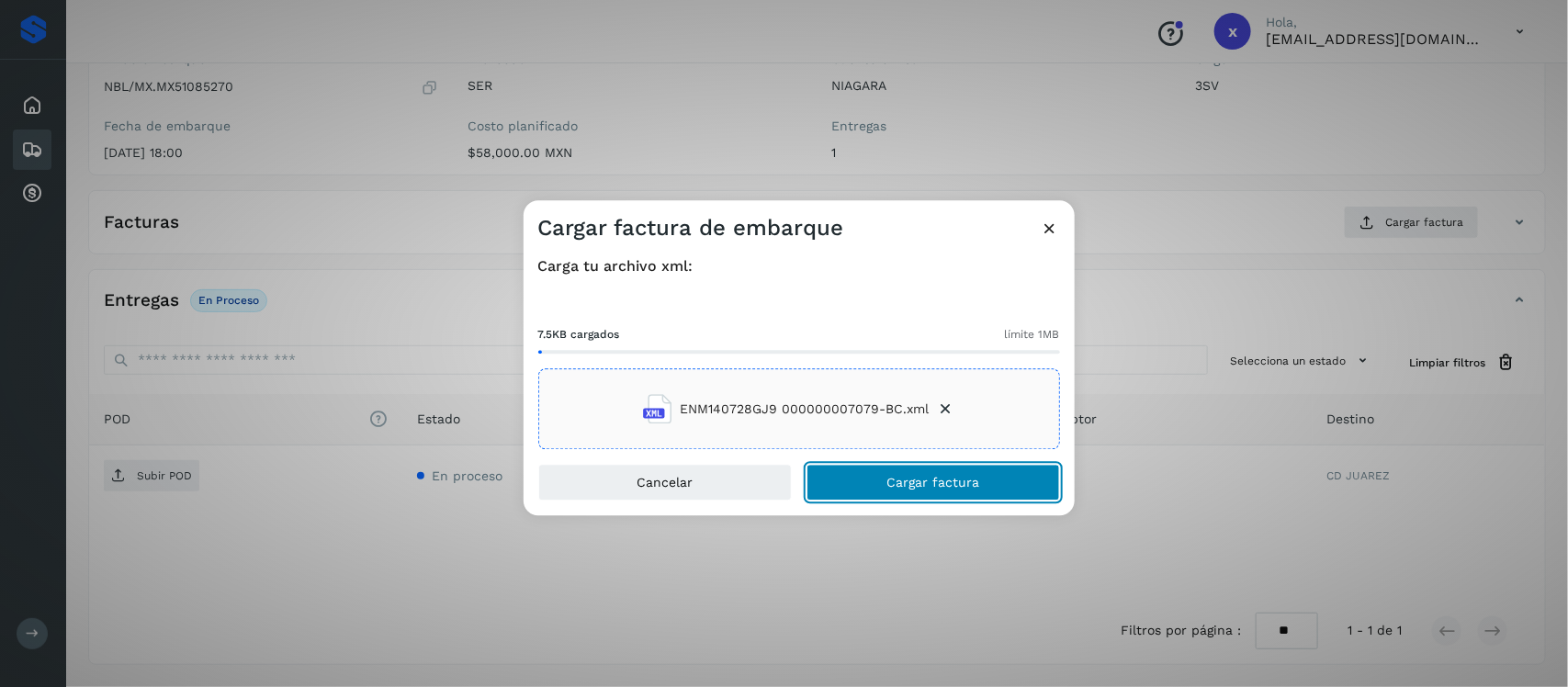
click at [908, 489] on span "Cargar factura" at bounding box center [933, 483] width 93 height 13
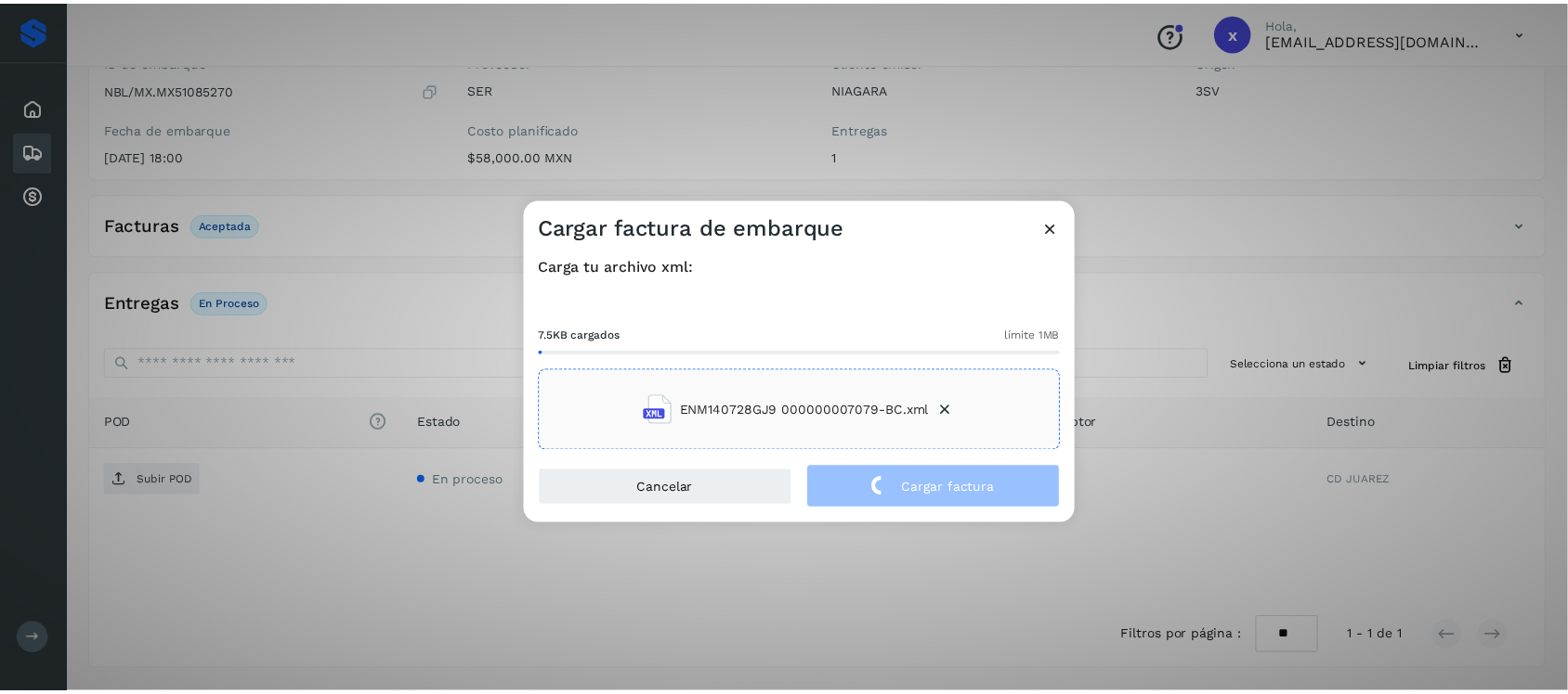
scroll to position [188, 0]
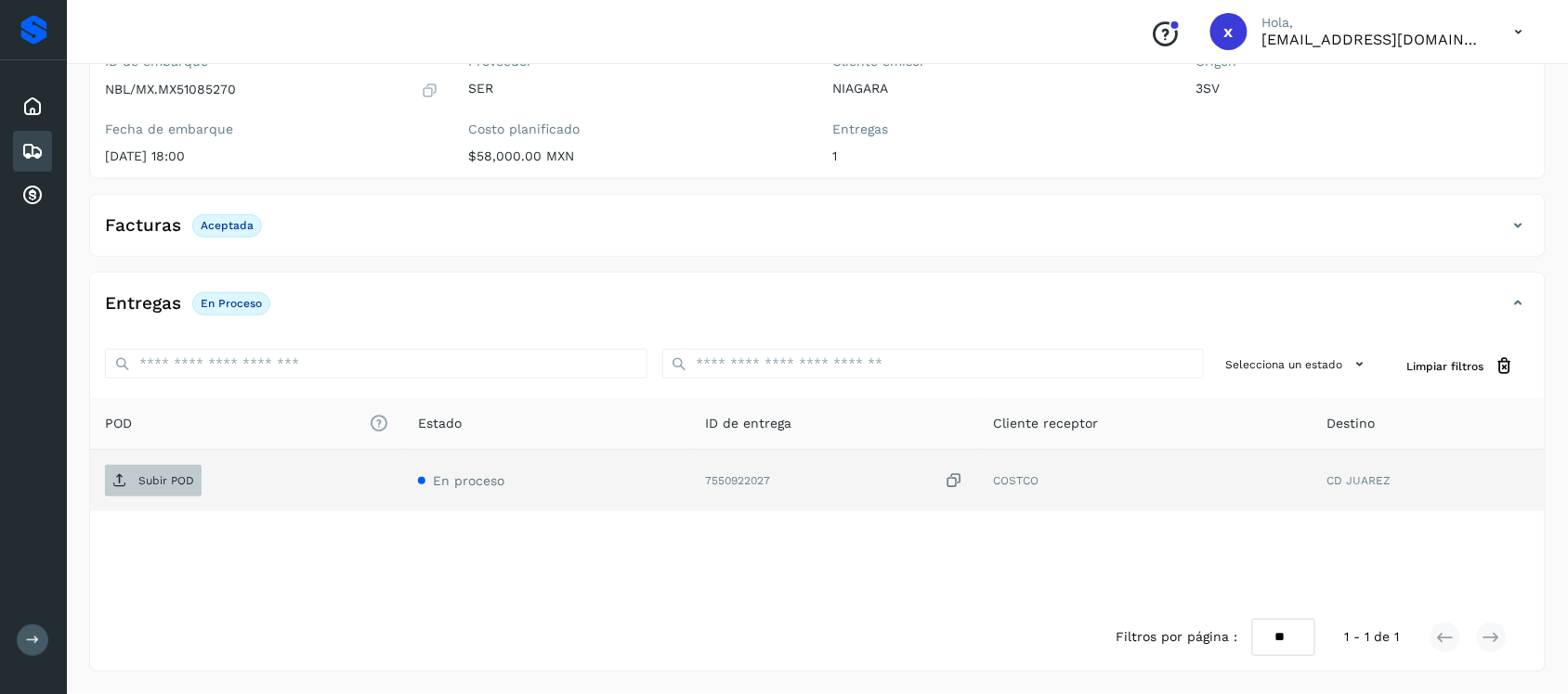
click at [149, 494] on span "Subir POD" at bounding box center [152, 481] width 97 height 30
click at [31, 151] on icon at bounding box center [32, 151] width 22 height 22
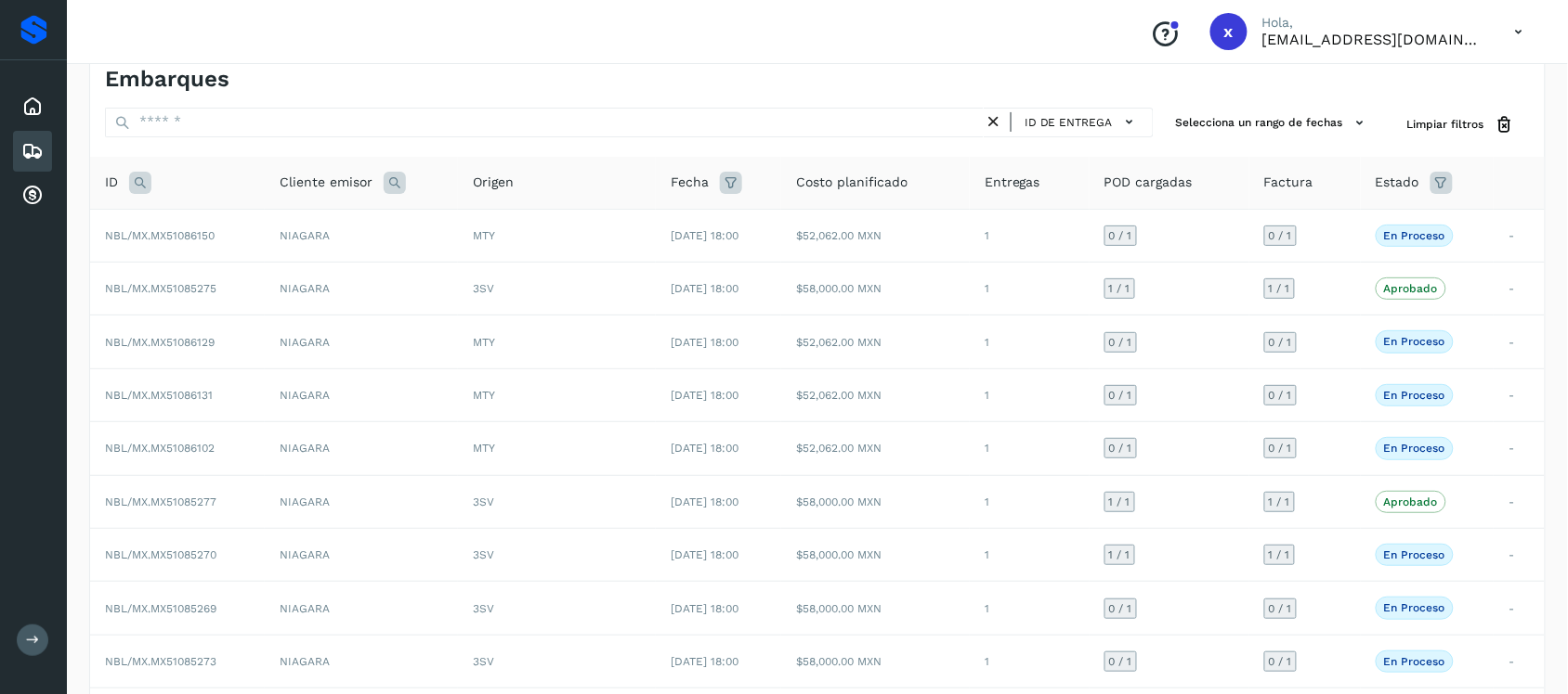
scroll to position [188, 0]
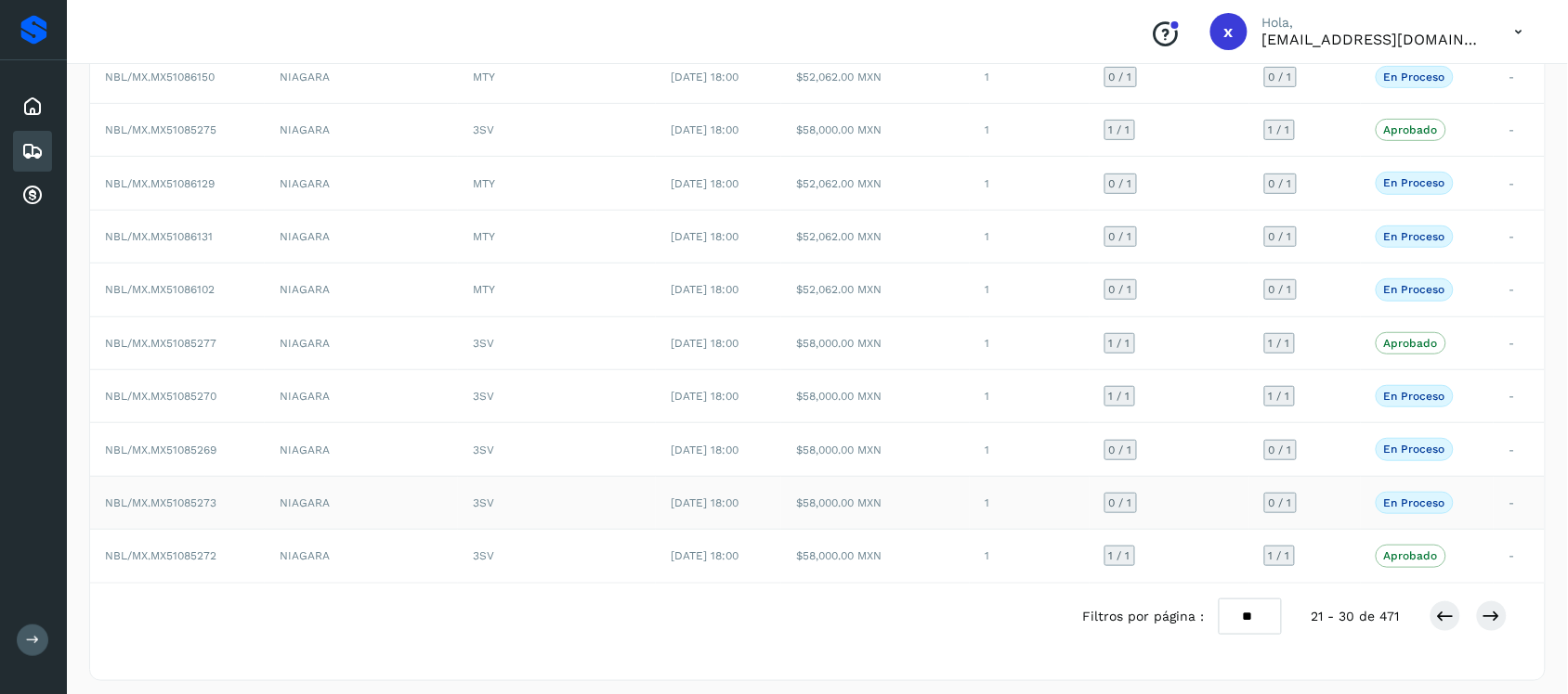
click at [139, 502] on span "NBL/MX.MX51085273" at bounding box center [160, 503] width 112 height 13
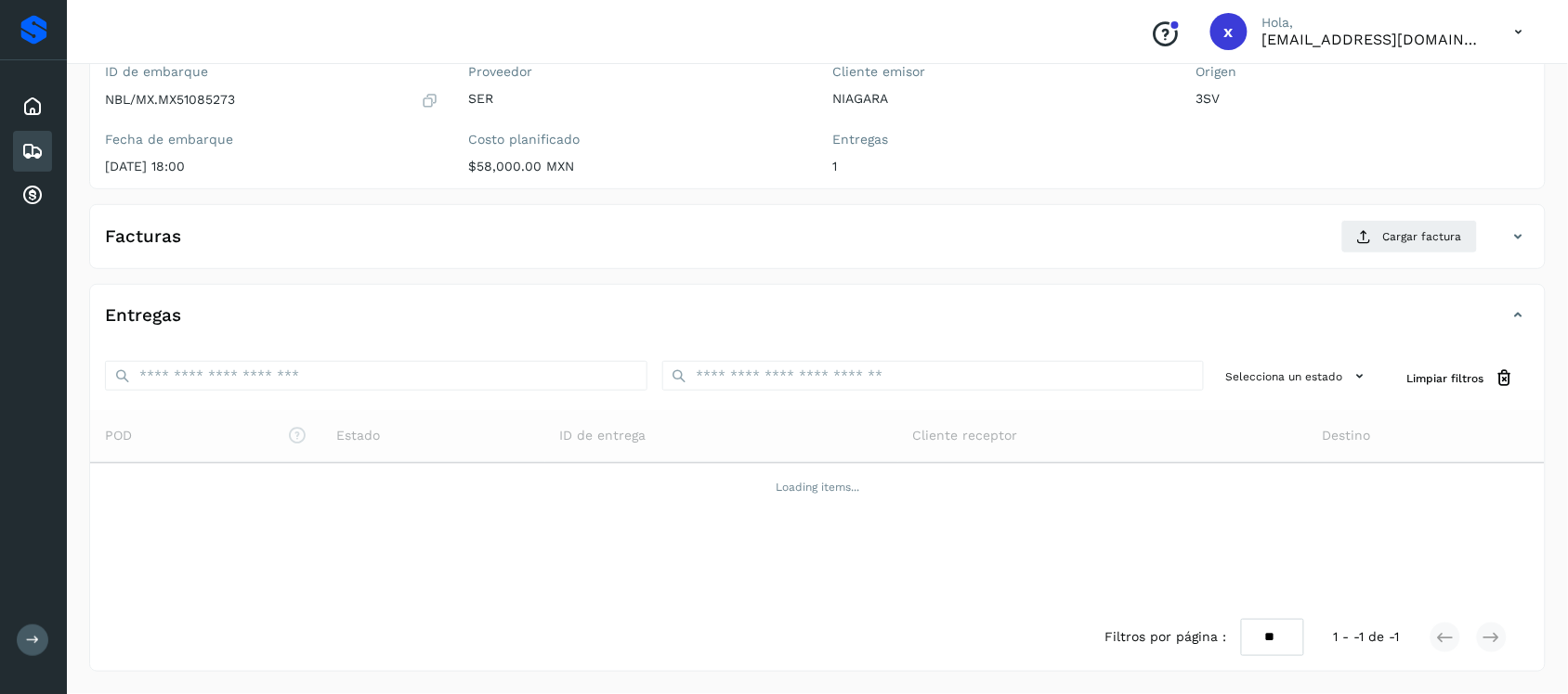
scroll to position [188, 0]
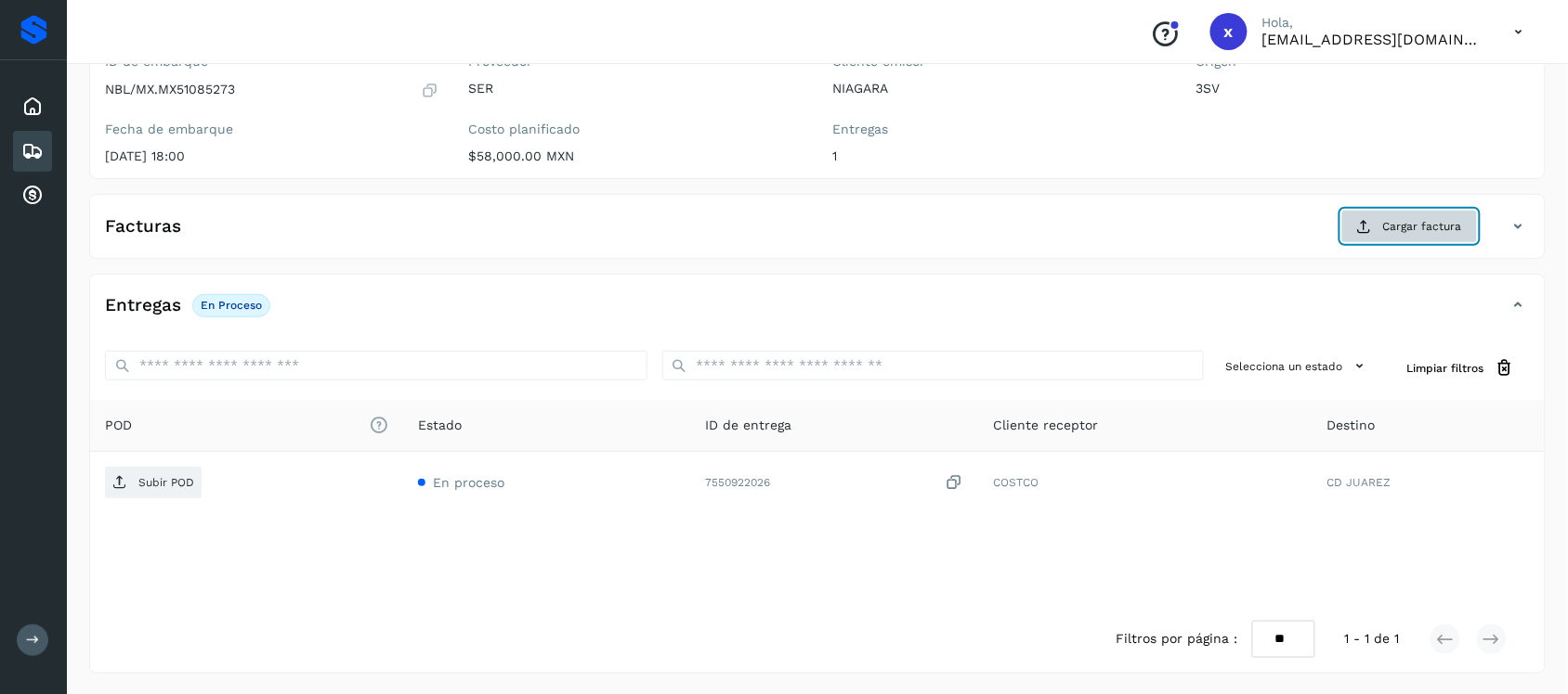
click at [1380, 213] on button "Cargar factura" at bounding box center [1409, 227] width 136 height 34
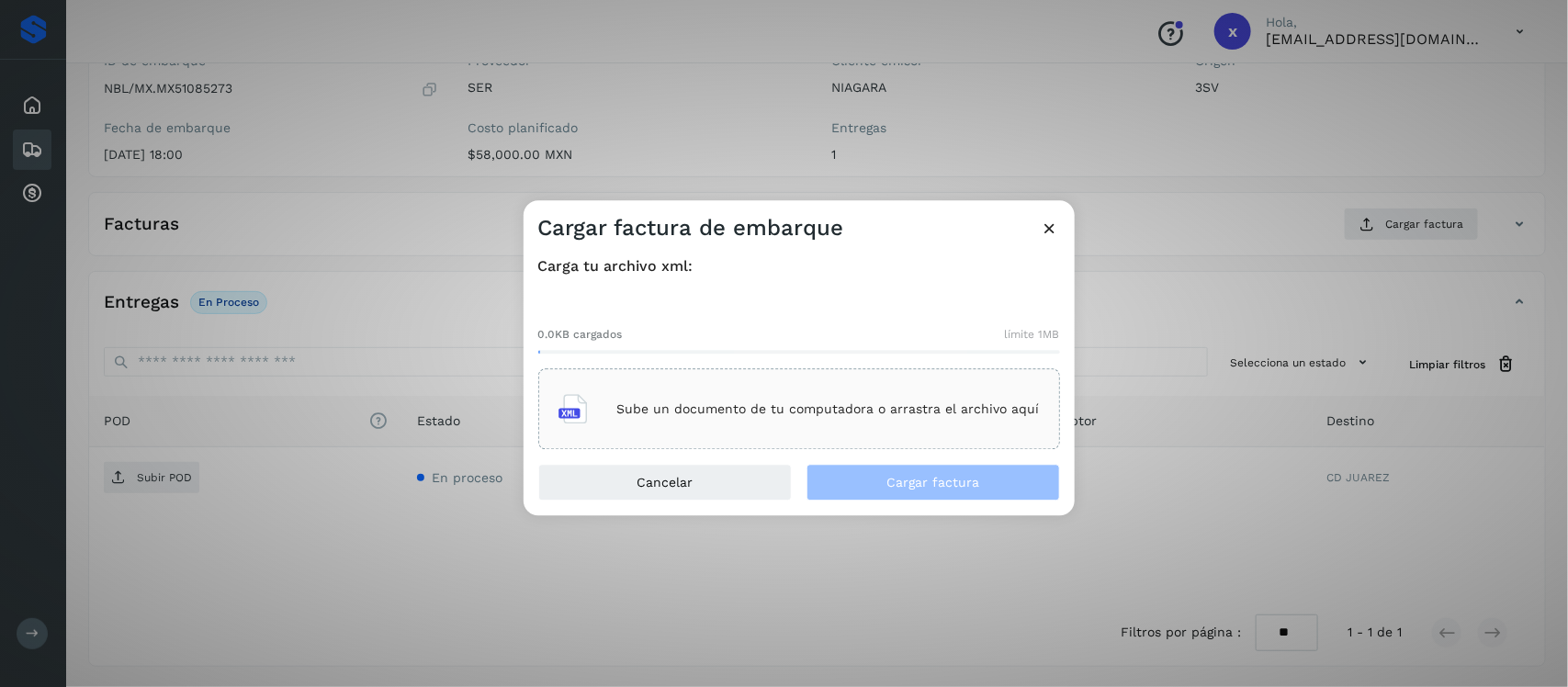
click at [632, 420] on div "Sube un documento de tu computadora o arrastra el archivo aquí" at bounding box center [799, 410] width 482 height 49
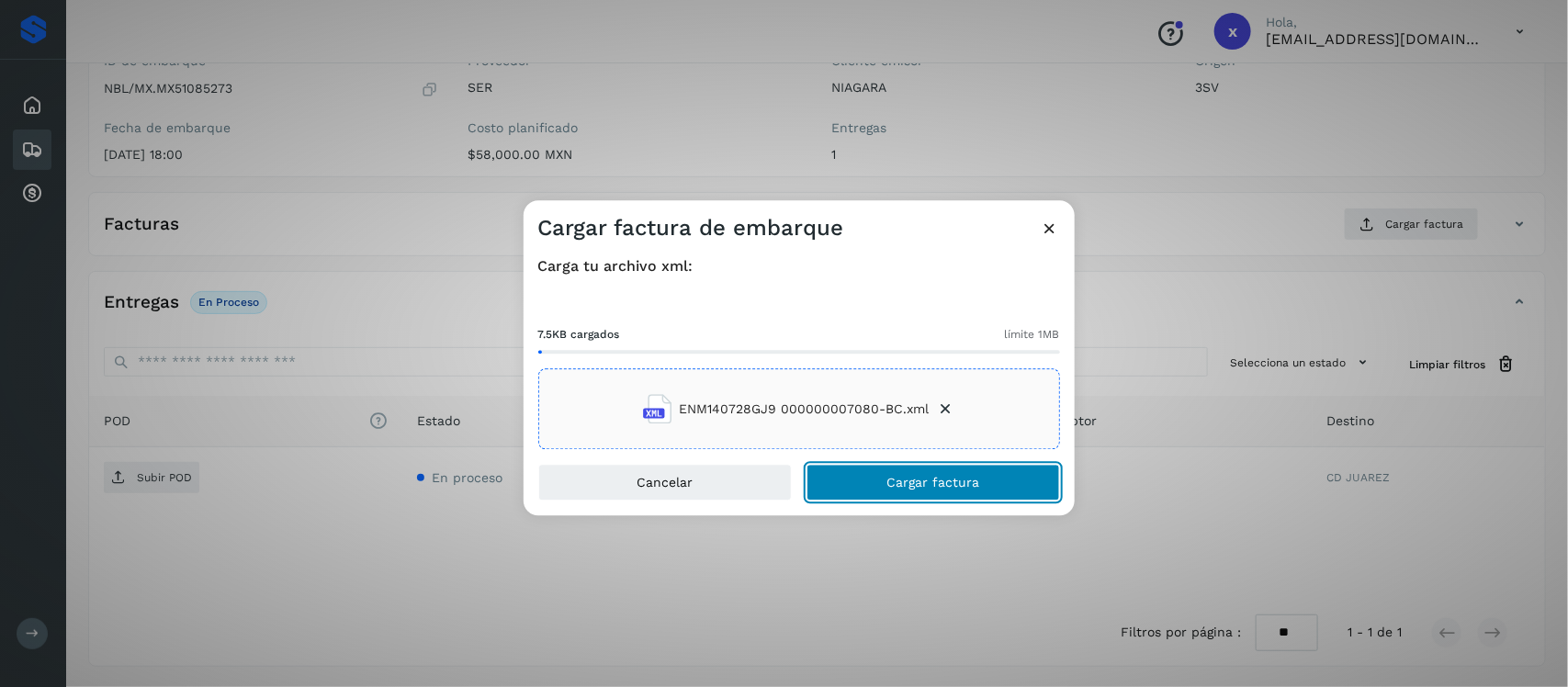
click at [887, 483] on button "Cargar factura" at bounding box center [933, 483] width 253 height 36
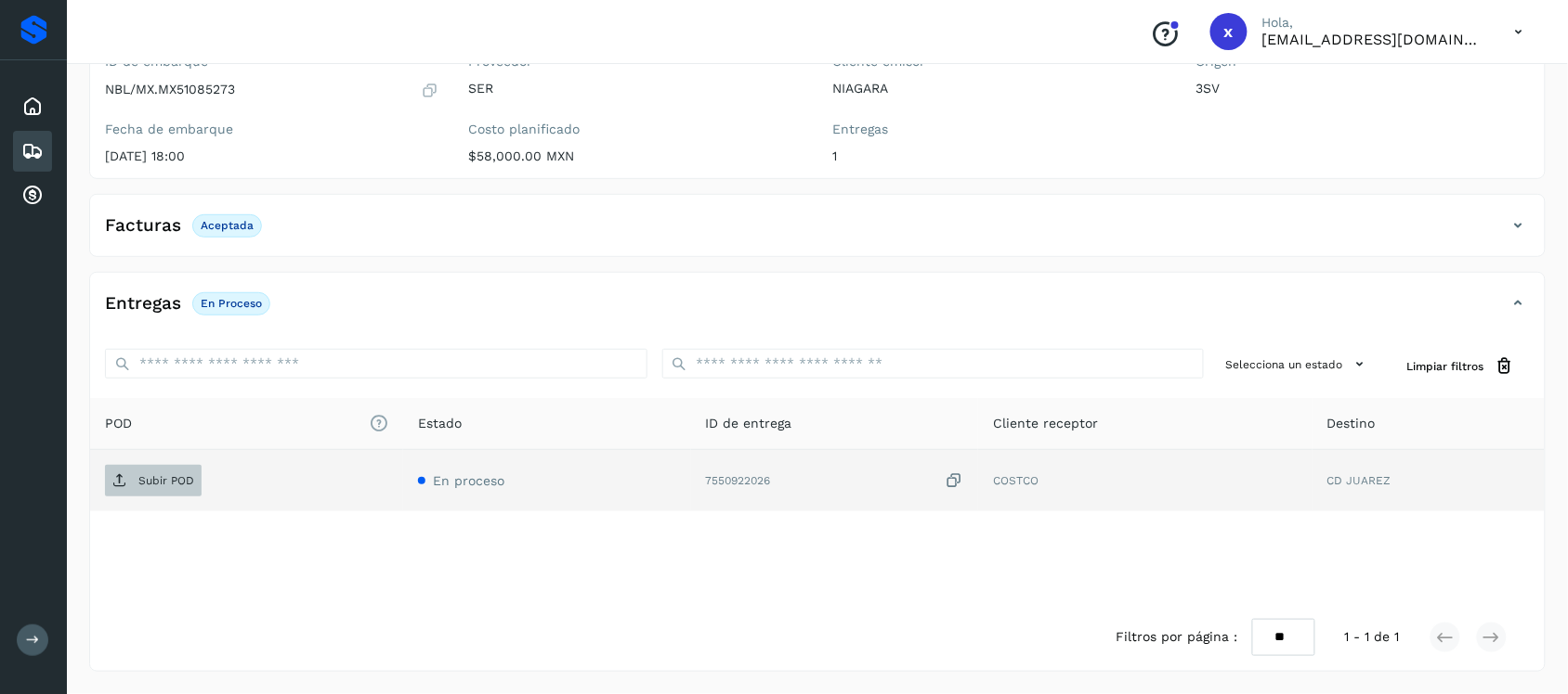
click at [165, 474] on p "Subir POD" at bounding box center [166, 480] width 56 height 13
click at [31, 144] on icon at bounding box center [32, 151] width 22 height 22
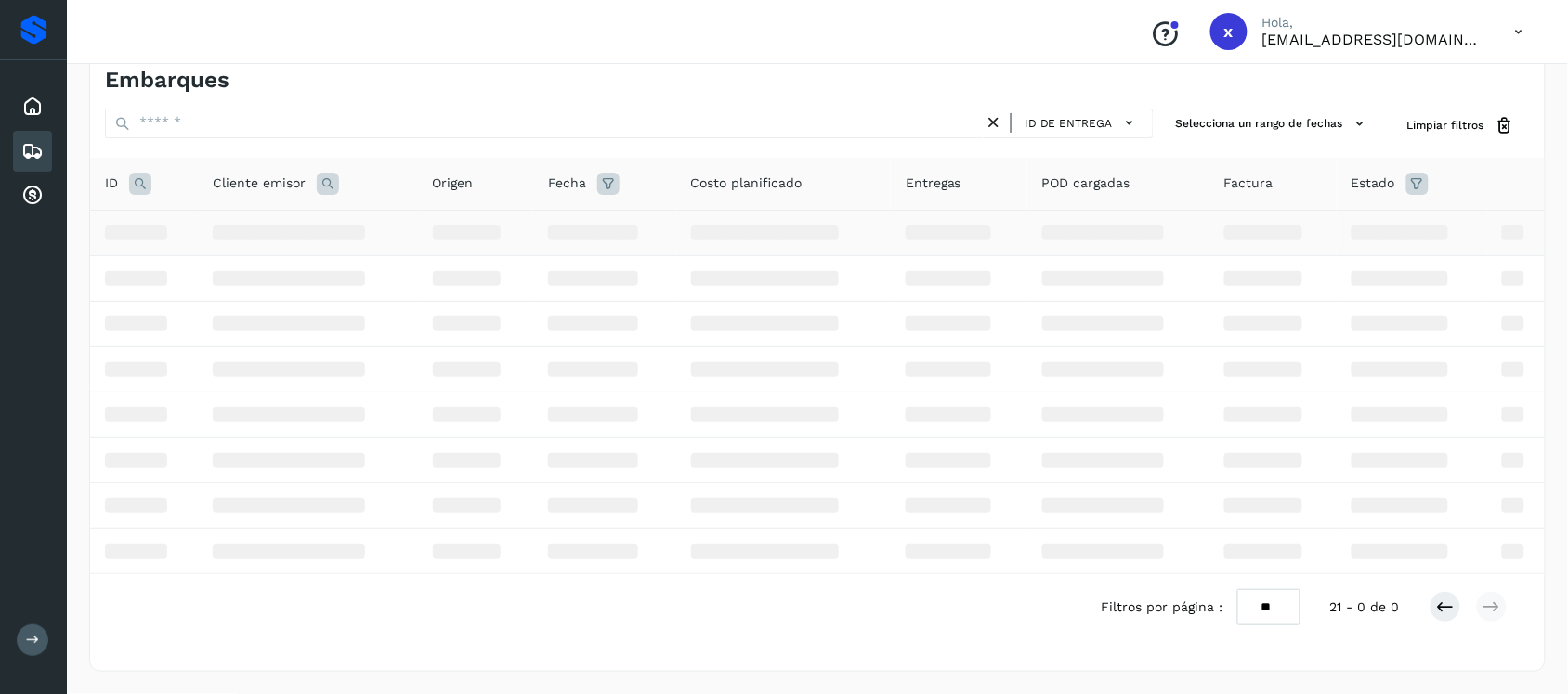
scroll to position [188, 0]
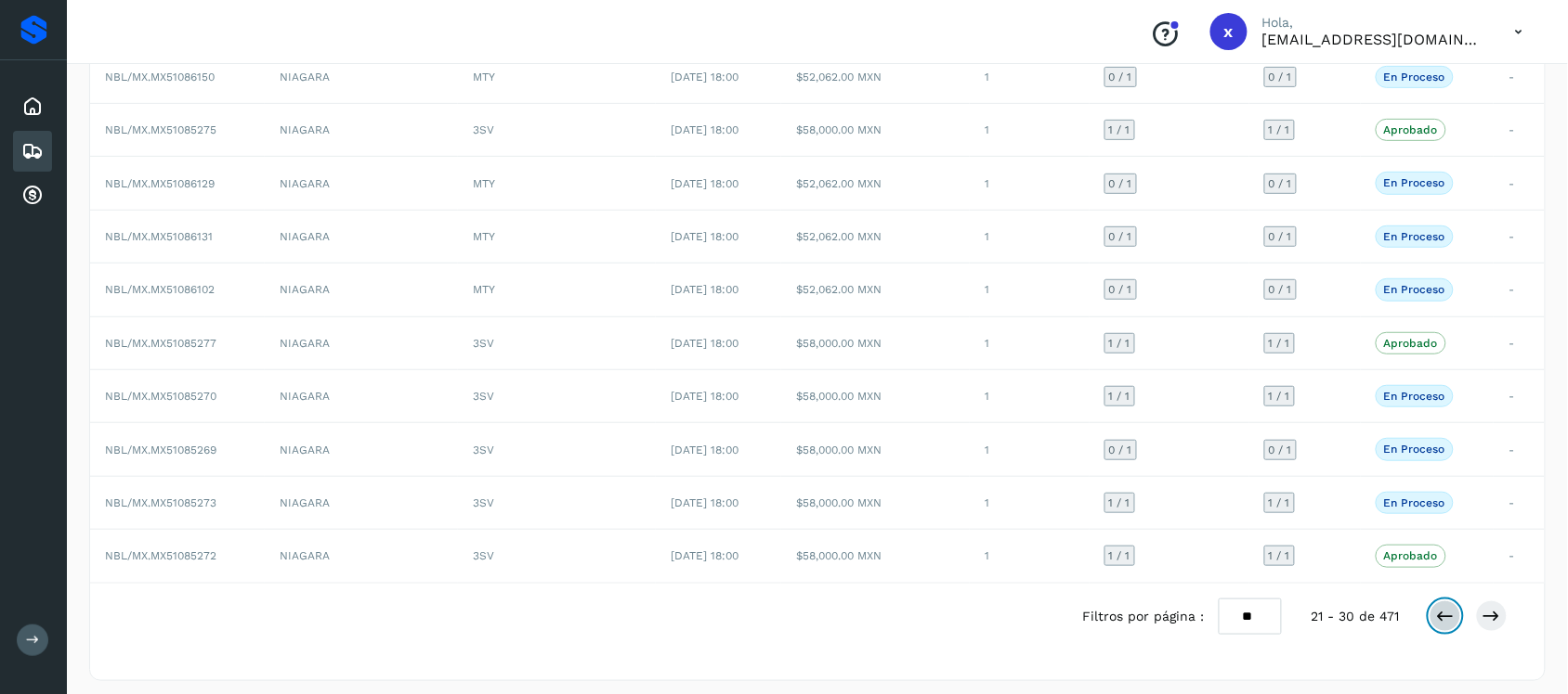
click at [1453, 619] on icon at bounding box center [1444, 616] width 19 height 19
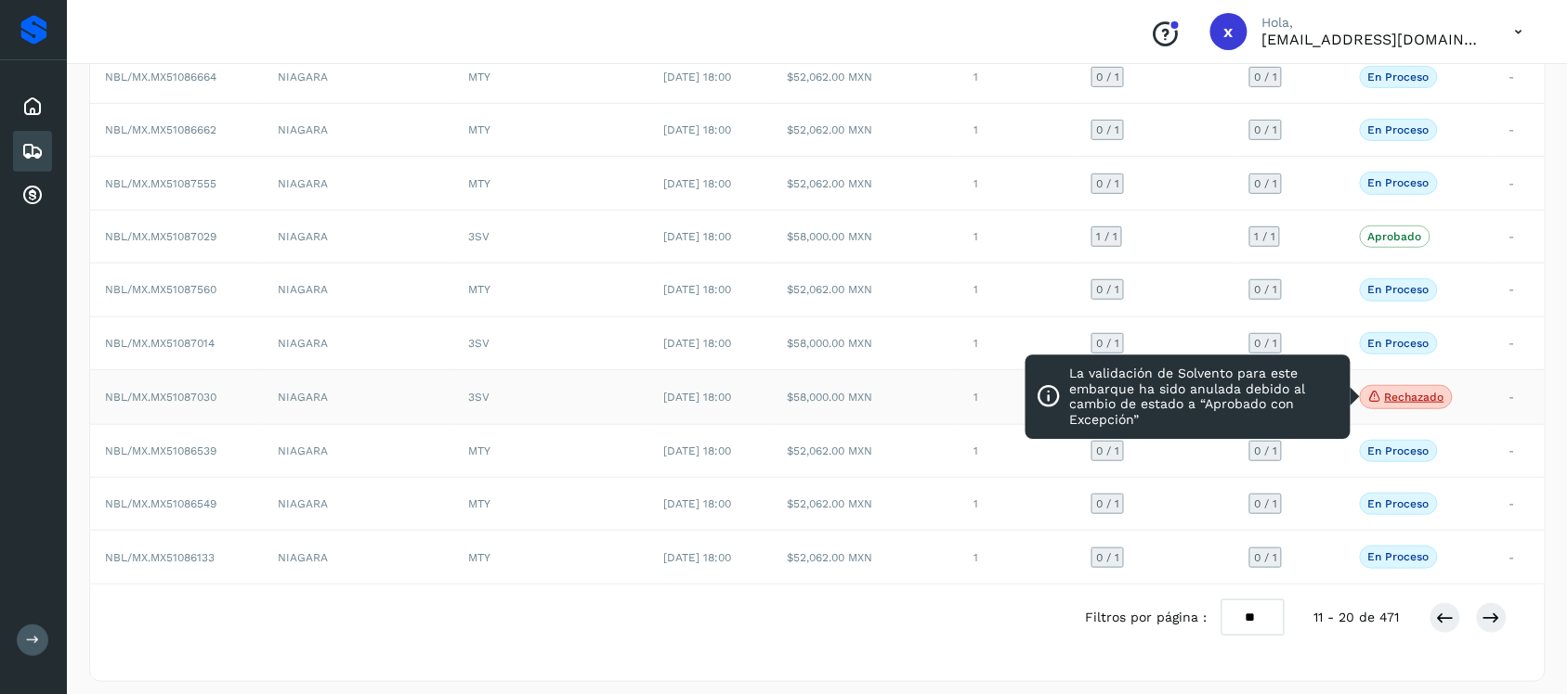
click at [1422, 402] on p "Rechazado" at bounding box center [1415, 397] width 60 height 13
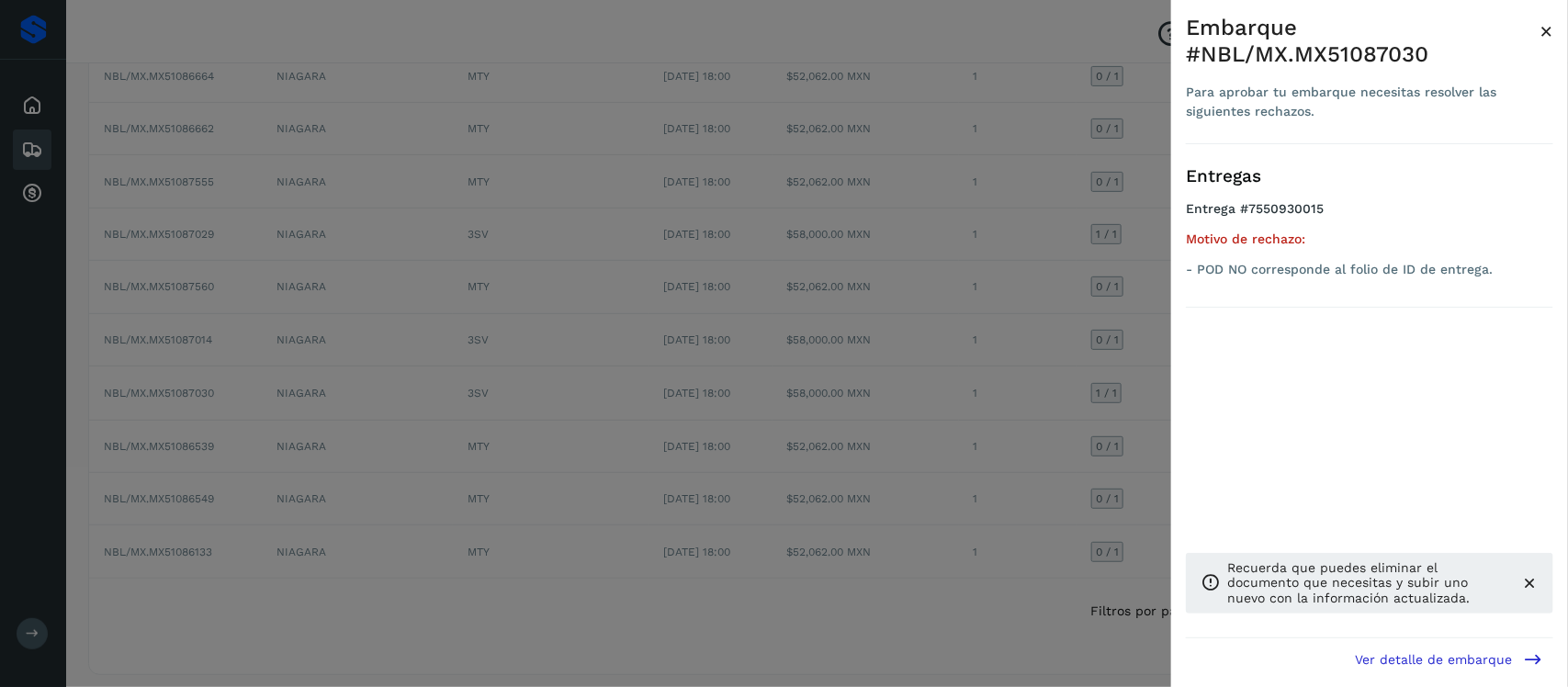
click at [1543, 29] on span "×" at bounding box center [1547, 32] width 14 height 26
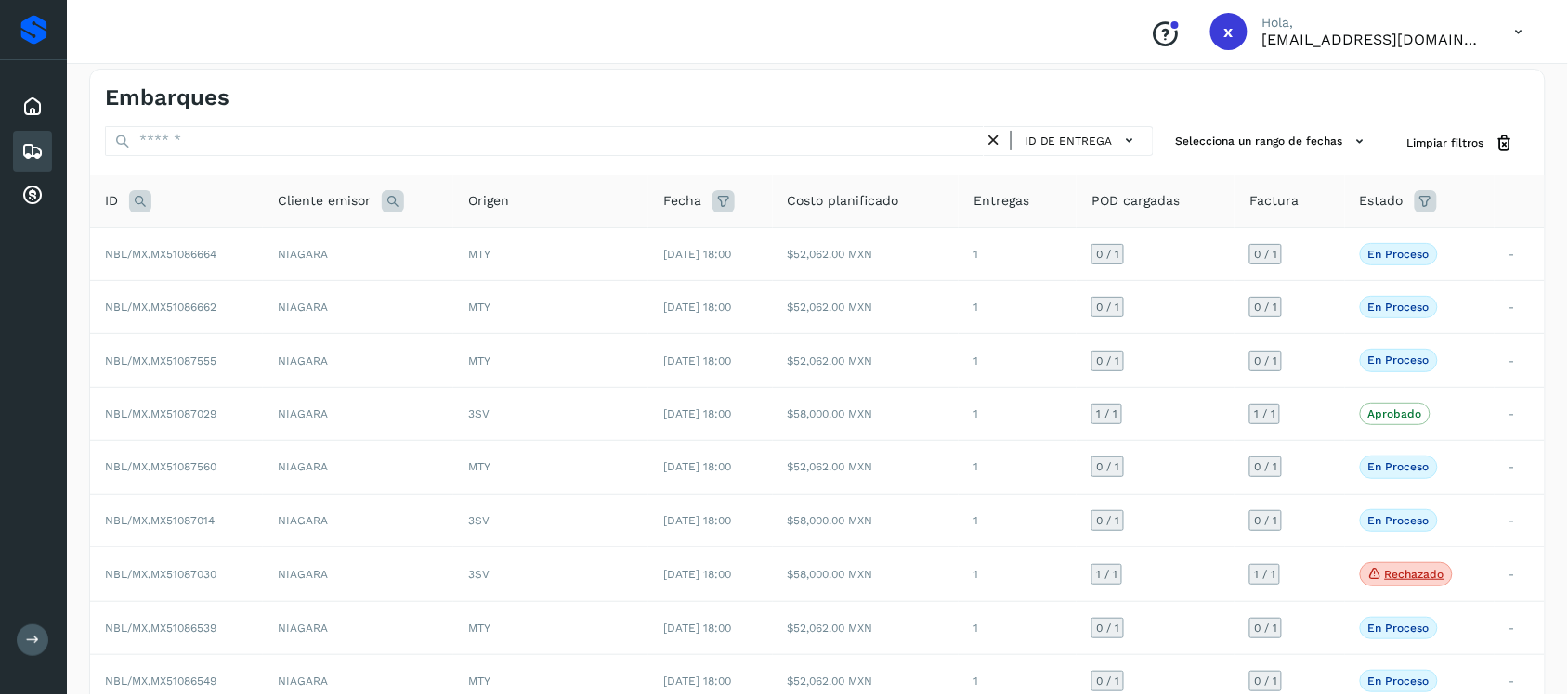
scroll to position [205, 0]
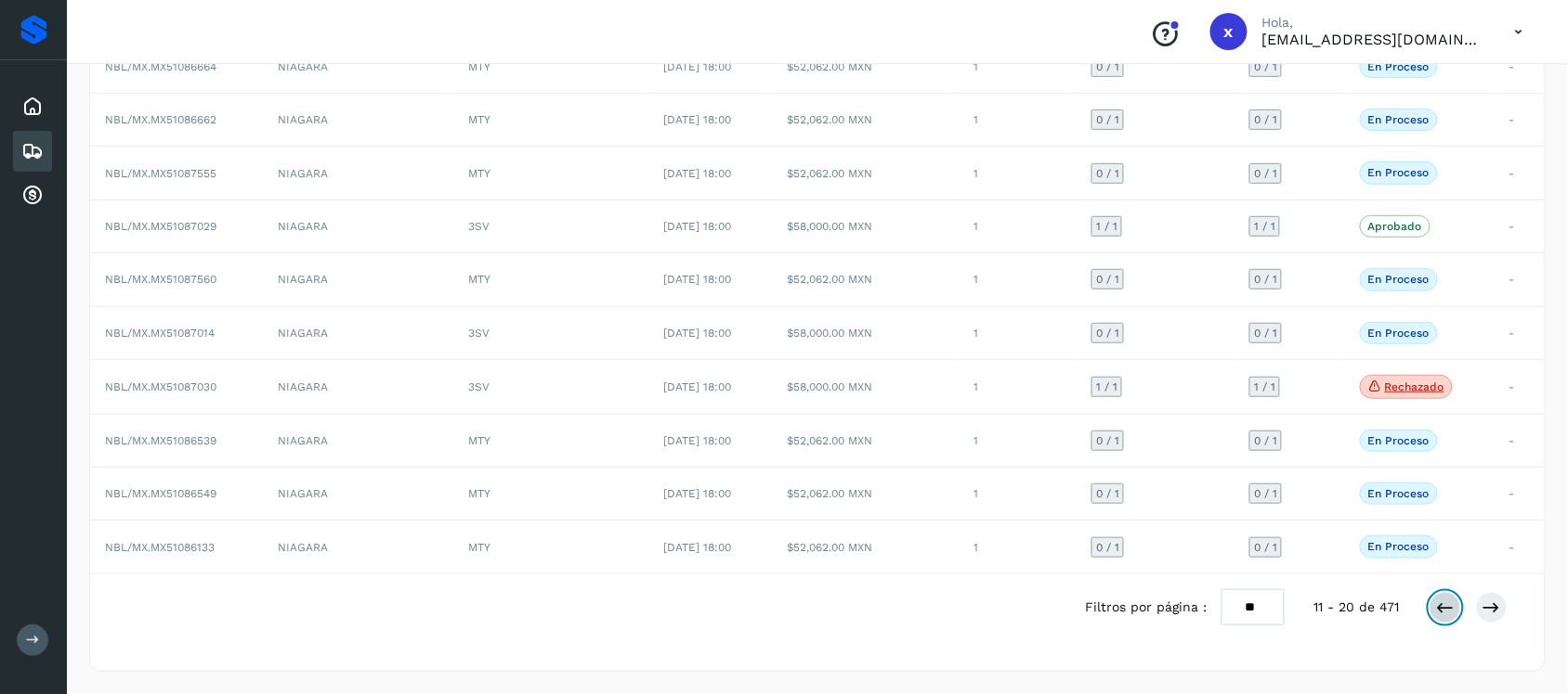
click at [1446, 610] on icon at bounding box center [1444, 607] width 19 height 19
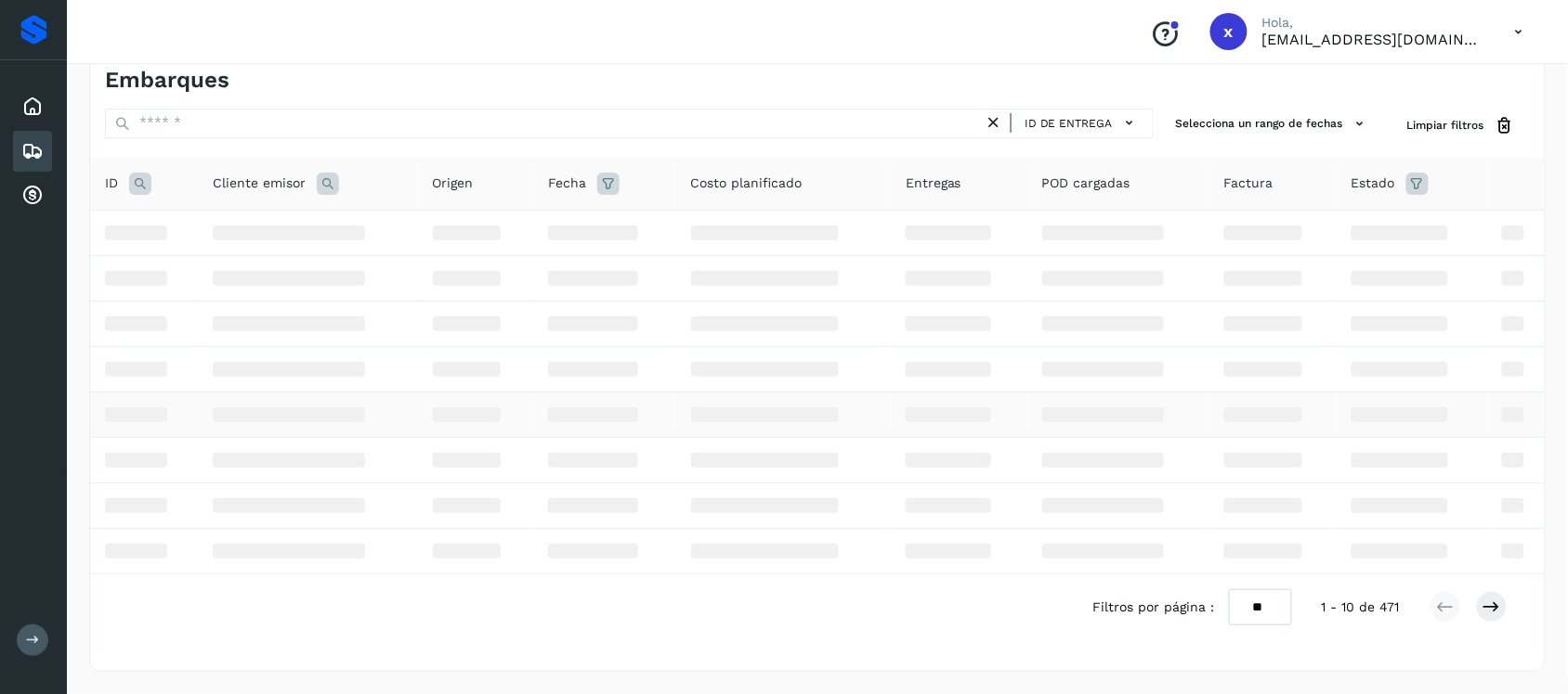
scroll to position [204, 0]
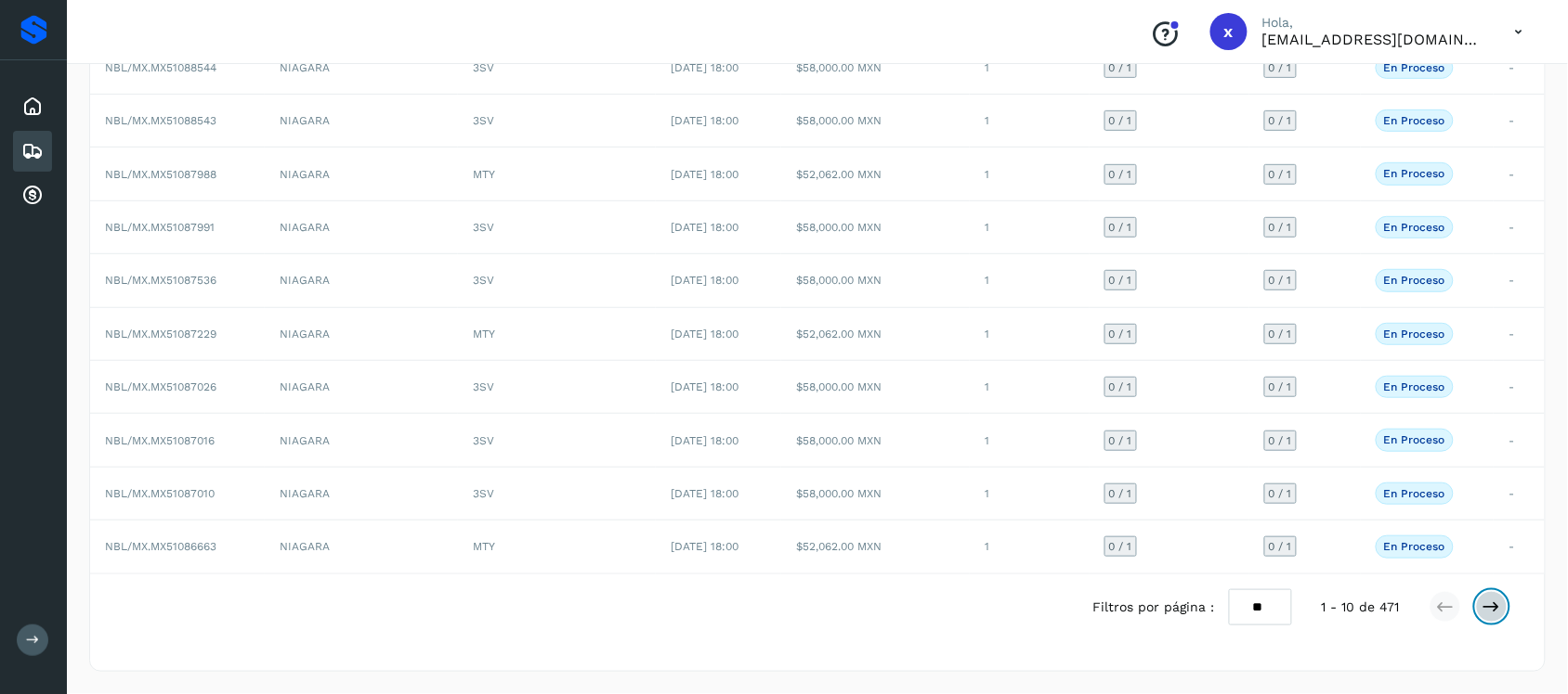
click at [1502, 608] on button at bounding box center [1491, 607] width 32 height 32
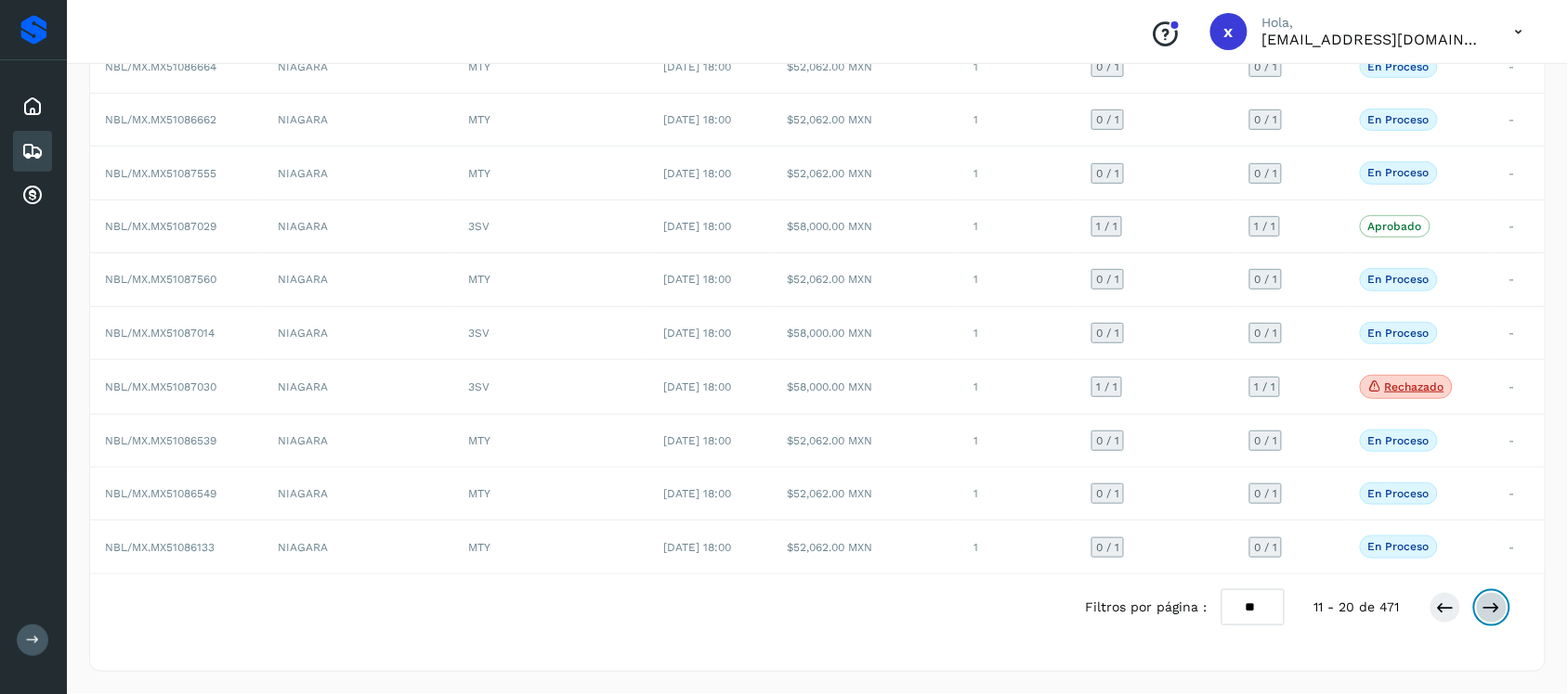
click at [1495, 612] on icon at bounding box center [1491, 607] width 19 height 19
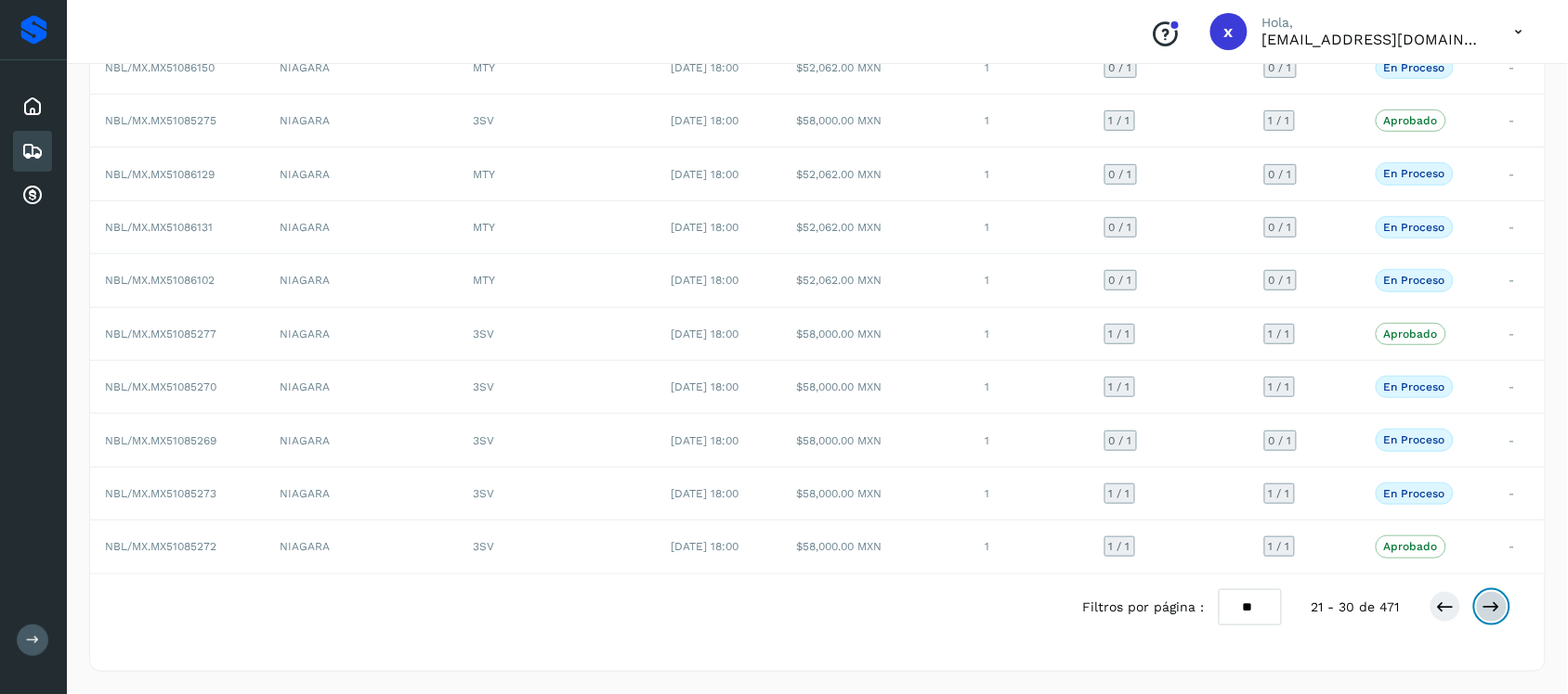
click at [1492, 605] on icon at bounding box center [1491, 606] width 19 height 19
click at [197, 274] on span "NBL/MX.MX51084652" at bounding box center [160, 280] width 112 height 13
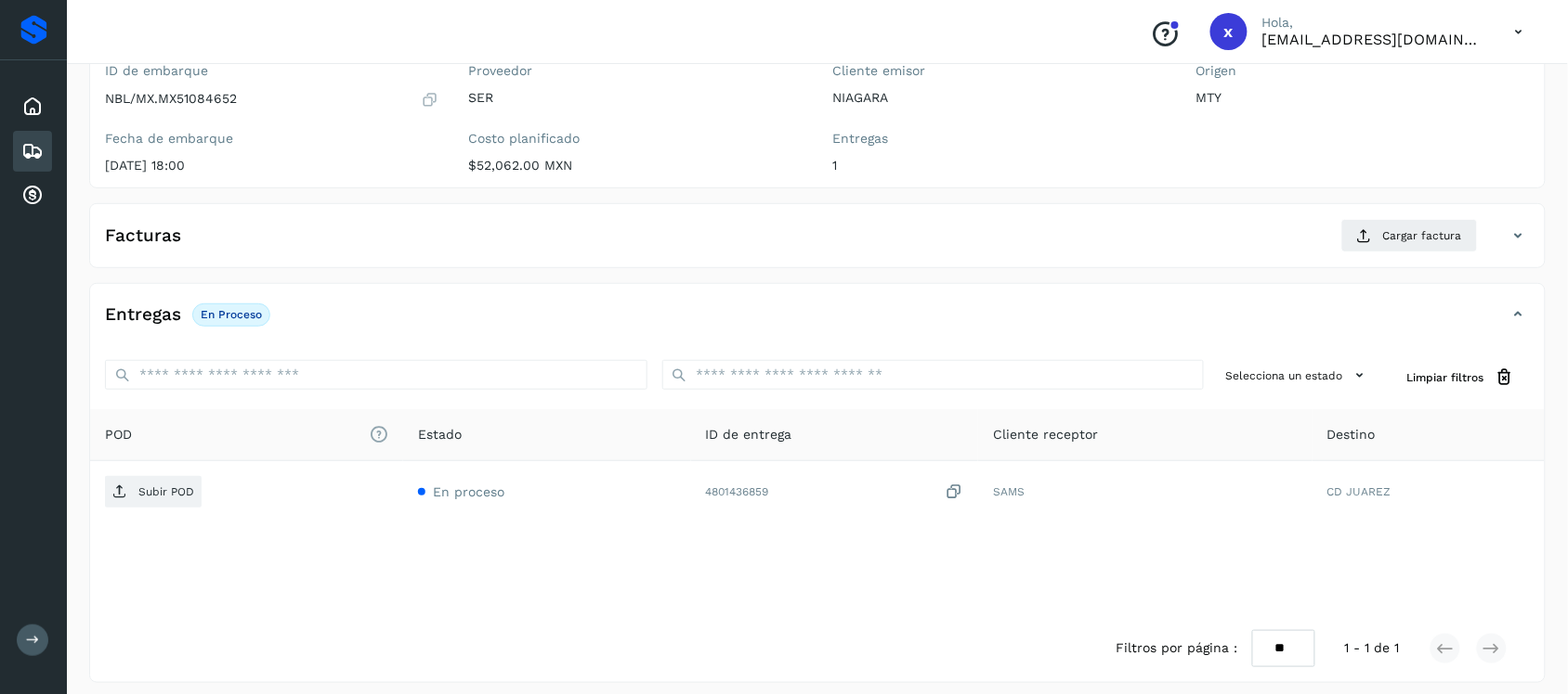
scroll to position [191, 0]
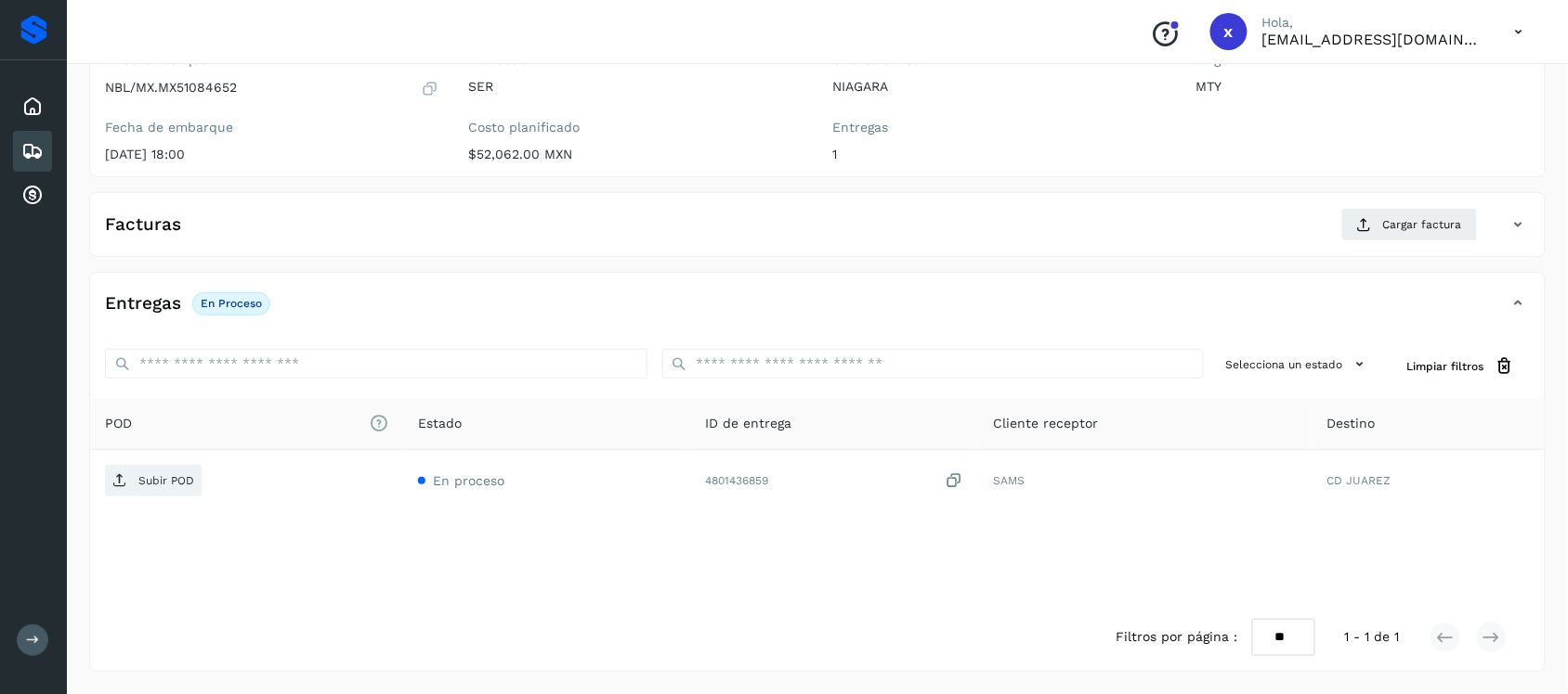
click at [30, 156] on icon at bounding box center [32, 151] width 22 height 22
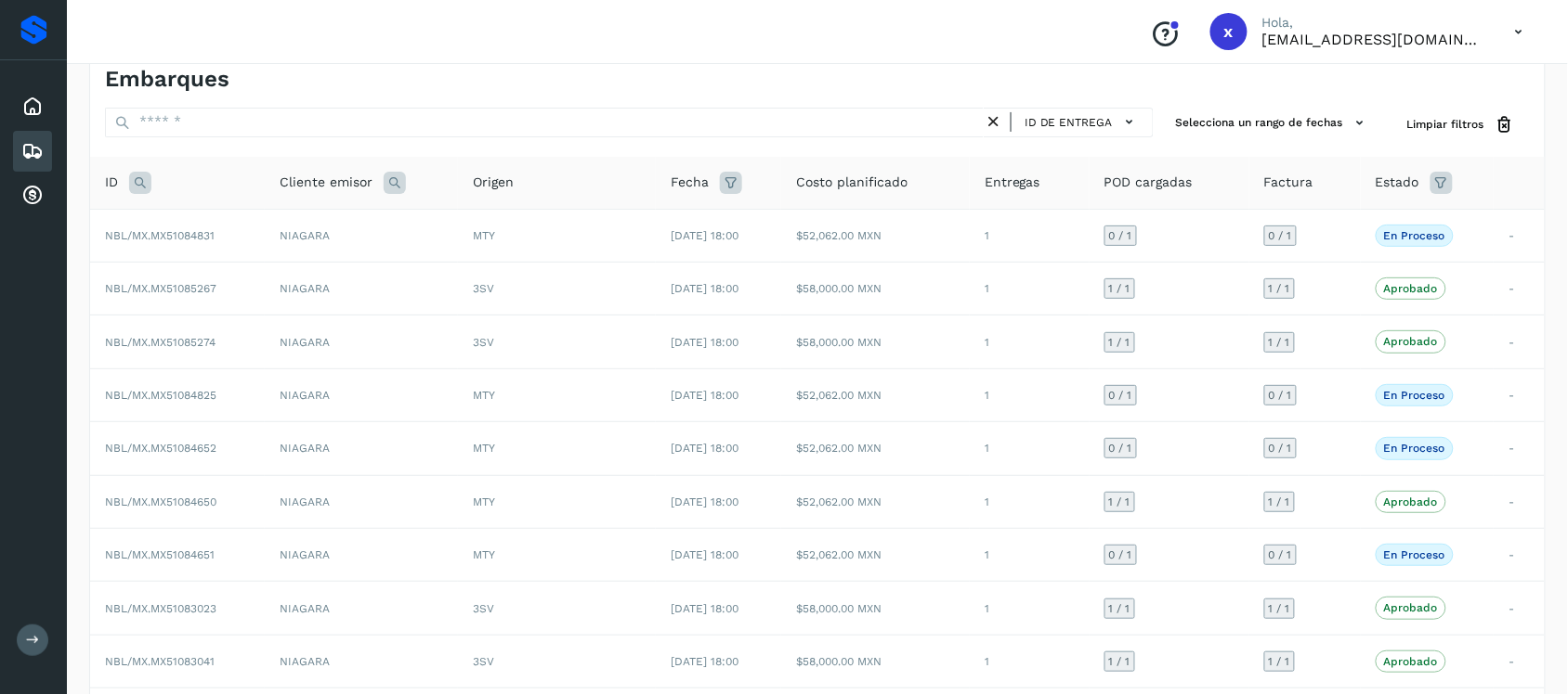
scroll to position [204, 0]
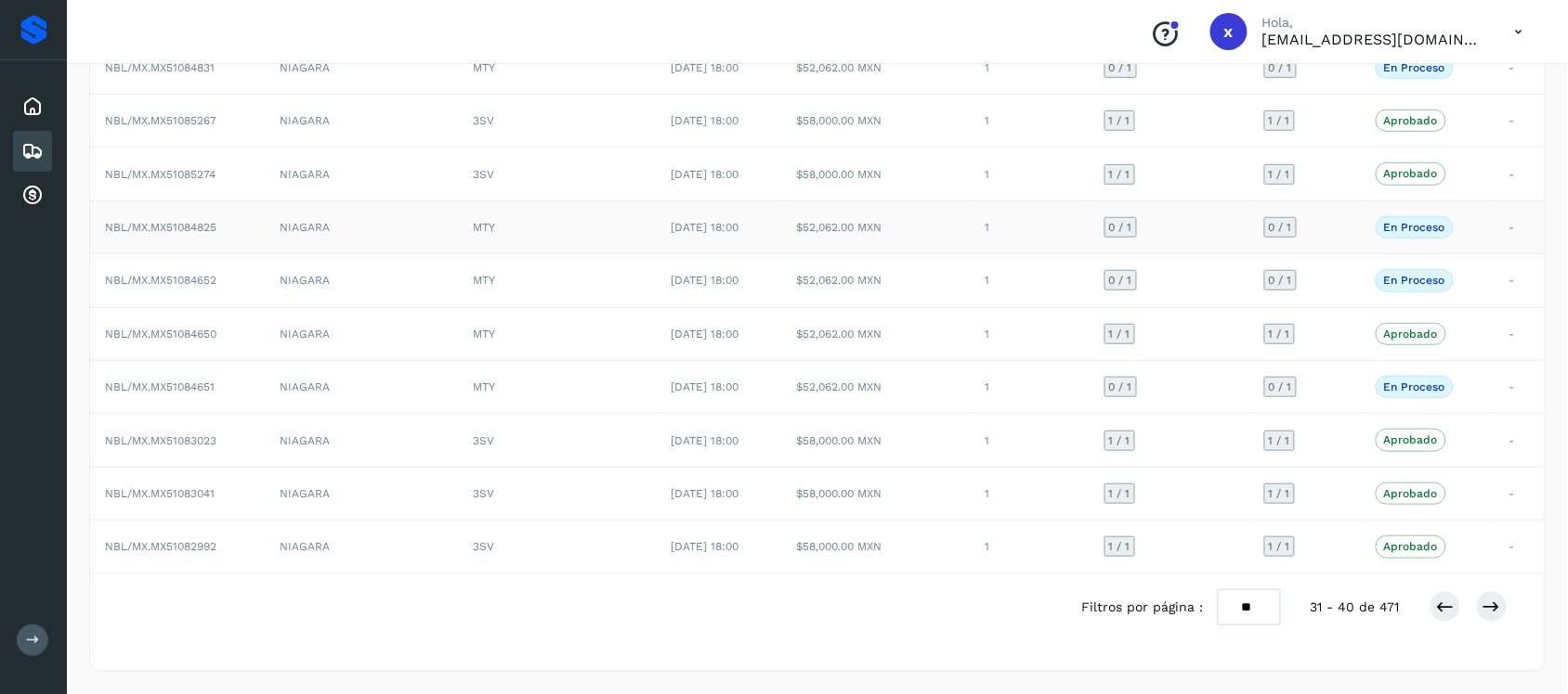
click at [200, 221] on span "NBL/MX.MX51084825" at bounding box center [160, 227] width 112 height 13
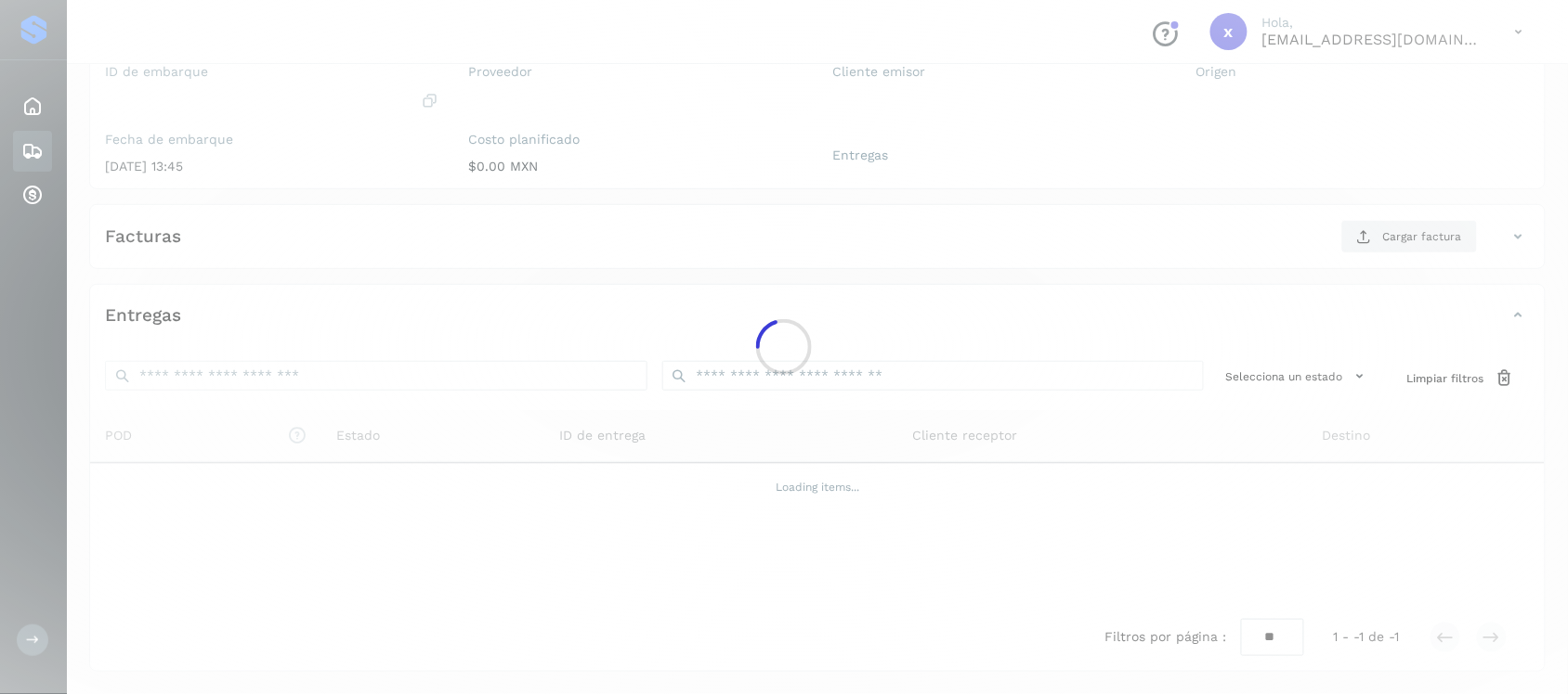
scroll to position [191, 0]
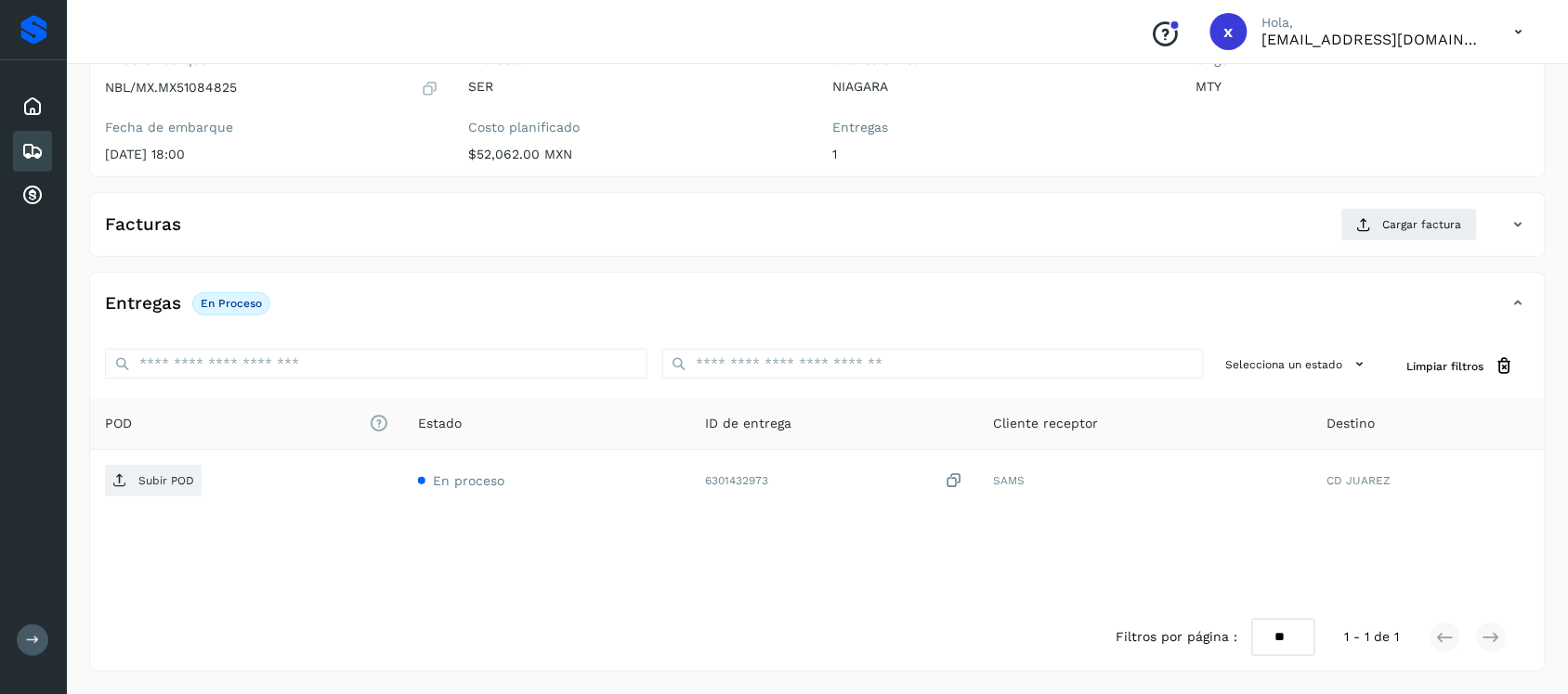
click at [38, 151] on icon at bounding box center [32, 151] width 22 height 22
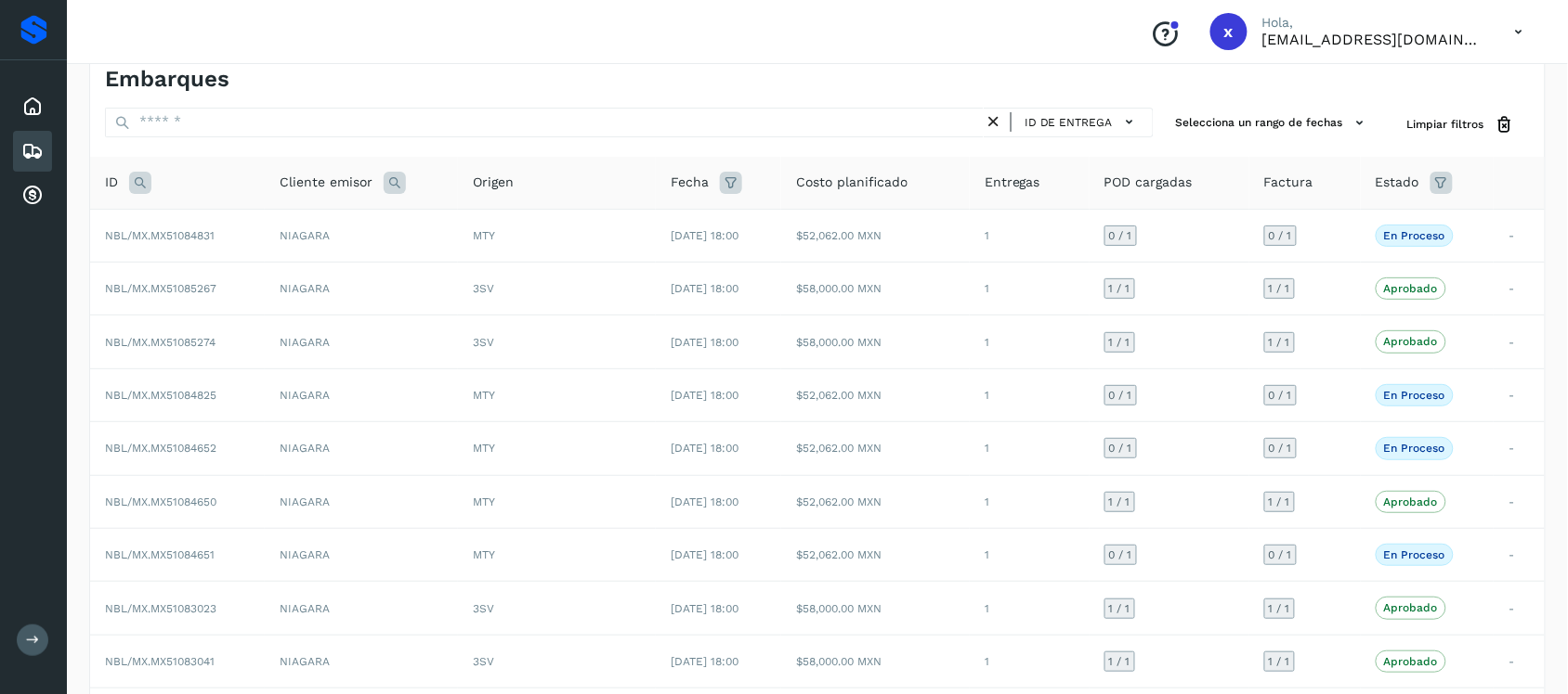
scroll to position [204, 0]
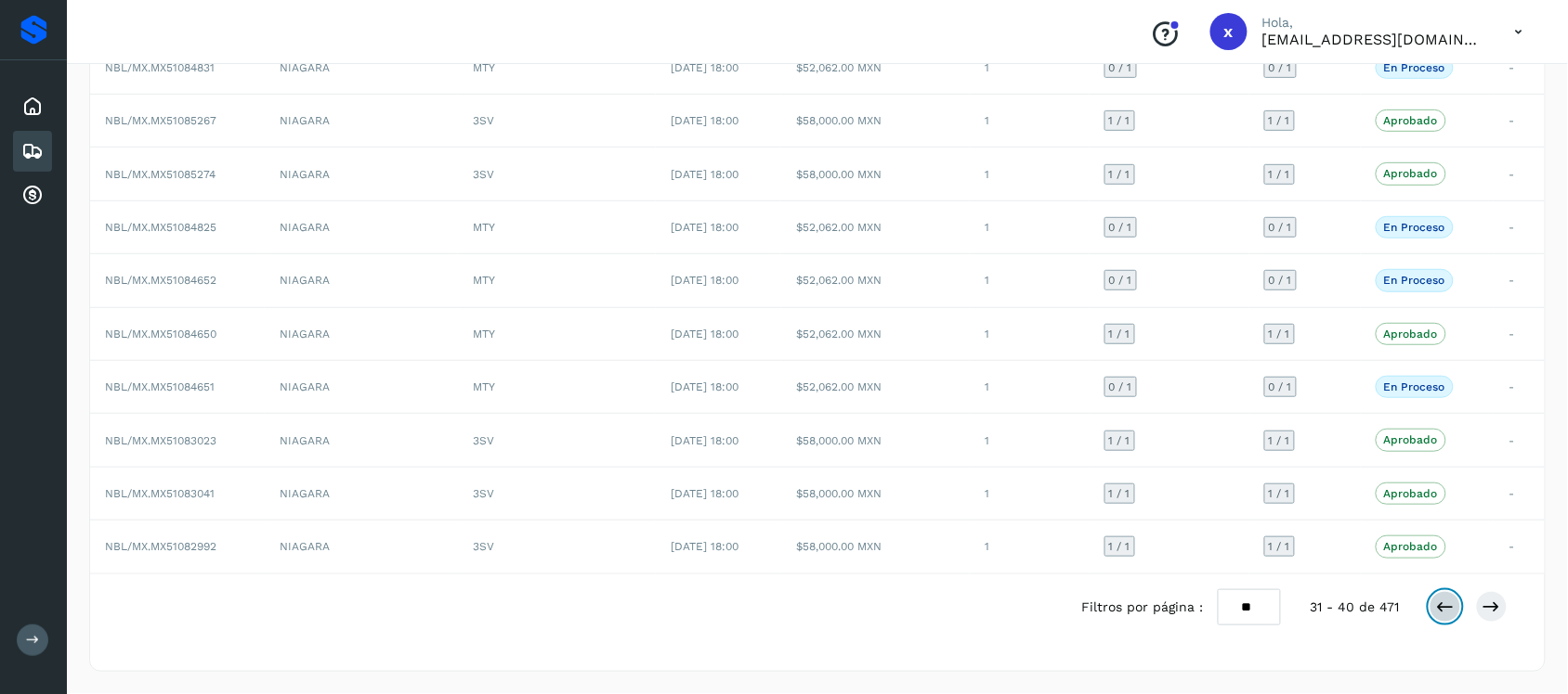
click at [1437, 617] on button at bounding box center [1445, 607] width 32 height 32
click at [158, 277] on span "NBL/MX.MX51086102" at bounding box center [159, 280] width 110 height 13
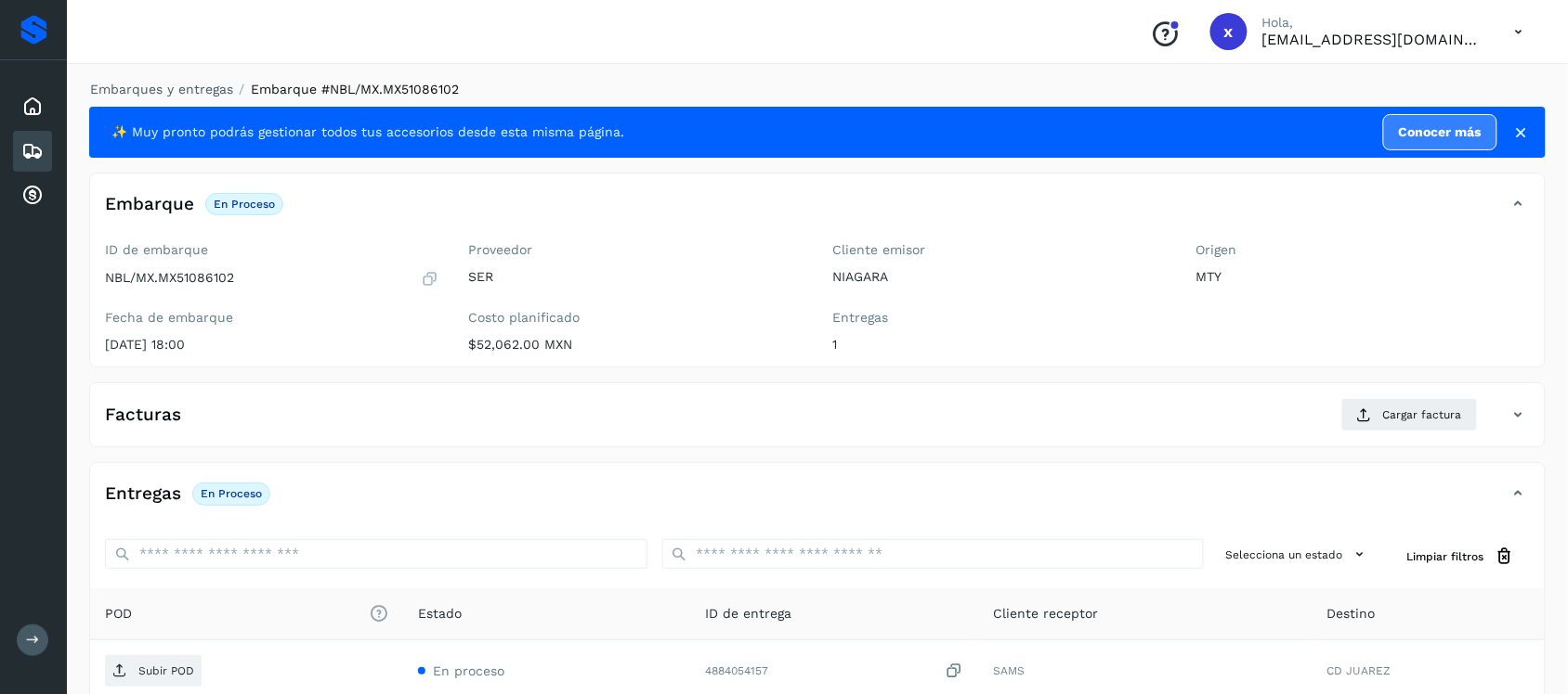
click at [43, 140] on icon at bounding box center [32, 151] width 22 height 22
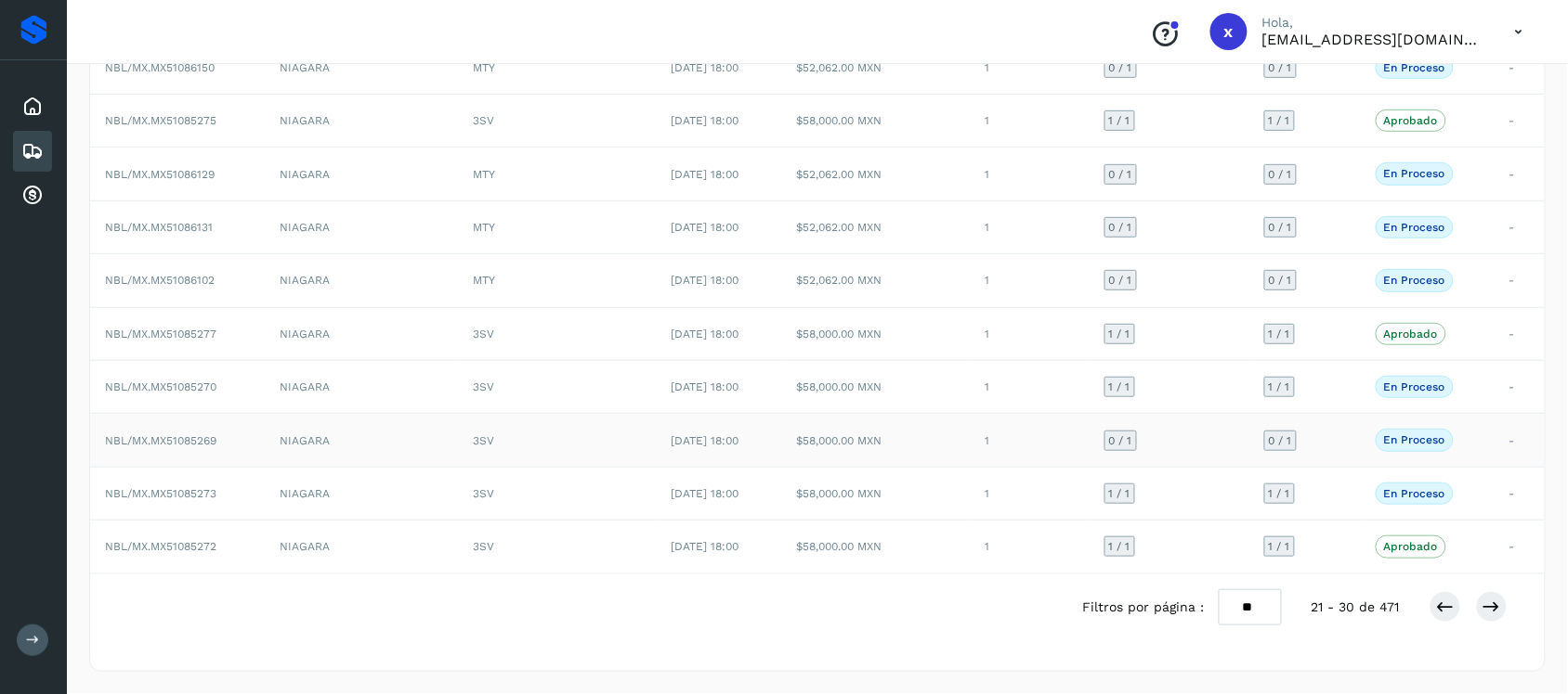
click at [183, 436] on span "NBL/MX.MX51085269" at bounding box center [160, 440] width 112 height 13
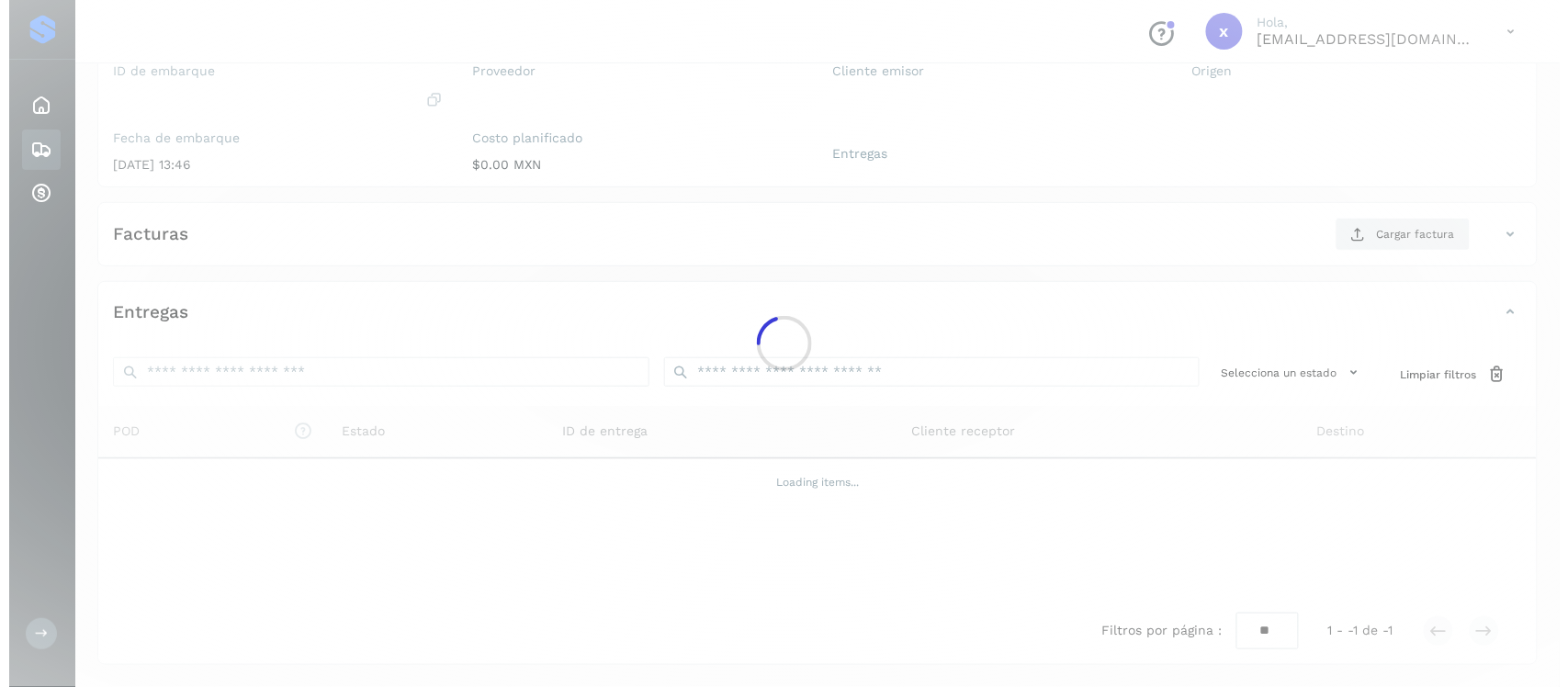
scroll to position [189, 0]
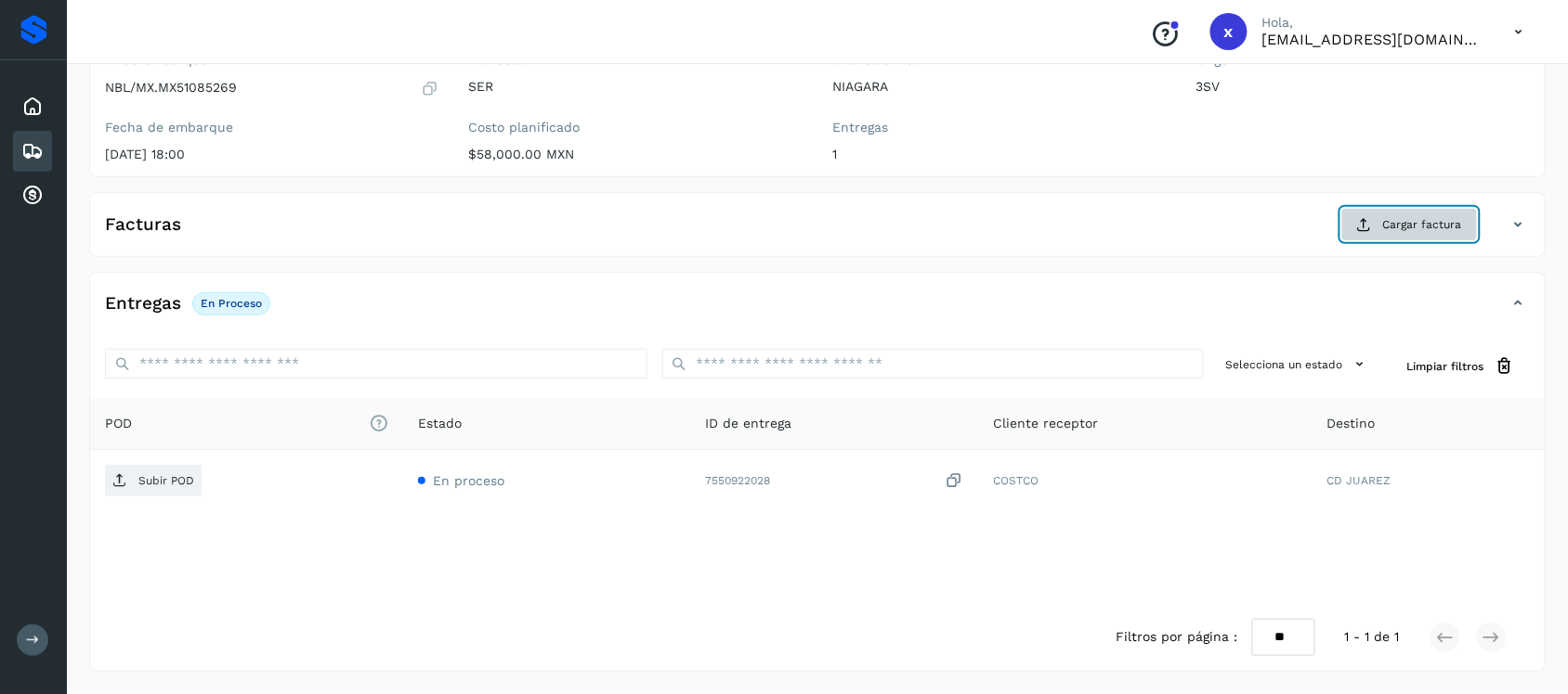
click at [1398, 221] on span "Cargar factura" at bounding box center [1422, 224] width 79 height 17
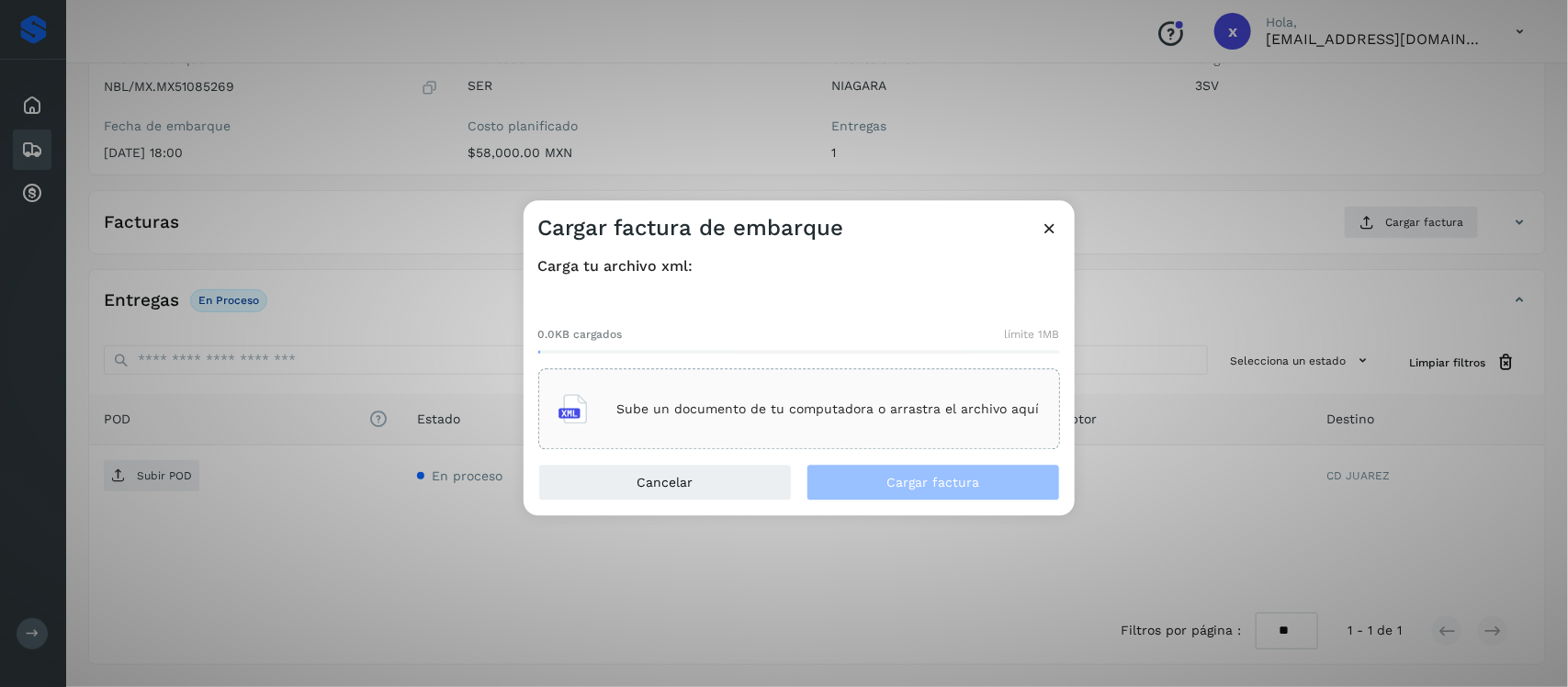
click at [646, 434] on div "Sube un documento de tu computadora o arrastra el archivo aquí" at bounding box center [799, 410] width 482 height 49
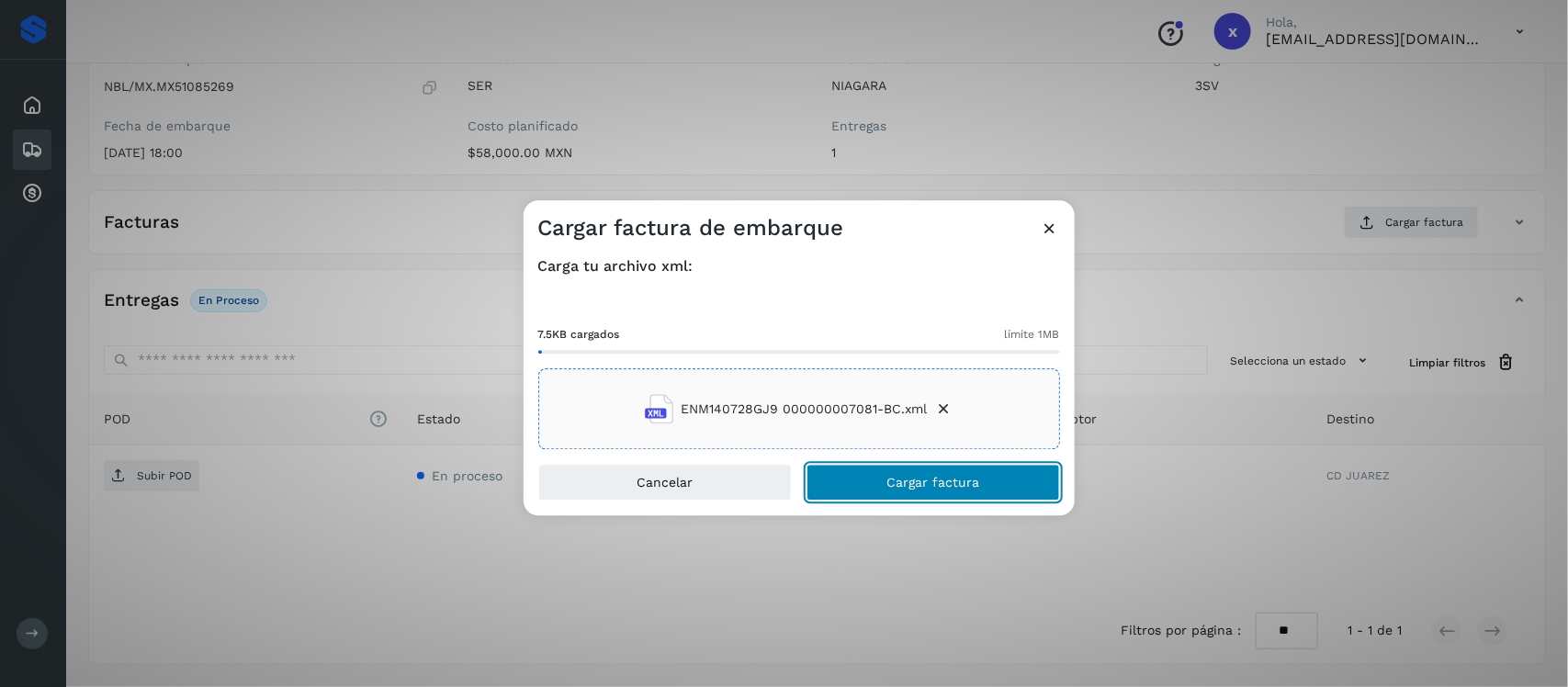
click at [956, 480] on span "Cargar factura" at bounding box center [933, 483] width 93 height 13
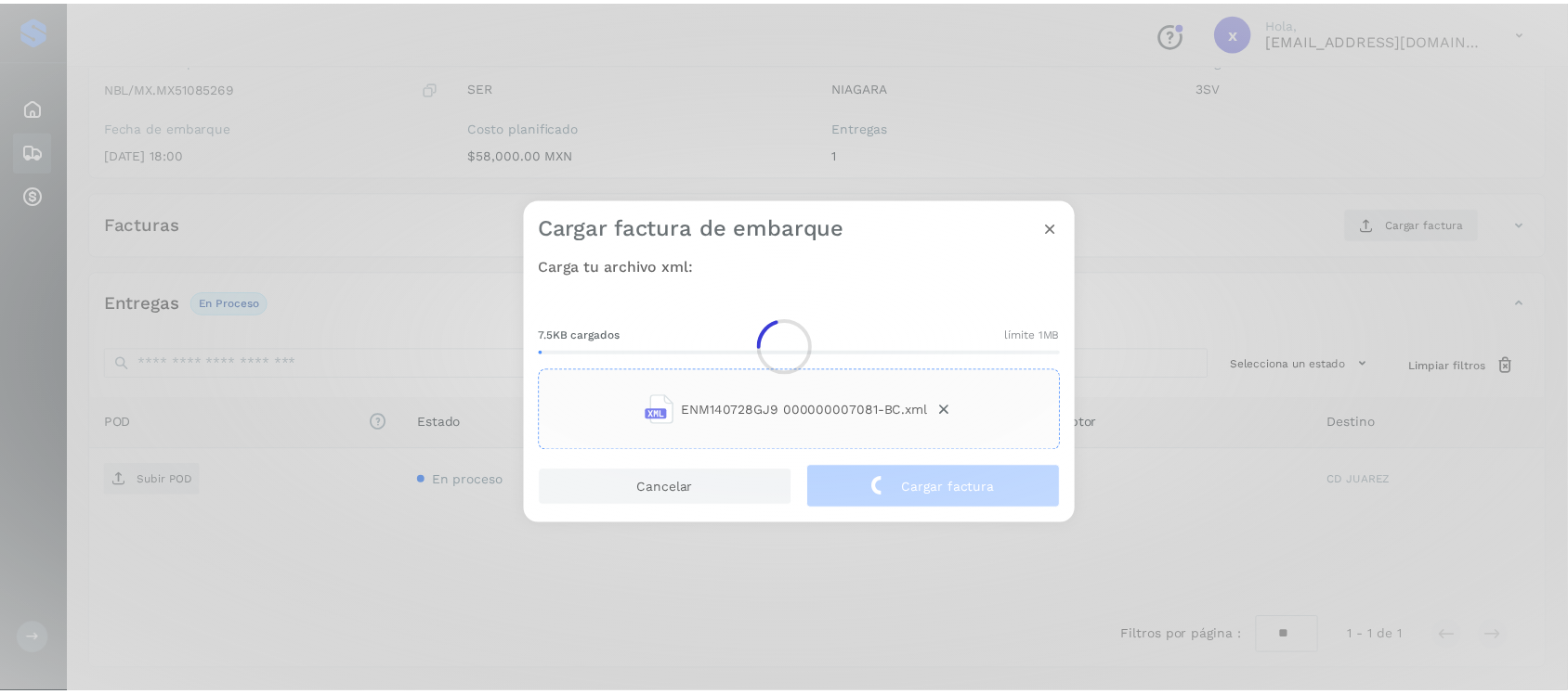
scroll to position [188, 0]
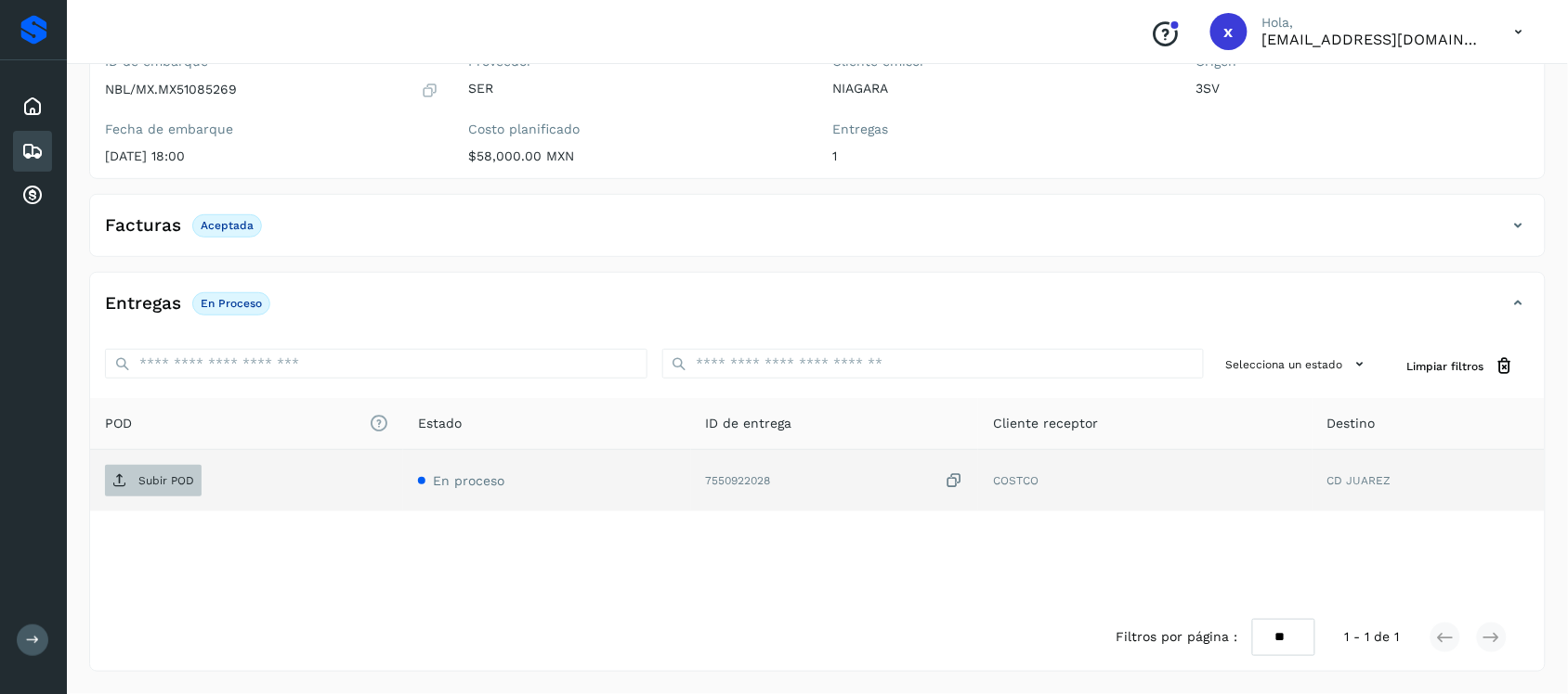
click at [165, 488] on span "Subir POD" at bounding box center [152, 481] width 97 height 30
click at [37, 151] on icon at bounding box center [32, 151] width 22 height 22
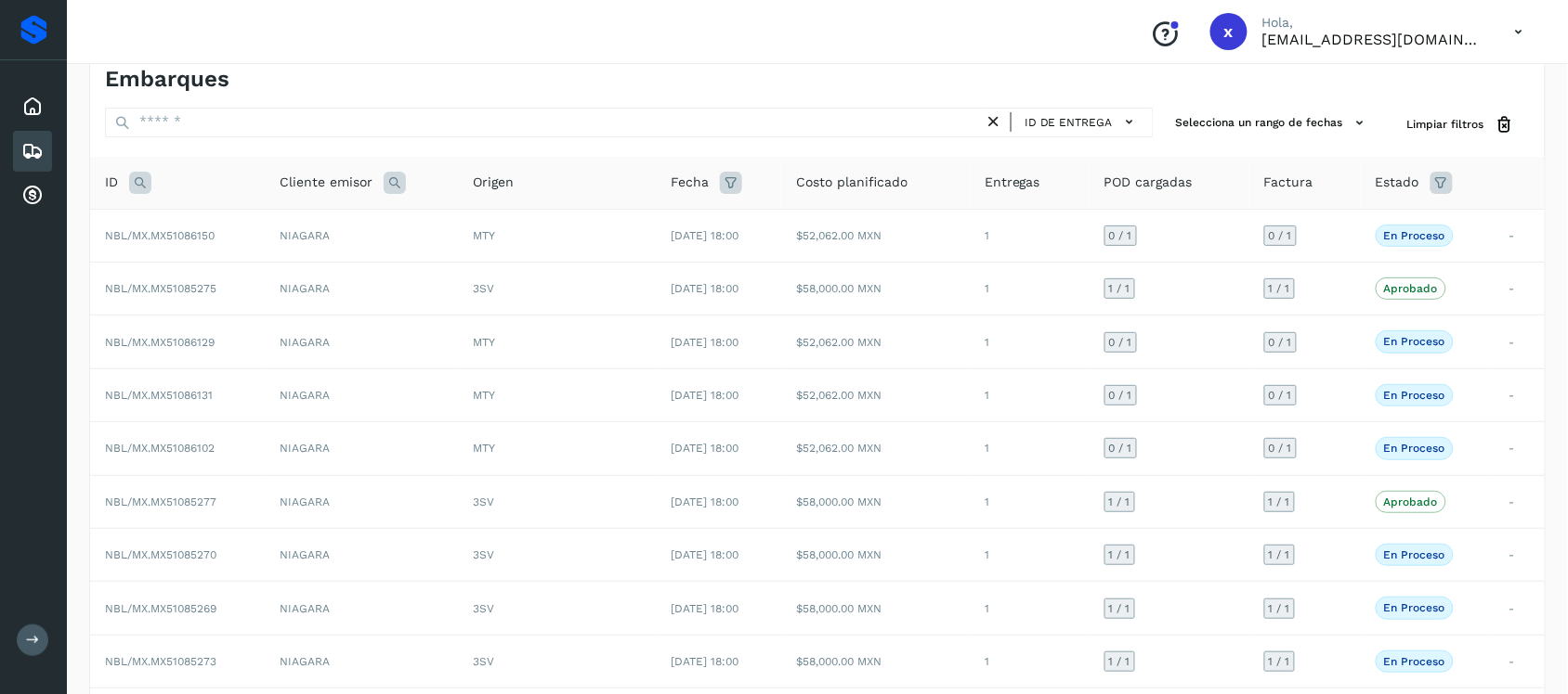
scroll to position [188, 0]
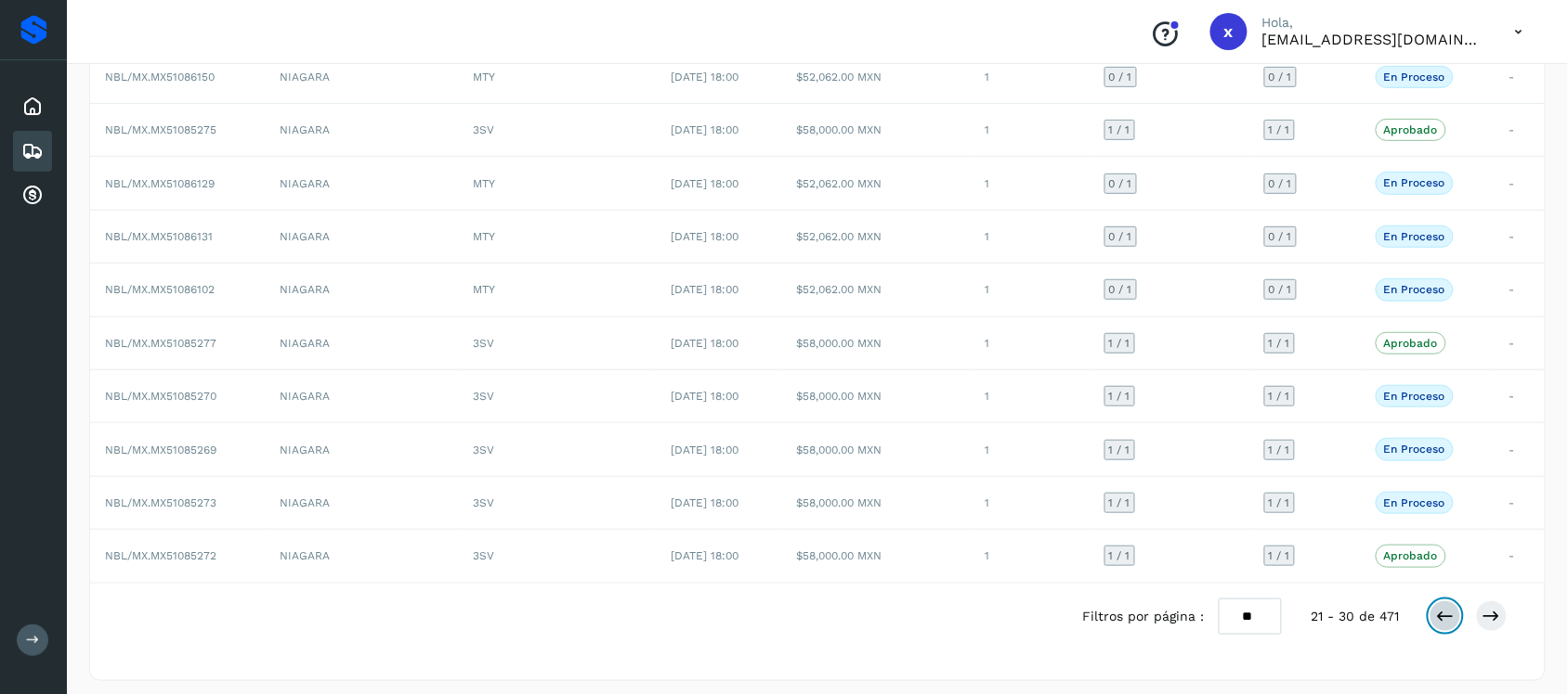
click at [1437, 632] on button at bounding box center [1445, 616] width 32 height 32
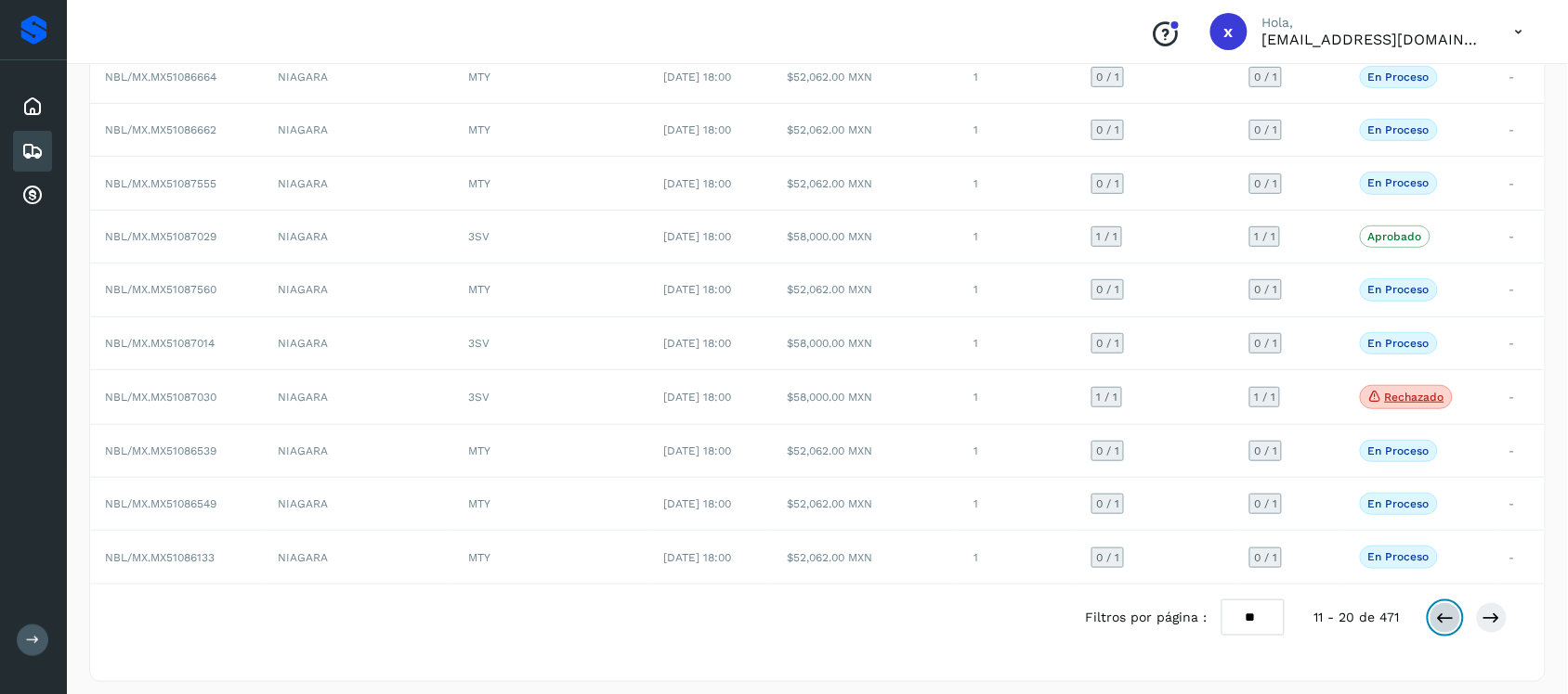
click at [1445, 627] on icon at bounding box center [1444, 618] width 19 height 19
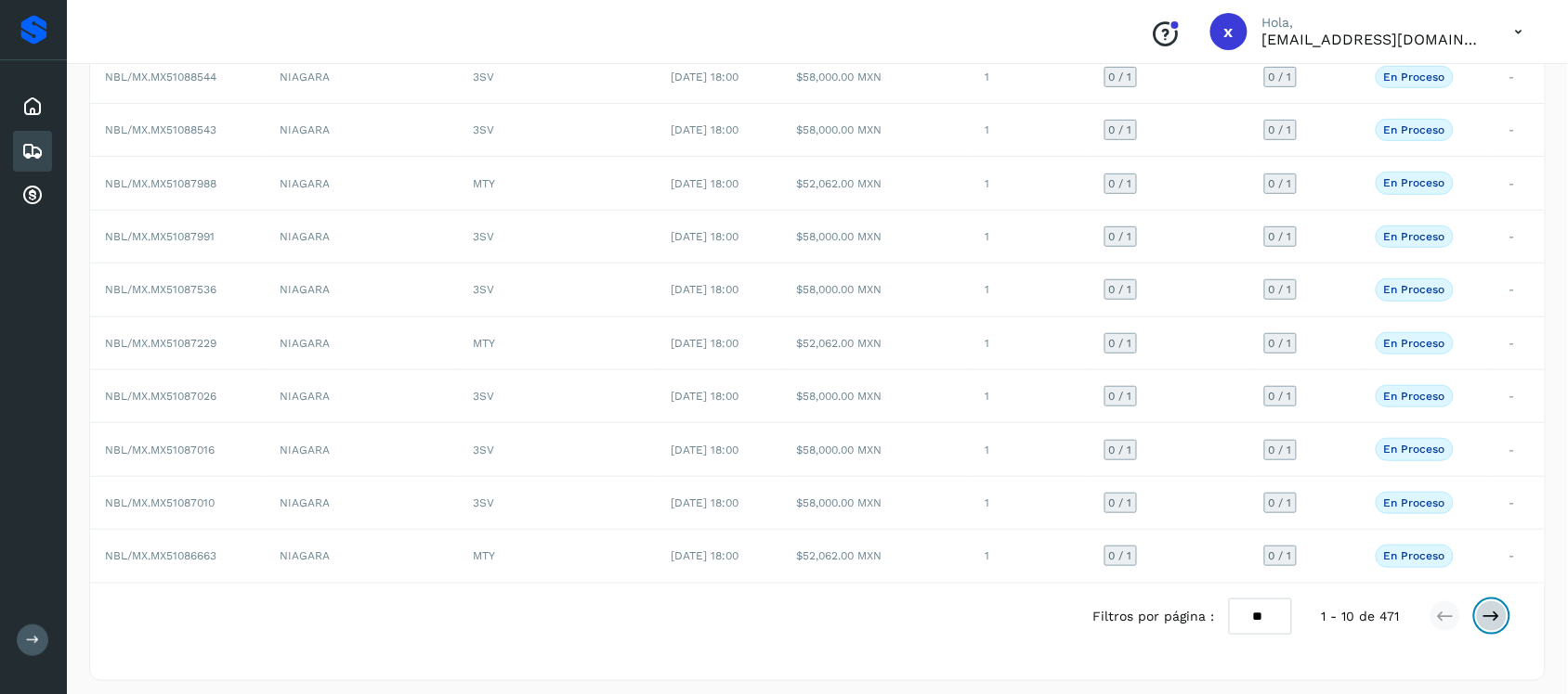
click at [1502, 624] on button at bounding box center [1491, 616] width 32 height 32
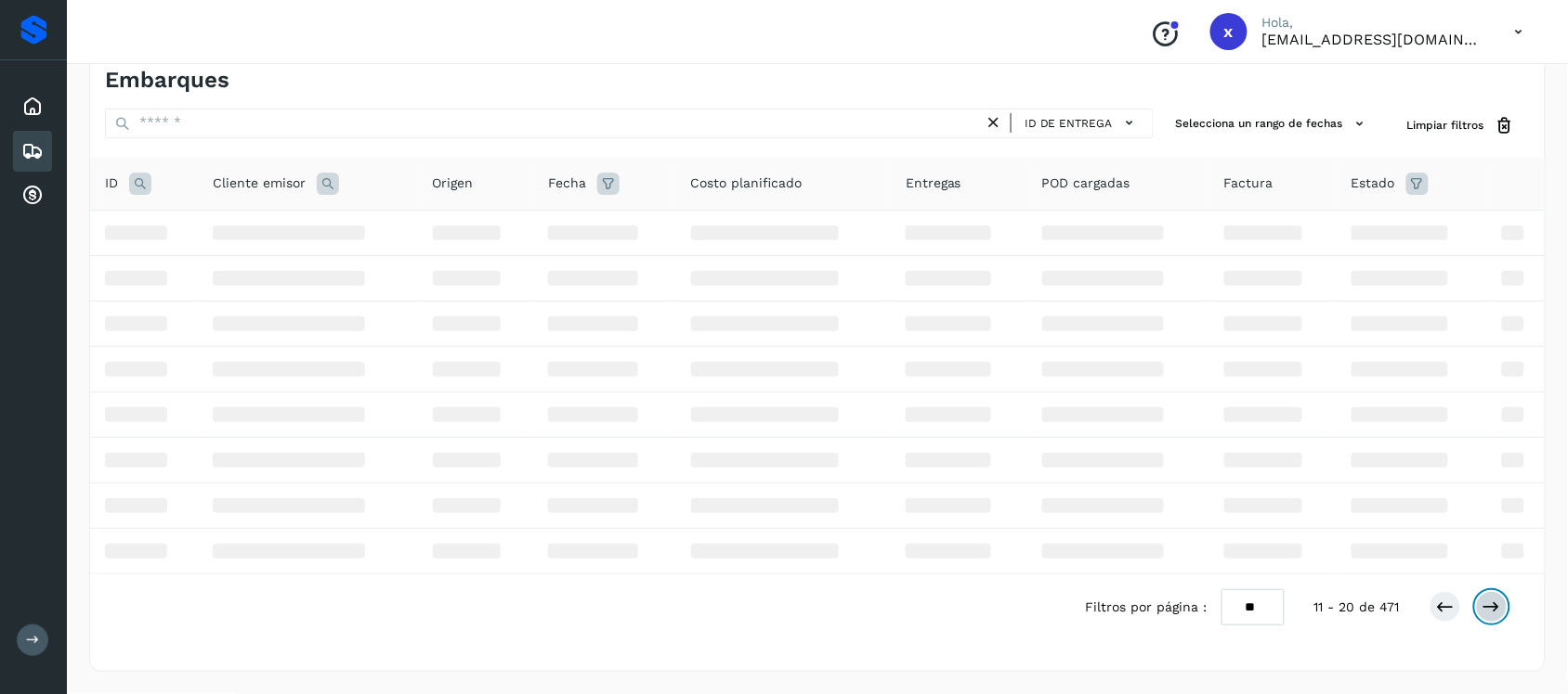
scroll to position [30, 0]
click at [1502, 624] on div "Filtros por página : ** ** ** 11 - 20 de 471" at bounding box center [1311, 607] width 452 height 36
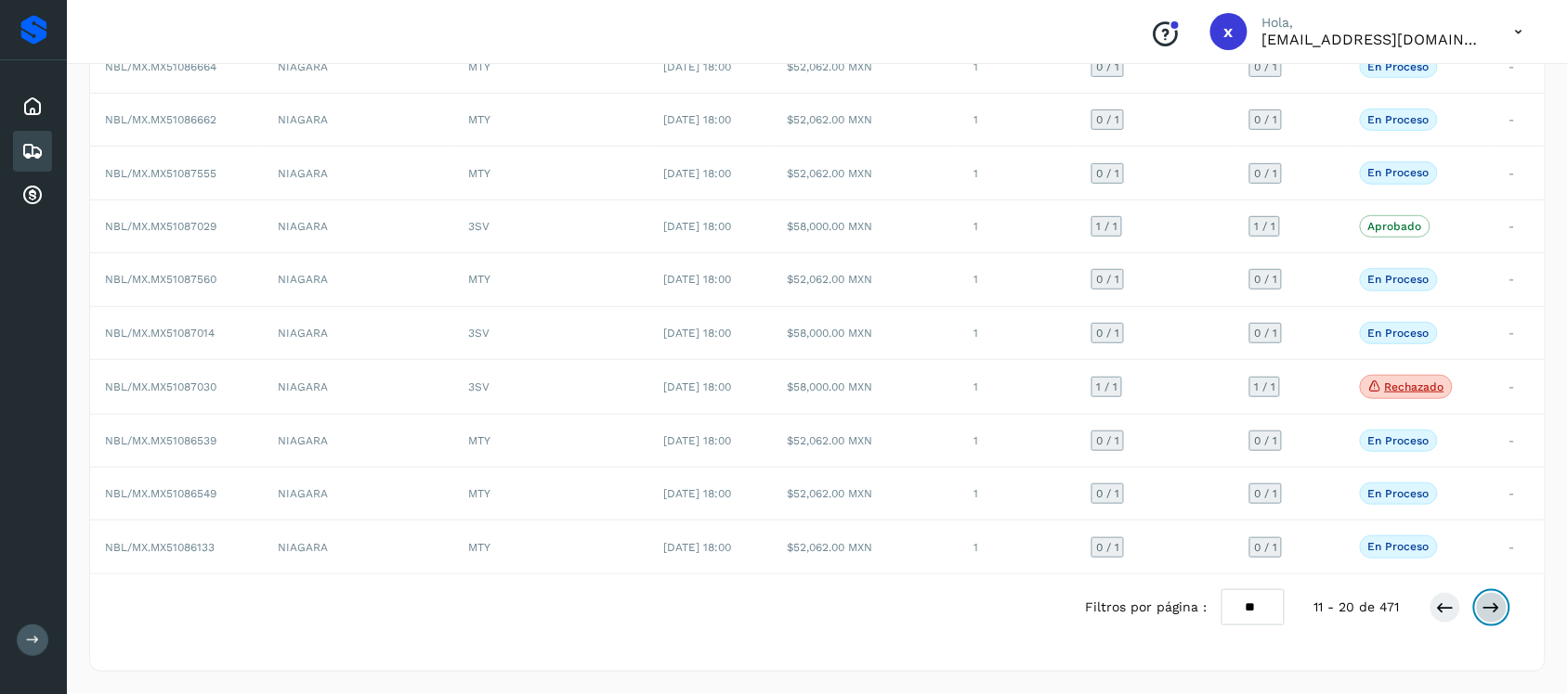
click at [1491, 620] on button at bounding box center [1491, 608] width 32 height 32
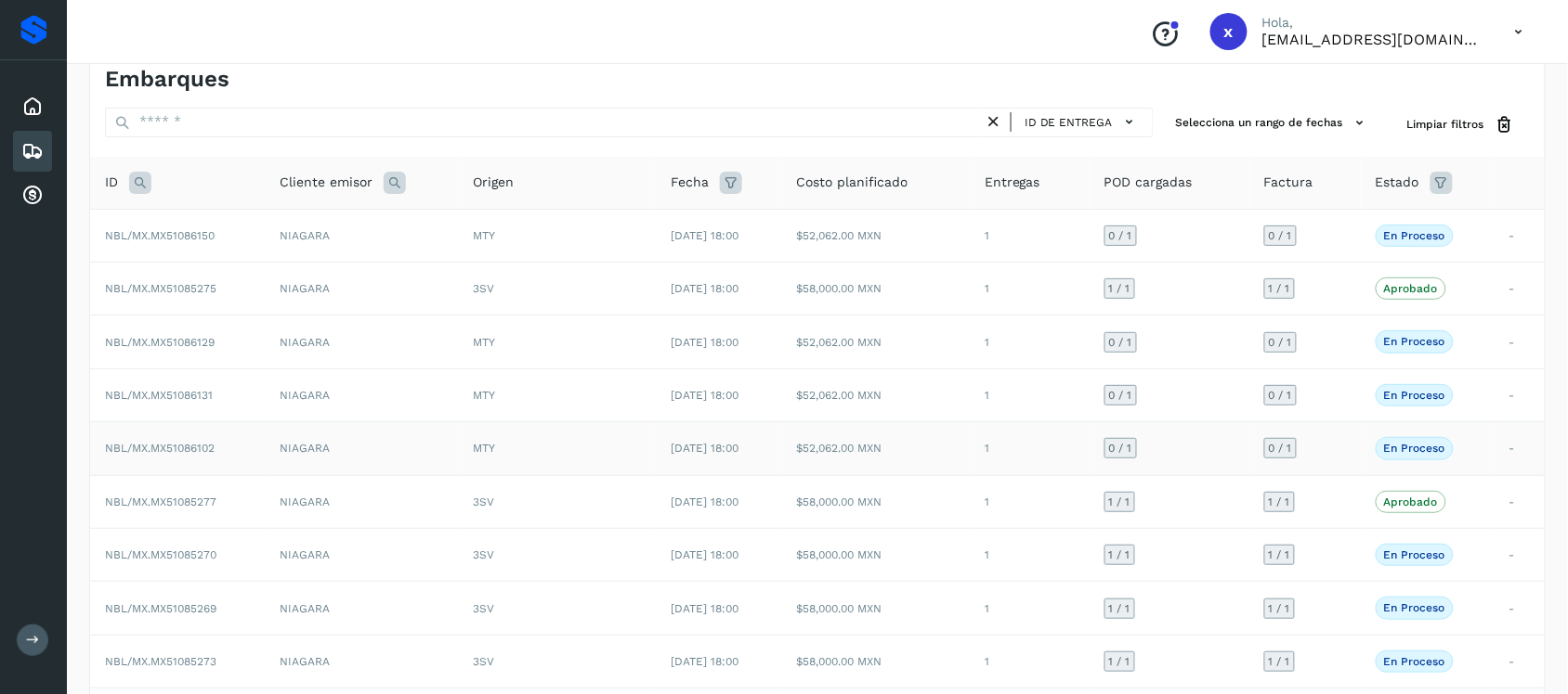
scroll to position [204, 0]
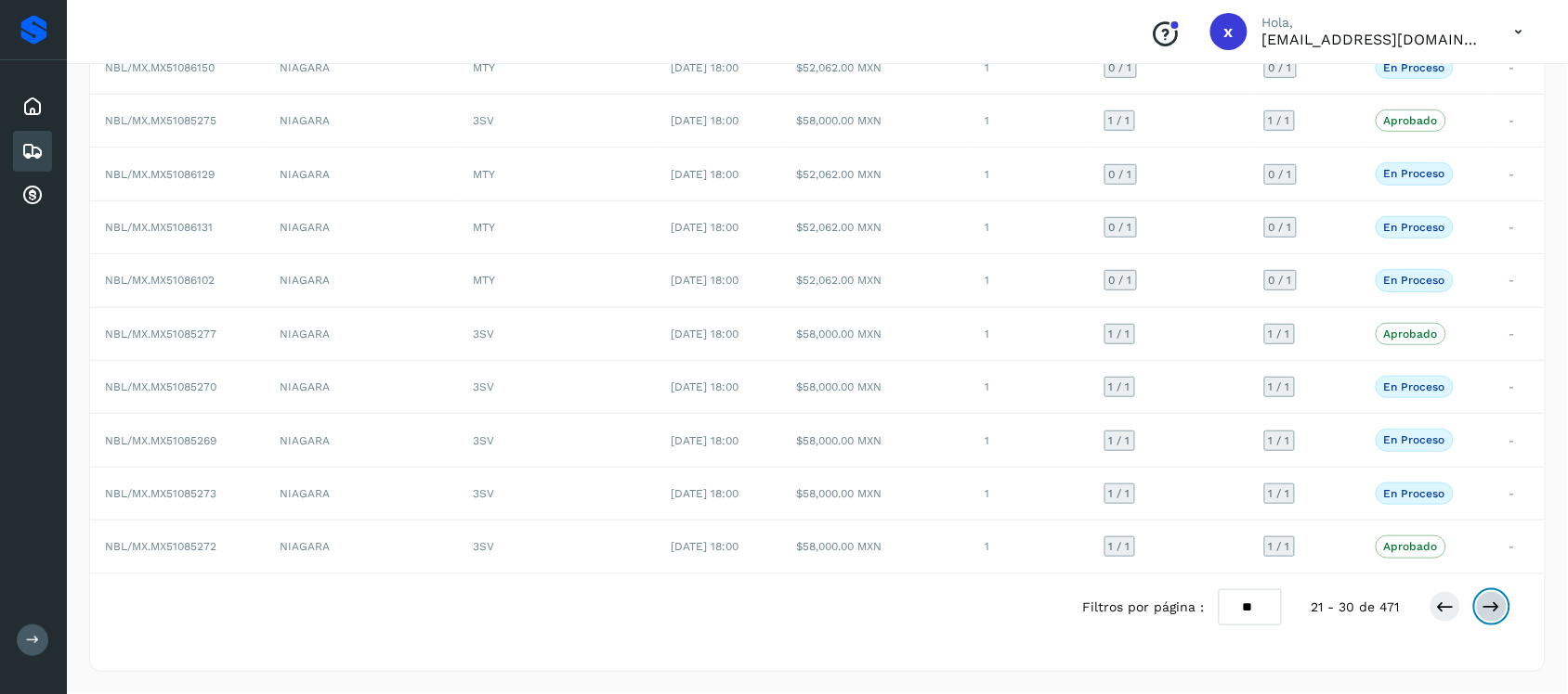
click at [1502, 605] on button at bounding box center [1491, 607] width 32 height 32
click at [167, 388] on span "NBL/MX.MX51084651" at bounding box center [159, 386] width 110 height 13
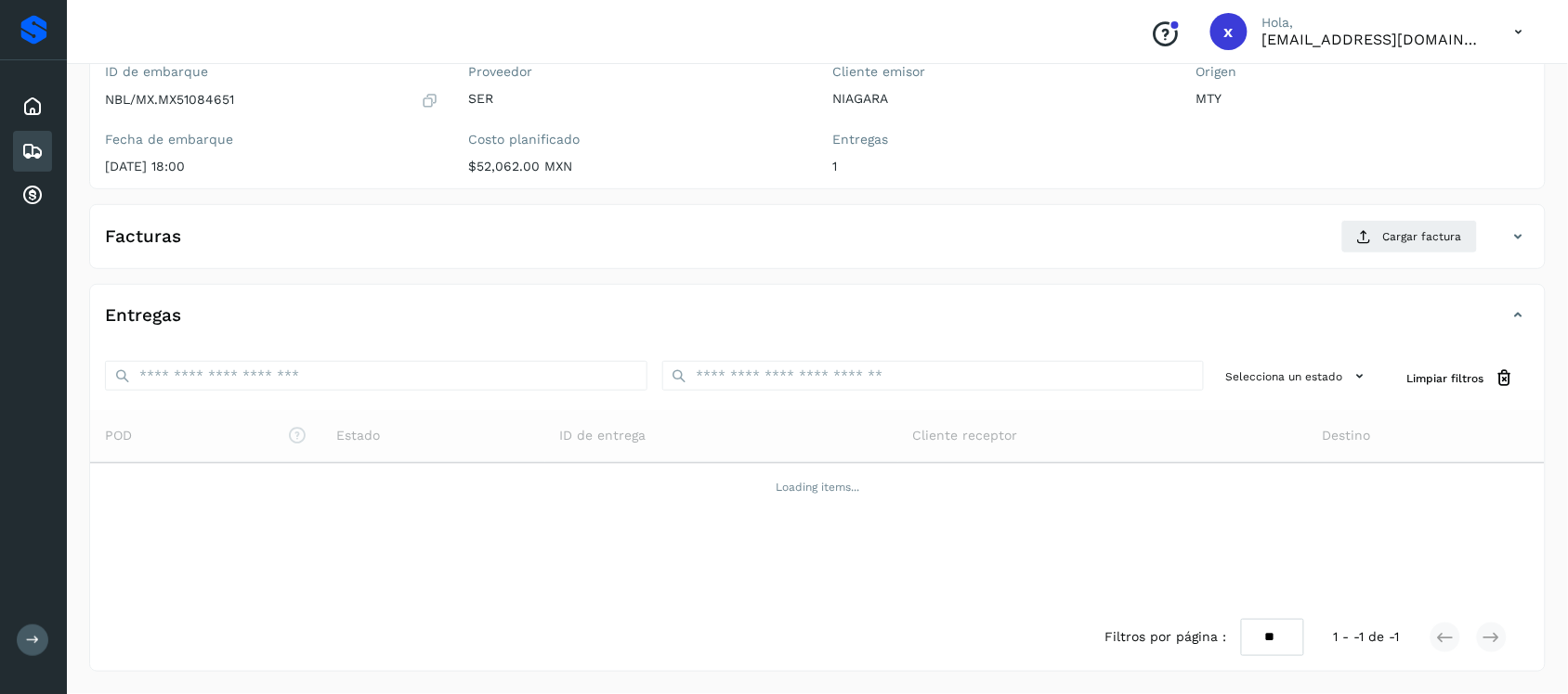
scroll to position [191, 0]
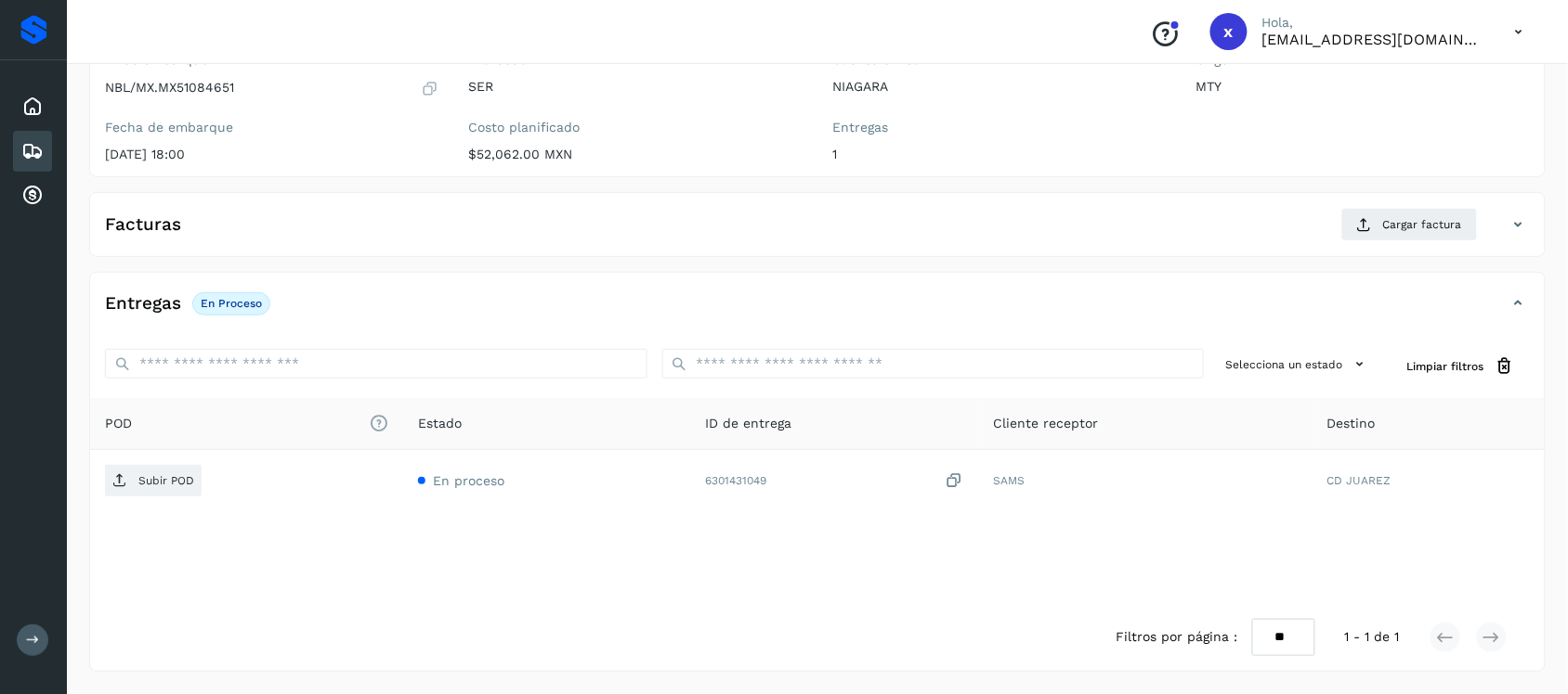
click at [397, 218] on div "Facturas Cargar factura" at bounding box center [798, 225] width 1418 height 34
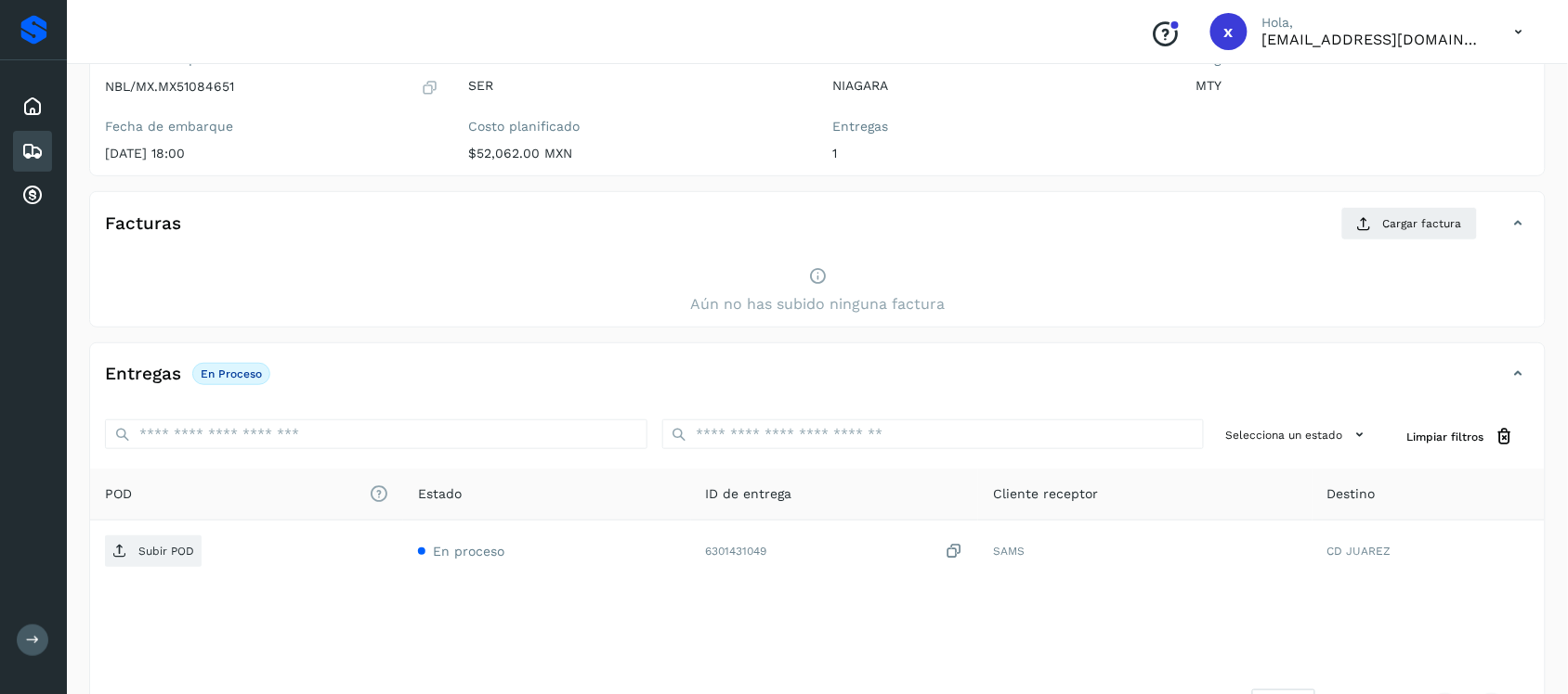
click at [28, 140] on icon at bounding box center [32, 151] width 22 height 22
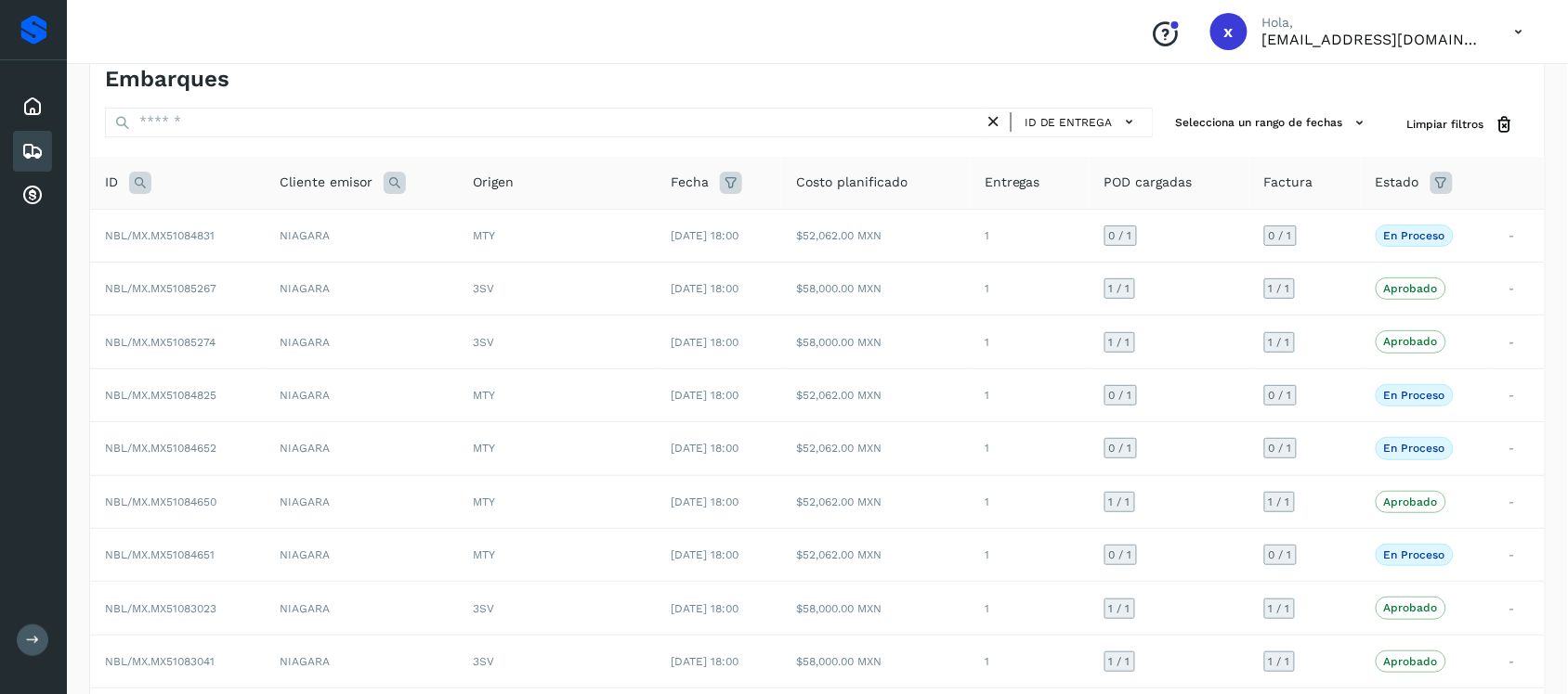
scroll to position [191, 0]
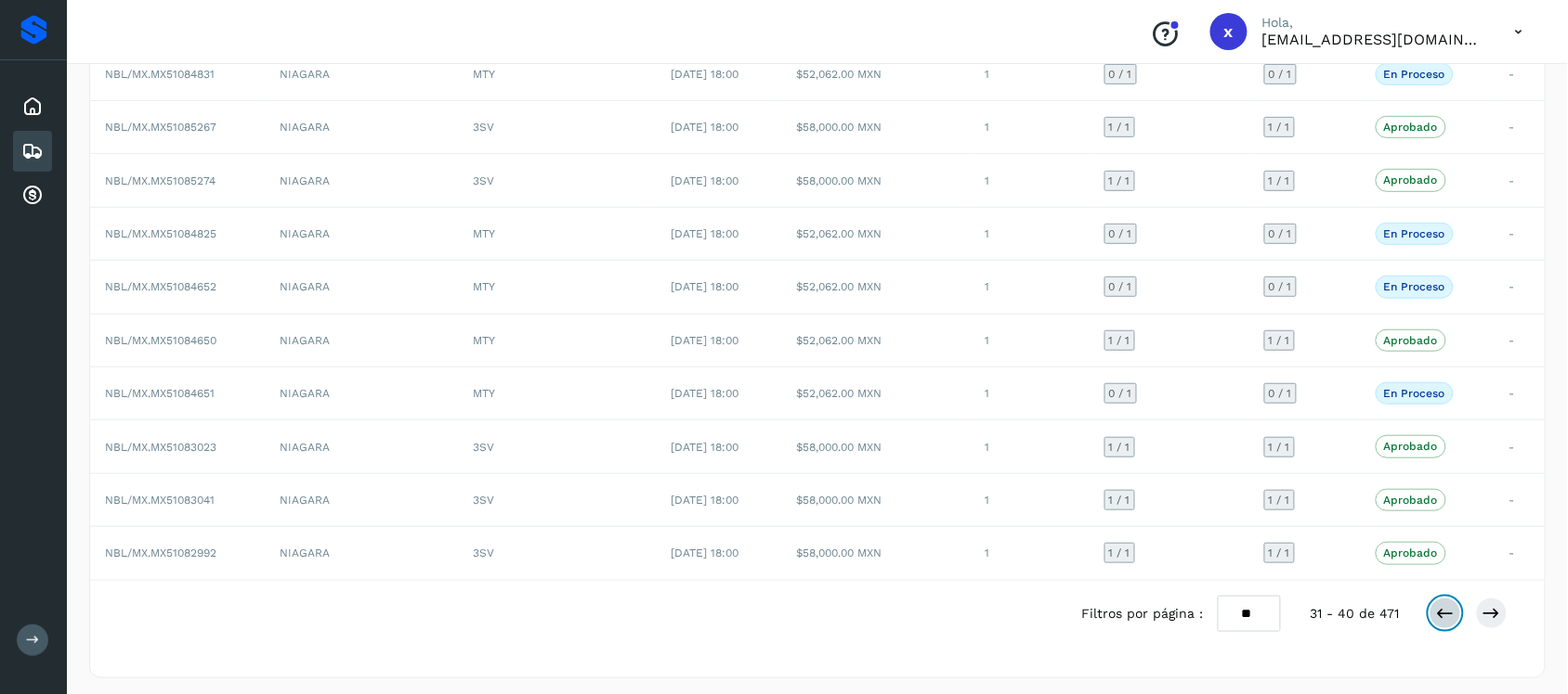
click at [1440, 619] on icon at bounding box center [1444, 613] width 19 height 19
click at [1446, 623] on icon at bounding box center [1444, 613] width 19 height 19
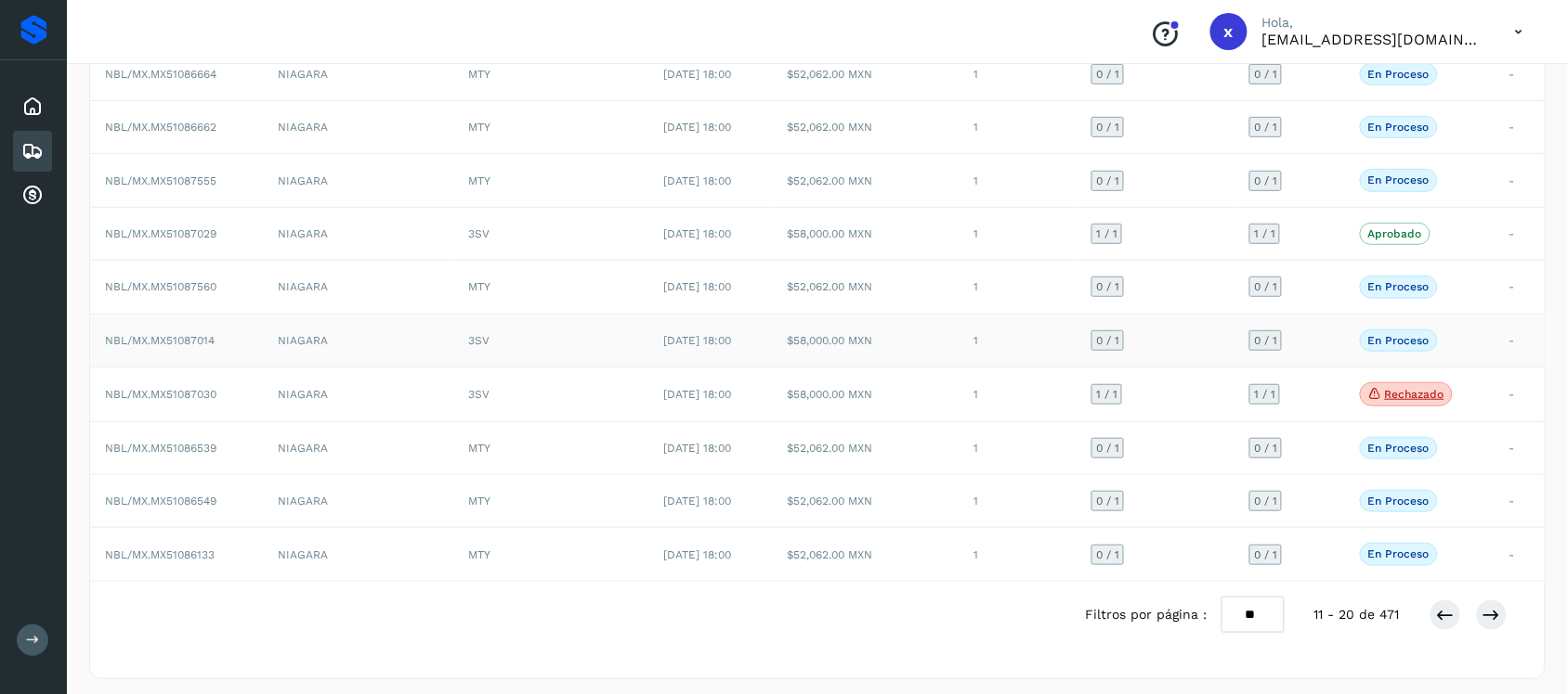
click at [179, 344] on span "NBL/MX.MX51087014" at bounding box center [159, 341] width 110 height 13
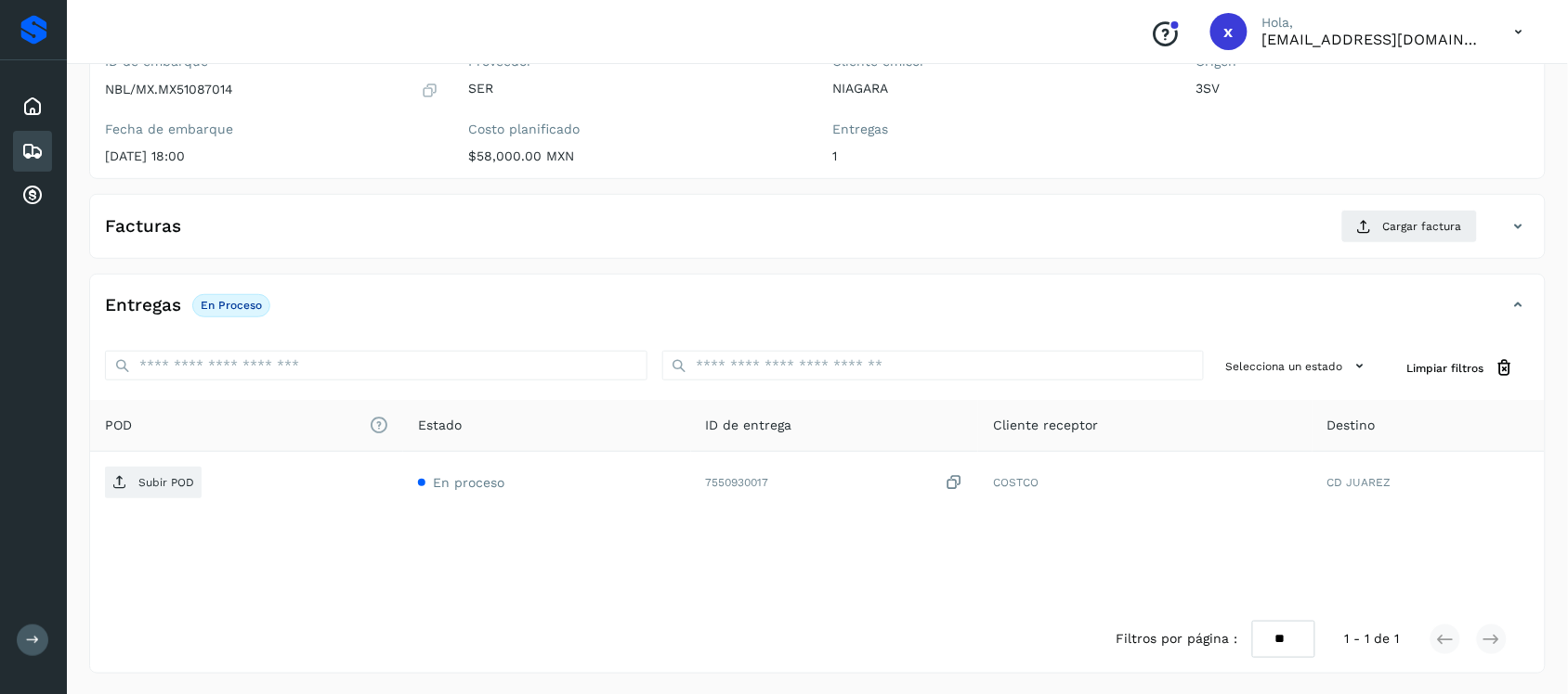
scroll to position [191, 0]
click at [1396, 227] on span "Cargar factura" at bounding box center [1422, 224] width 79 height 17
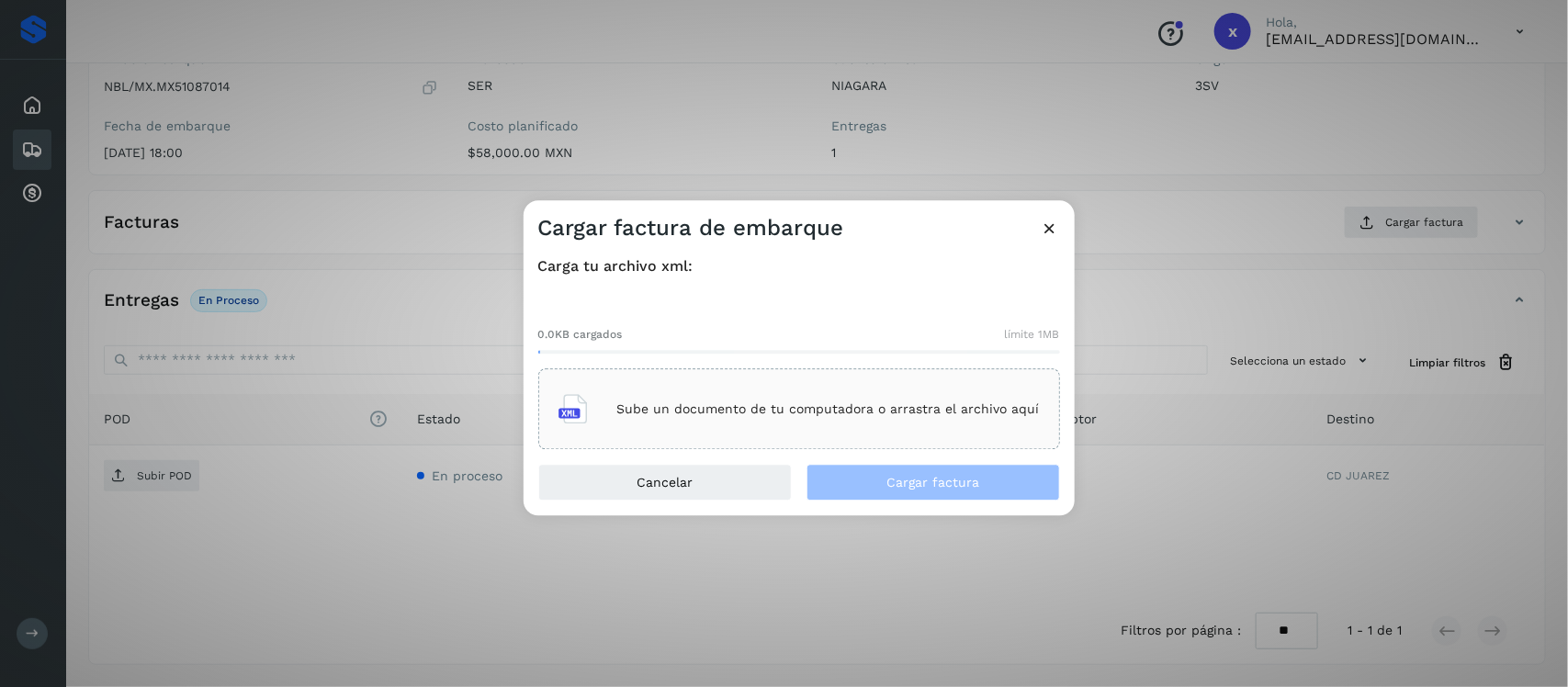
click at [604, 405] on div "Sube un documento de tu computadora o arrastra el archivo aquí" at bounding box center [799, 410] width 482 height 49
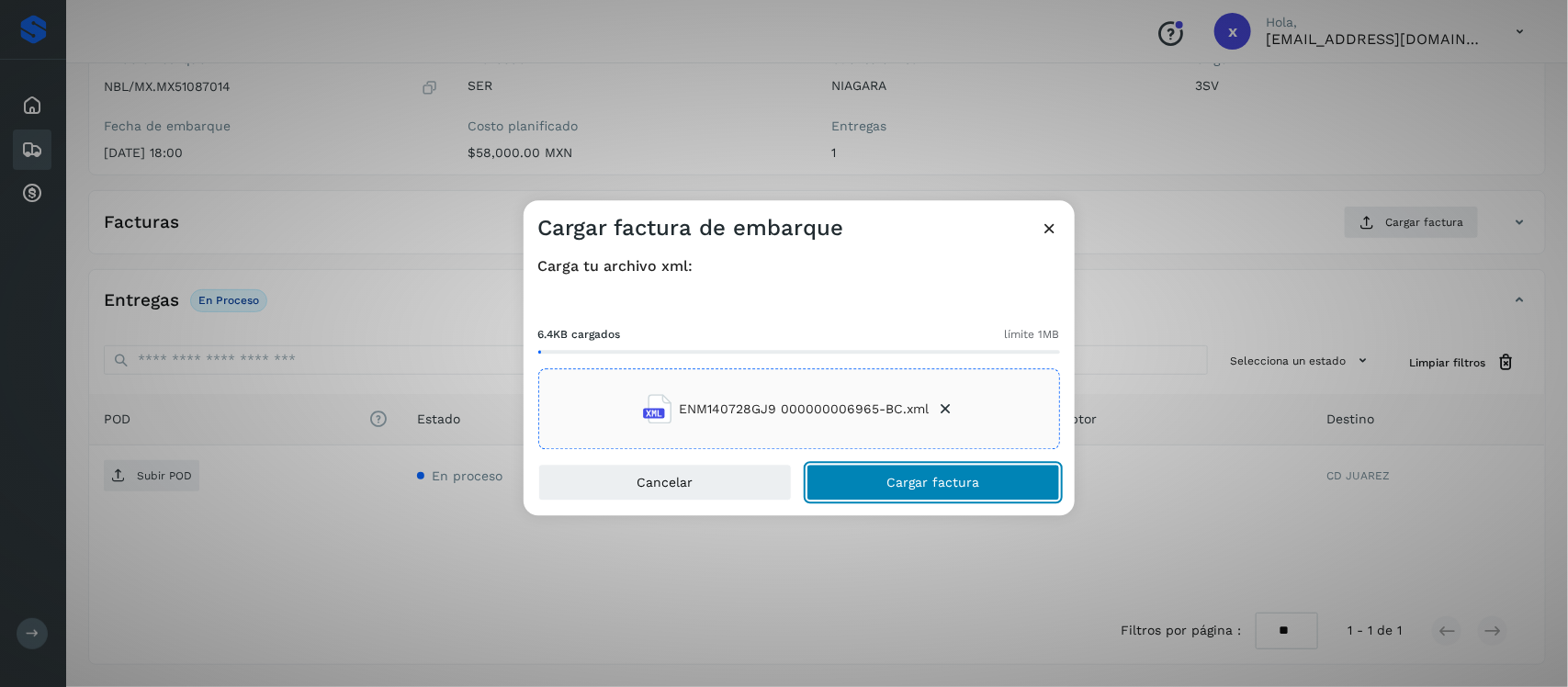
click at [883, 480] on button "Cargar factura" at bounding box center [933, 483] width 253 height 36
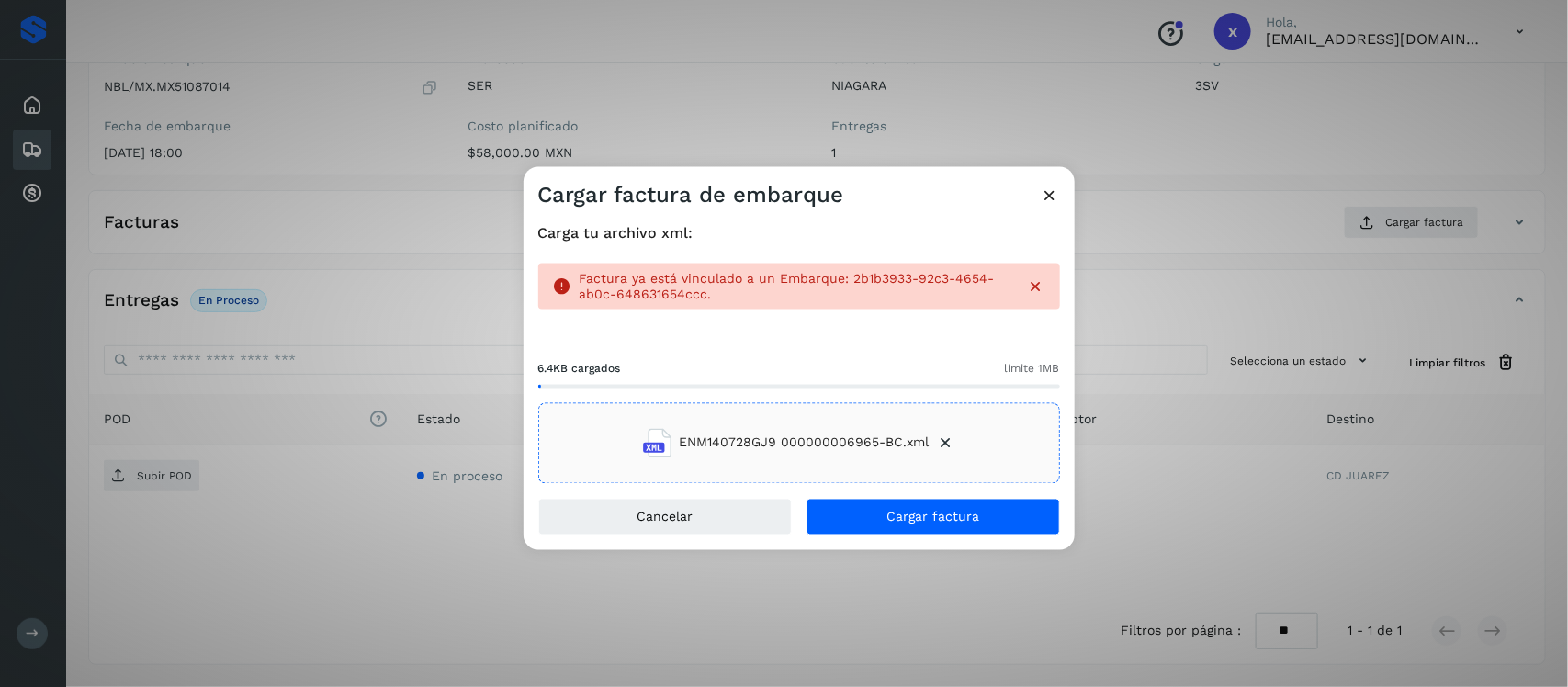
click at [1050, 189] on icon at bounding box center [1051, 195] width 20 height 20
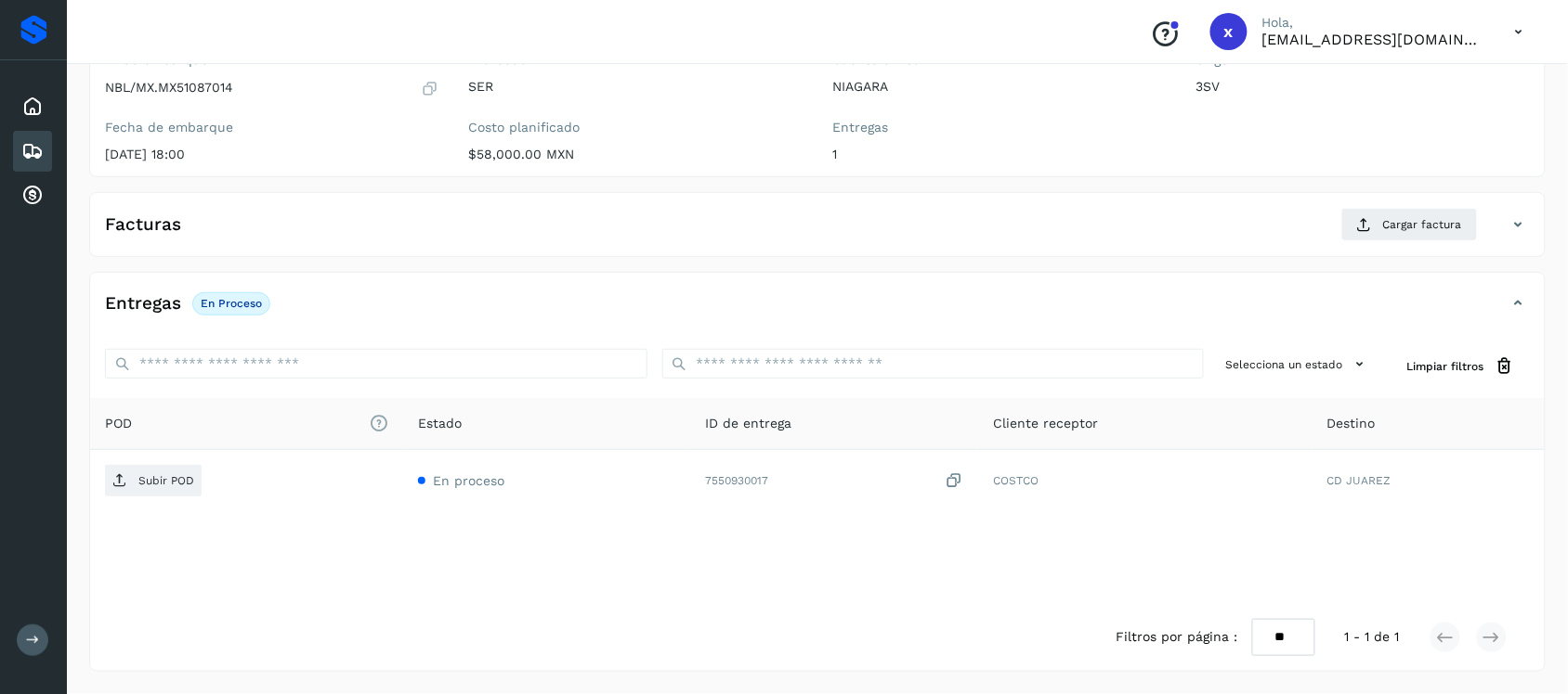
click at [39, 136] on div "Embarques" at bounding box center [32, 150] width 39 height 41
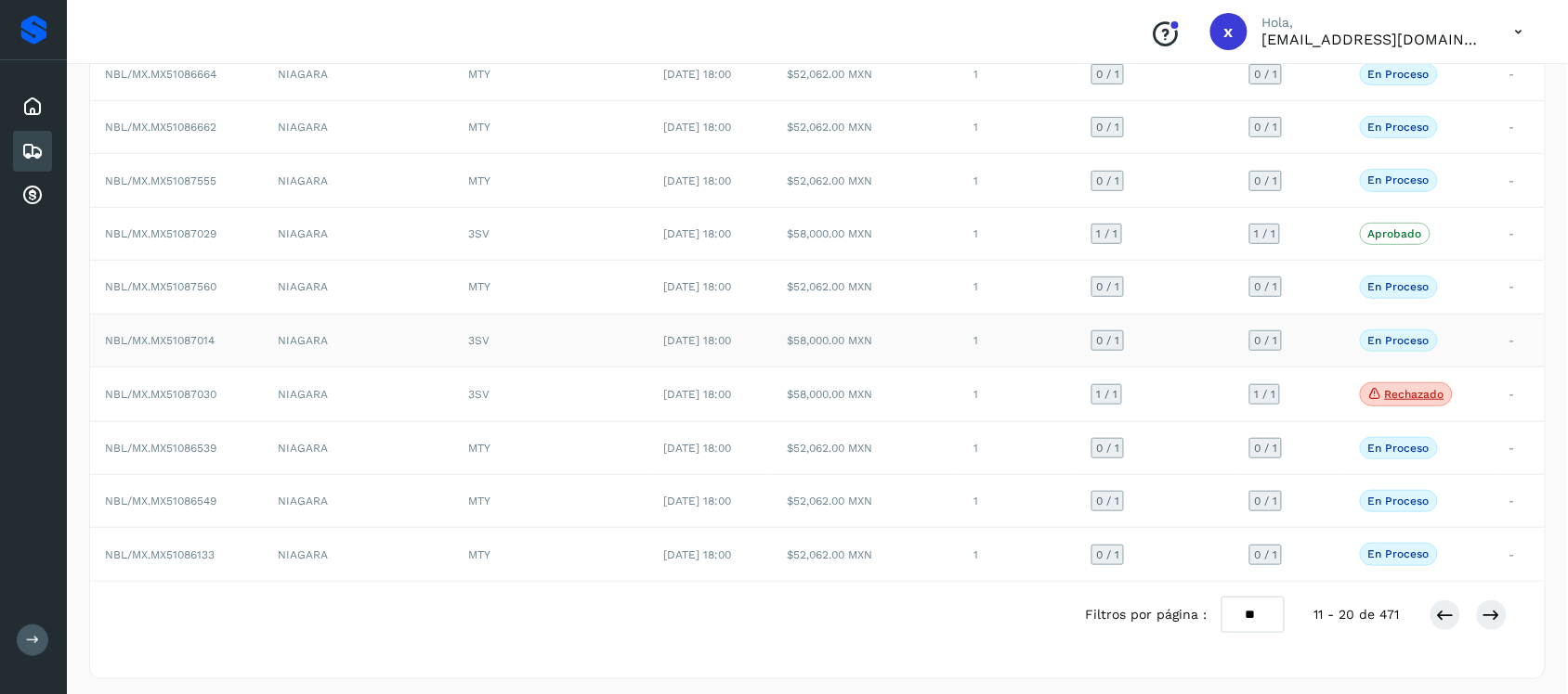
click at [165, 344] on span "NBL/MX.MX51087014" at bounding box center [159, 341] width 110 height 13
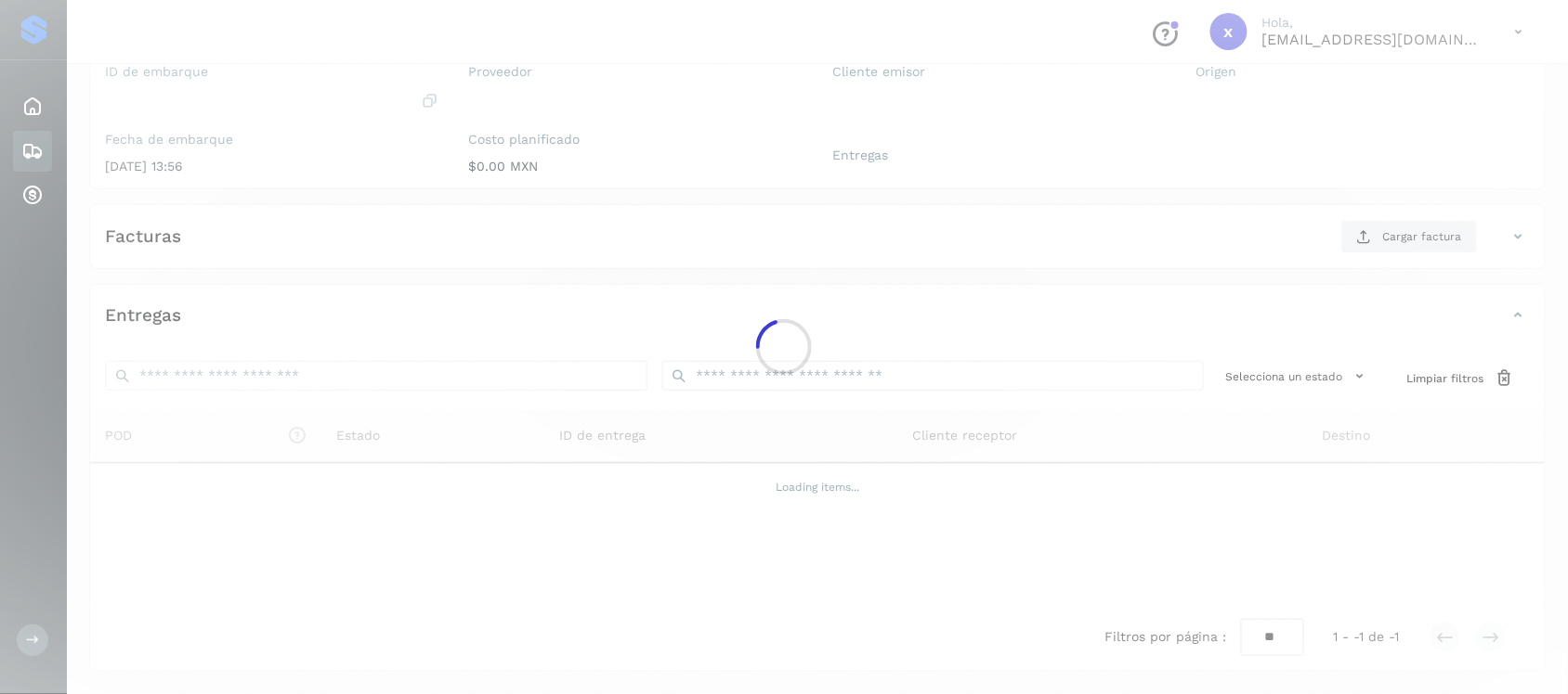
scroll to position [191, 0]
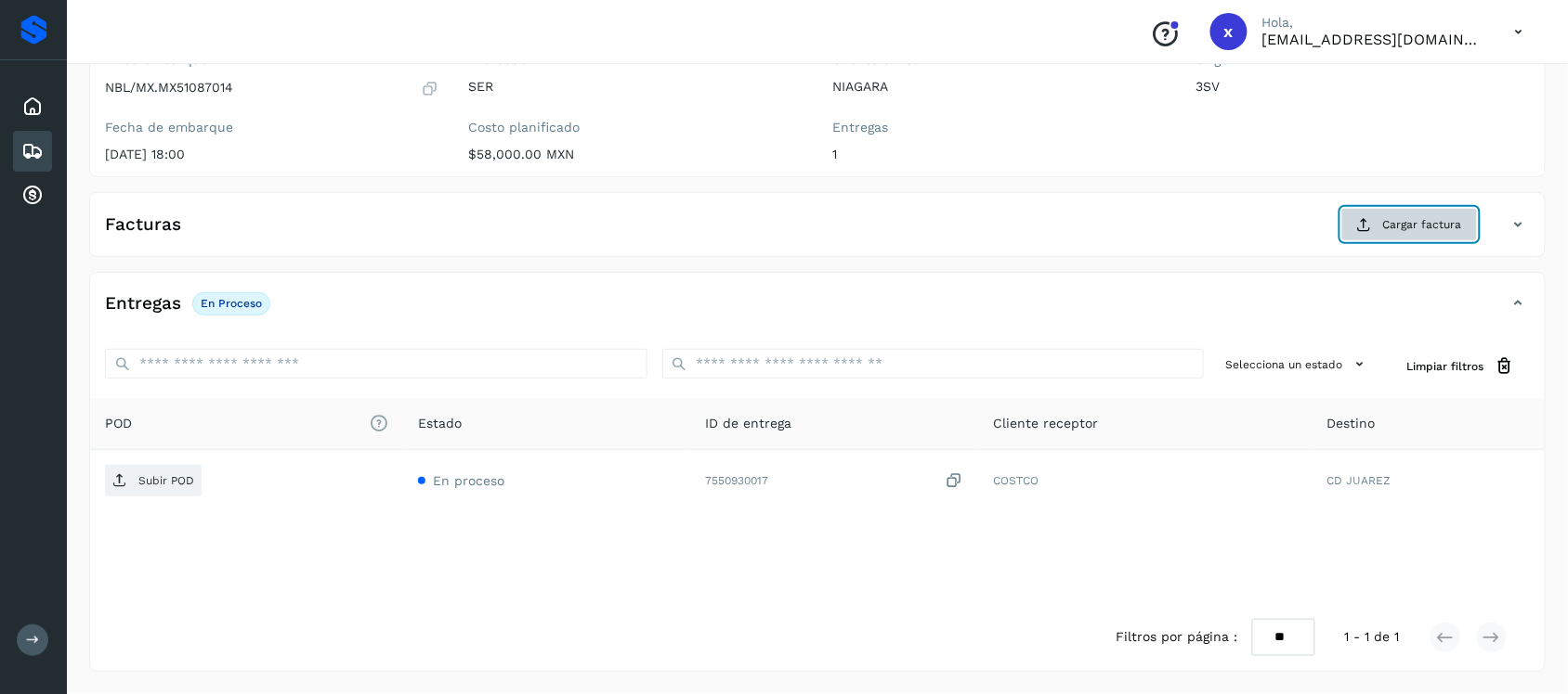
click at [1429, 228] on span "Cargar factura" at bounding box center [1422, 224] width 79 height 17
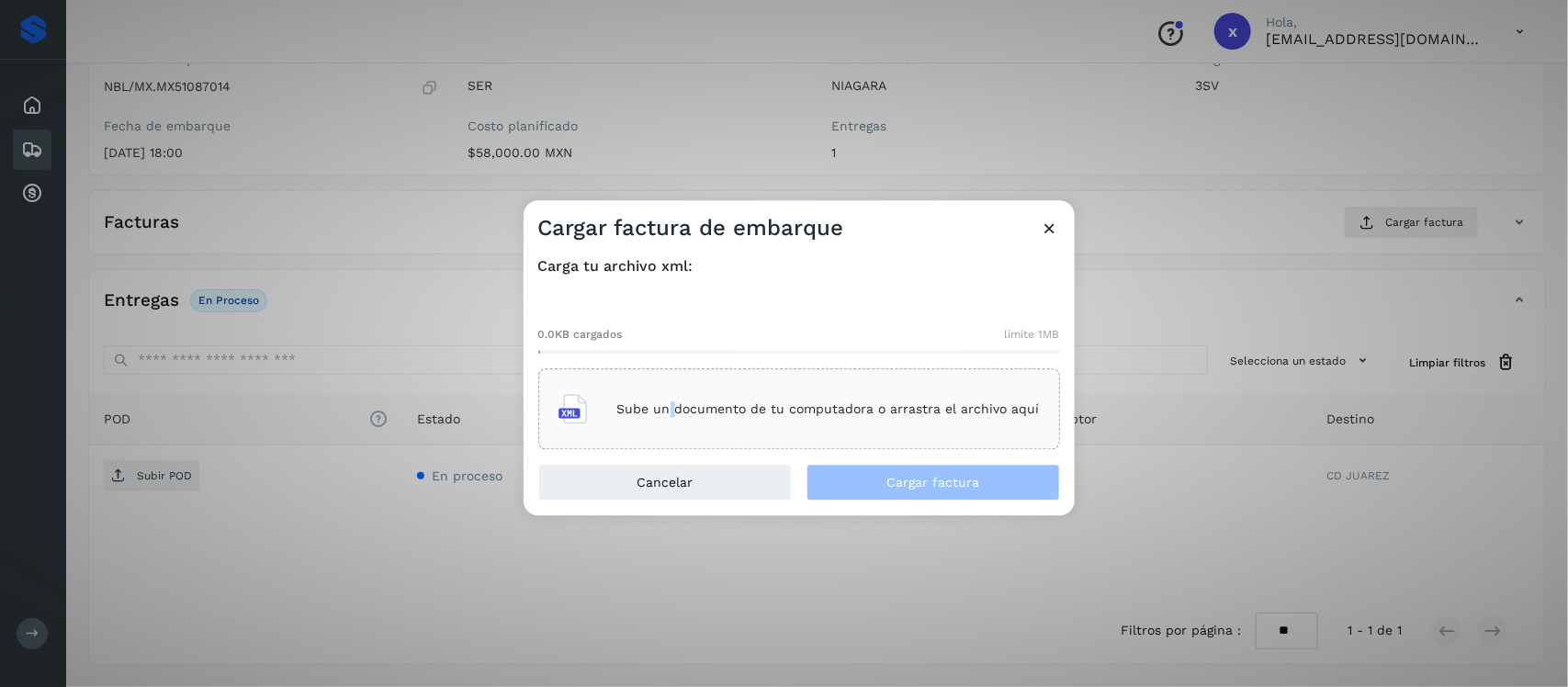
click at [676, 396] on div "Sube un documento de tu computadora o arrastra el archivo aquí" at bounding box center [799, 410] width 482 height 49
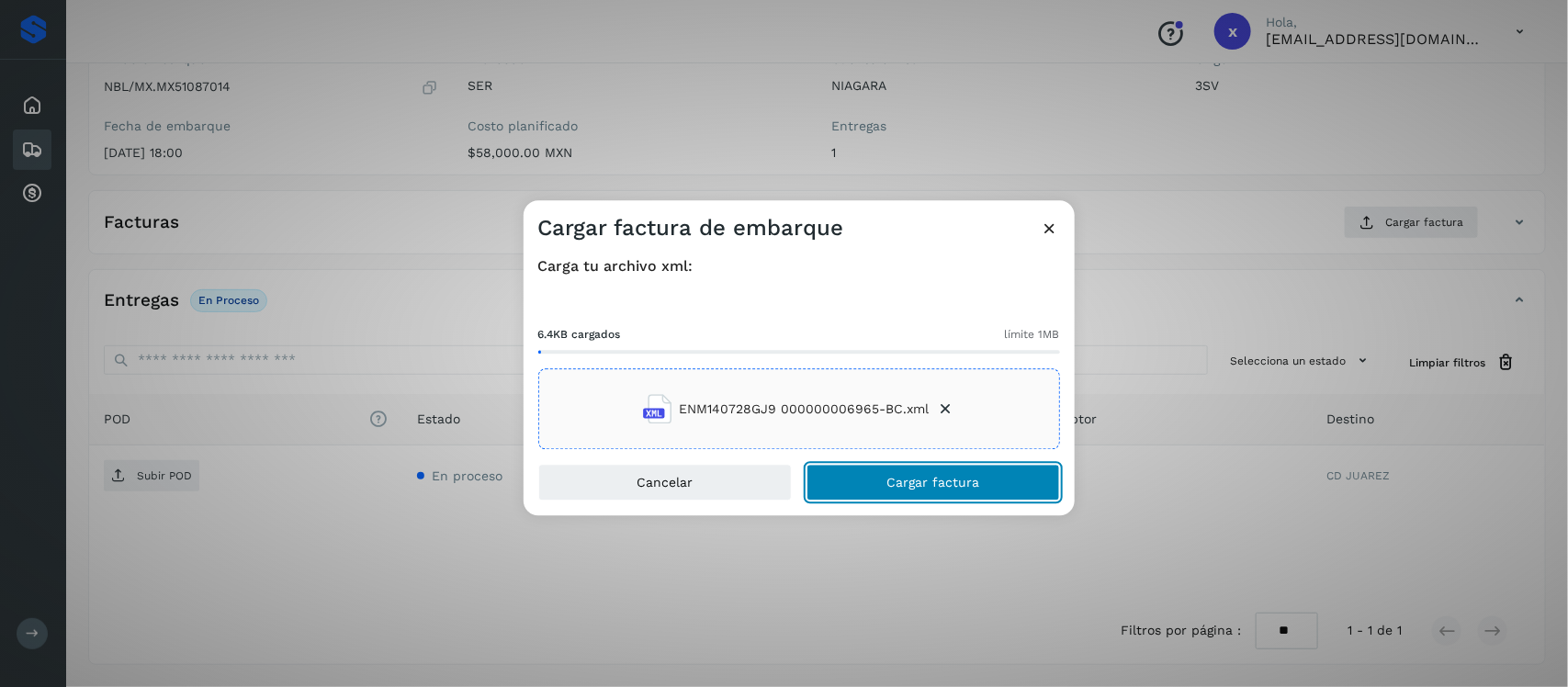
click at [930, 481] on span "Cargar factura" at bounding box center [933, 483] width 93 height 13
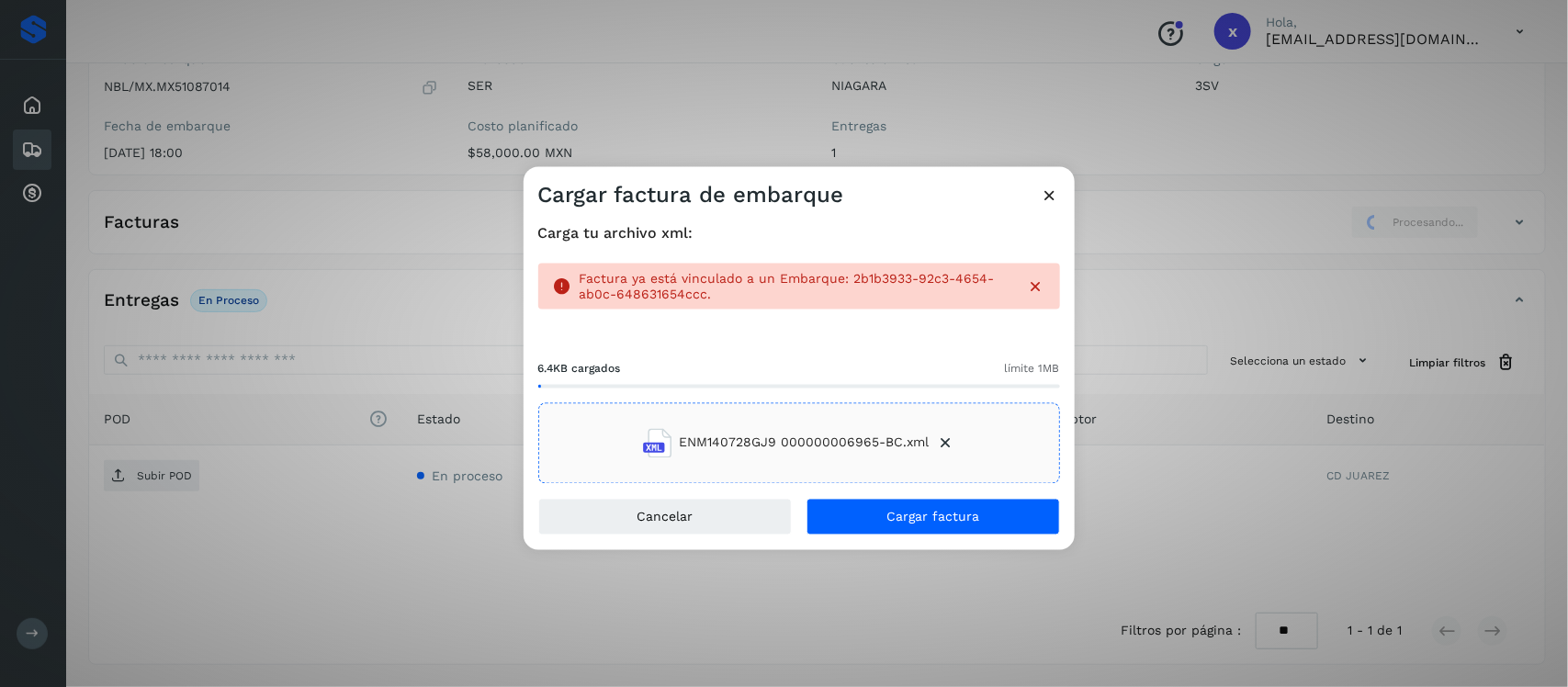
click at [1050, 193] on icon at bounding box center [1051, 195] width 20 height 20
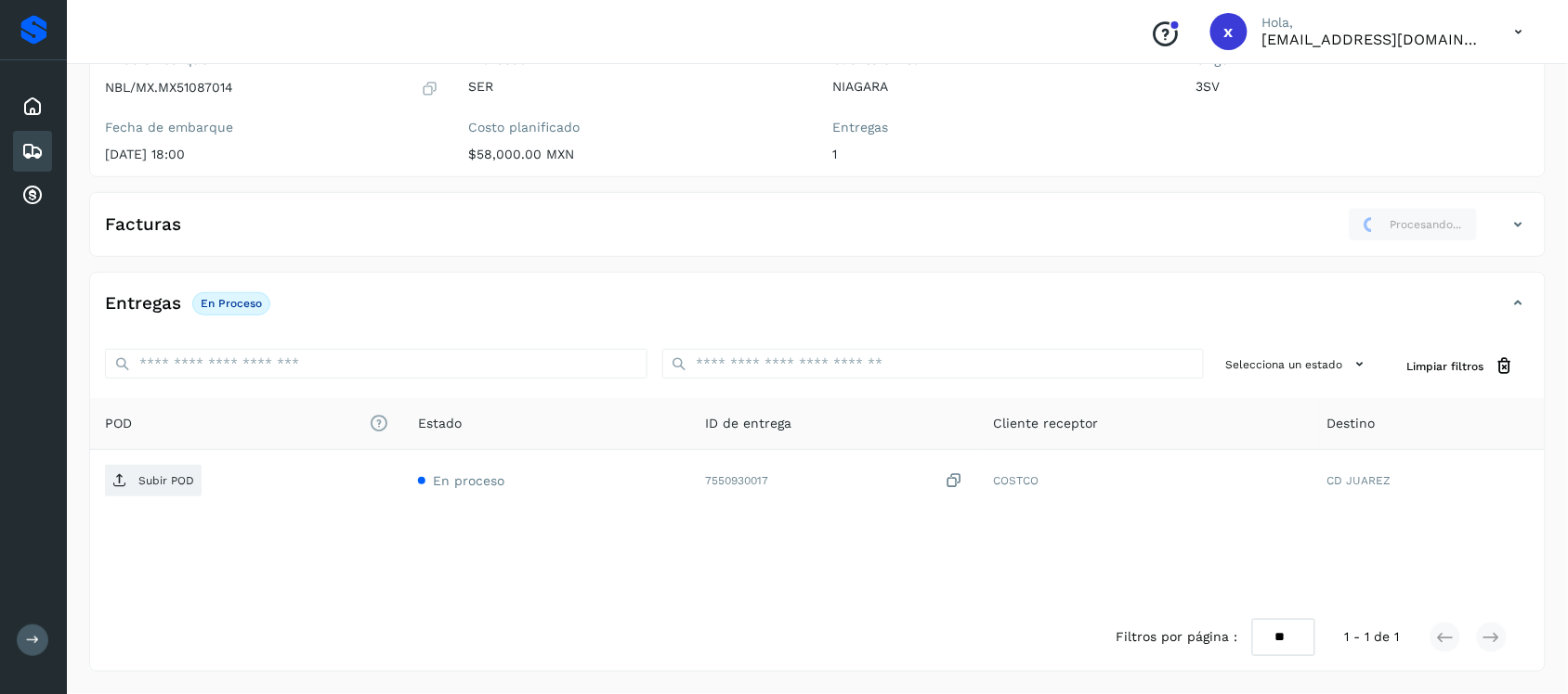
scroll to position [0, 0]
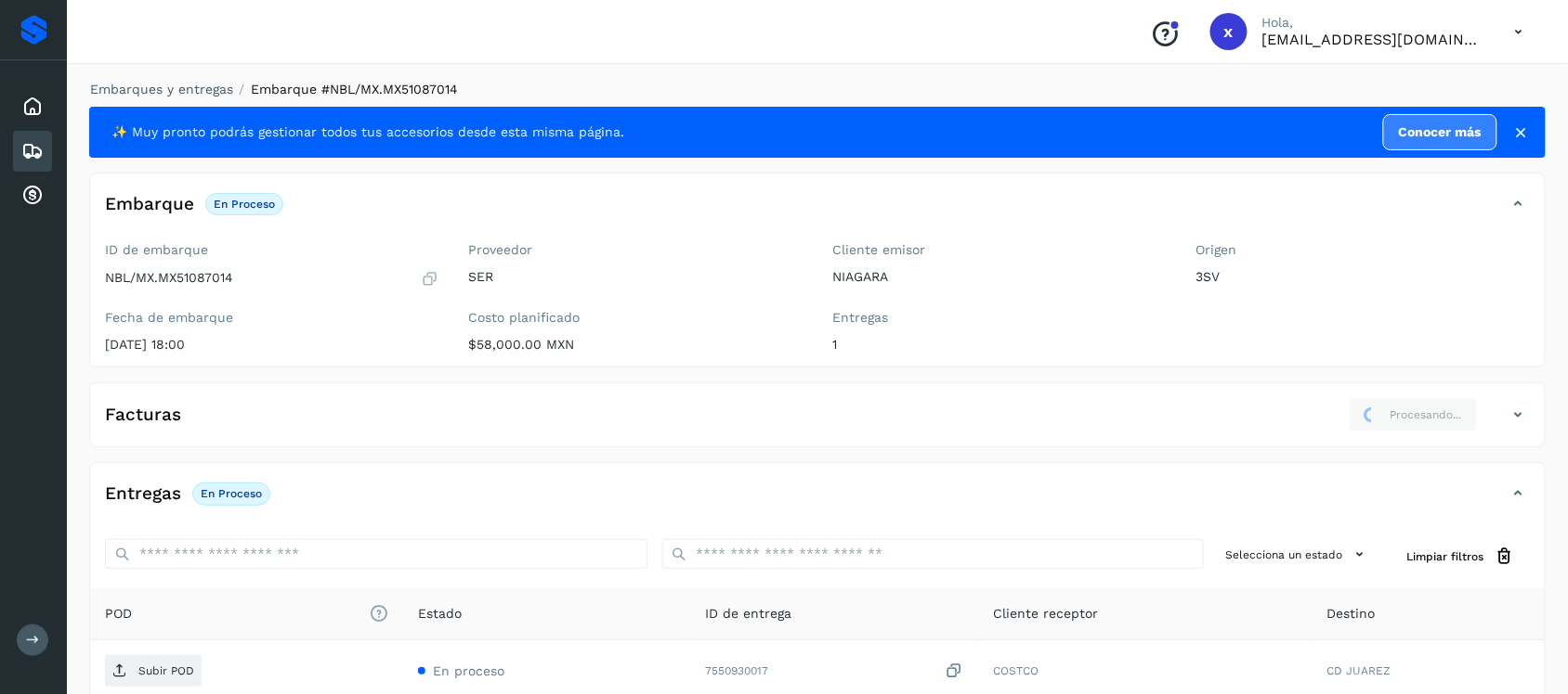
click at [225, 279] on p "NBL/MX.MX51087014" at bounding box center [168, 278] width 129 height 16
click at [224, 279] on p "NBL/MX.MX51087014" at bounding box center [168, 278] width 129 height 16
click at [31, 148] on icon at bounding box center [32, 151] width 22 height 22
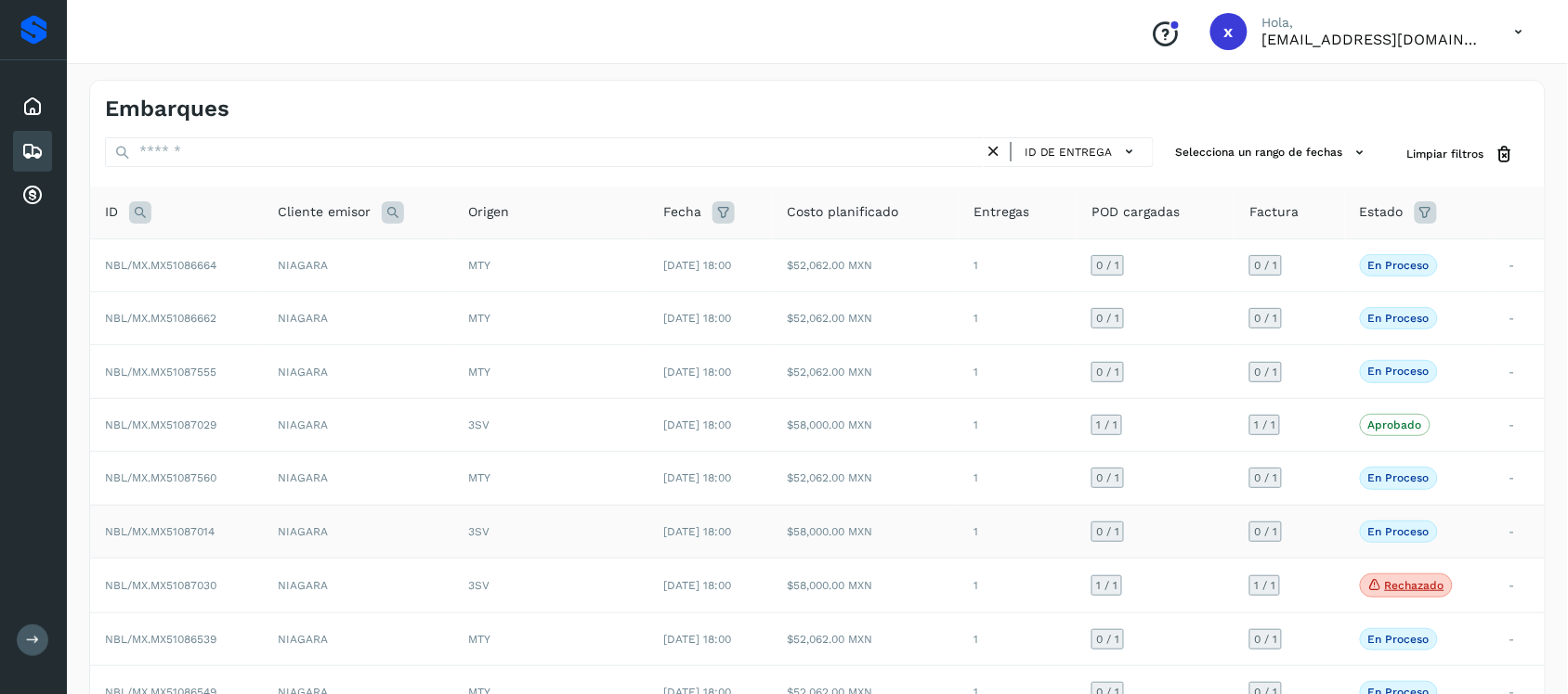
click at [184, 531] on span "NBL/MX.MX51087014" at bounding box center [159, 532] width 110 height 13
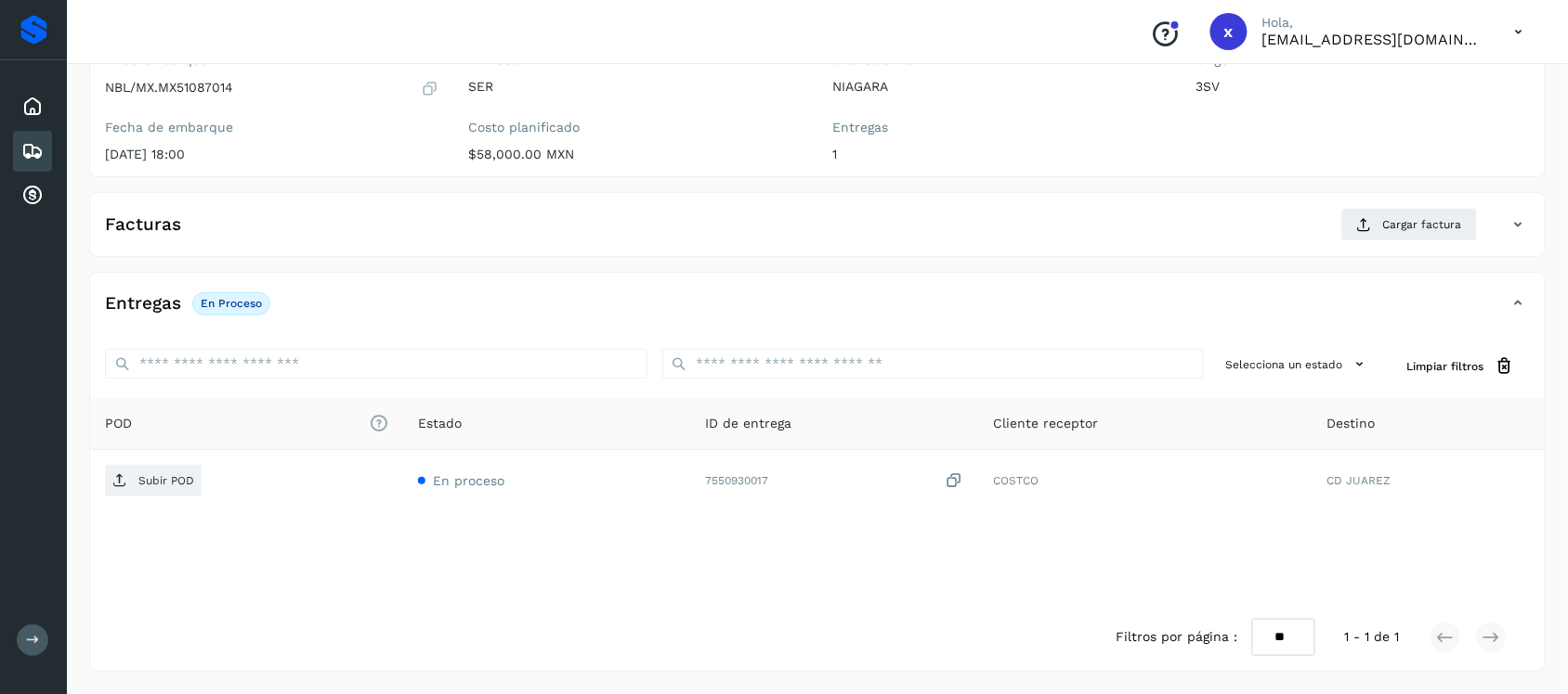
scroll to position [191, 0]
click at [1512, 226] on icon at bounding box center [1518, 224] width 22 height 22
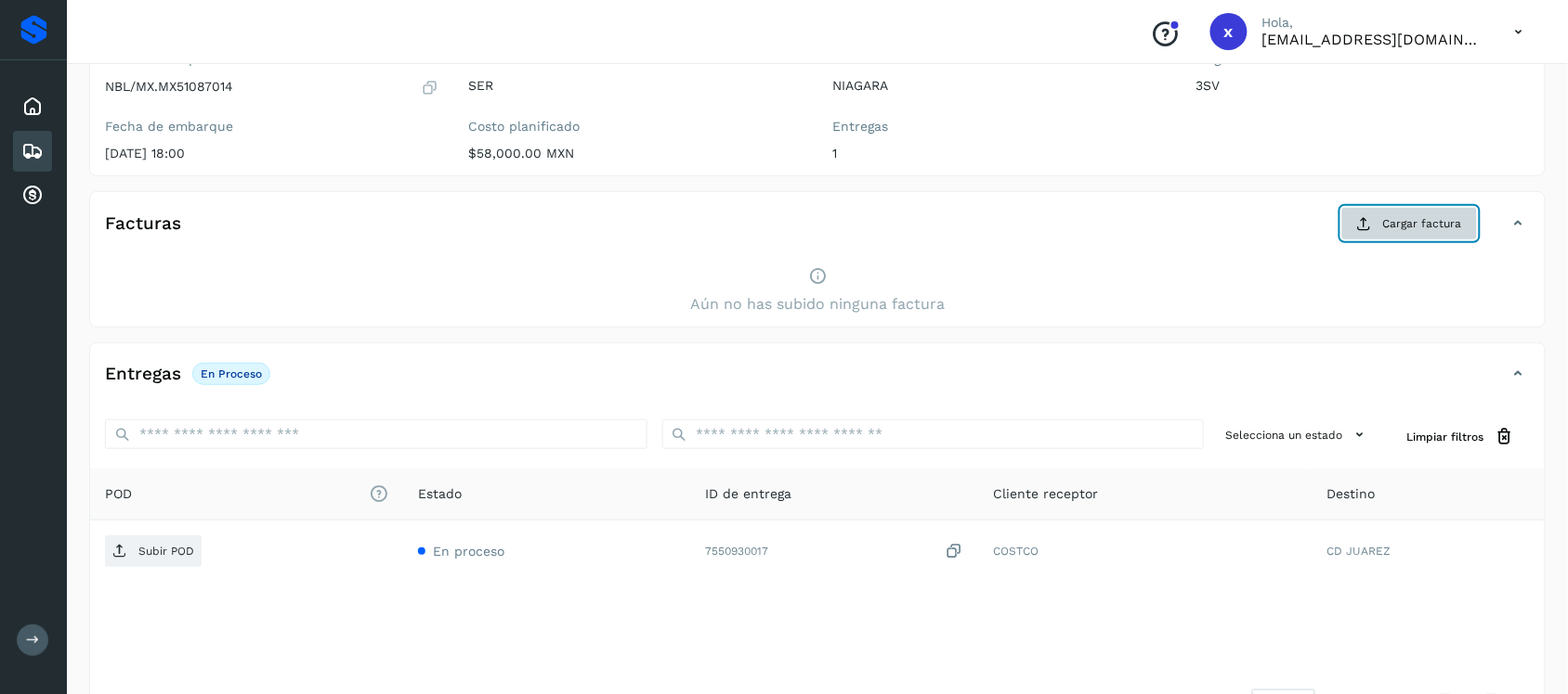
click at [1459, 227] on span "Cargar factura" at bounding box center [1422, 223] width 79 height 17
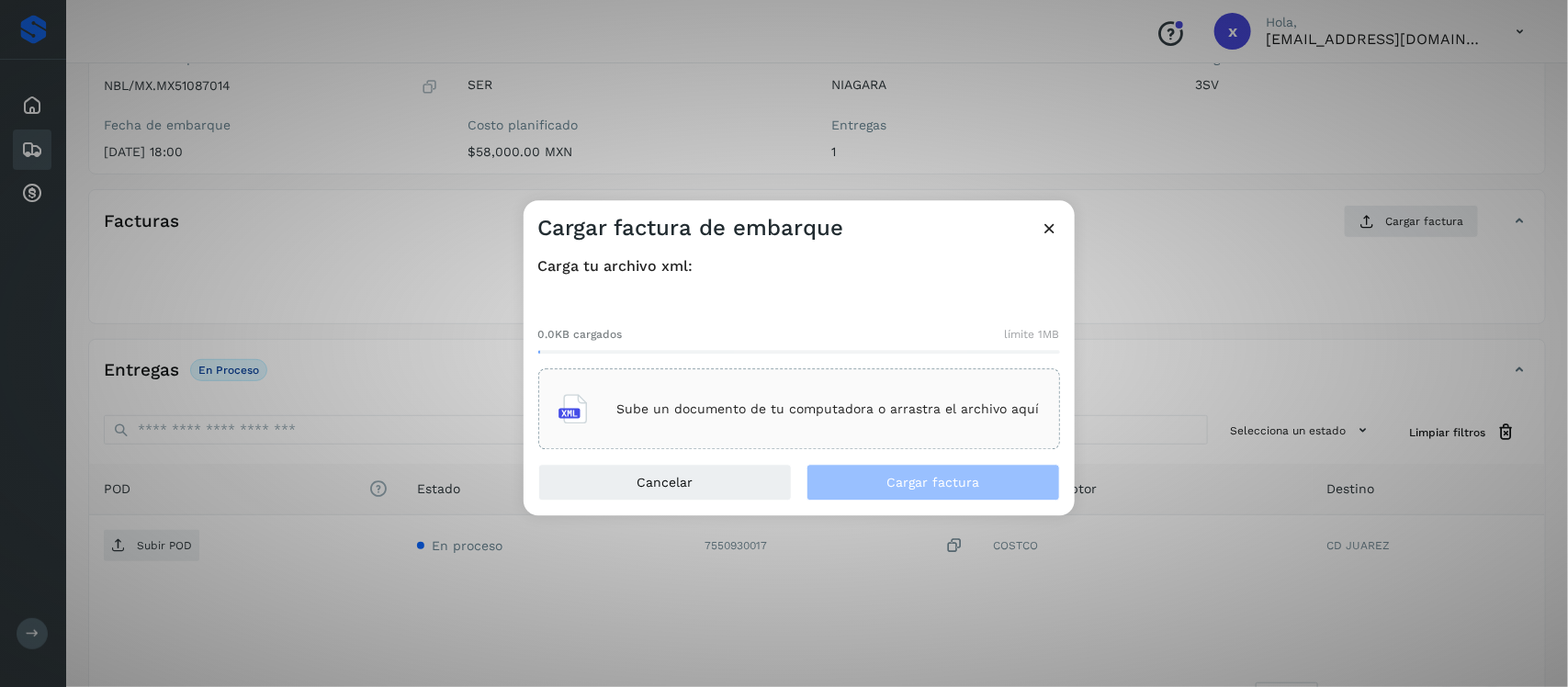
click at [801, 400] on div "Sube un documento de tu computadora o arrastra el archivo aquí" at bounding box center [799, 410] width 482 height 49
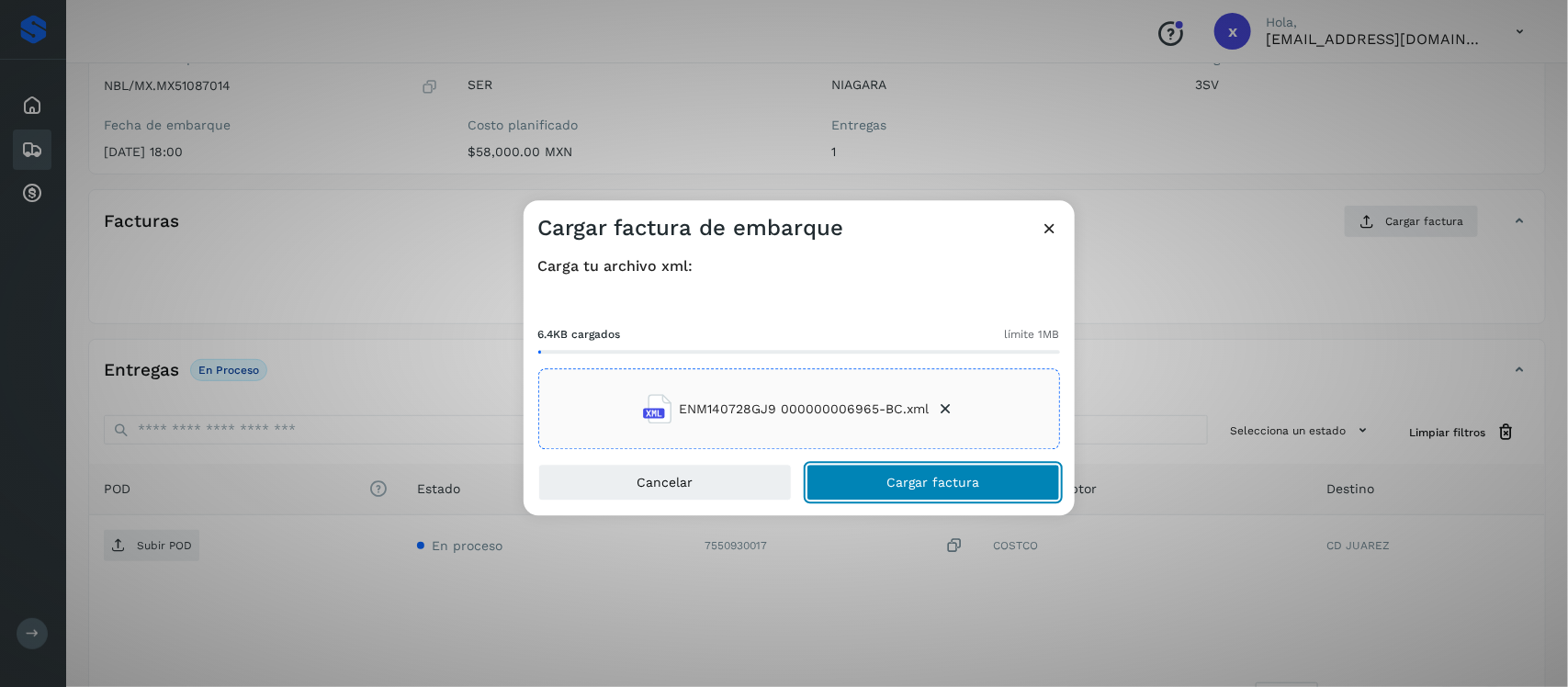
click at [956, 492] on button "Cargar factura" at bounding box center [933, 483] width 253 height 36
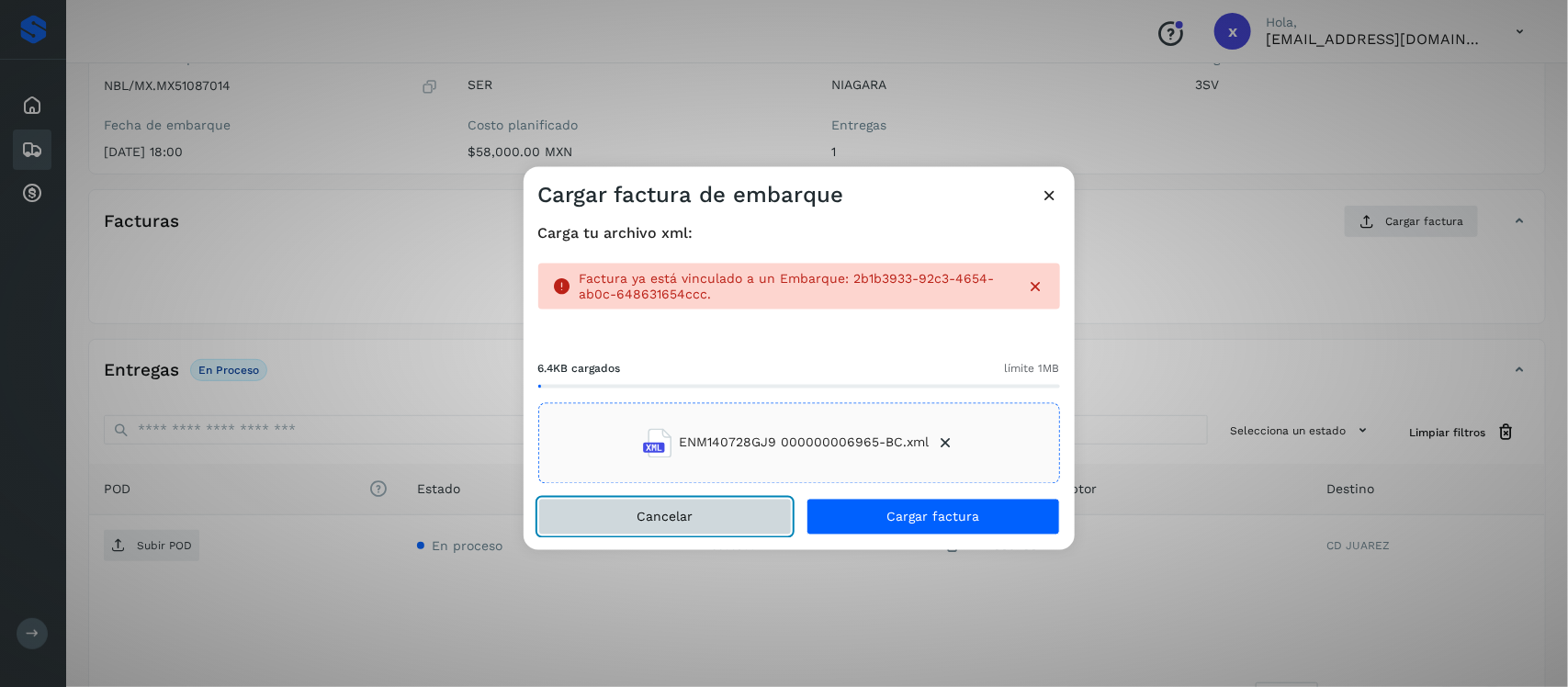
click at [704, 530] on button "Cancelar" at bounding box center [664, 515] width 253 height 36
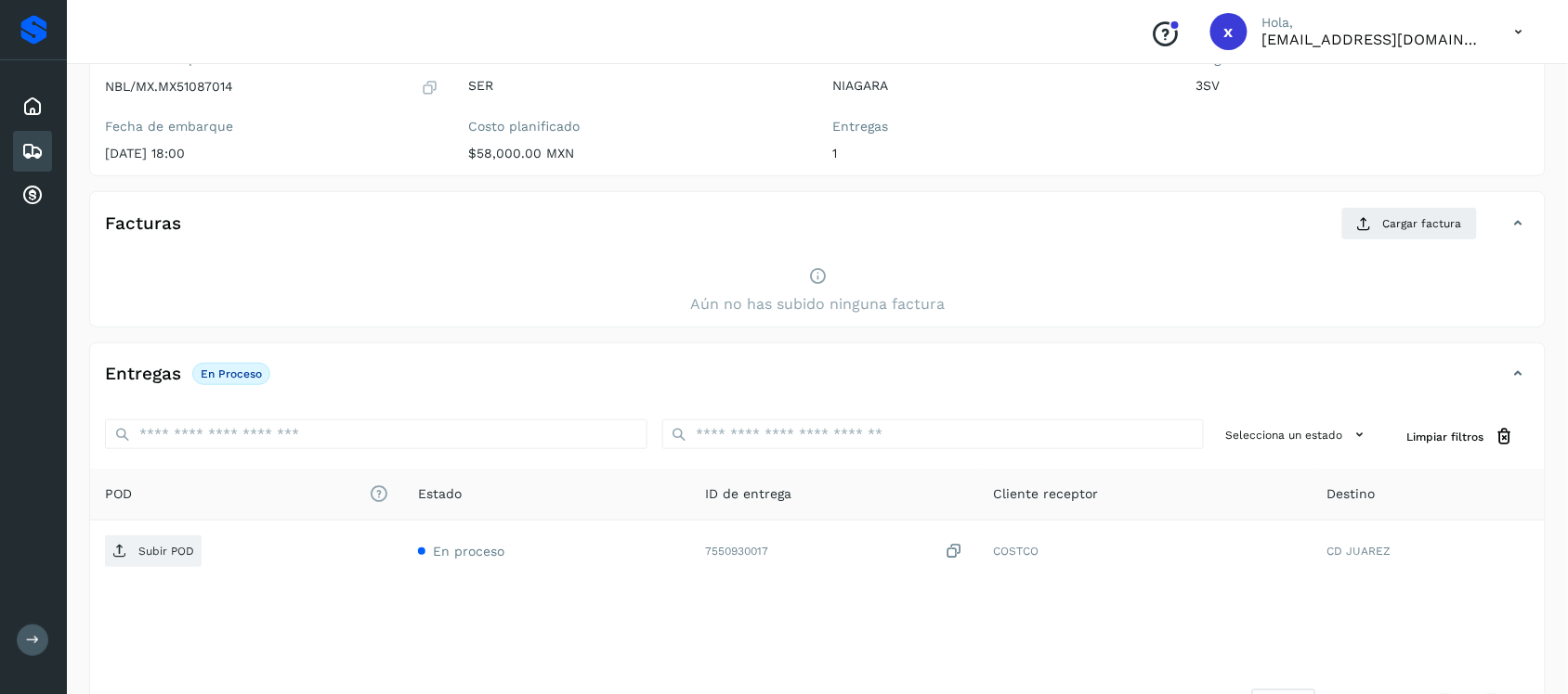
click at [47, 137] on div "Embarques" at bounding box center [32, 150] width 39 height 41
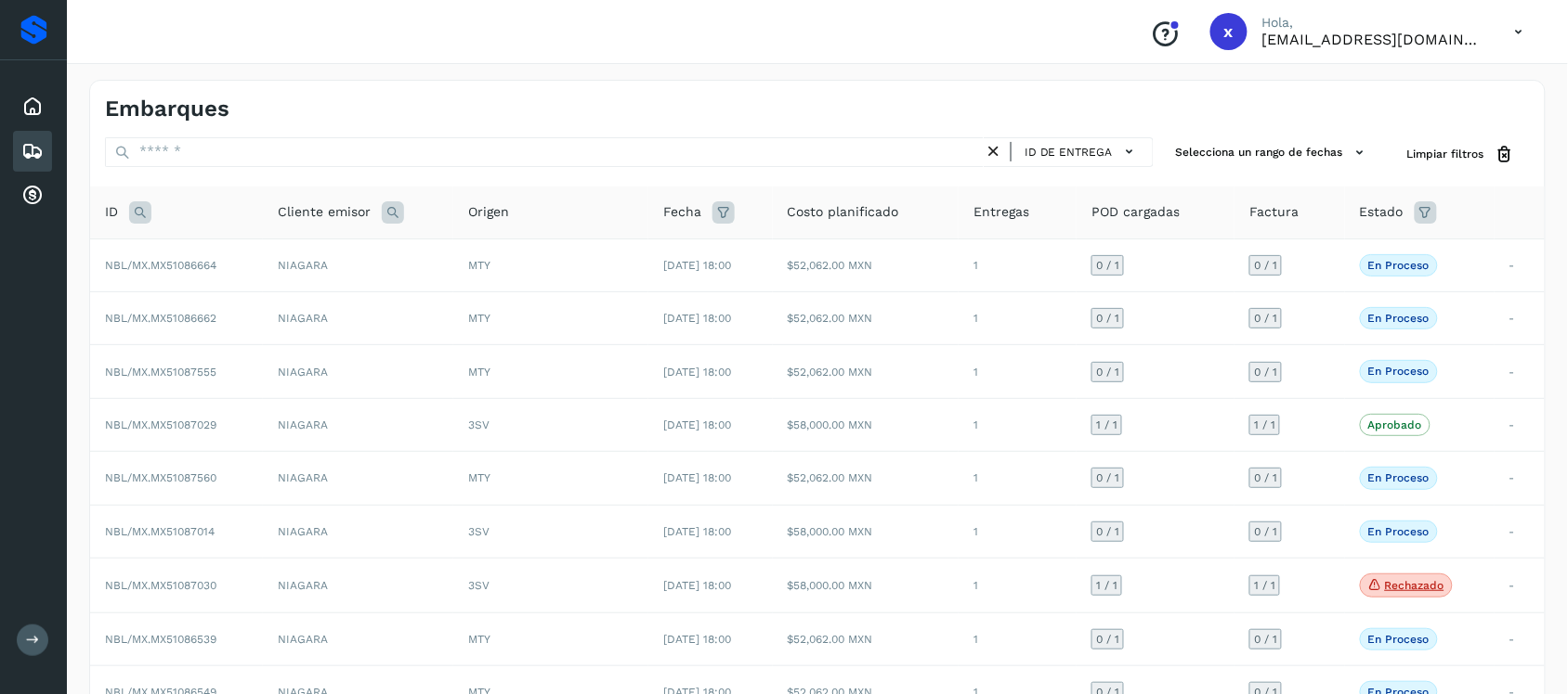
click at [712, 215] on icon at bounding box center [723, 212] width 22 height 22
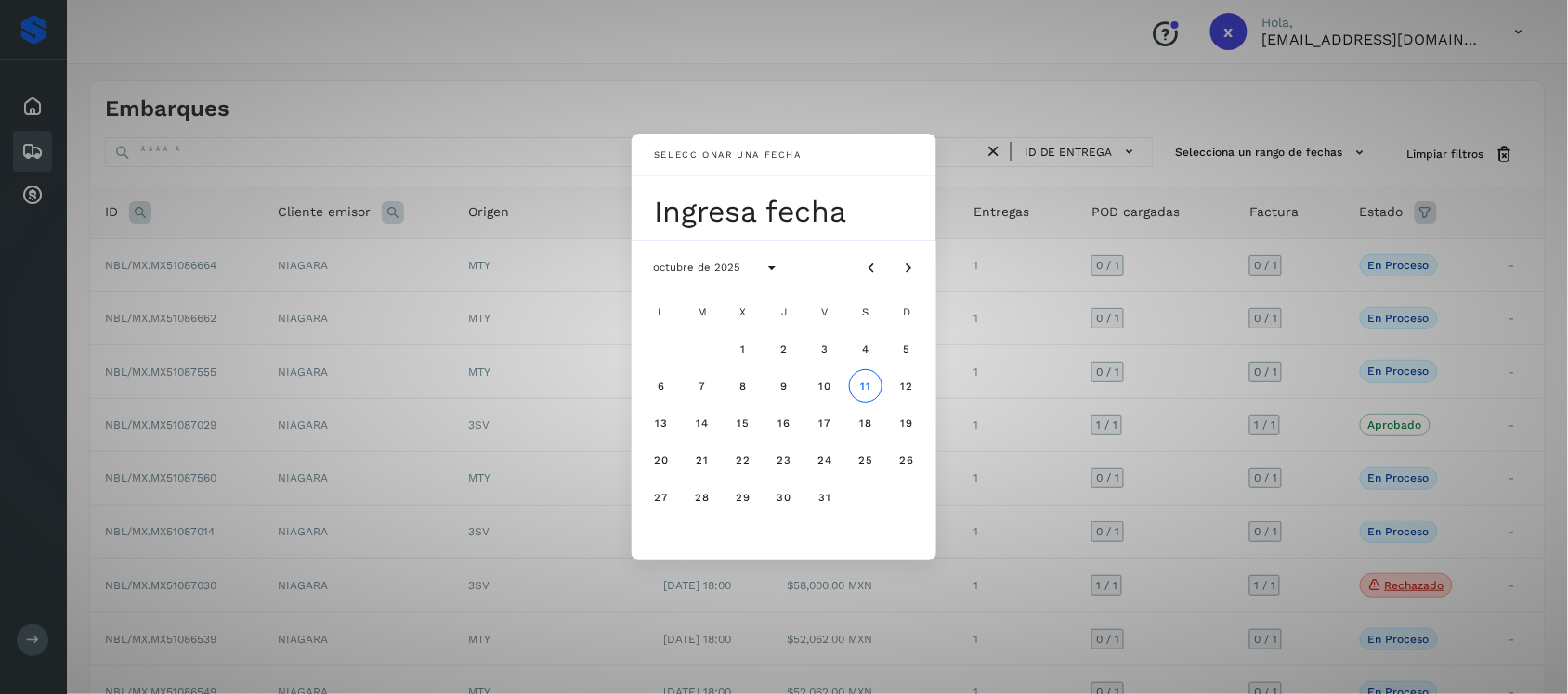
click at [1019, 371] on div "Seleccionar una fecha Ingresa fecha octubre de 2025 L M X J V S D 1 2 3 4 5 6 7…" at bounding box center [784, 347] width 1568 height 694
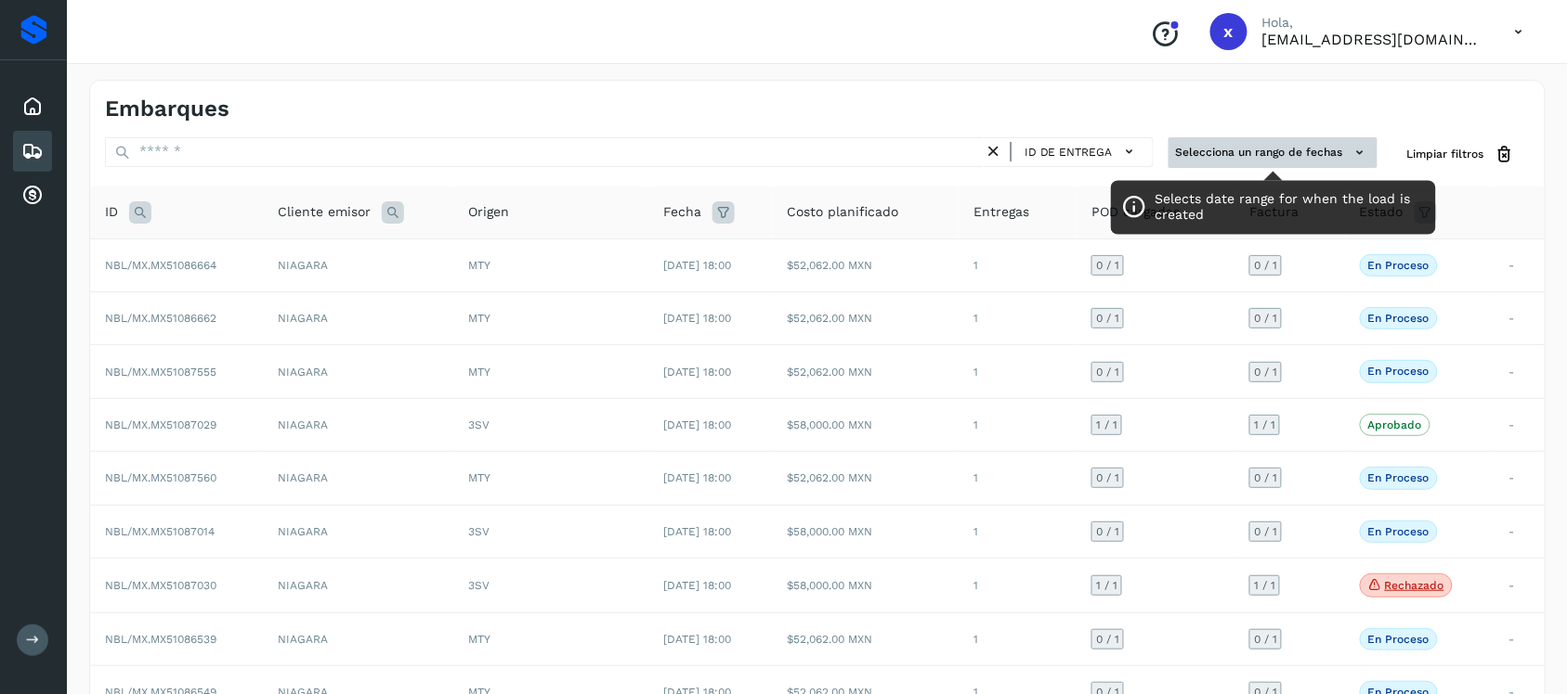
click at [1352, 153] on icon at bounding box center [1361, 153] width 20 height 20
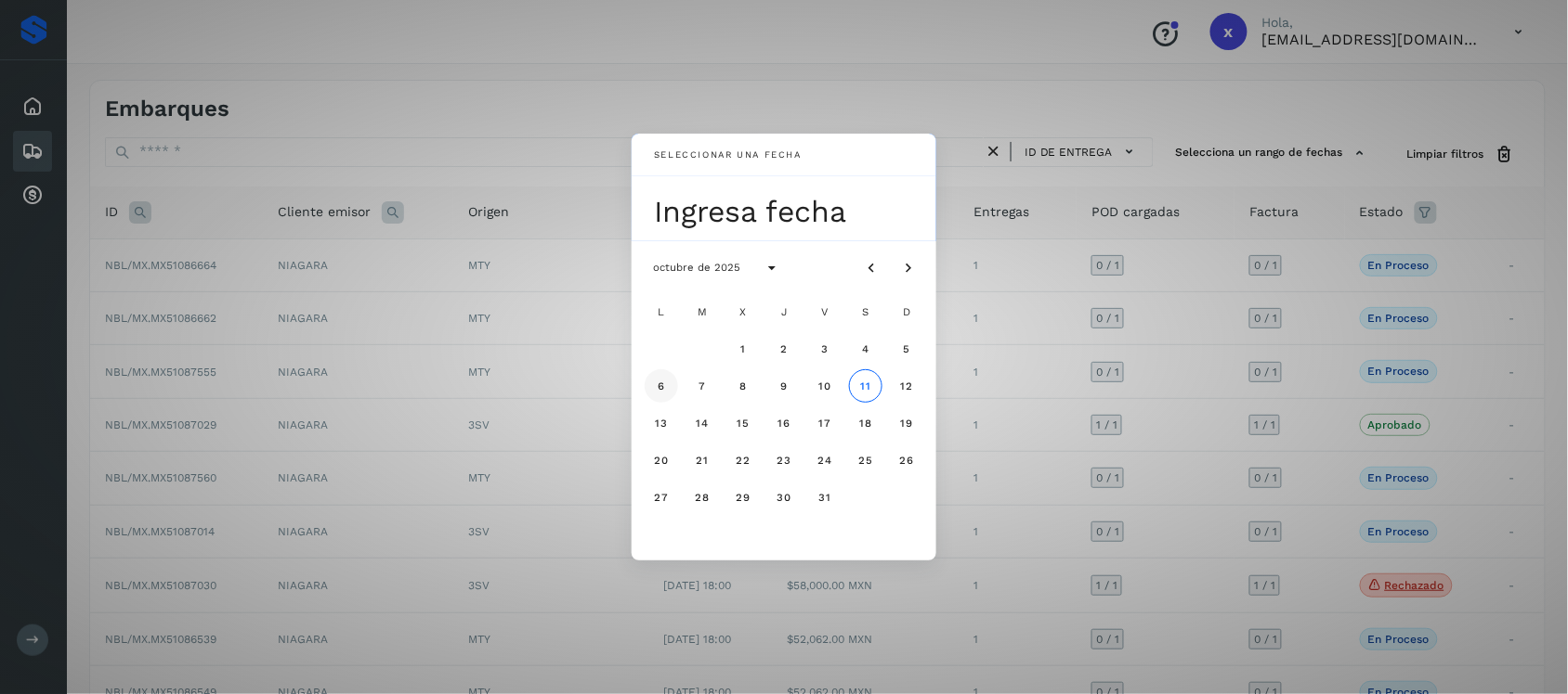
click at [655, 390] on button "6" at bounding box center [661, 386] width 34 height 34
click at [870, 386] on span "11" at bounding box center [865, 385] width 12 height 13
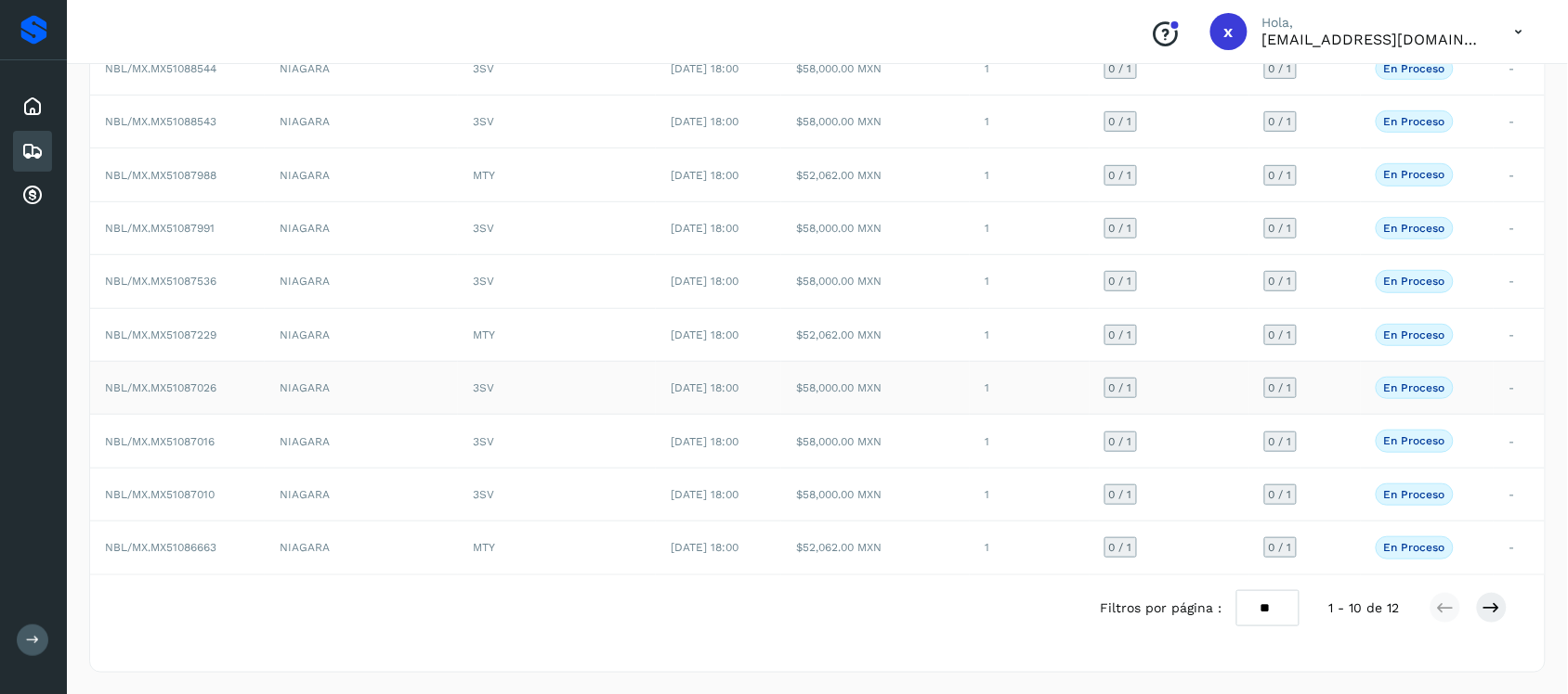
scroll to position [204, 0]
click at [1498, 613] on icon at bounding box center [1491, 606] width 19 height 19
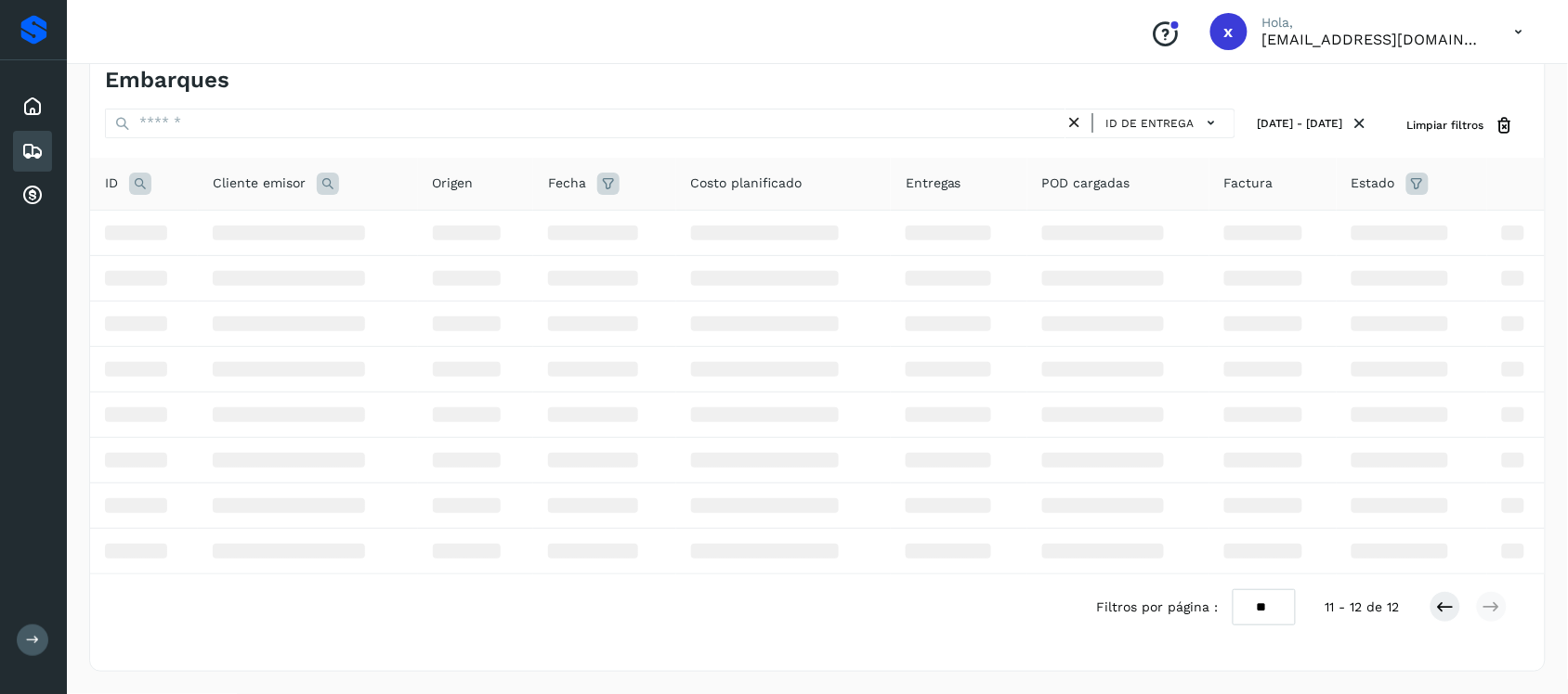
scroll to position [0, 0]
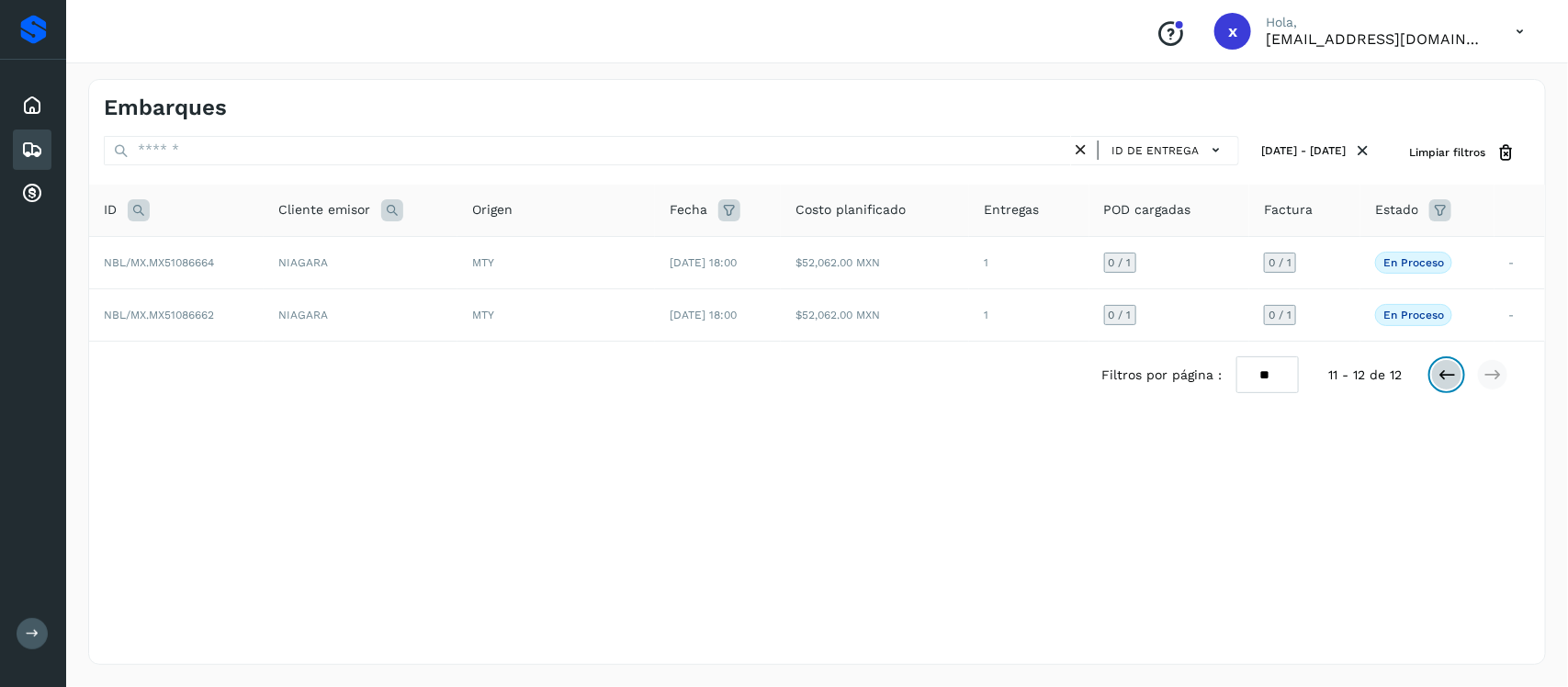
click at [1450, 375] on icon at bounding box center [1447, 375] width 19 height 19
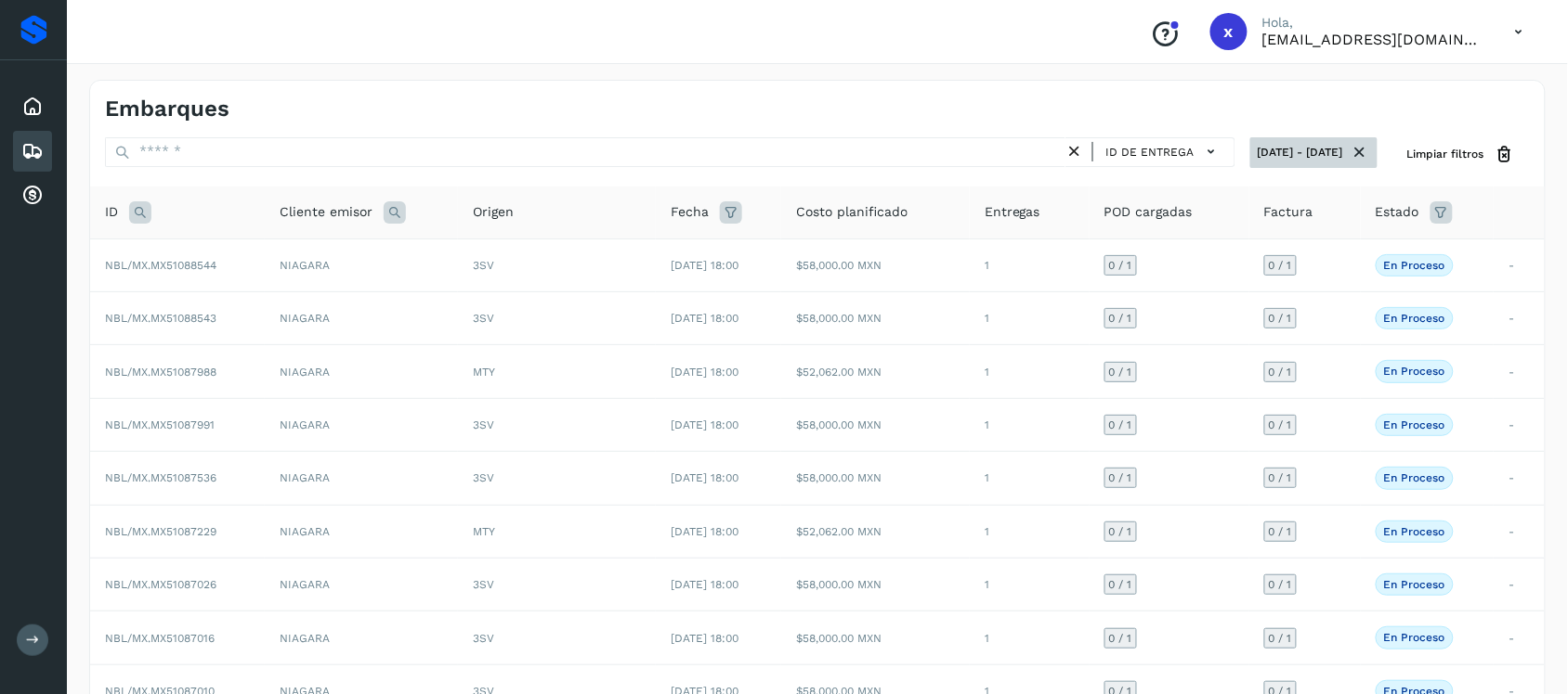
click at [1250, 149] on button "[DATE] - [DATE]" at bounding box center [1314, 152] width 128 height 31
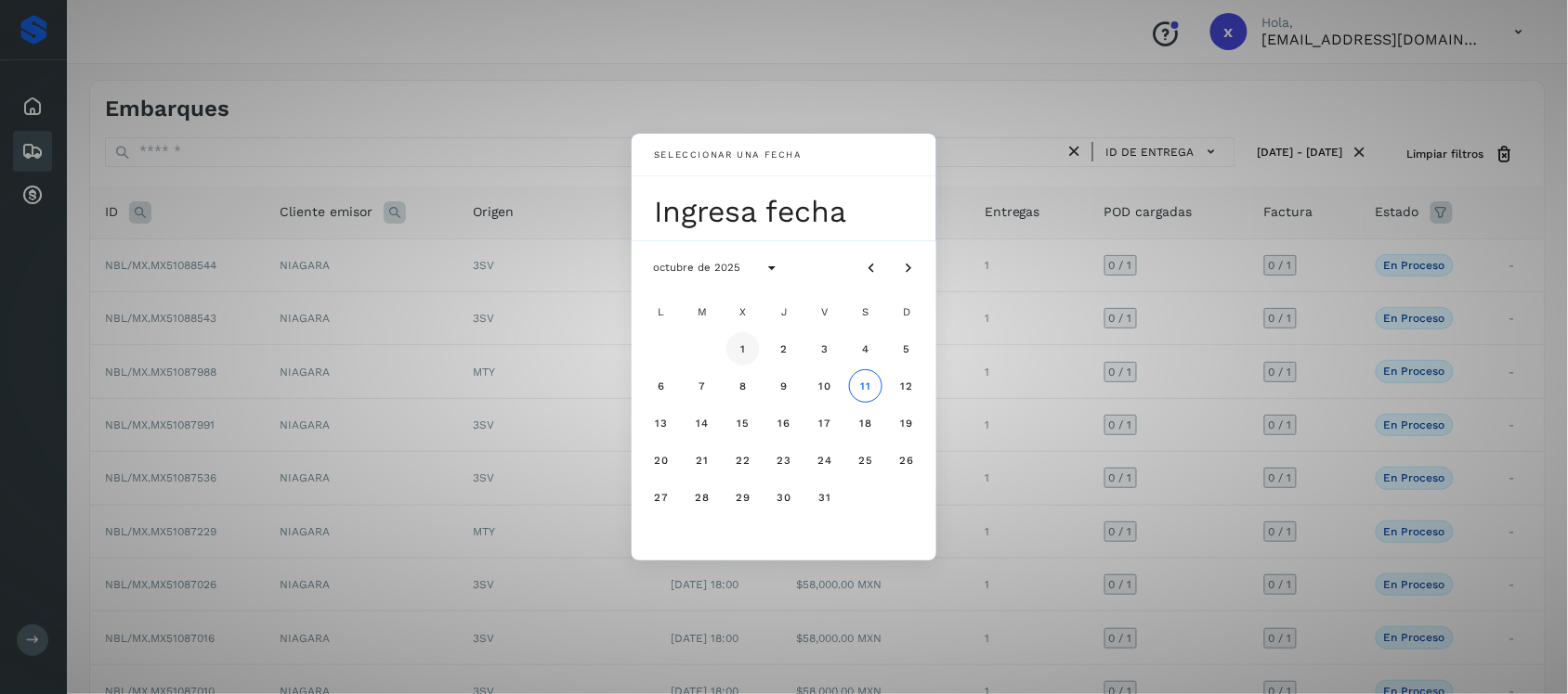
click at [738, 349] on button "1" at bounding box center [743, 349] width 34 height 34
click at [866, 383] on span "11" at bounding box center [865, 385] width 12 height 13
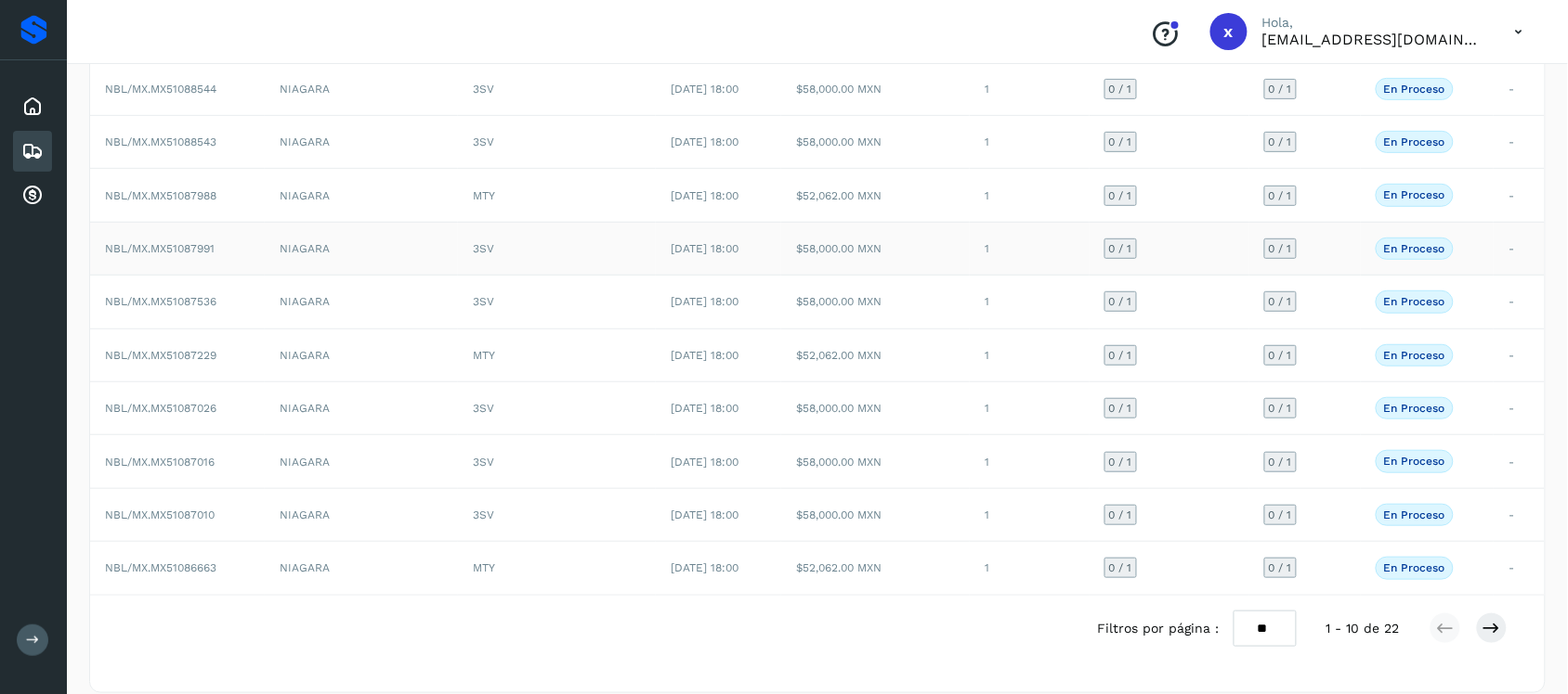
scroll to position [204, 0]
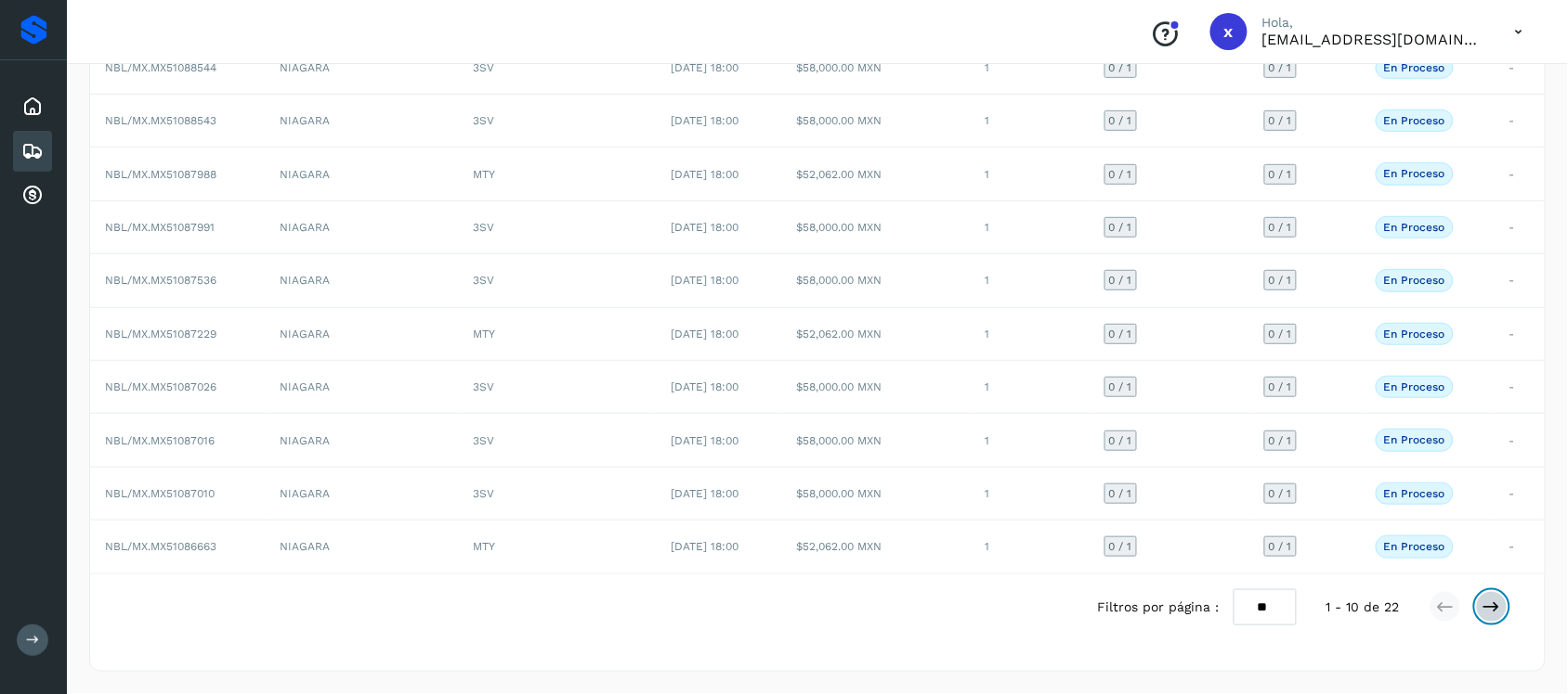
click at [1496, 610] on icon at bounding box center [1491, 606] width 19 height 19
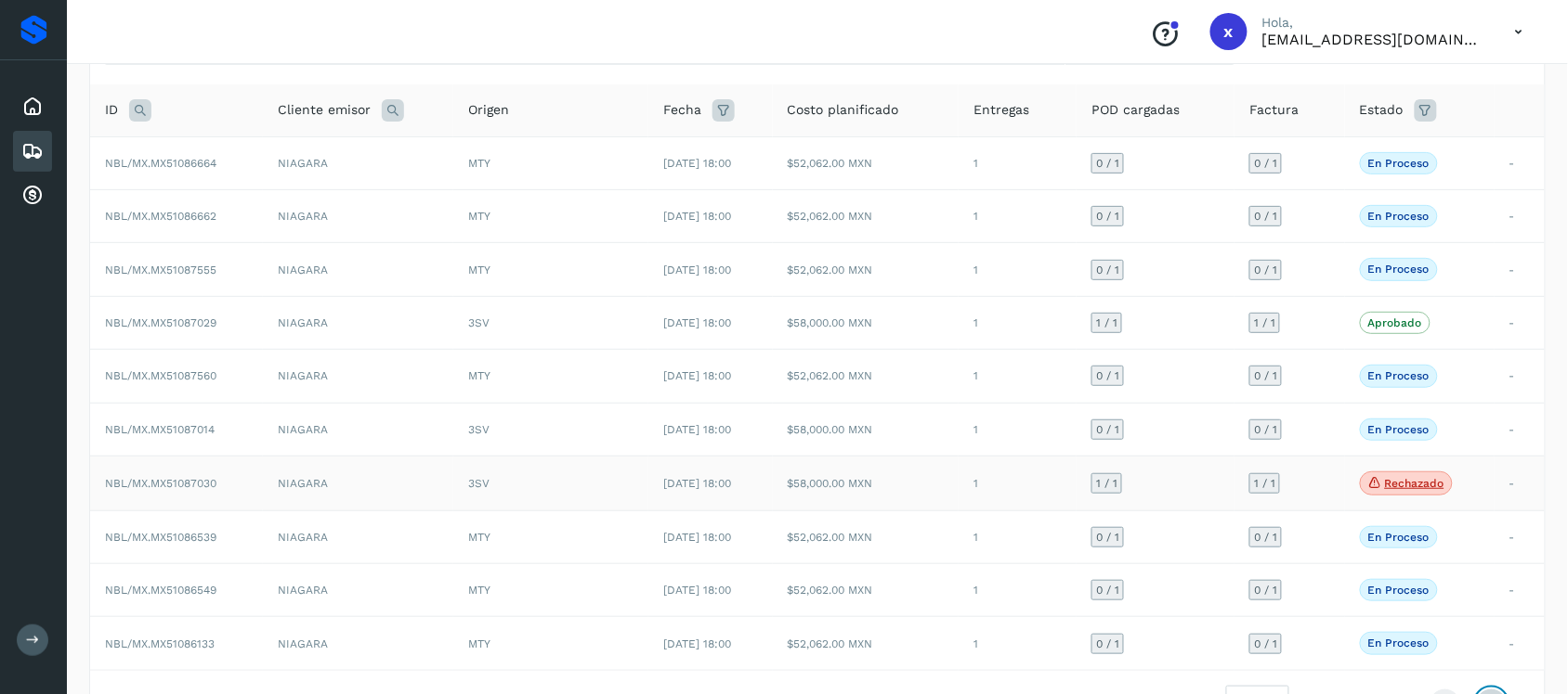
scroll to position [0, 0]
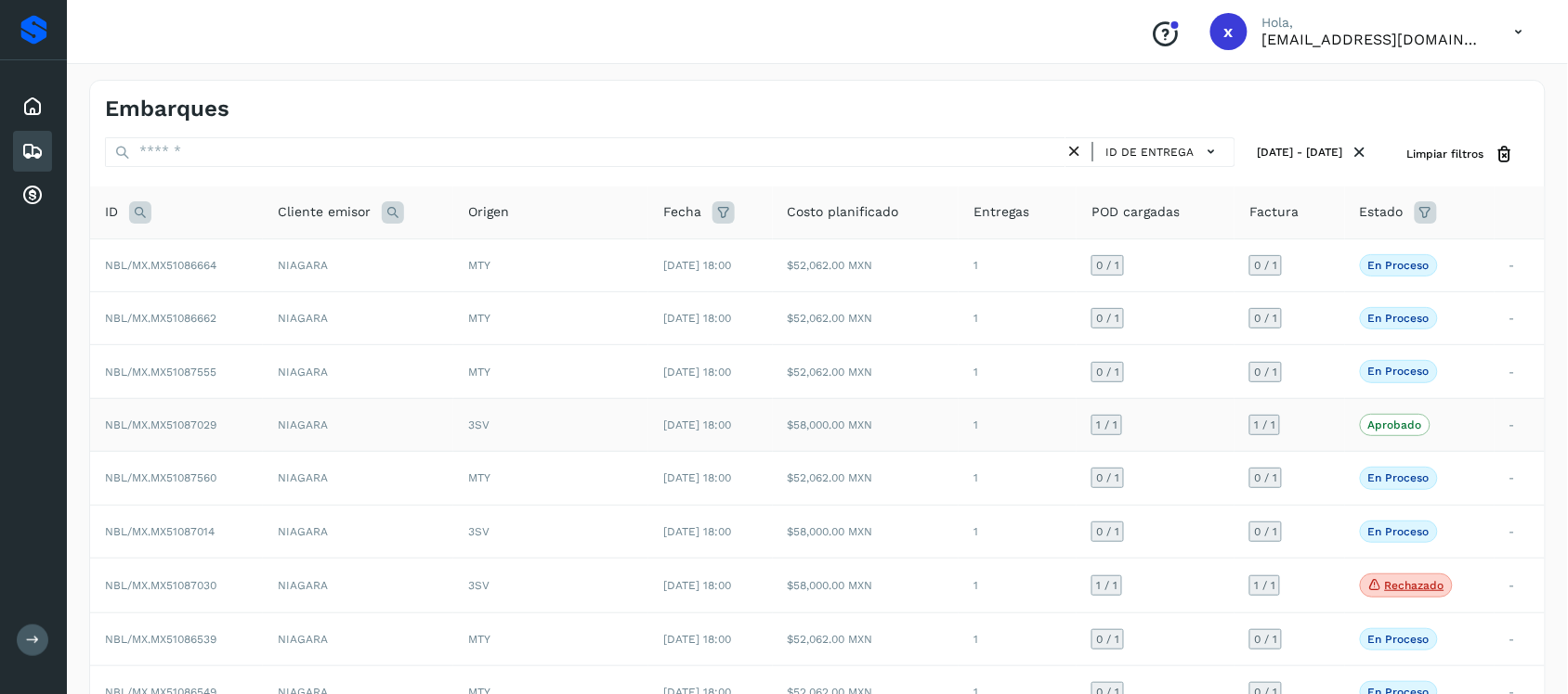
click at [1118, 431] on span "1 / 1" at bounding box center [1106, 424] width 21 height 11
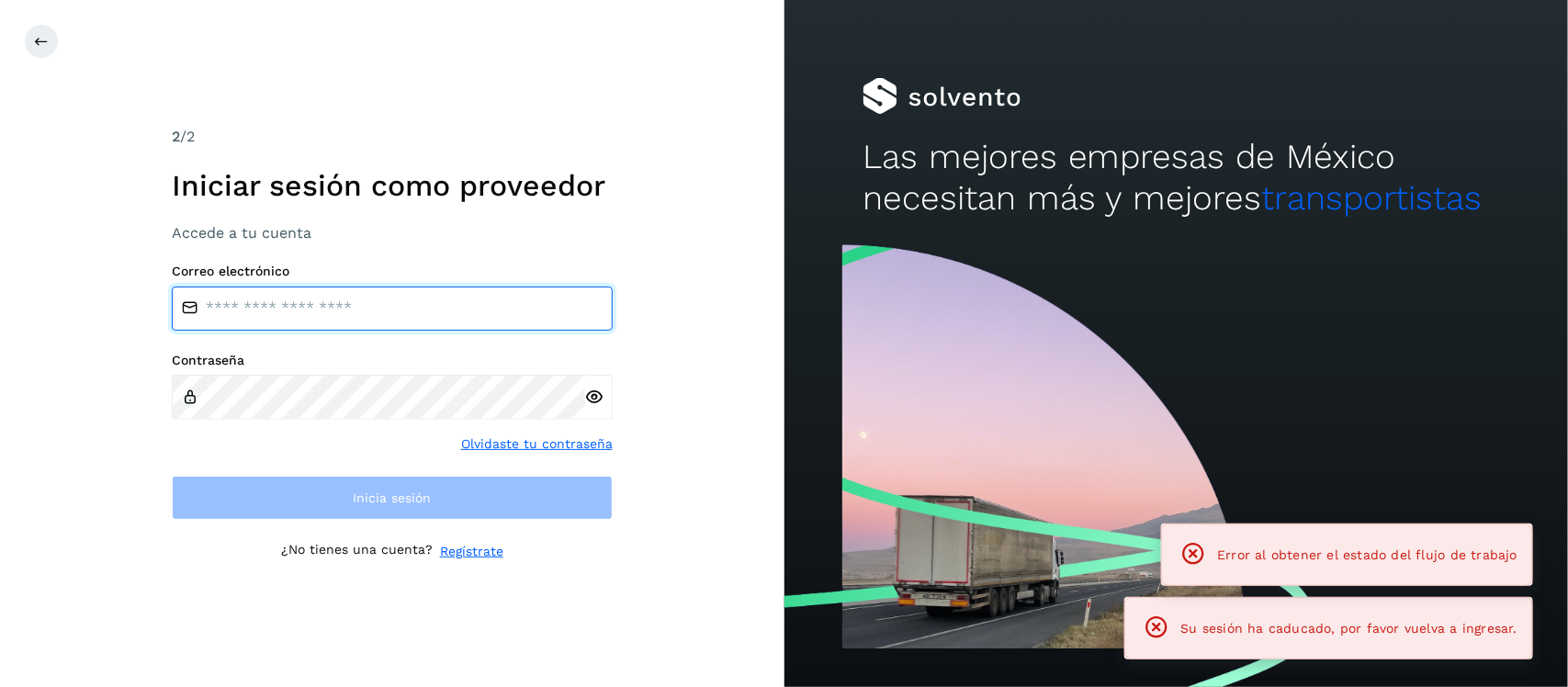
type input "**********"
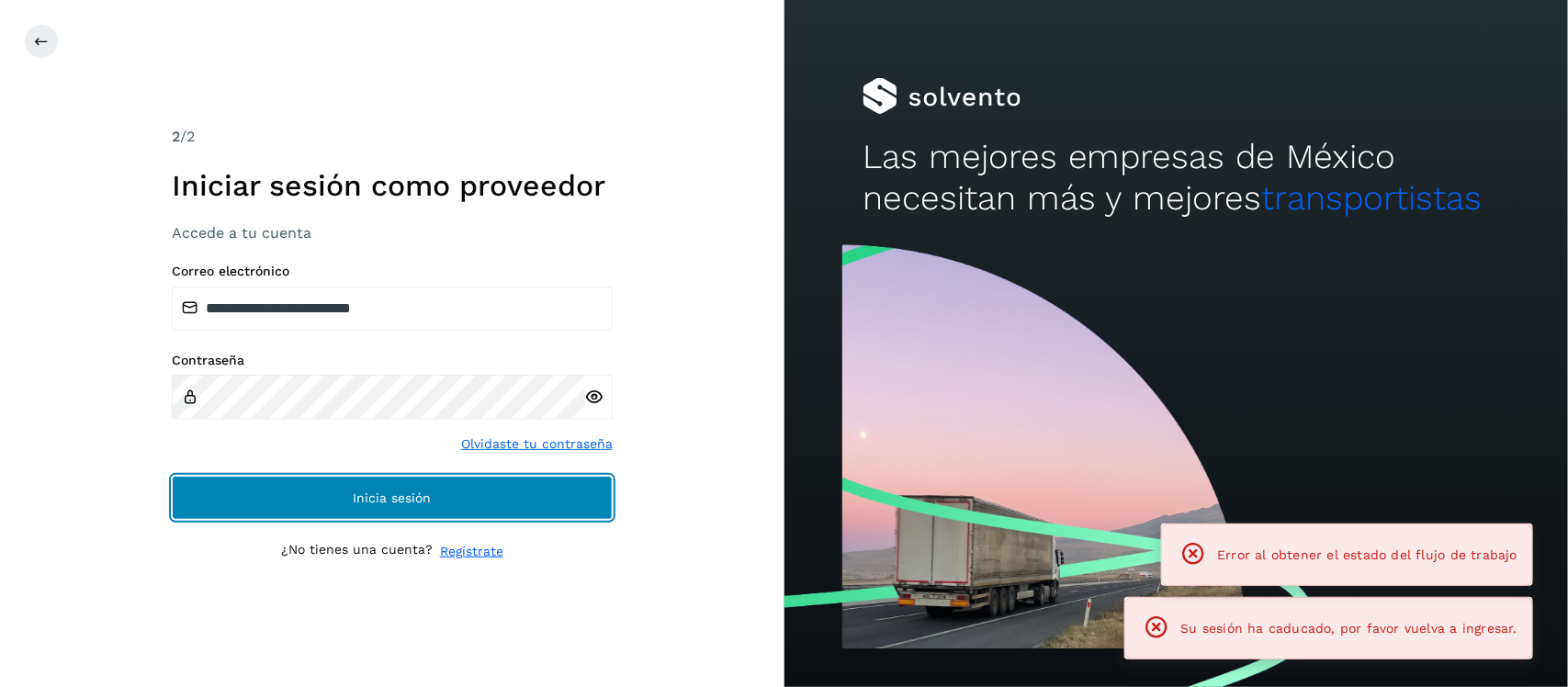
click at [368, 503] on span "Inicia sesión" at bounding box center [391, 498] width 78 height 13
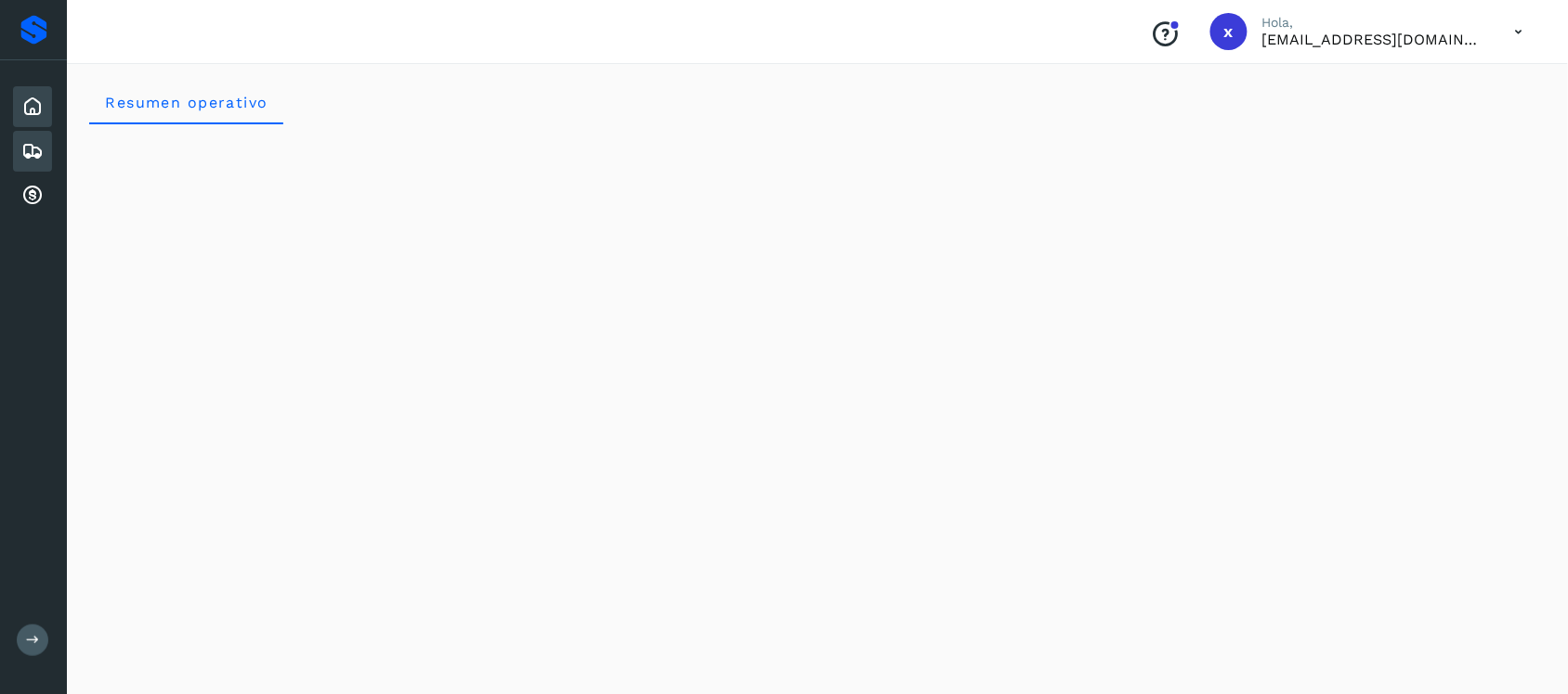
click at [30, 151] on icon at bounding box center [32, 151] width 22 height 22
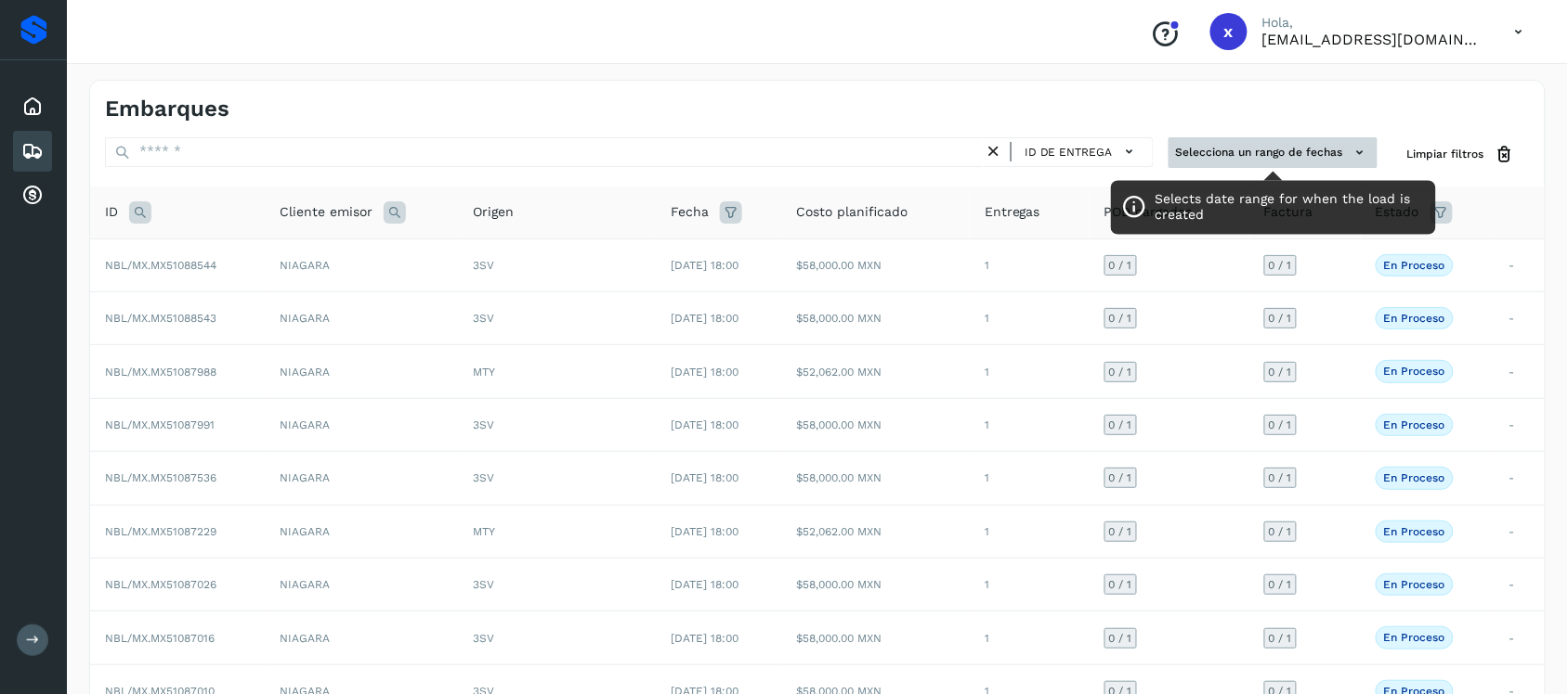
click at [1333, 157] on button "Selecciona un rango de fechas" at bounding box center [1273, 152] width 209 height 31
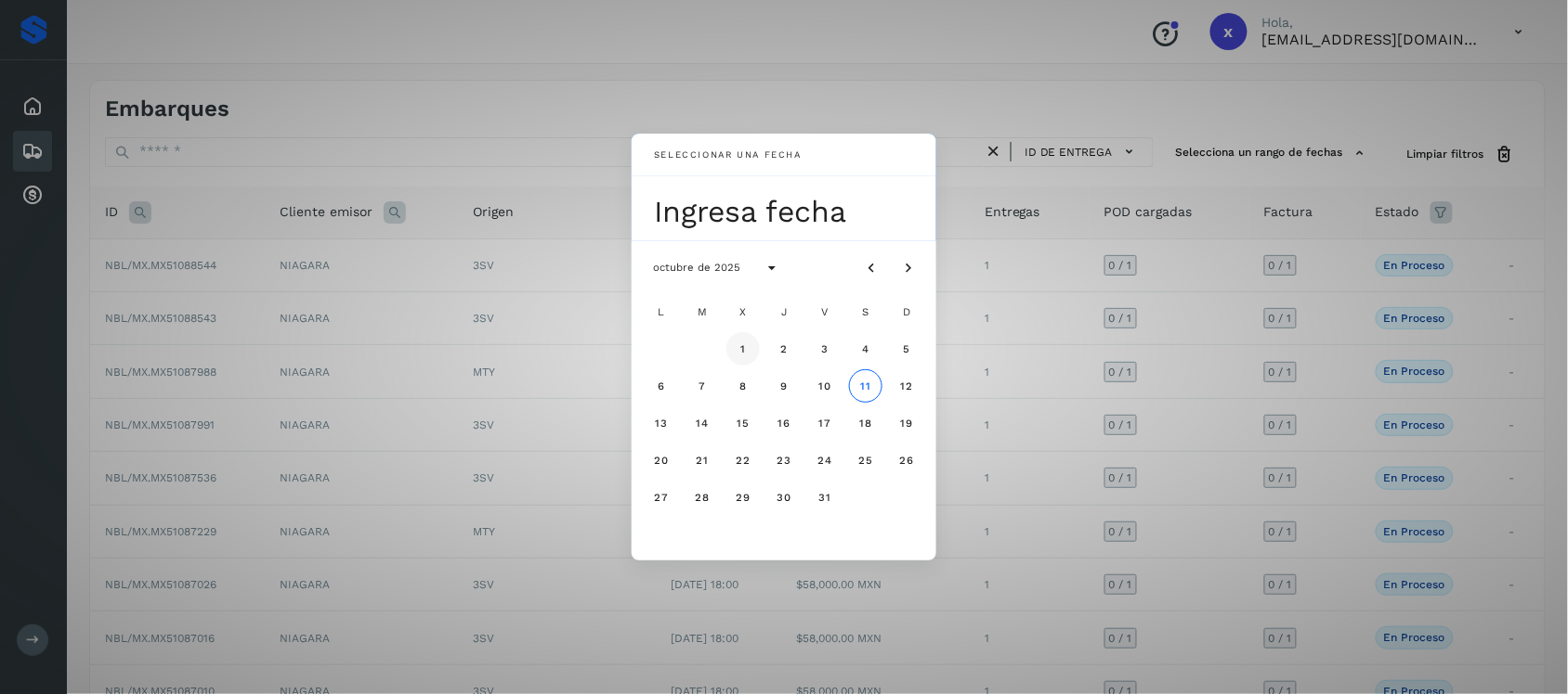
click at [743, 342] on button "1" at bounding box center [743, 349] width 34 height 34
click at [857, 382] on button "11" at bounding box center [866, 386] width 34 height 34
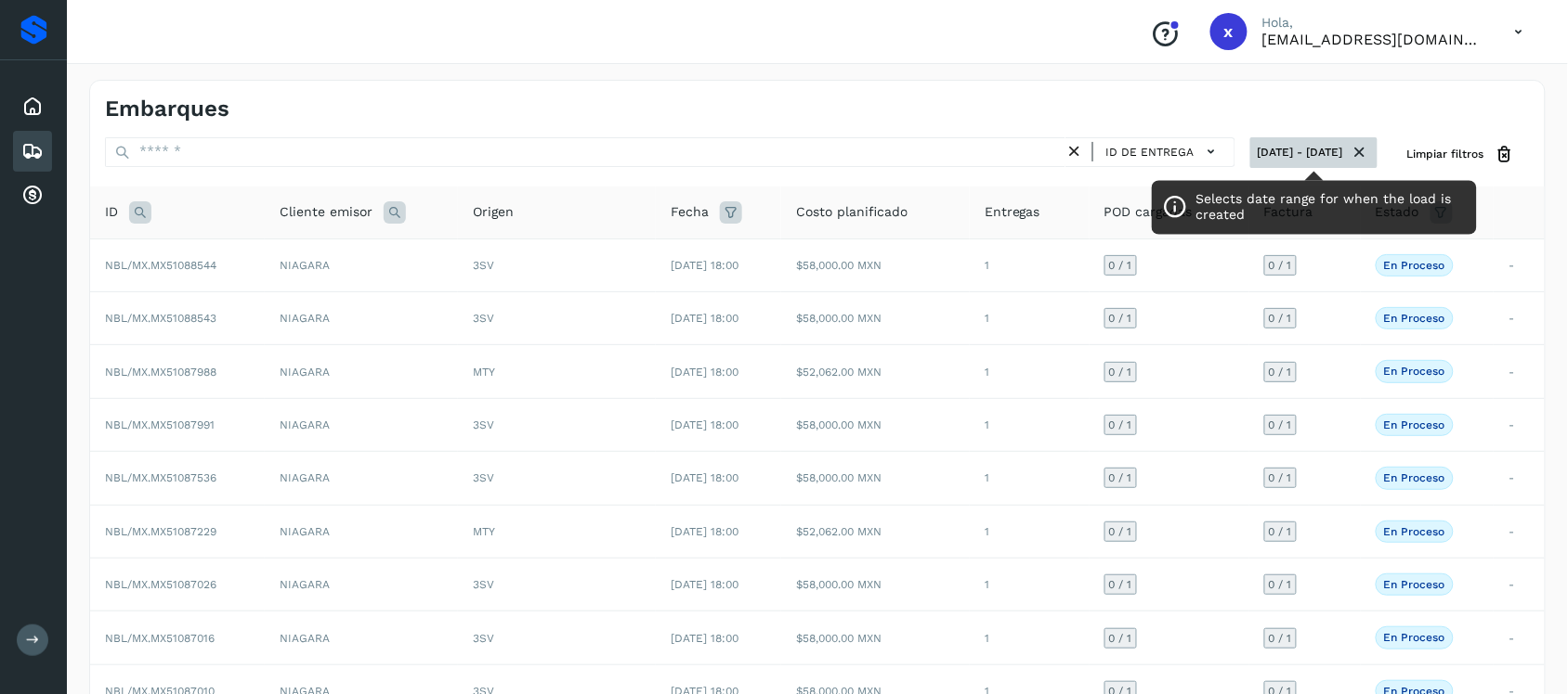
click at [1358, 148] on icon at bounding box center [1361, 153] width 20 height 20
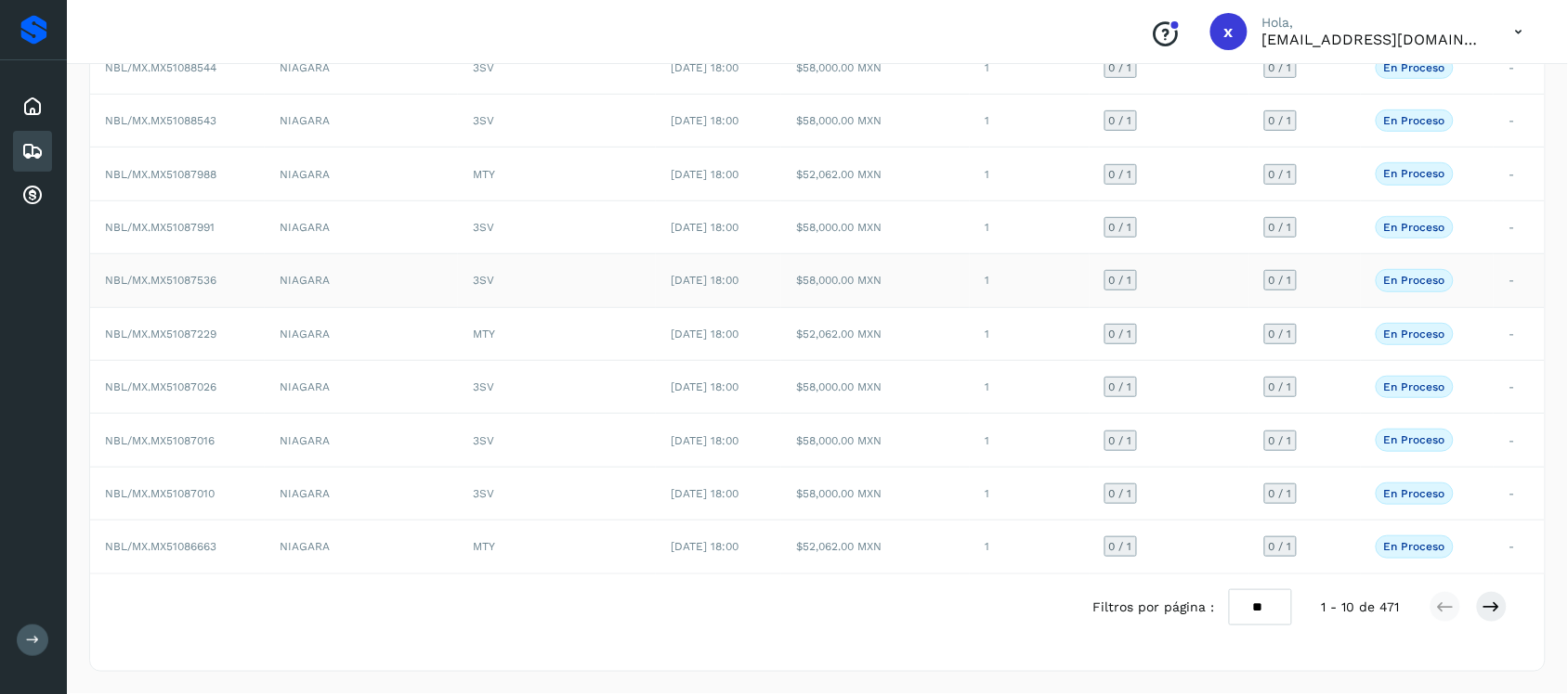
scroll to position [204, 0]
click at [1502, 609] on button at bounding box center [1491, 607] width 32 height 32
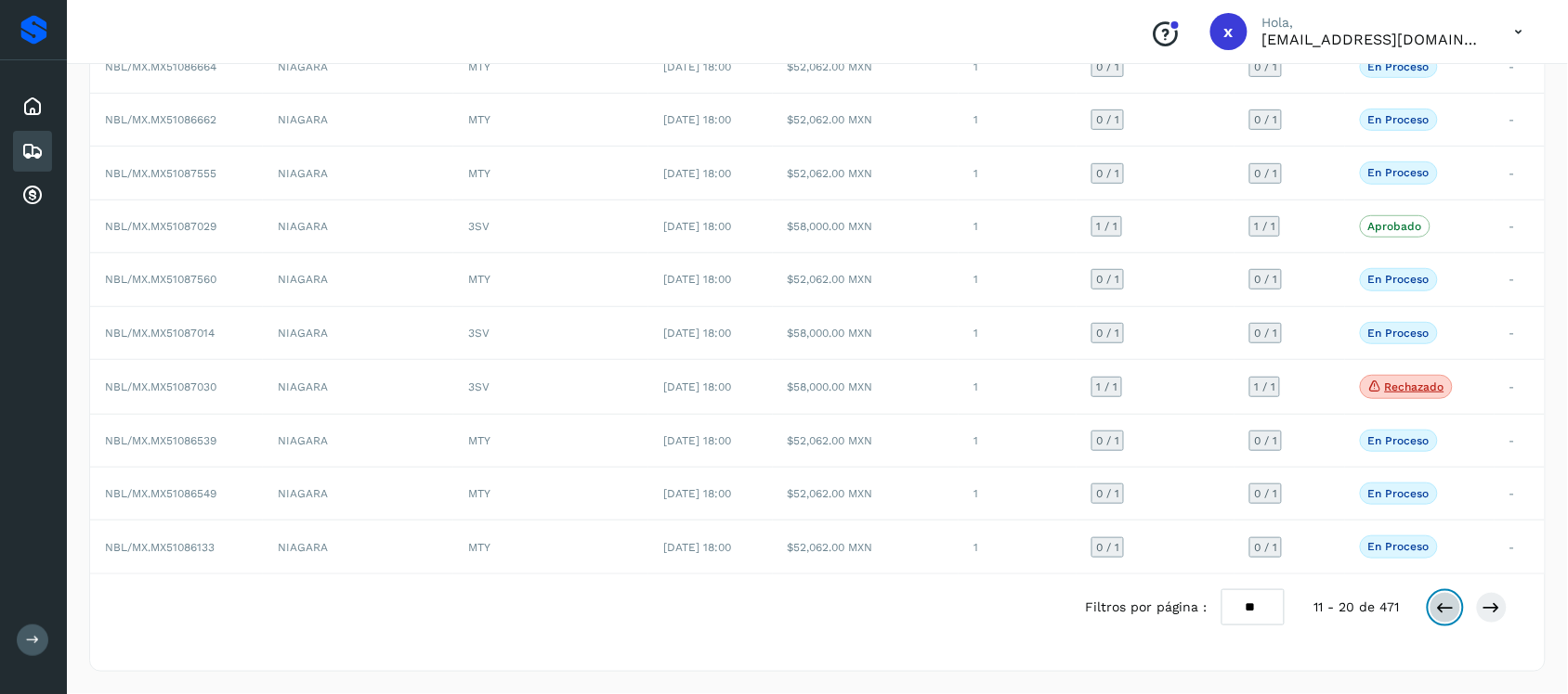
click at [1442, 609] on icon at bounding box center [1444, 607] width 19 height 19
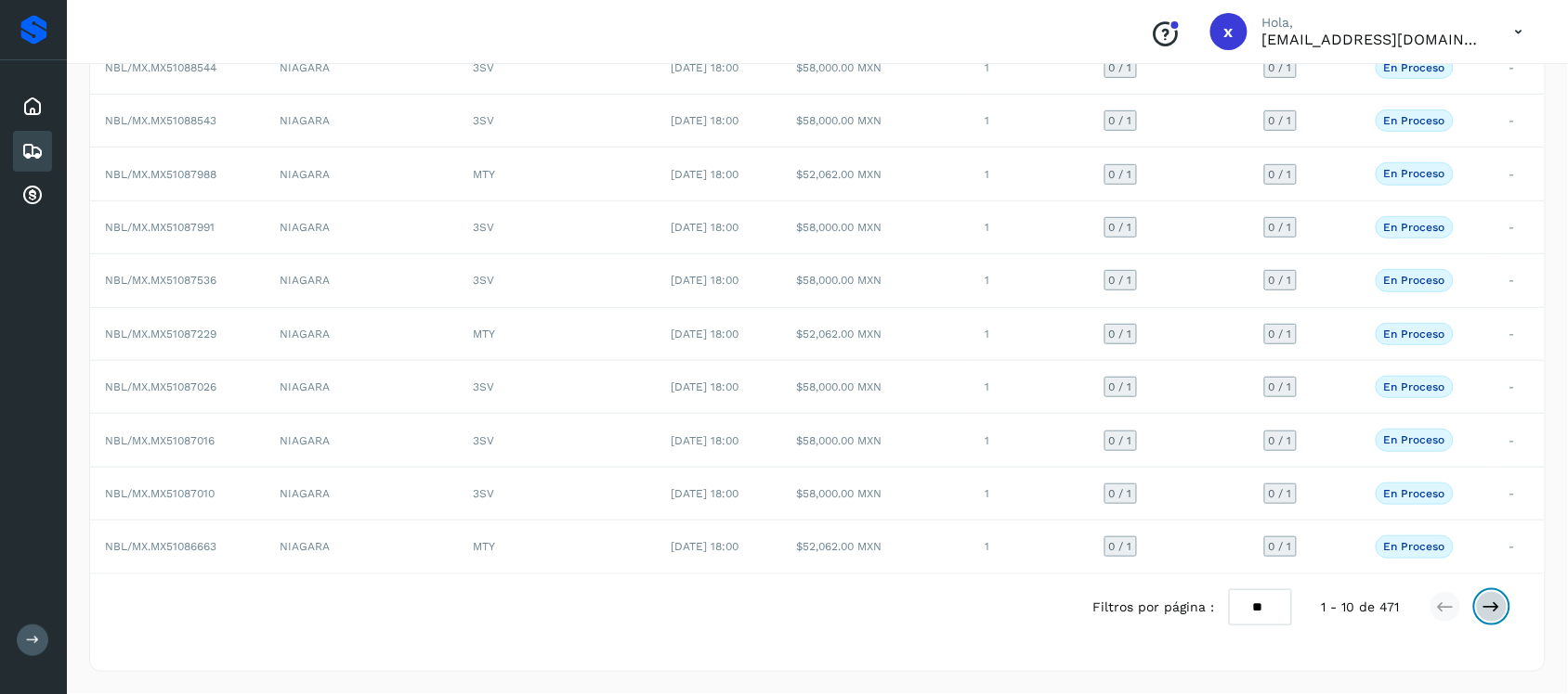
click at [1497, 614] on icon at bounding box center [1491, 606] width 19 height 19
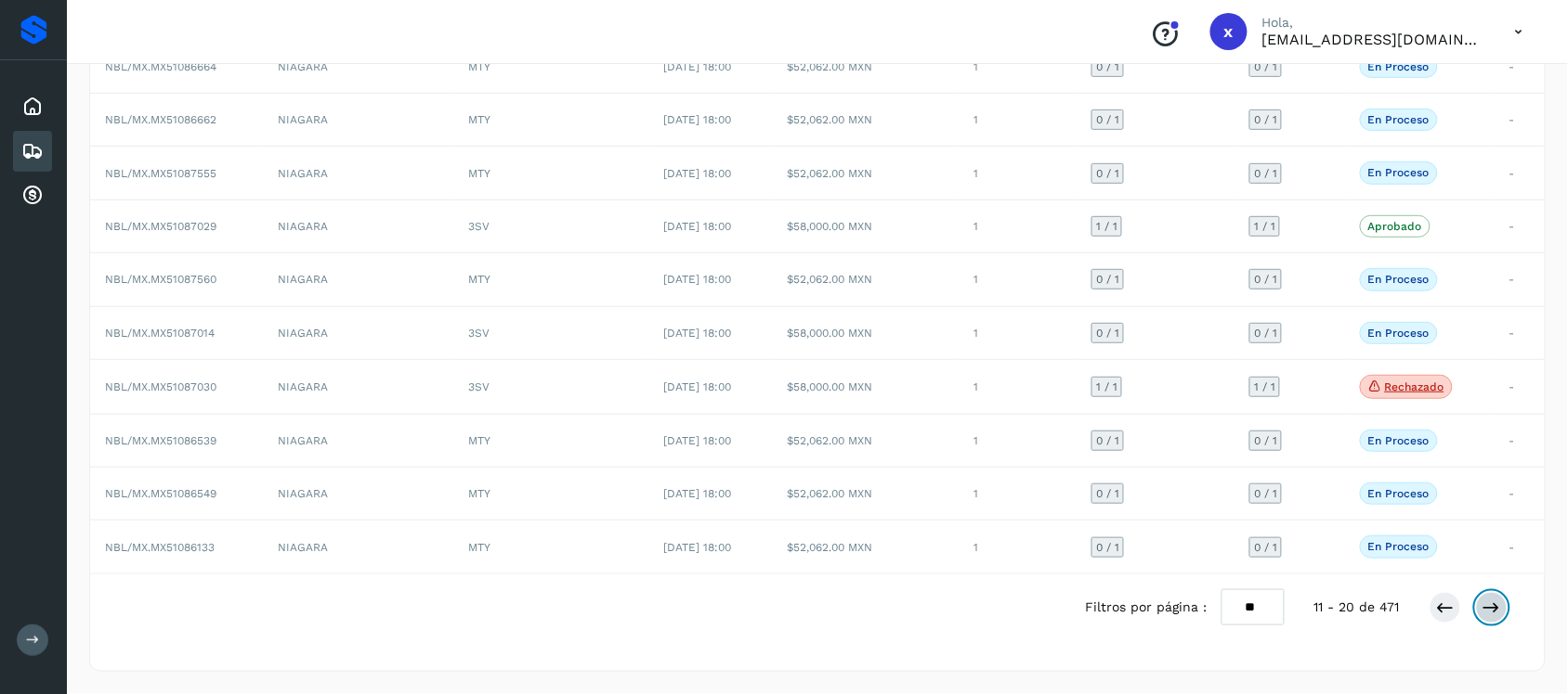
click at [1497, 614] on icon at bounding box center [1491, 607] width 19 height 19
click at [185, 171] on span "NBL/MX.MX51086129" at bounding box center [159, 173] width 110 height 13
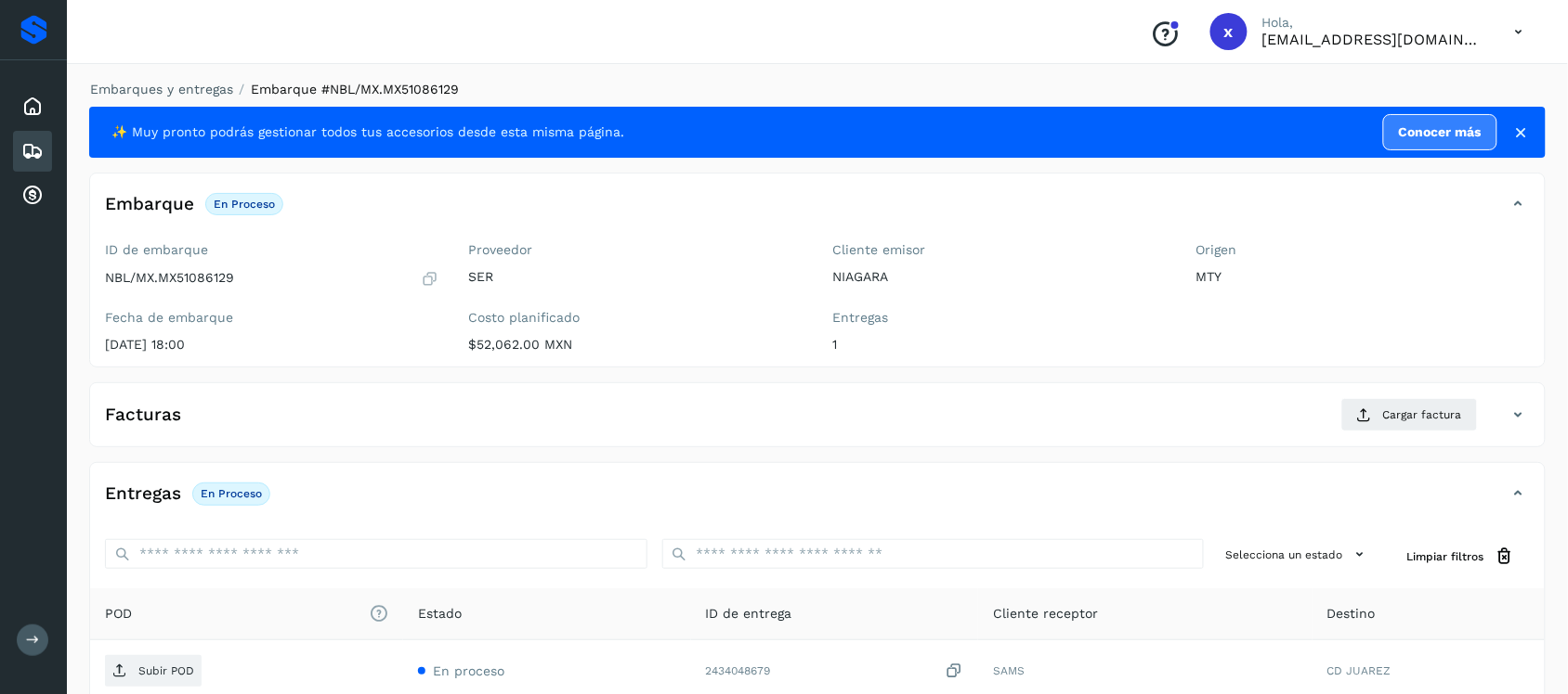
click at [21, 145] on icon at bounding box center [32, 151] width 22 height 22
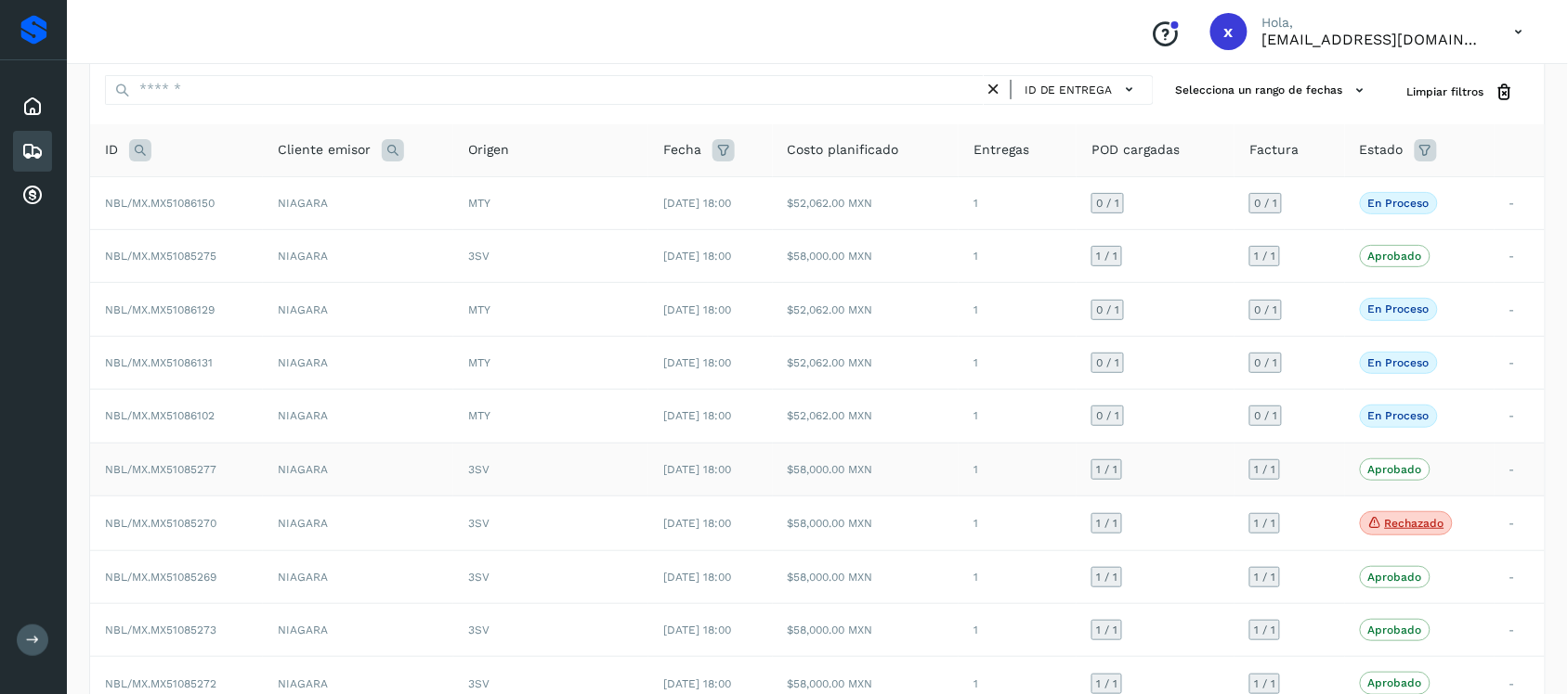
scroll to position [205, 0]
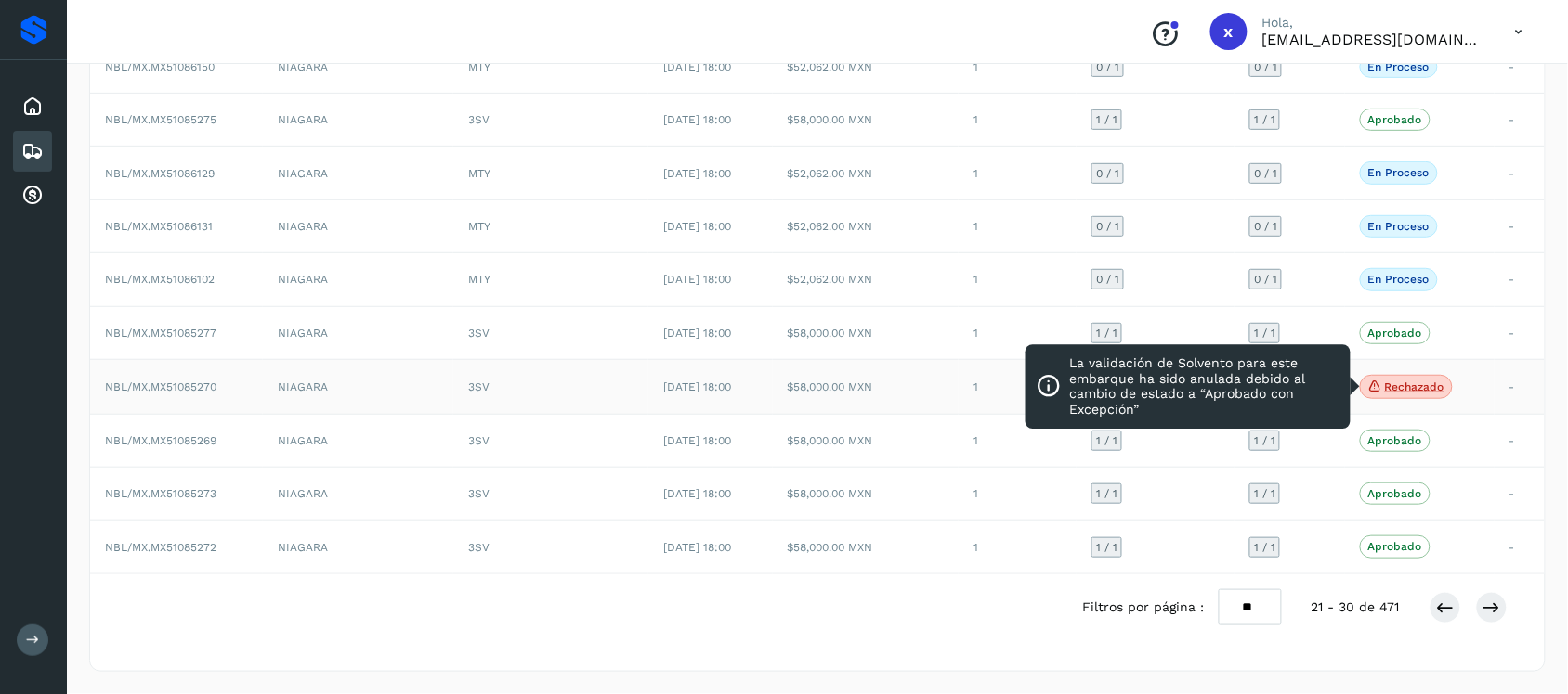
click at [1417, 382] on p "Rechazado" at bounding box center [1415, 386] width 60 height 13
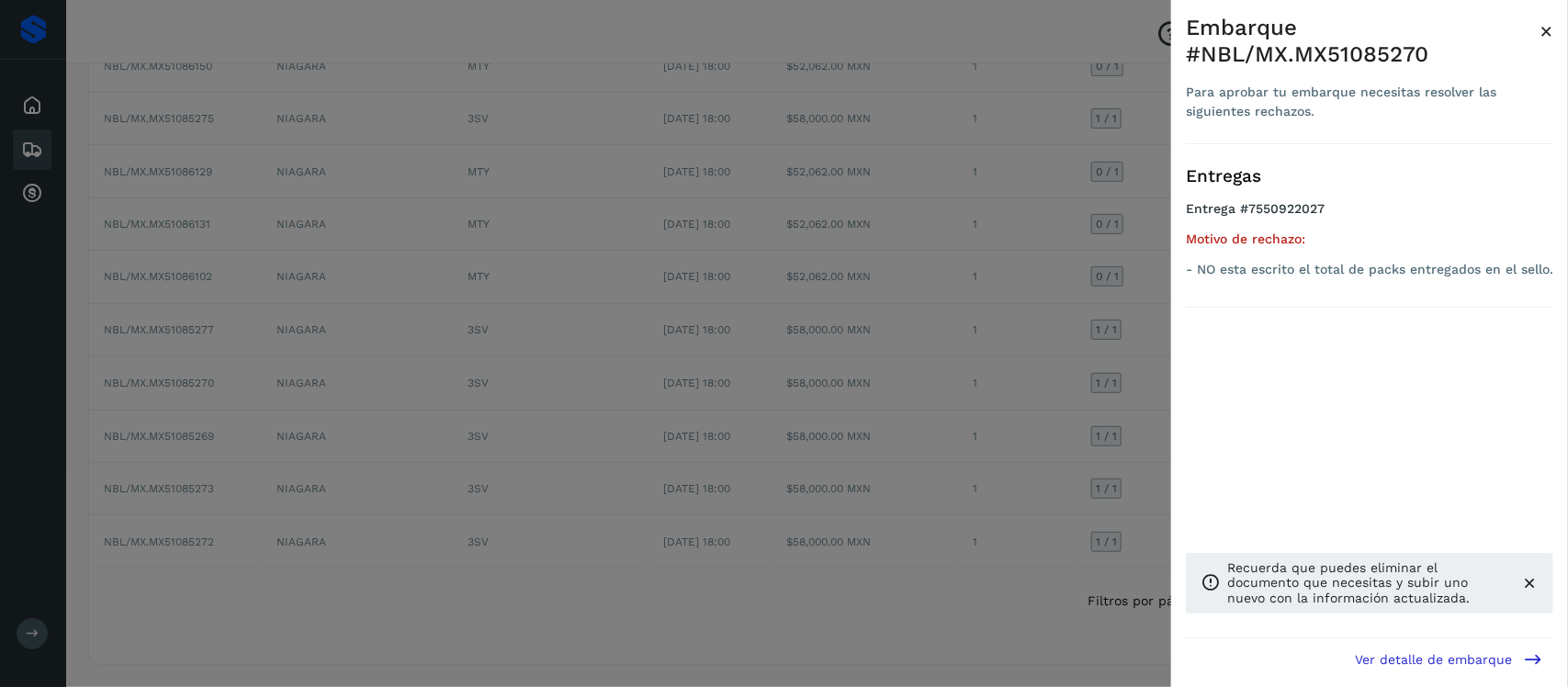
click at [1546, 31] on span "×" at bounding box center [1547, 32] width 14 height 26
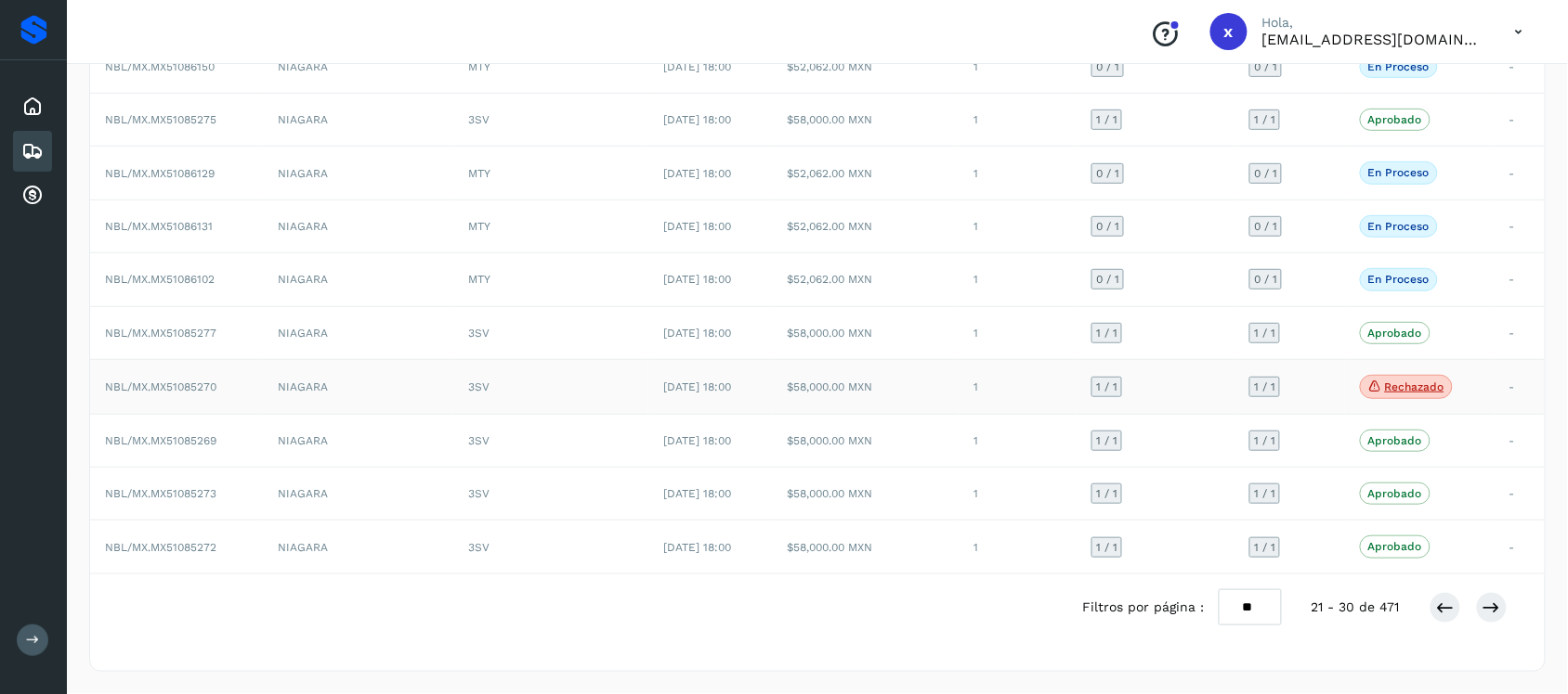
click at [164, 385] on span "NBL/MX.MX51085270" at bounding box center [160, 386] width 112 height 13
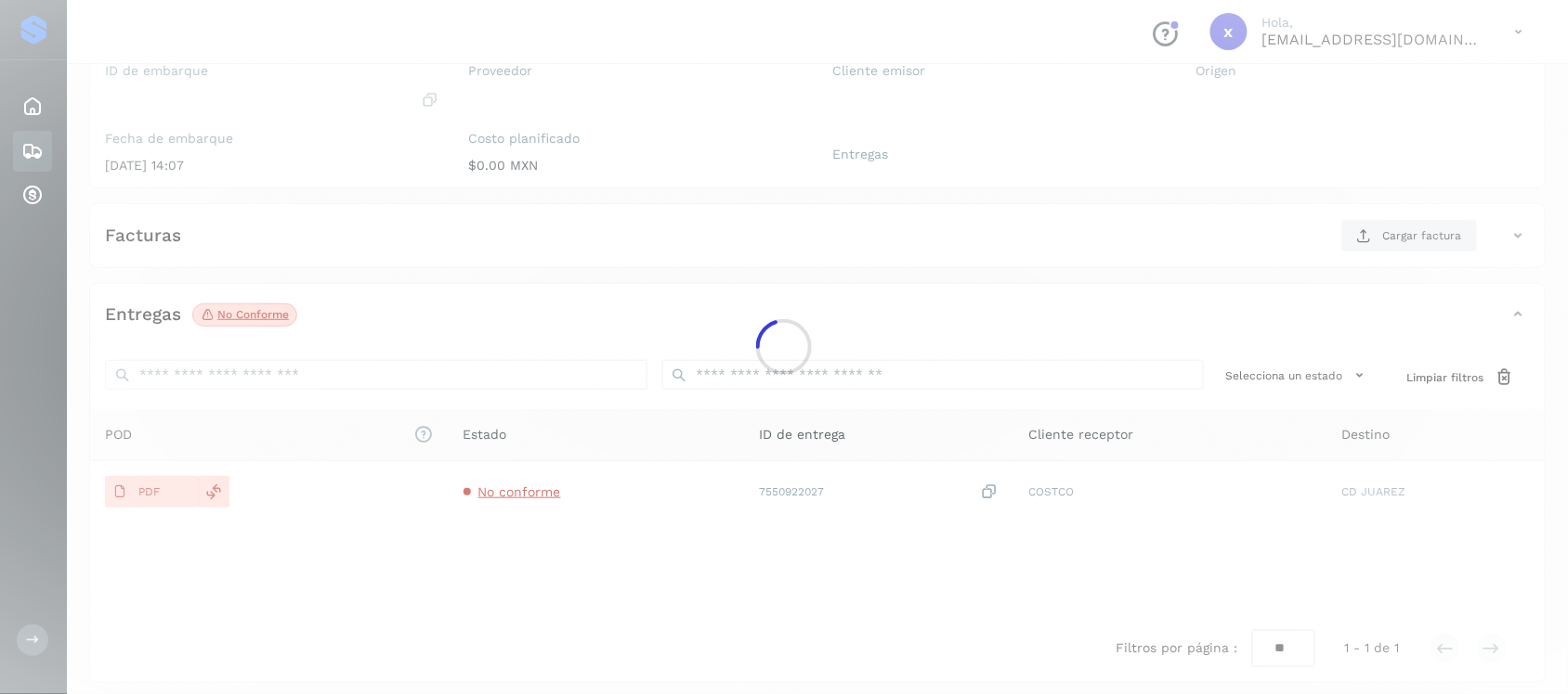
scroll to position [188, 0]
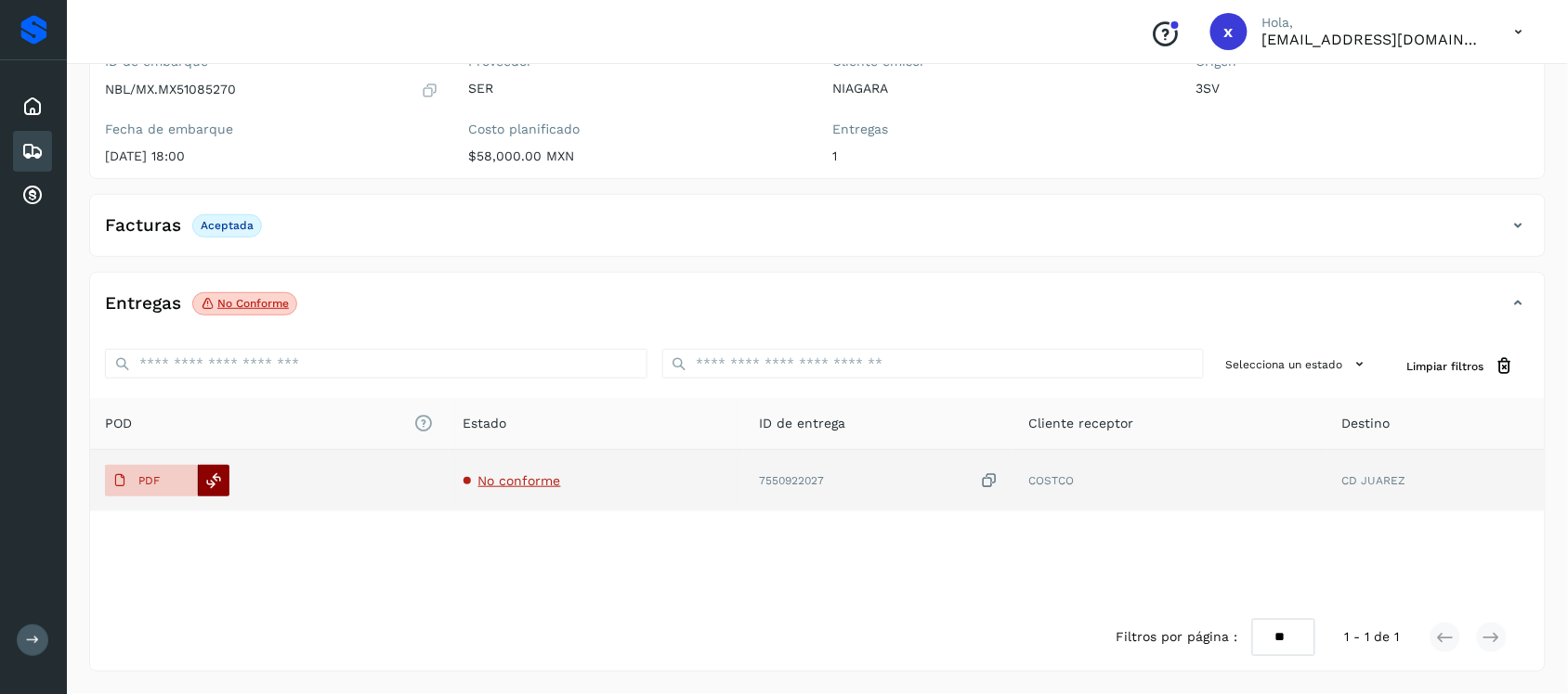
click at [214, 488] on icon at bounding box center [214, 481] width 17 height 17
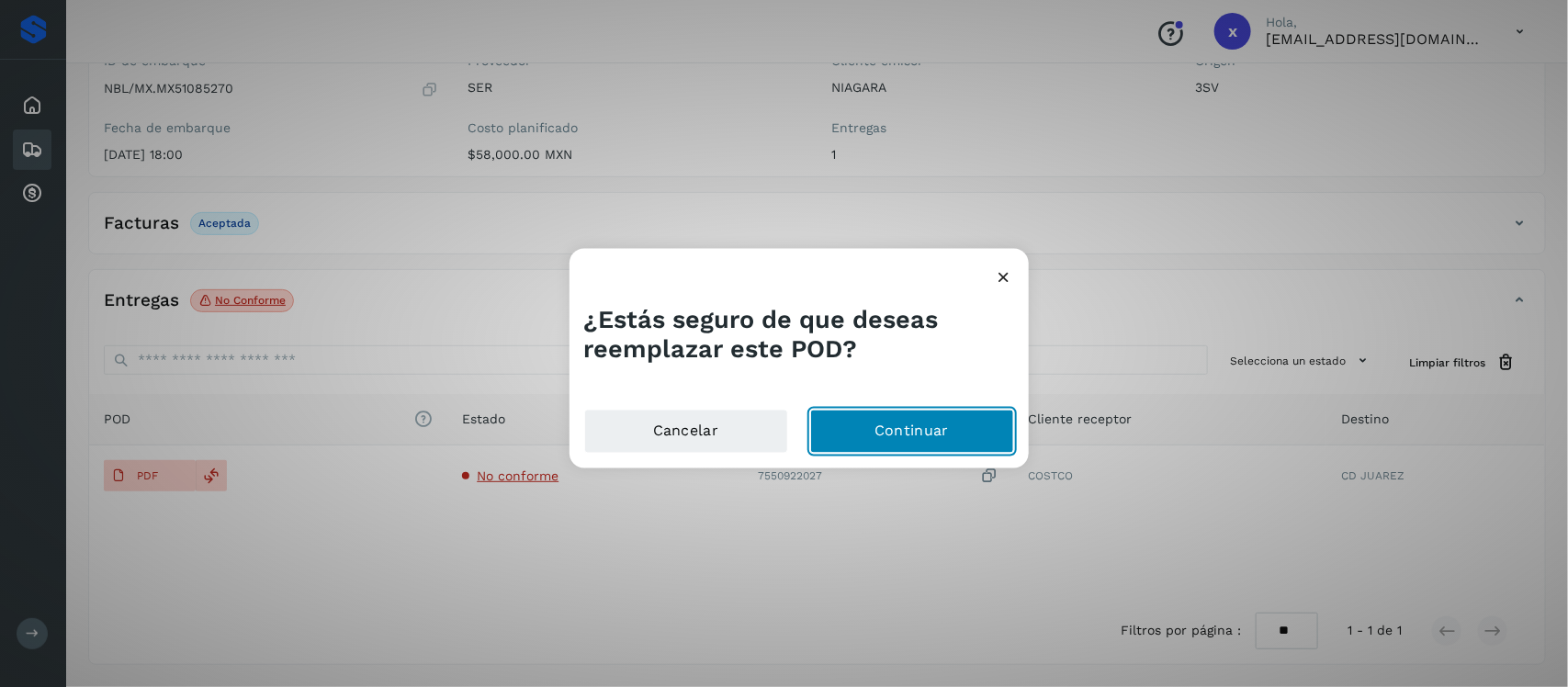
click at [923, 437] on button "Continuar" at bounding box center [912, 431] width 204 height 44
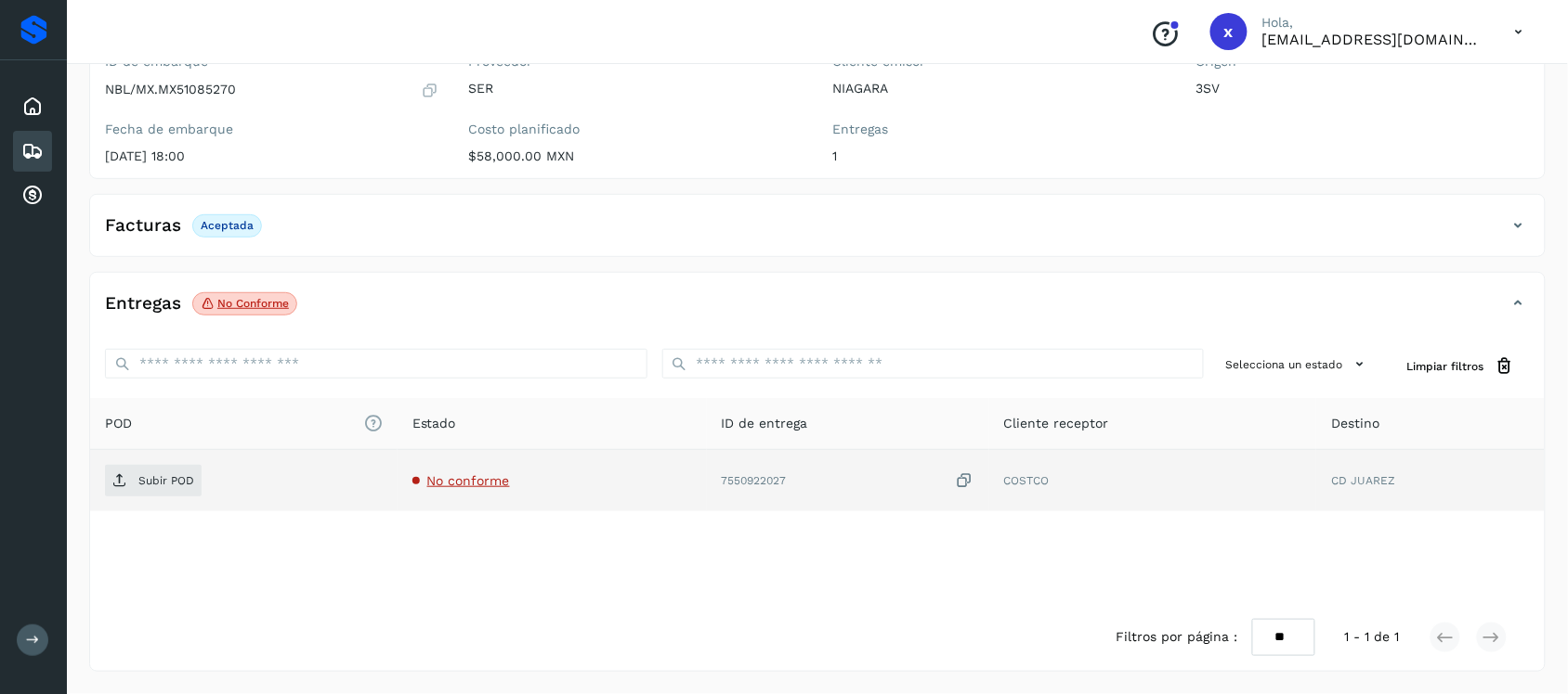
click at [479, 479] on span "No conforme" at bounding box center [468, 480] width 83 height 15
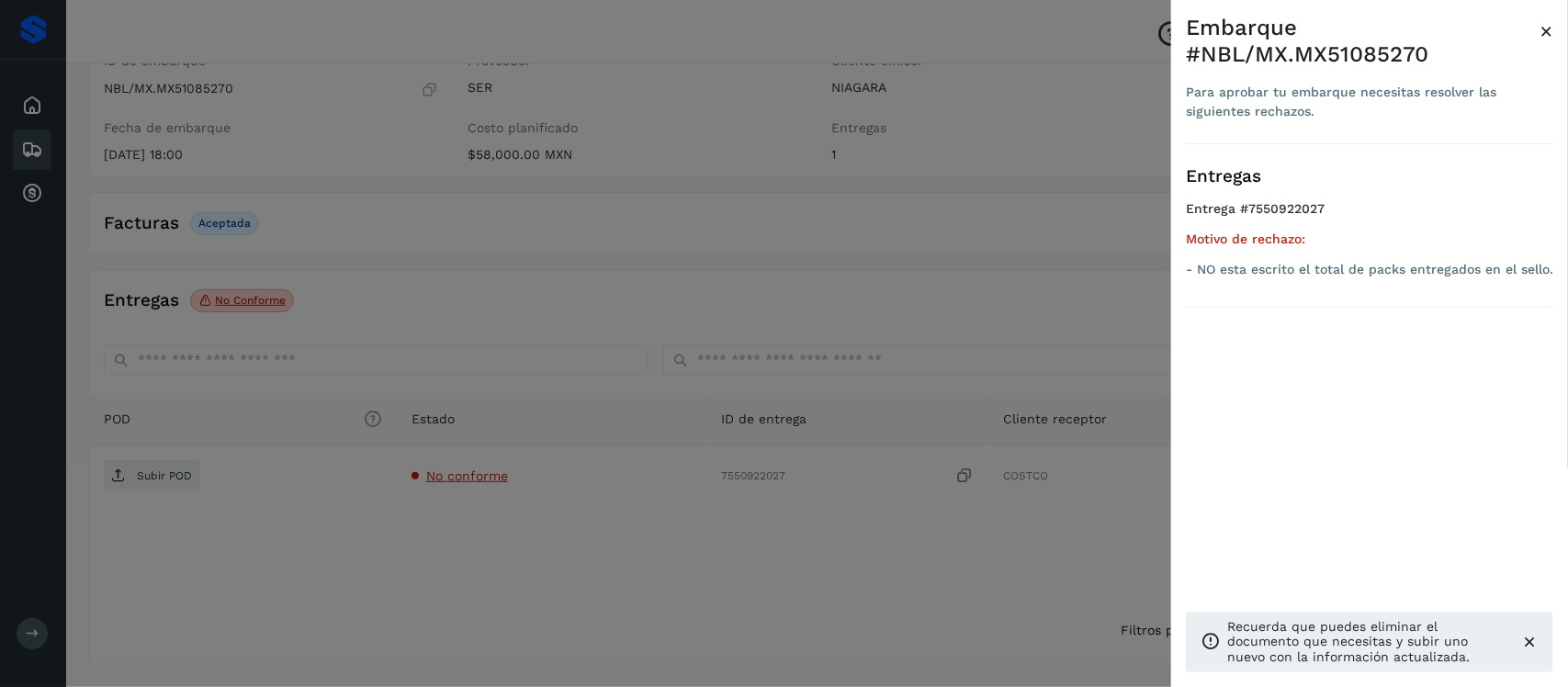
click at [1543, 28] on span "×" at bounding box center [1547, 32] width 14 height 26
